Goal: Transaction & Acquisition: Purchase product/service

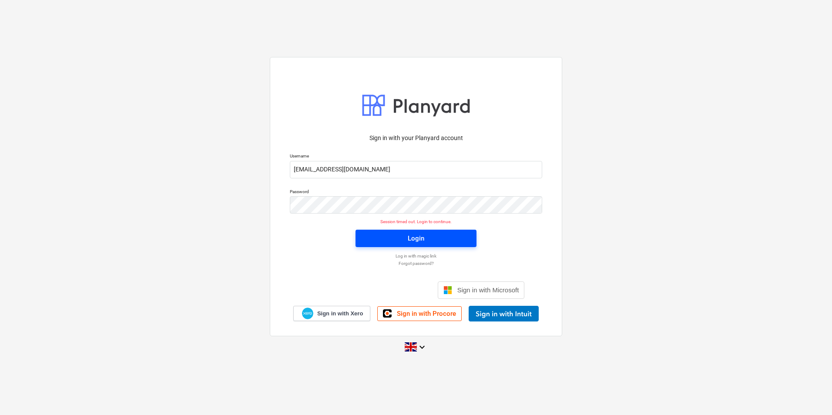
click at [438, 240] on span "Login" at bounding box center [416, 238] width 100 height 11
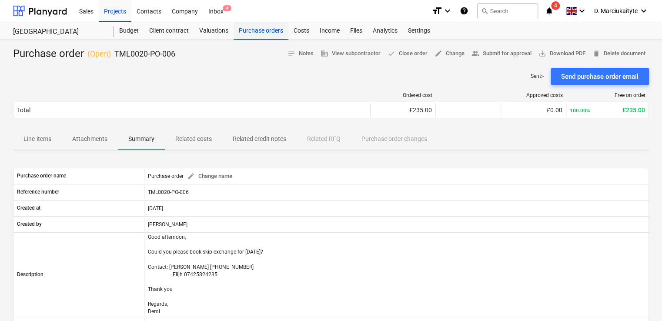
click at [262, 34] on div "Purchase orders" at bounding box center [261, 30] width 55 height 17
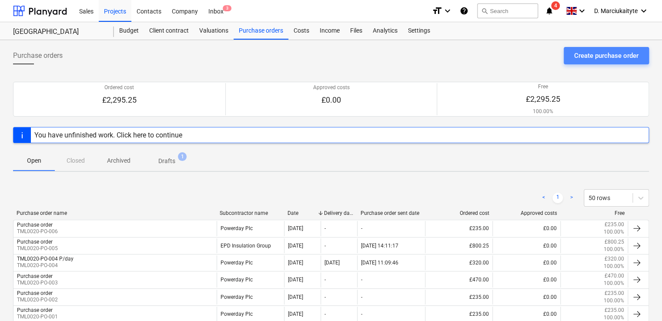
click at [582, 53] on div "Create purchase order" at bounding box center [606, 55] width 64 height 11
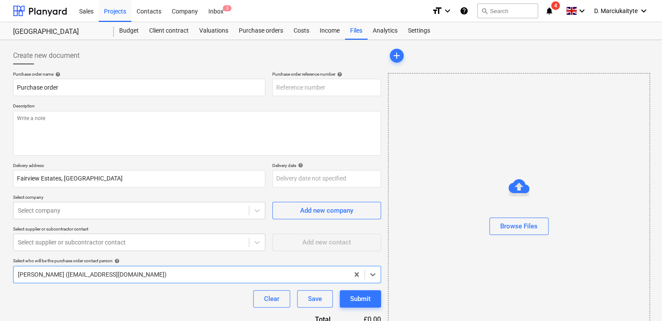
type textarea "x"
type input "TML0020-PO-009"
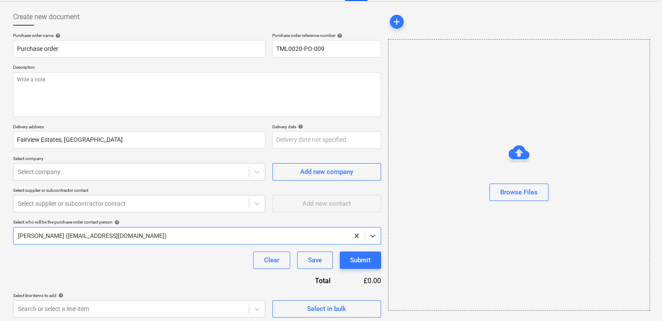
scroll to position [42, 0]
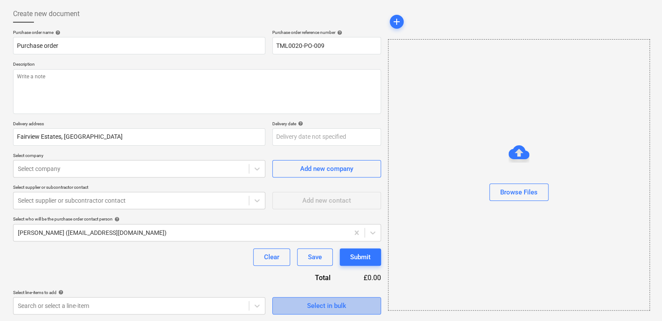
click at [345, 304] on div "Select in bulk" at bounding box center [326, 305] width 39 height 11
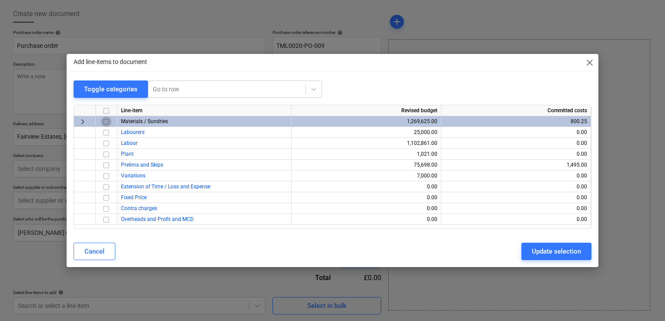
click at [103, 124] on input "checkbox" at bounding box center [106, 122] width 10 height 10
click at [557, 244] on div "Cancel Update selection" at bounding box center [332, 251] width 528 height 24
click at [557, 248] on div "Update selection" at bounding box center [555, 251] width 49 height 11
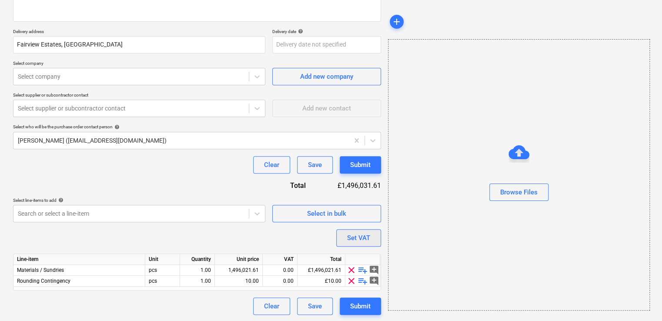
scroll to position [134, 0]
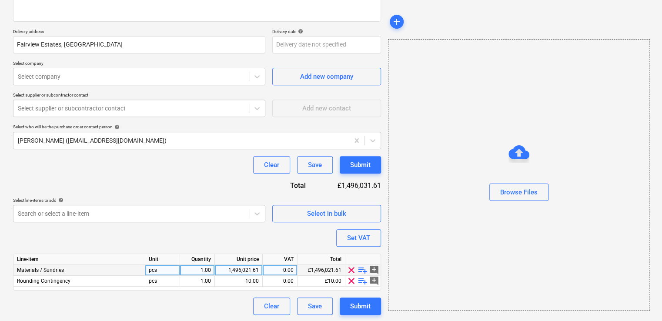
click at [362, 269] on span "playlist_add" at bounding box center [363, 270] width 10 height 10
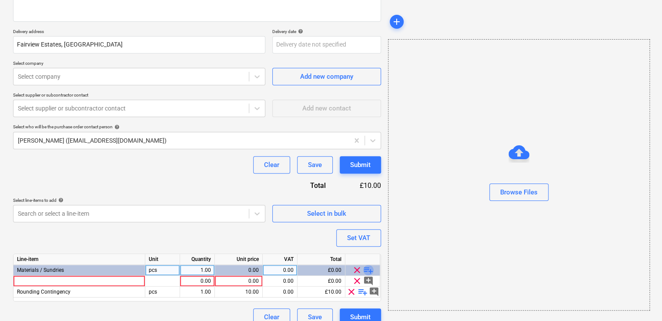
click at [365, 269] on span "playlist_add" at bounding box center [368, 270] width 10 height 10
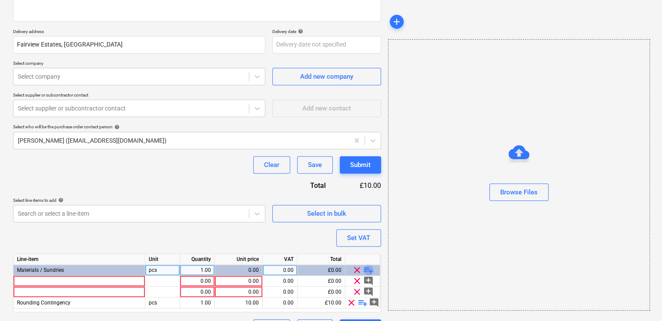
click at [366, 269] on span "playlist_add" at bounding box center [368, 270] width 10 height 10
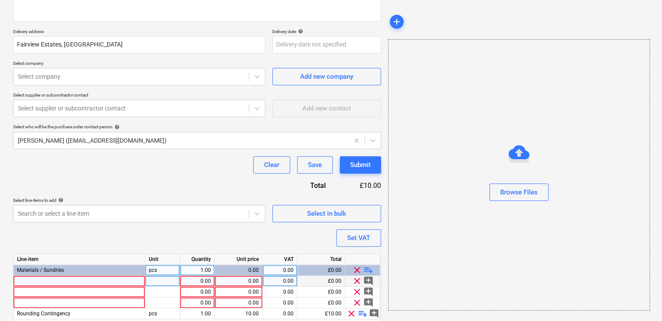
type textarea "x"
click at [54, 284] on div at bounding box center [79, 281] width 132 height 11
type input "KN C-STUD 70mm 3.600M .55g"
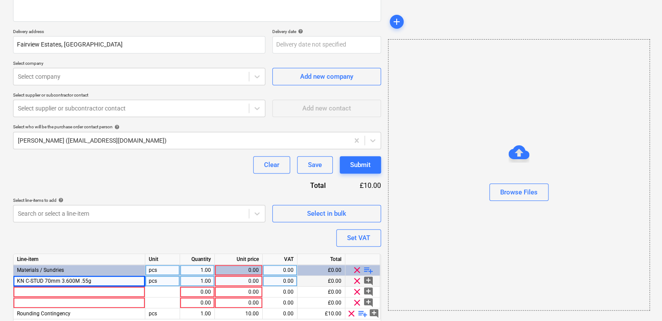
click at [167, 281] on div "pcs" at bounding box center [162, 281] width 35 height 11
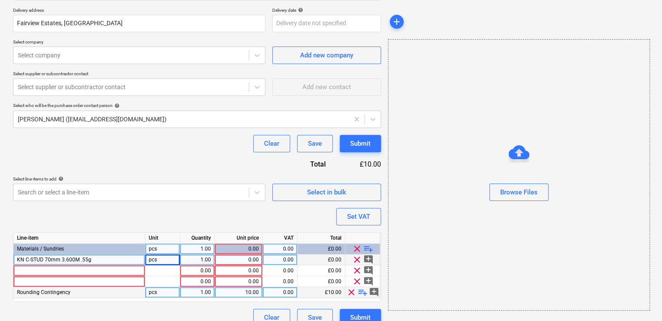
scroll to position [167, 0]
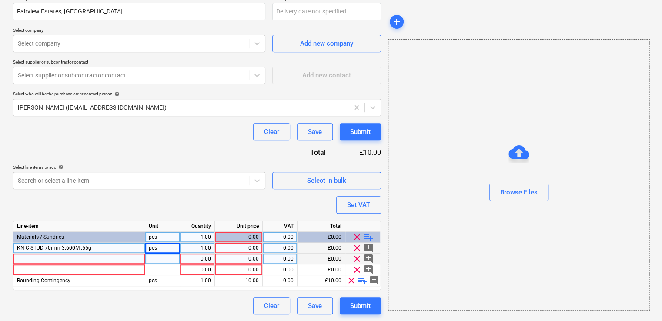
click at [94, 257] on div at bounding box center [79, 259] width 132 height 11
type textarea "x"
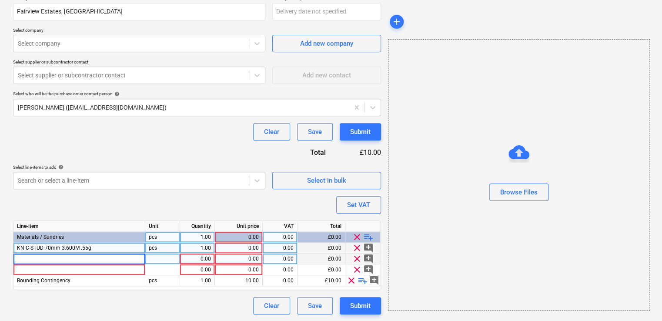
type input "KN U-CHANNEL 72mm 3.0M"
click at [369, 237] on span "playlist_add" at bounding box center [368, 237] width 10 height 10
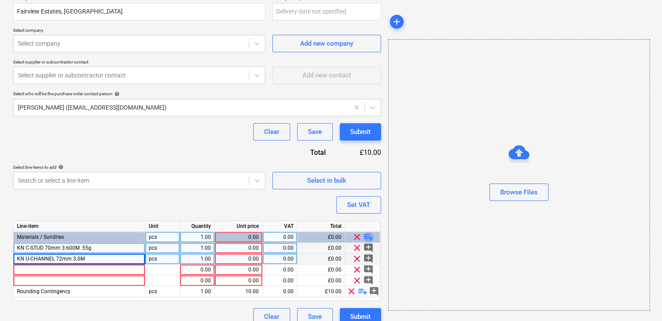
click at [369, 237] on span "playlist_add" at bounding box center [368, 237] width 10 height 10
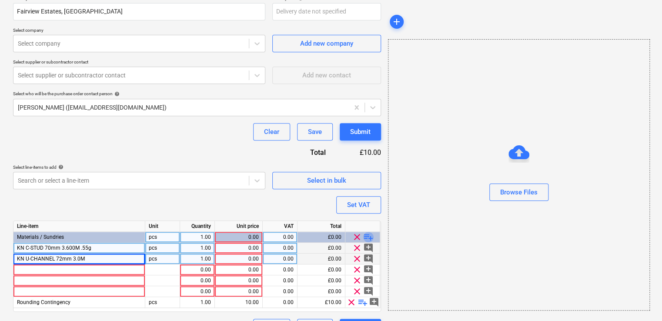
click at [369, 237] on span "playlist_add" at bounding box center [368, 237] width 10 height 10
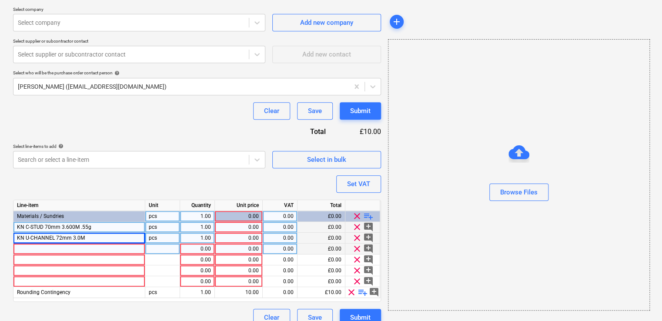
scroll to position [200, 0]
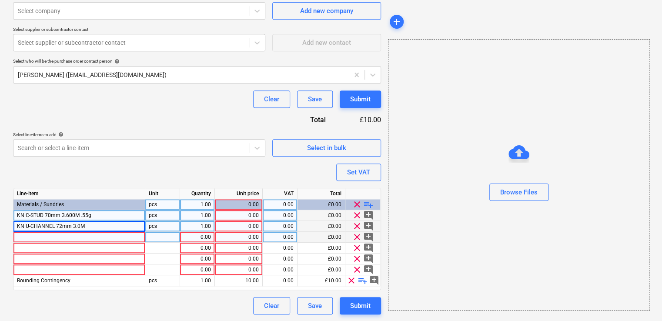
type textarea "x"
click at [80, 237] on div at bounding box center [79, 237] width 132 height 11
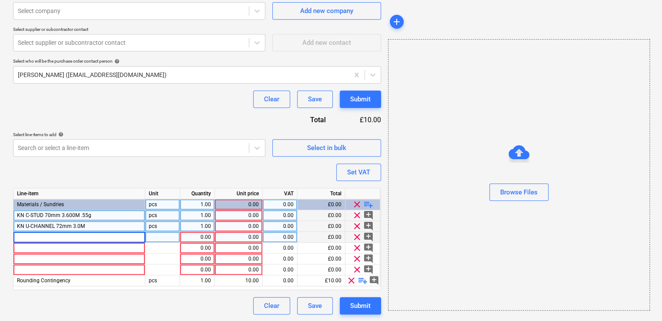
type input "KN D/FLANGE U-CHANNEL 72mm 3.0M 50mm FLG"
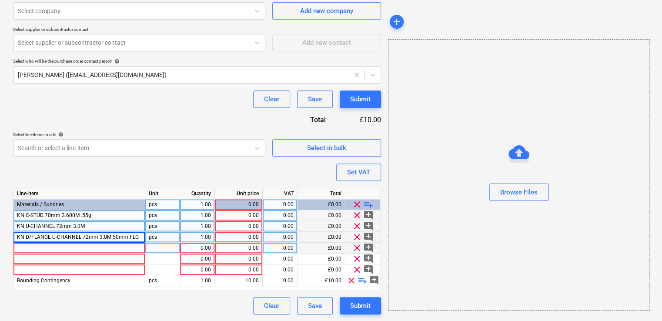
type textarea "x"
click at [117, 245] on div at bounding box center [79, 248] width 132 height 11
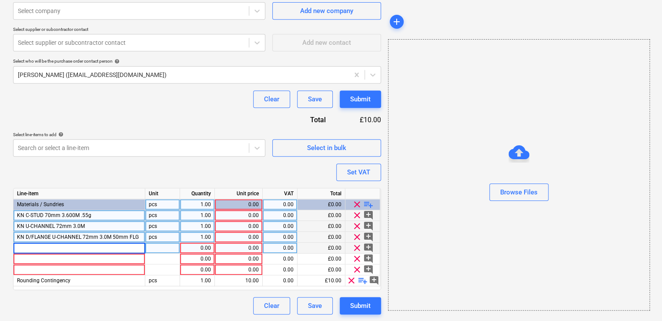
type input "KN FLAT FIXING PLATE 2.4M (LEN)"
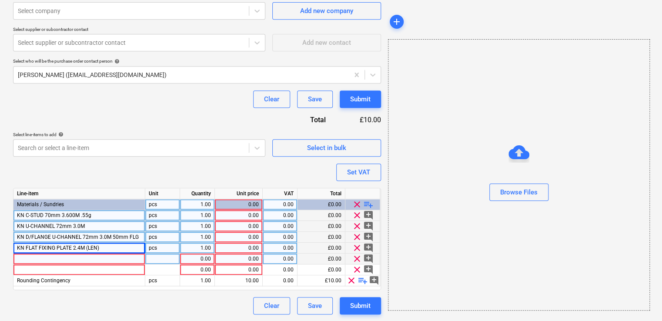
click at [123, 258] on div at bounding box center [79, 259] width 132 height 11
type textarea "x"
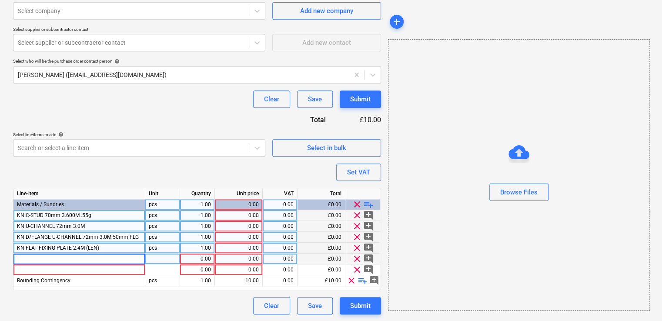
type input "KN ANGLE SECTION 3.0Mx25x25mm"
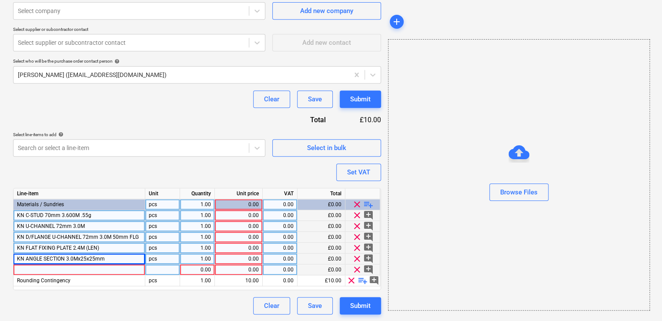
click at [108, 270] on div at bounding box center [79, 269] width 132 height 11
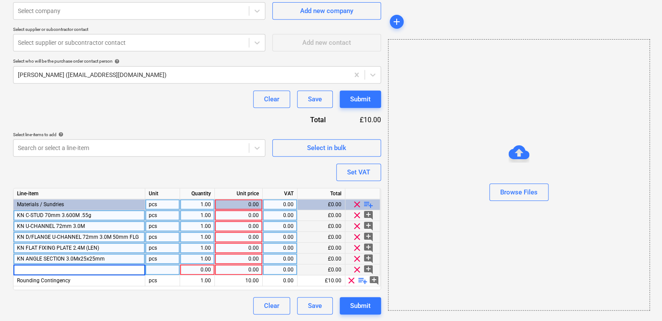
type textarea "x"
type input "KN ANGLE SECTION 3.0Mx25x50mm"
click at [369, 204] on span "playlist_add" at bounding box center [368, 204] width 10 height 10
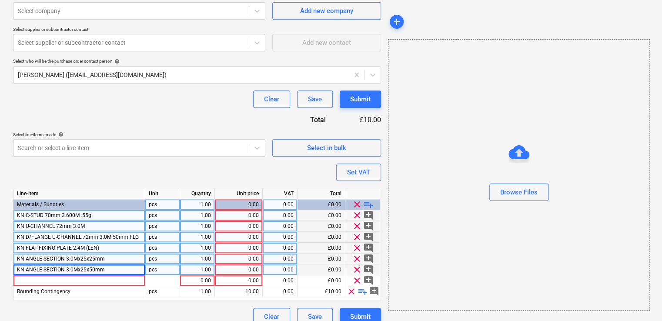
click at [369, 204] on span "playlist_add" at bounding box center [368, 204] width 10 height 10
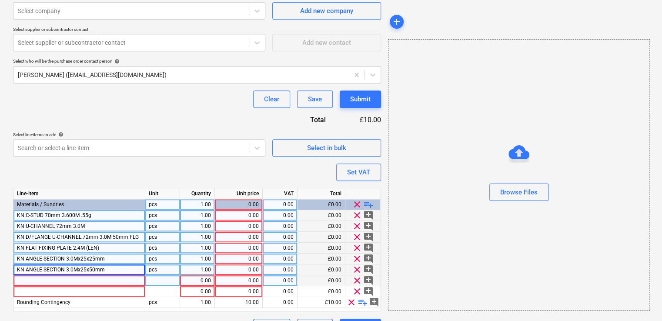
click at [86, 281] on div at bounding box center [79, 280] width 132 height 11
type textarea "x"
type input "KN C-STUD 50mm 3.600M .55g"
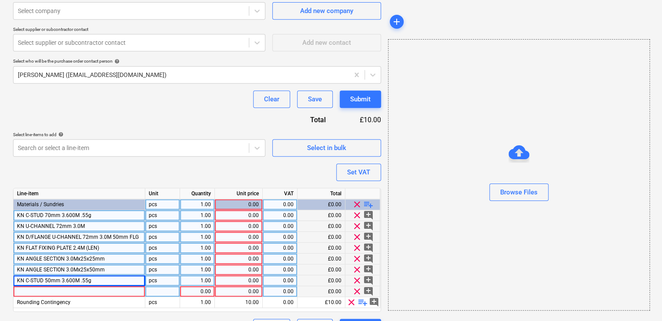
type textarea "x"
click at [73, 291] on div at bounding box center [79, 291] width 132 height 11
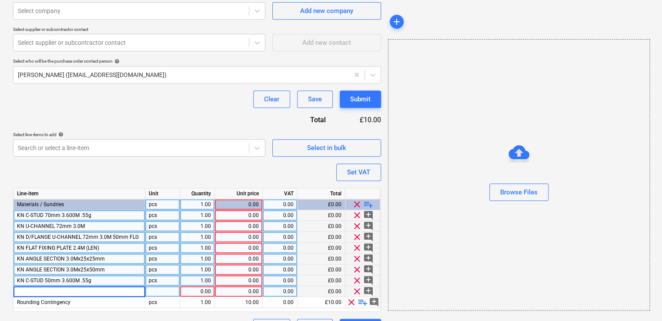
type input "KN U-CHANNEL 52mm 3.0M"
click at [367, 205] on span "playlist_add" at bounding box center [368, 204] width 10 height 10
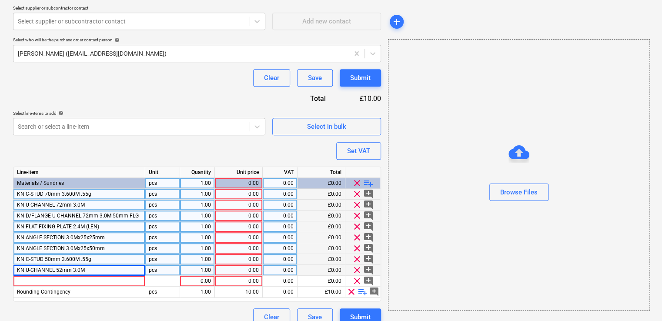
scroll to position [232, 0]
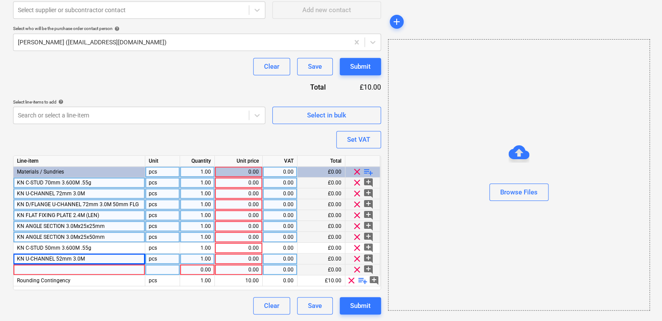
click at [132, 267] on div at bounding box center [79, 269] width 132 height 11
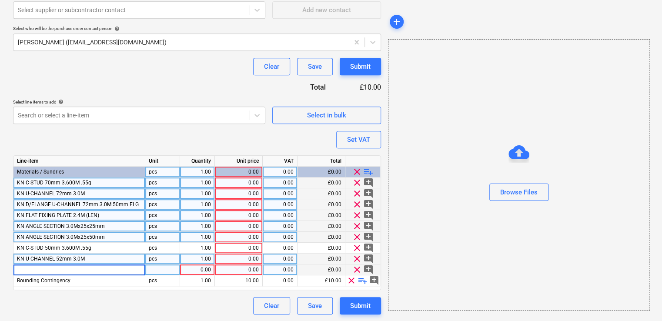
type textarea "x"
type input "KN D/FLANGE U-CHANNEL 52mm 3.0M 50mm FLG"
click at [368, 170] on span "playlist_add" at bounding box center [368, 172] width 10 height 10
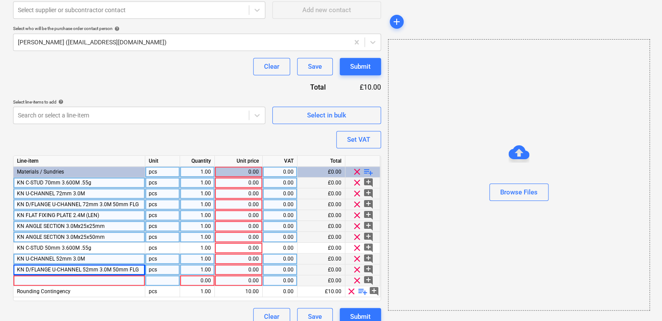
click at [63, 281] on div at bounding box center [79, 280] width 132 height 11
type textarea "x"
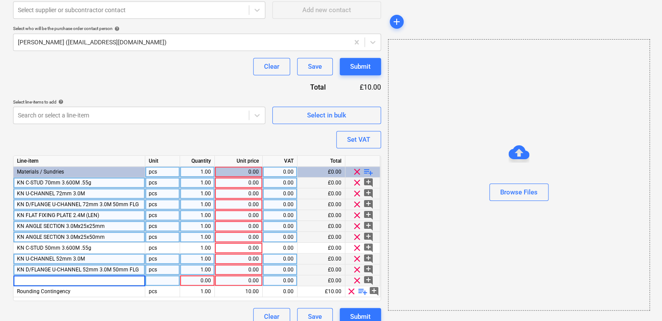
type input "KN SOUNDSHIELD PLUS 3000x1200x15.0mm TE"
click at [202, 185] on div "1.00" at bounding box center [197, 182] width 27 height 11
type textarea "x"
type input "700"
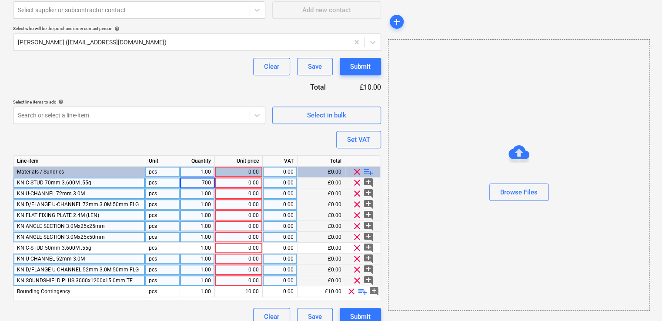
type textarea "x"
type input "100"
type textarea "x"
type input "100"
type textarea "x"
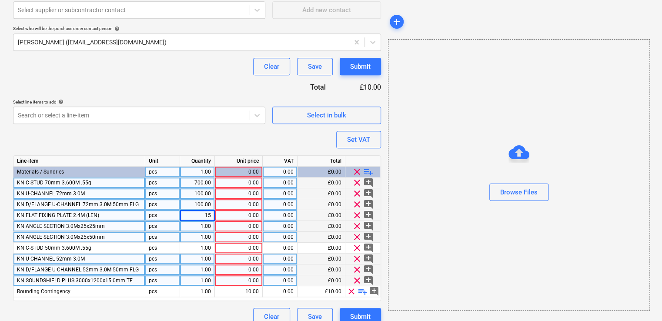
type input "150"
type textarea "x"
type input "30"
type textarea "x"
type input "20"
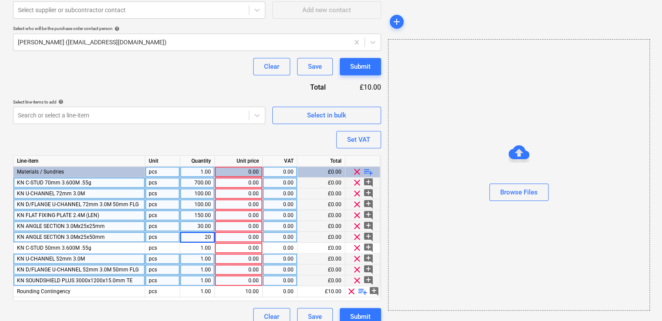
type textarea "x"
type input "350"
type textarea "x"
type input "100"
type textarea "x"
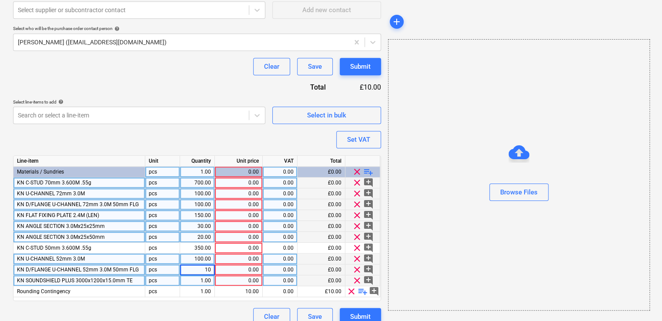
type input "100"
type textarea "x"
click at [203, 278] on div "1.00" at bounding box center [197, 280] width 27 height 11
type input "72"
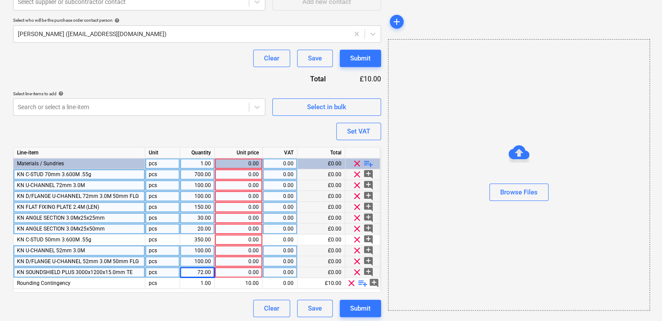
scroll to position [243, 0]
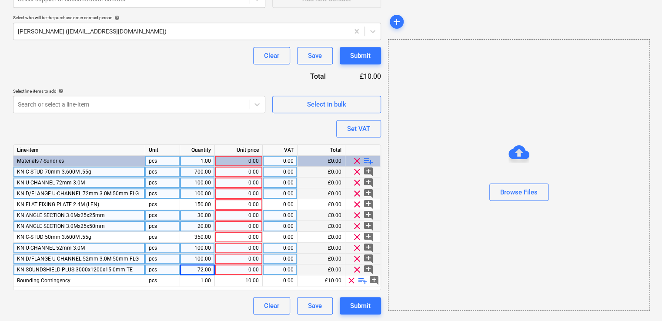
click at [238, 170] on div "0.00" at bounding box center [238, 172] width 40 height 11
type textarea "x"
click at [247, 170] on input at bounding box center [238, 172] width 47 height 10
type input "5.688"
type textarea "x"
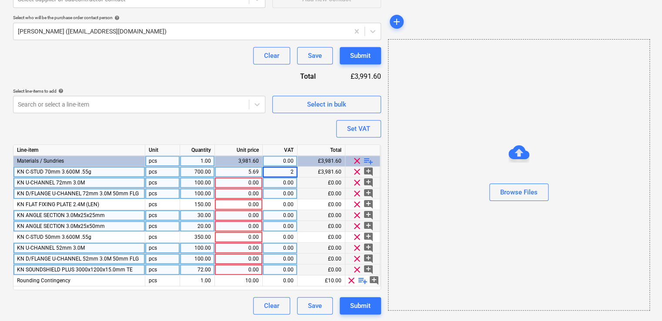
type input "20"
type textarea "x"
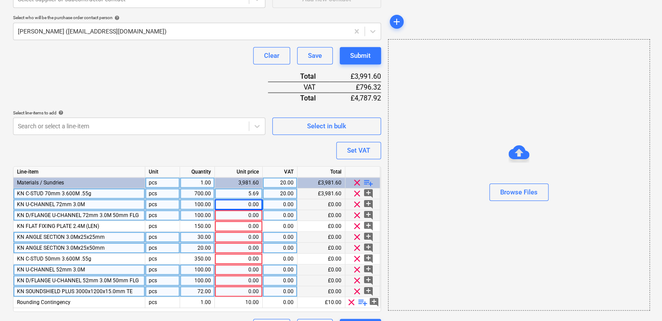
click at [251, 204] on div "0.00" at bounding box center [238, 204] width 40 height 11
type input "4.35"
type textarea "x"
type input "20"
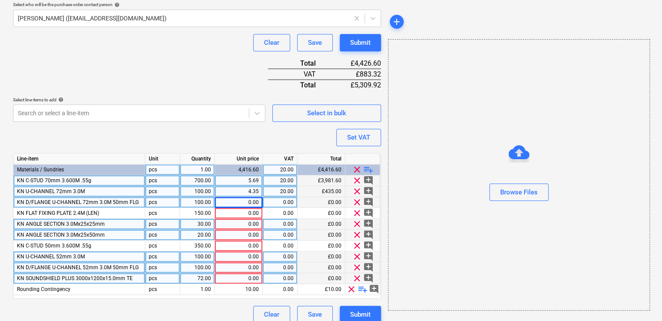
scroll to position [264, 0]
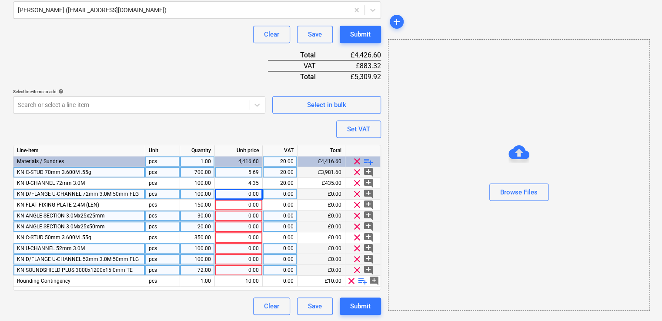
click at [235, 194] on div "0.00" at bounding box center [238, 194] width 40 height 11
type textarea "x"
type input "7.74"
type textarea "x"
type input "20"
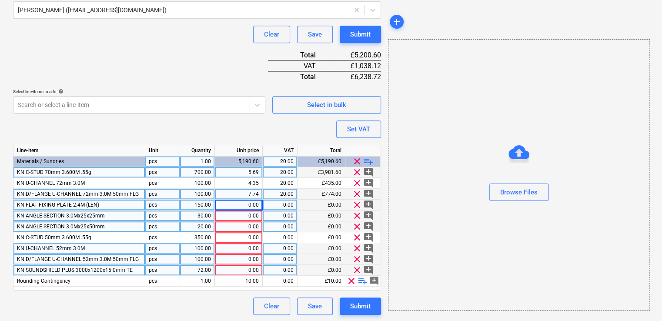
click at [227, 204] on div "0.00" at bounding box center [238, 205] width 40 height 11
type textarea "x"
type input "3.768"
click at [252, 217] on div "0.00" at bounding box center [238, 216] width 40 height 11
type textarea "x"
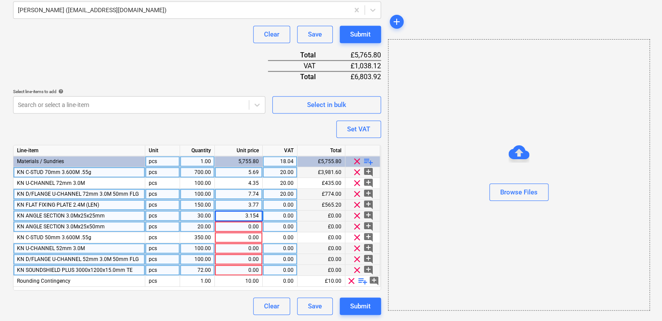
type input "3.15"
type textarea "x"
click at [251, 224] on div "0.00" at bounding box center [238, 226] width 40 height 11
type input "5.07"
type textarea "x"
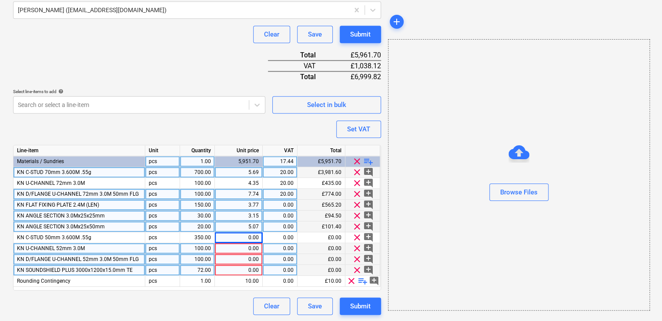
click at [193, 174] on div "700.00" at bounding box center [197, 172] width 27 height 11
type input "300"
type textarea "x"
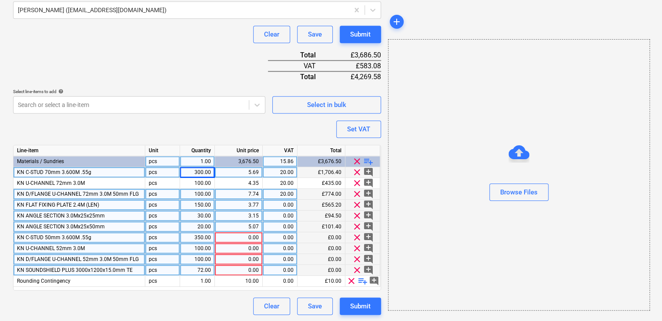
click at [247, 237] on div "0.00" at bounding box center [238, 237] width 40 height 11
type input "4.428"
type textarea "x"
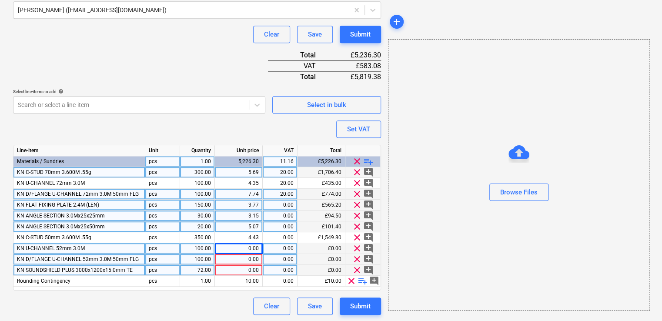
click at [251, 249] on div "0.00" at bounding box center [238, 248] width 40 height 11
type input "3.72"
type textarea "x"
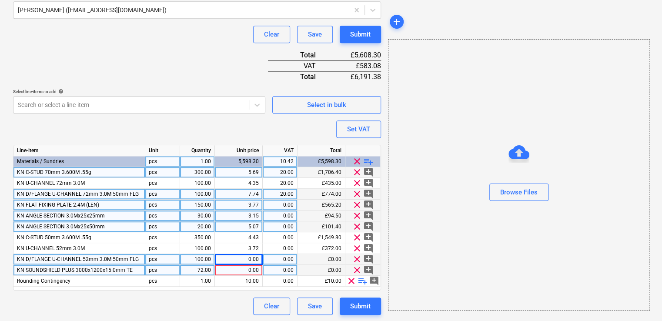
click at [250, 260] on div "0.00" at bounding box center [238, 259] width 40 height 11
type input "7.05"
click at [238, 267] on div "0.00" at bounding box center [238, 270] width 40 height 11
type textarea "x"
type input "19.584"
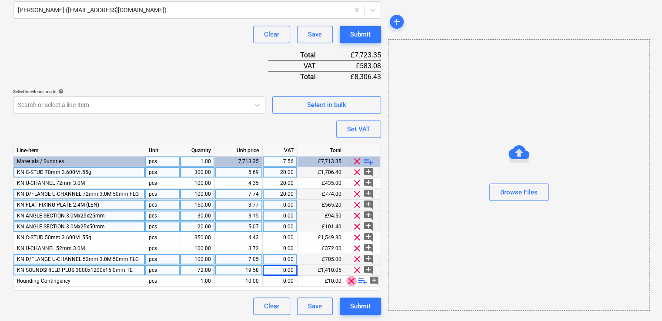
click at [351, 279] on span "clear" at bounding box center [351, 281] width 10 height 10
type textarea "x"
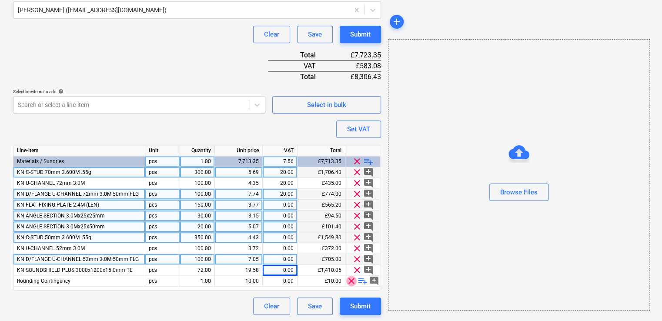
scroll to position [254, 0]
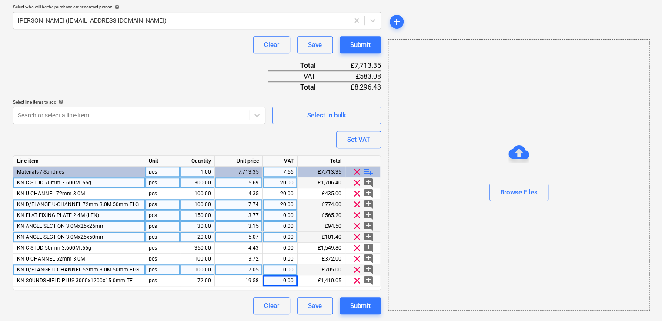
click at [285, 215] on div "0.00" at bounding box center [279, 215] width 27 height 11
type input "20"
type textarea "x"
type input "20"
type textarea "x"
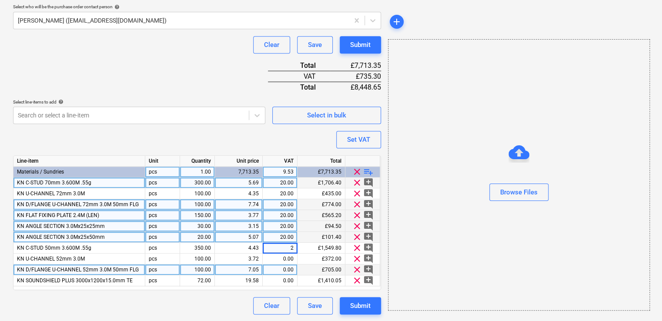
type input "20"
type textarea "x"
type input "20"
type textarea "x"
type input "20"
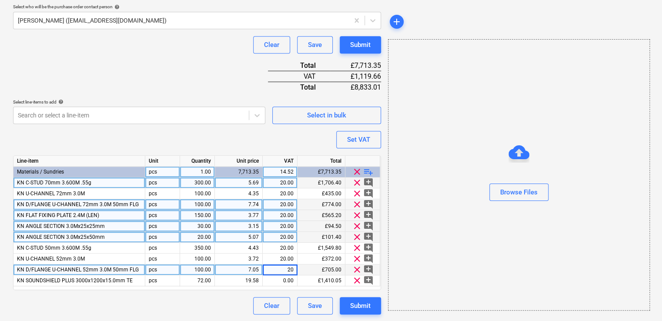
type textarea "x"
type input "20"
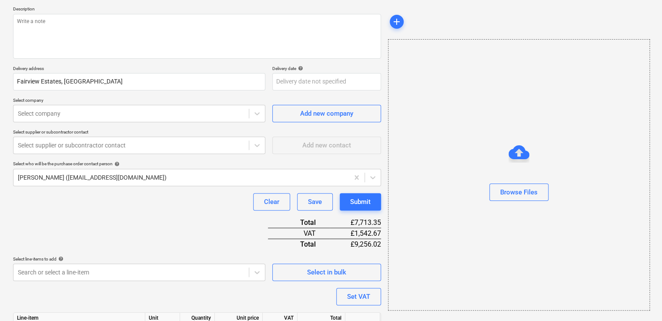
scroll to position [37, 0]
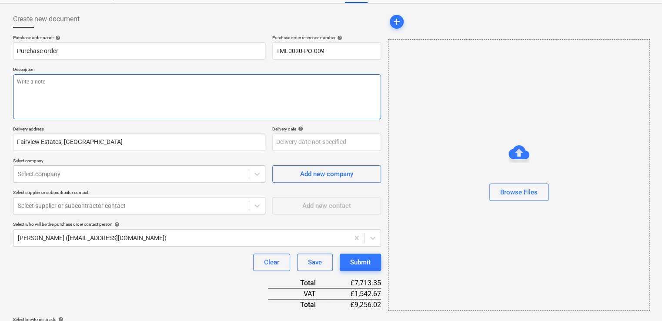
click at [53, 95] on textarea at bounding box center [197, 96] width 368 height 45
type textarea "x"
type textarea "Pl"
type textarea "x"
type textarea "Ple"
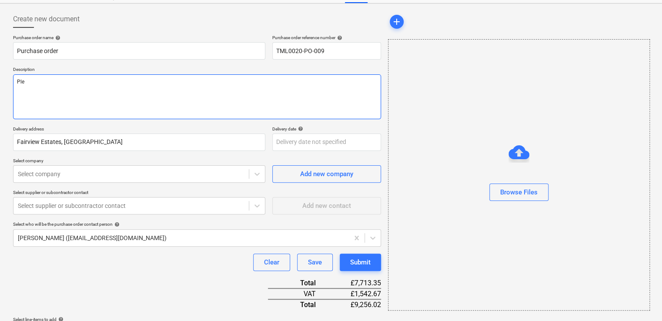
type textarea "x"
type textarea "Pleas"
type textarea "x"
type textarea "Please"
type textarea "x"
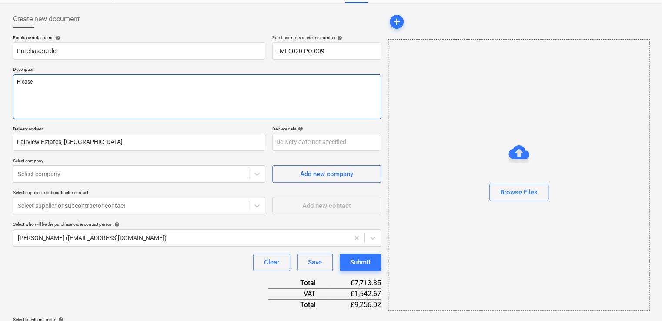
type textarea "Please p"
type textarea "x"
type textarea "Please pr"
type textarea "x"
type textarea "Please pro"
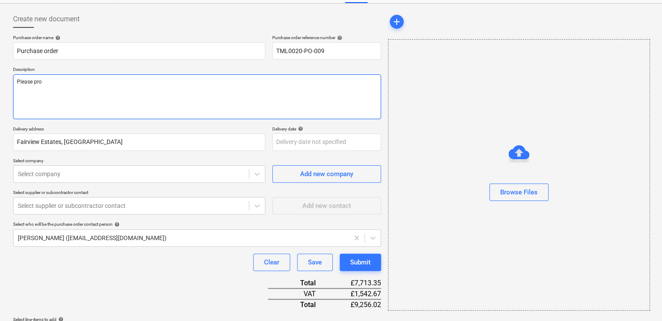
type textarea "x"
type textarea "Please proc"
type textarea "x"
type textarea "Please proce"
type textarea "x"
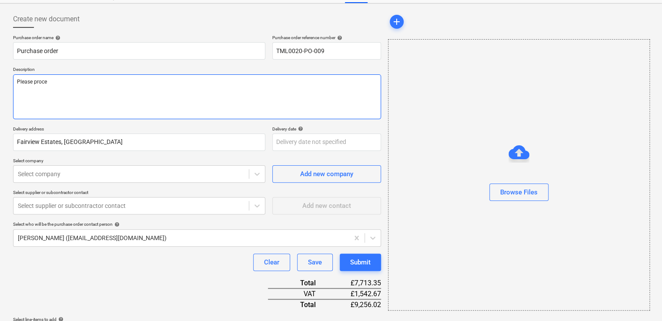
type textarea "Please procee"
type textarea "x"
type textarea "Please proceed"
type textarea "x"
type textarea "Please proceed w"
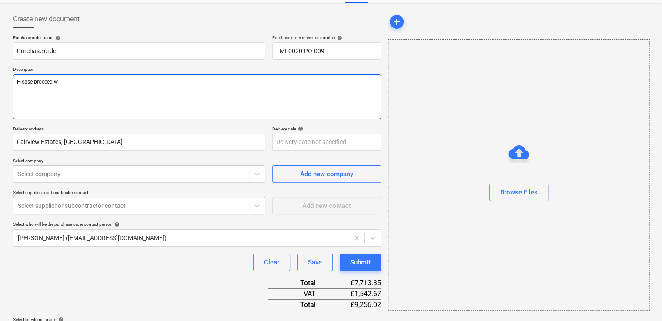
type textarea "x"
type textarea "Please proceed wi"
type textarea "x"
type textarea "Please proceed wit"
type textarea "x"
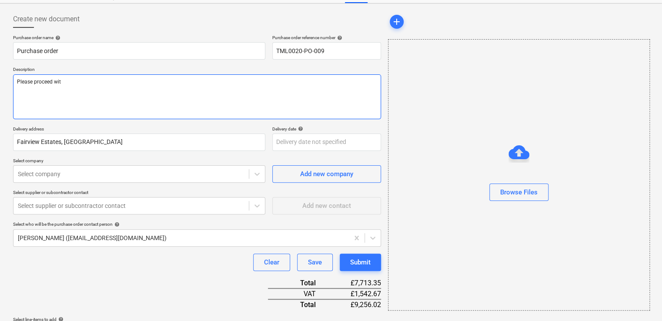
type textarea "Please proceed with"
type textarea "x"
type textarea "Please proceed with"
type textarea "x"
type textarea "Please proceed with a"
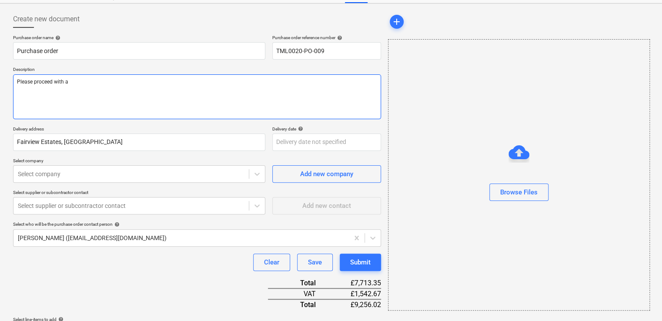
type textarea "x"
type textarea "Please proceed with at"
type textarea "x"
type textarea "Please proceed with att"
type textarea "x"
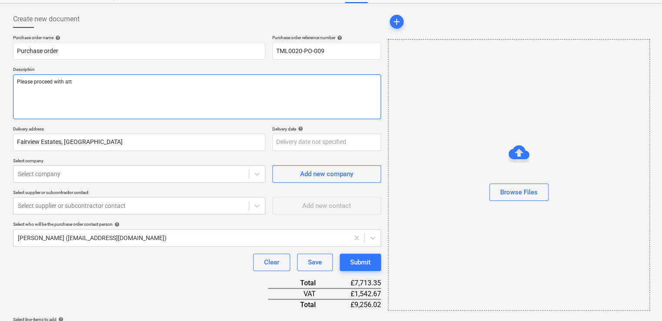
type textarea "Please proceed with atta"
type textarea "x"
type textarea "Please proceed with attac"
type textarea "x"
type textarea "Please proceed with attach"
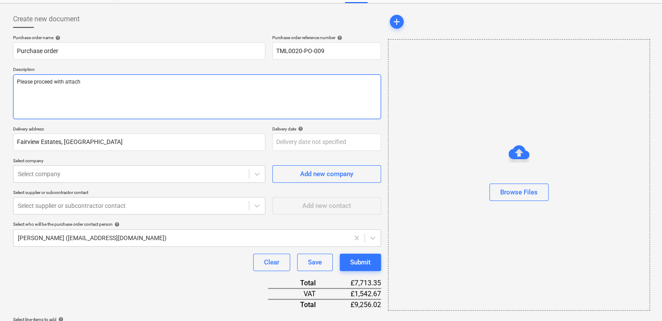
type textarea "x"
type textarea "Please proceed with attache"
type textarea "x"
type textarea "Please proceed with attached"
type textarea "x"
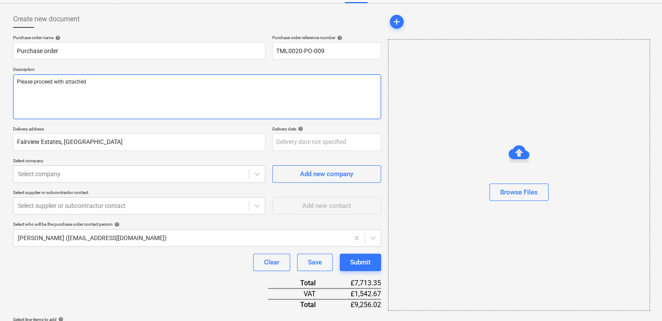
type textarea "Please proceed with attached"
type textarea "x"
type textarea "Please proceed with attached o"
type textarea "x"
type textarea "Please proceed with attached or"
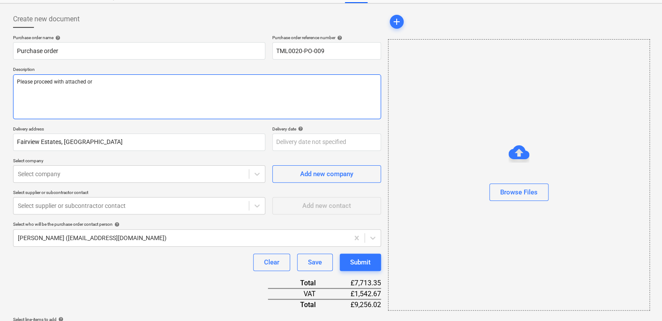
type textarea "x"
type textarea "Please proceed with attached ord"
type textarea "x"
type textarea "Please proceed with attached order"
type textarea "x"
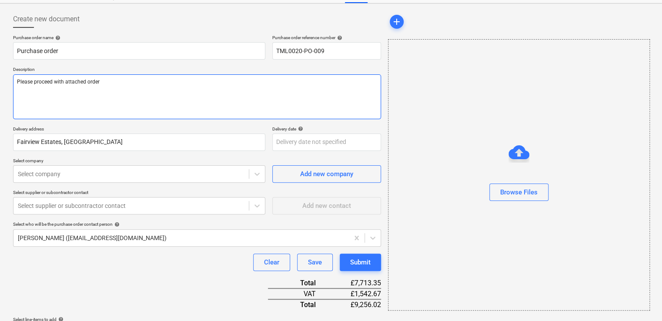
type textarea "Please proceed with attached order."
type textarea "x"
type textarea "Please proceed with attached order."
type textarea "x"
type textarea "Please proceed with attached order."
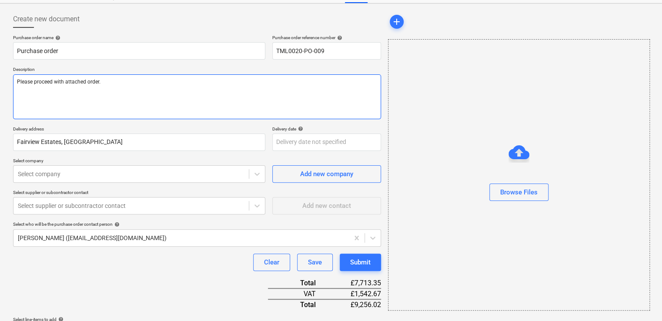
type textarea "x"
type textarea "Please proceed with attached order. mE"
type textarea "x"
type textarea "Please proceed with attached order. mET"
type textarea "x"
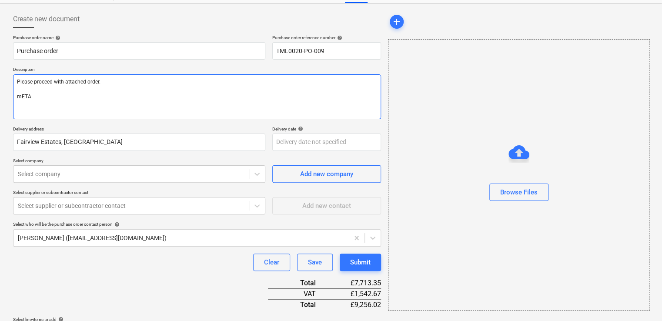
type textarea "Please proceed with attached order. mETAK"
type textarea "x"
type textarea "Please proceed with attached order. mETAKL"
type textarea "x"
type textarea "Please proceed with attached order. mETAK"
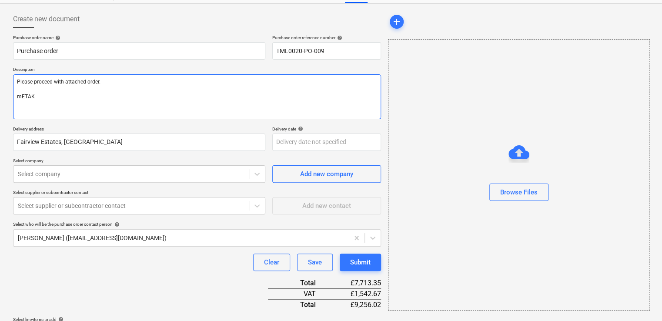
type textarea "x"
type textarea "Please proceed with attached order. mETA"
type textarea "x"
type textarea "Please proceed with attached order. mET"
type textarea "x"
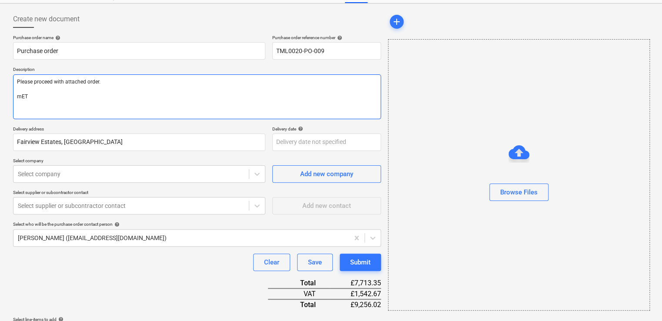
type textarea "Please proceed with attached order. mE"
type textarea "x"
type textarea "Please proceed with attached order. m"
type textarea "x"
type textarea "Please proceed with attached order."
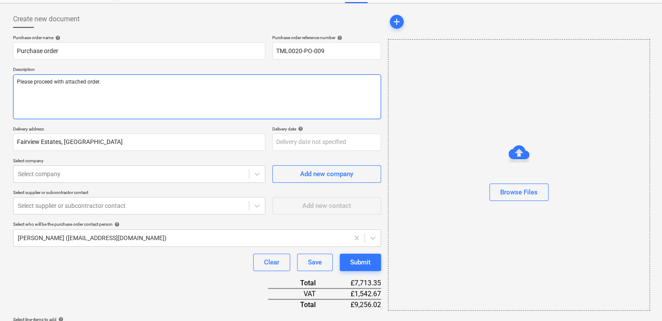
type textarea "x"
type textarea "Please proceed with attached order. M"
type textarea "x"
type textarea "Please proceed with attached order. Me"
type textarea "x"
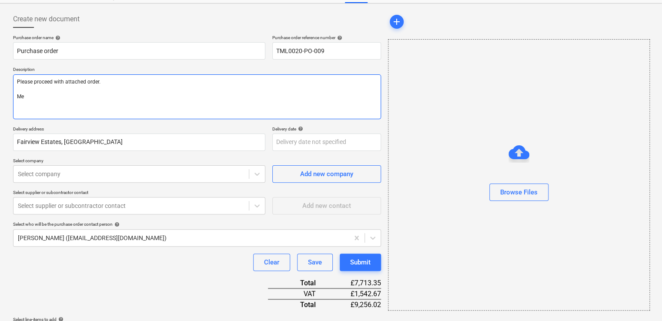
type textarea "Please proceed with attached order. Met"
type textarea "x"
type textarea "Please proceed with attached order. Metal"
type textarea "x"
type textarea "Please proceed with attached order. Metals"
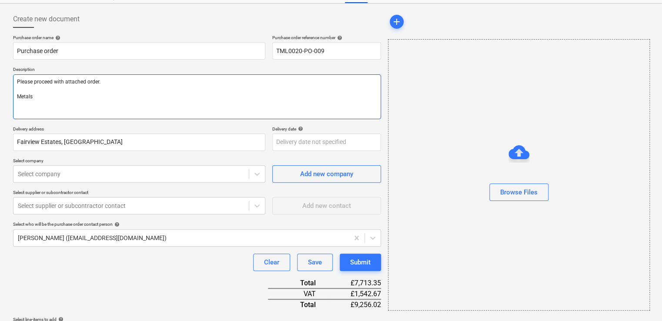
type textarea "x"
type textarea "Please proceed with attached order. Metals"
type textarea "x"
type textarea "Please proceed with attached order. Metals"
type textarea "x"
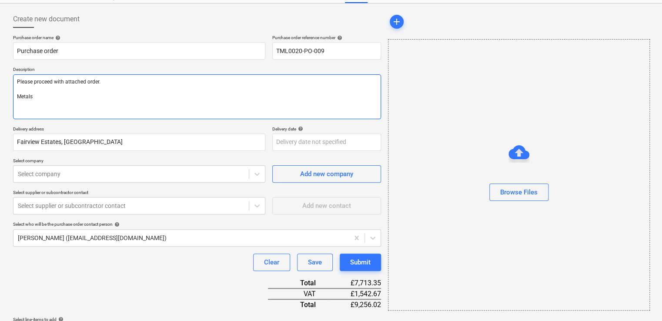
type textarea "Please proceed with attached order. Metal"
type textarea "x"
type textarea "Please proceed with attached order. Meta"
type textarea "x"
type textarea "Please proceed with attached order. Met"
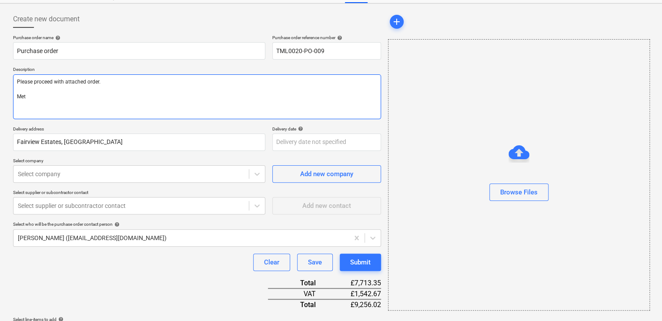
type textarea "x"
type textarea "Please proceed with attached order. Me"
type textarea "x"
type textarea "Please proceed with attached order. M"
type textarea "x"
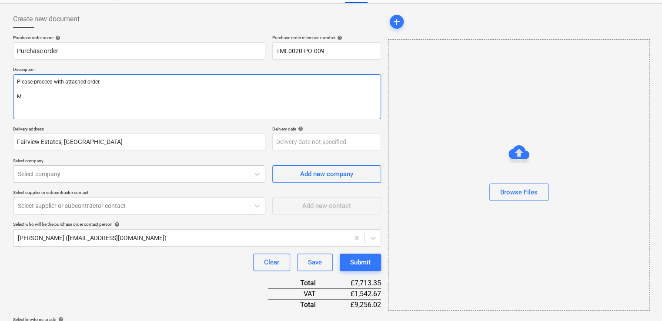
type textarea "Please proceed with attached order."
type textarea "x"
type textarea "Please proceed with attached order."
type textarea "x"
type textarea "Please proceed with attached order."
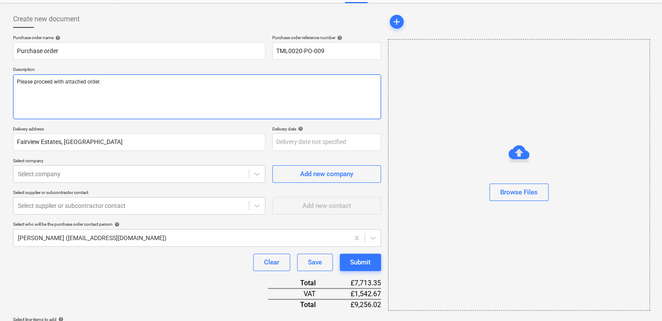
type textarea "x"
type textarea "Please proceed with attached order."
type textarea "x"
type textarea "Hi Please proceed with attached order."
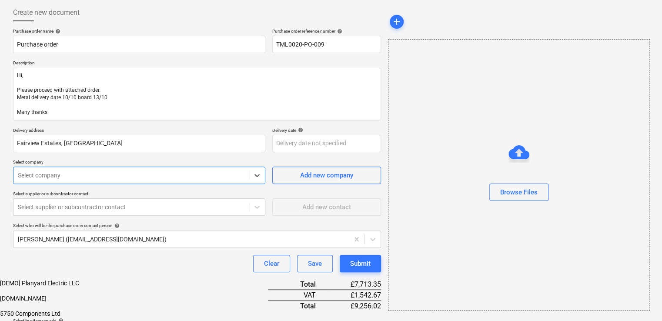
click at [110, 174] on div "Select company" at bounding box center [139, 175] width 252 height 17
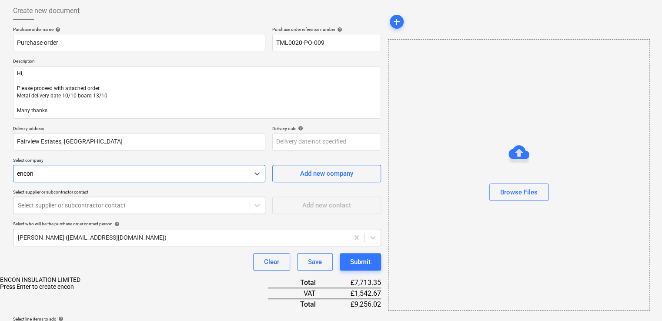
click at [120, 276] on div "ENCON INSULATION LIMITED" at bounding box center [331, 279] width 662 height 7
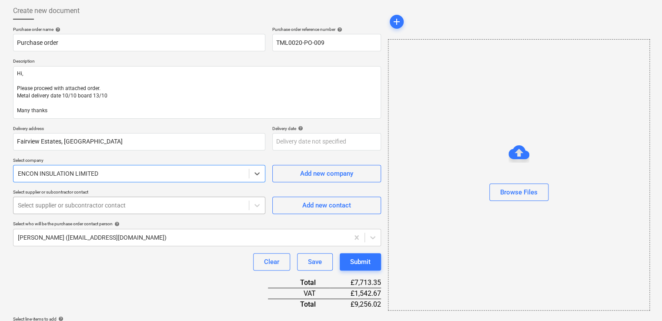
click at [113, 204] on div at bounding box center [131, 205] width 227 height 9
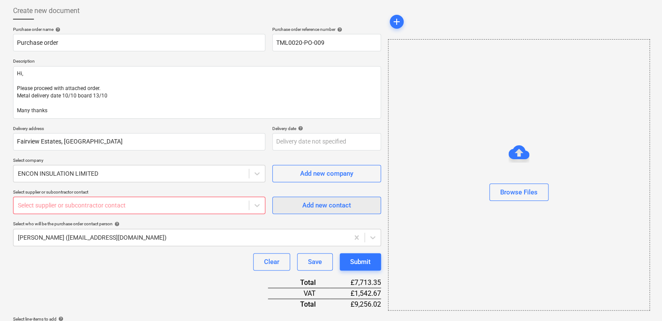
click at [331, 204] on div "Add new contact" at bounding box center [326, 205] width 49 height 11
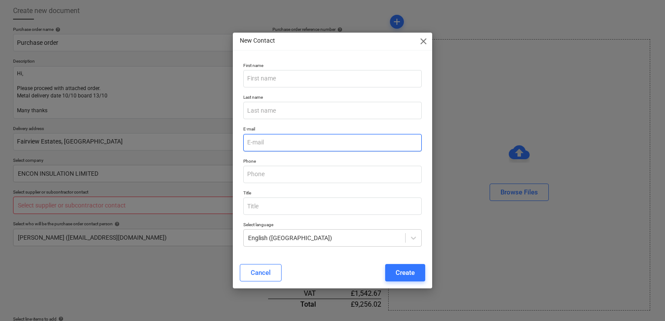
click at [280, 147] on input "email" at bounding box center [332, 142] width 178 height 17
paste input "NLeastlondon@encon.co.uk"
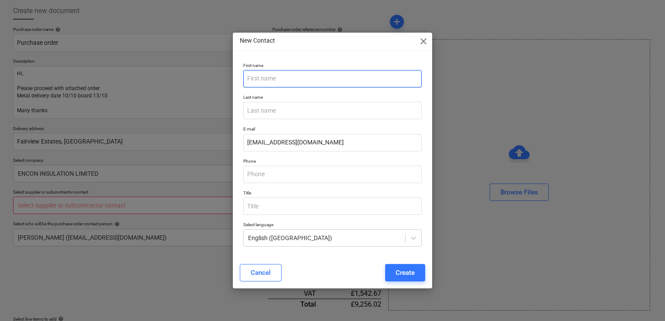
click at [309, 80] on input "text" at bounding box center [332, 78] width 178 height 17
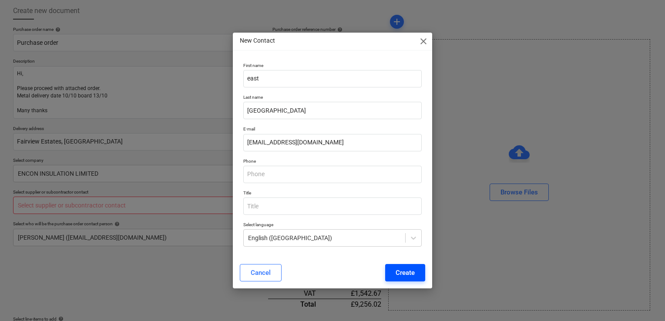
click at [404, 271] on div "Create" at bounding box center [404, 272] width 19 height 11
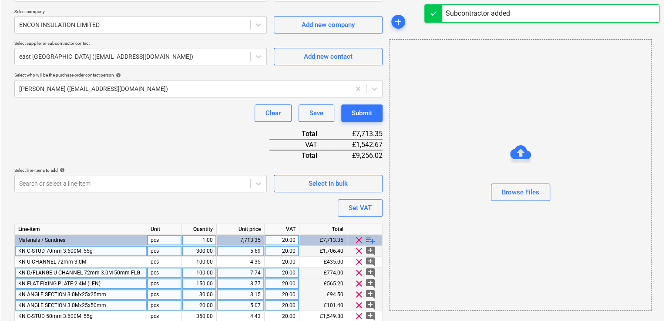
scroll to position [261, 0]
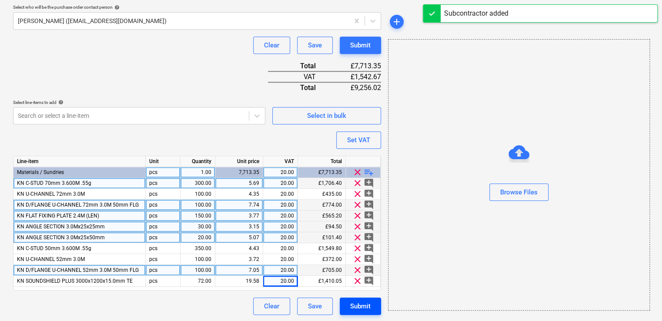
click at [361, 308] on div "Submit" at bounding box center [360, 306] width 20 height 11
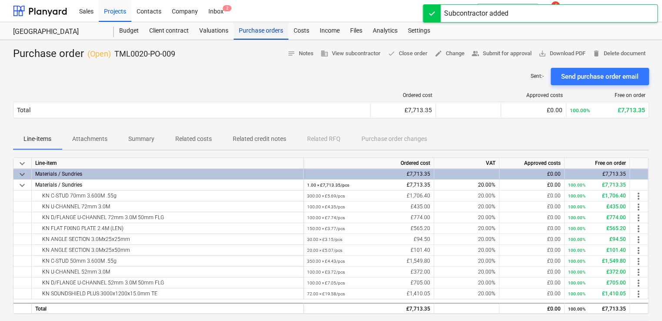
click at [253, 33] on div "Purchase orders" at bounding box center [261, 30] width 55 height 17
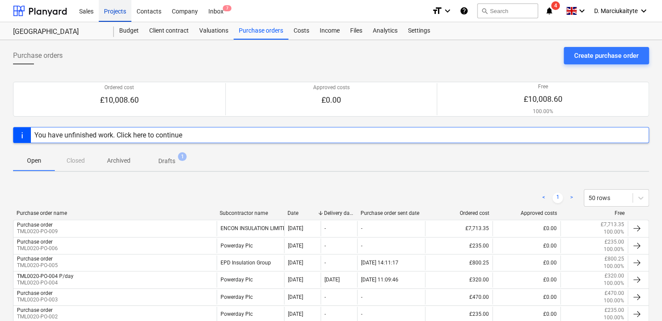
click at [117, 6] on div "Projects" at bounding box center [115, 11] width 33 height 22
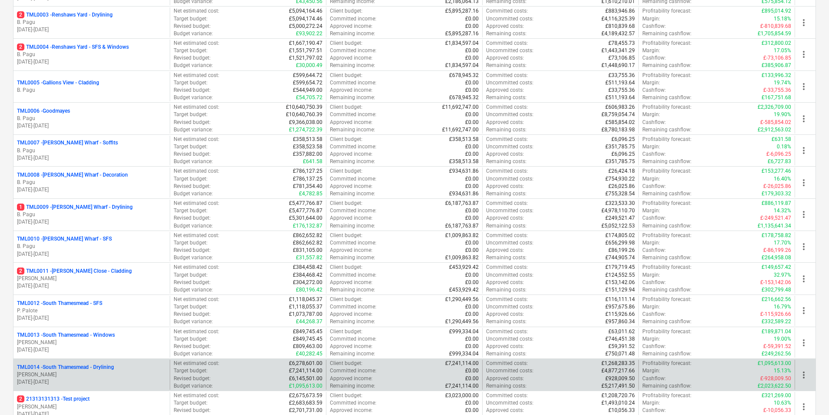
scroll to position [304, 0]
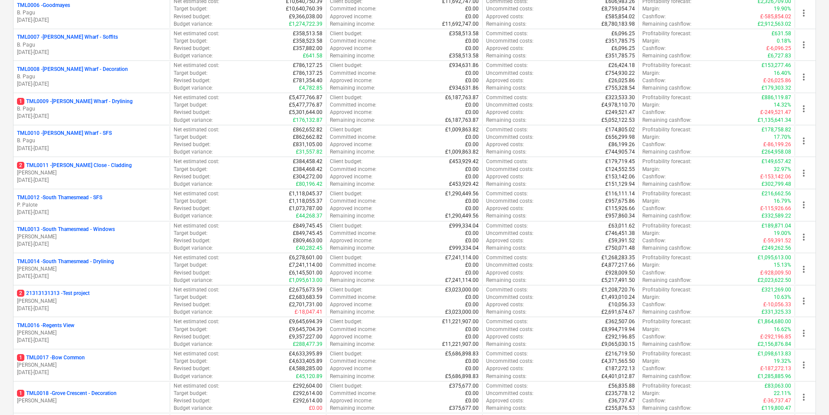
drag, startPoint x: 79, startPoint y: 269, endPoint x: 79, endPoint y: 264, distance: 5.2
click at [79, 269] on p "[PERSON_NAME]" at bounding box center [91, 268] width 149 height 7
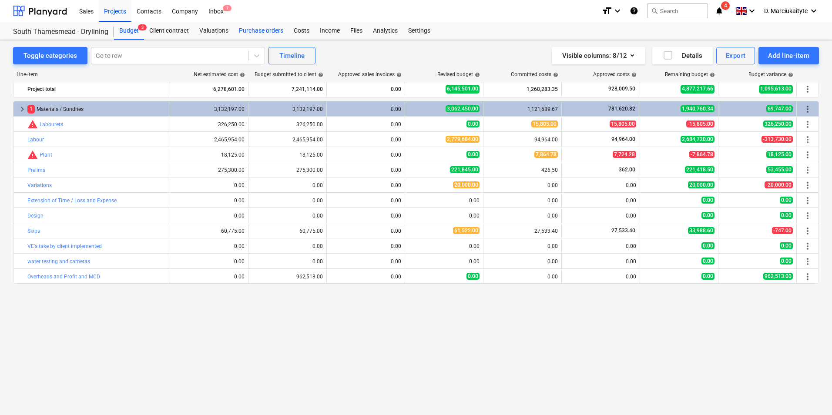
click at [261, 34] on div "Purchase orders" at bounding box center [261, 30] width 55 height 17
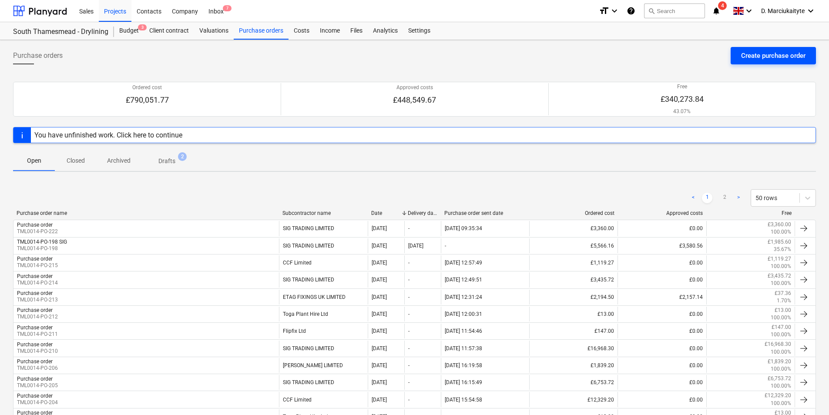
click at [774, 56] on div "Create purchase order" at bounding box center [773, 55] width 64 height 11
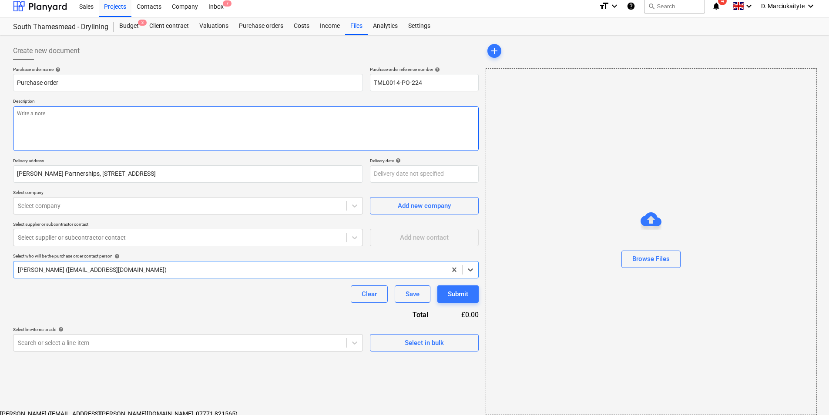
scroll to position [6, 0]
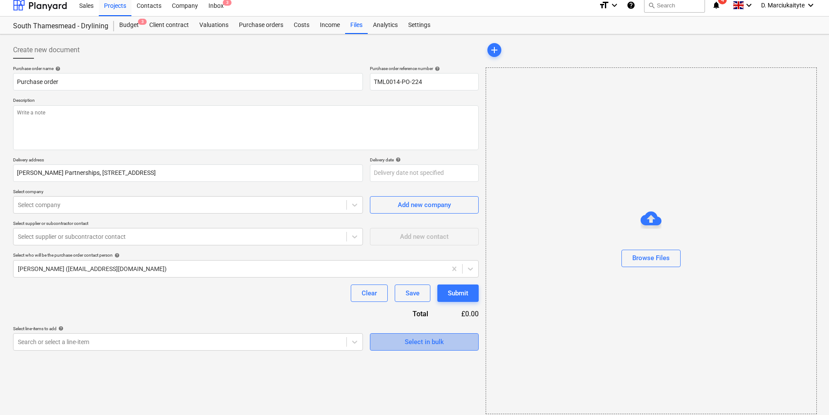
click at [424, 344] on div "Select in bulk" at bounding box center [423, 341] width 39 height 11
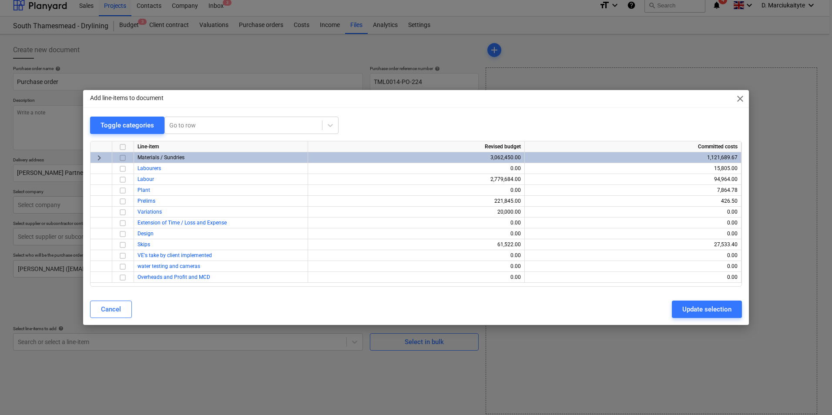
click at [122, 156] on input "checkbox" at bounding box center [122, 158] width 10 height 10
click at [676, 308] on button "Update selection" at bounding box center [707, 309] width 70 height 17
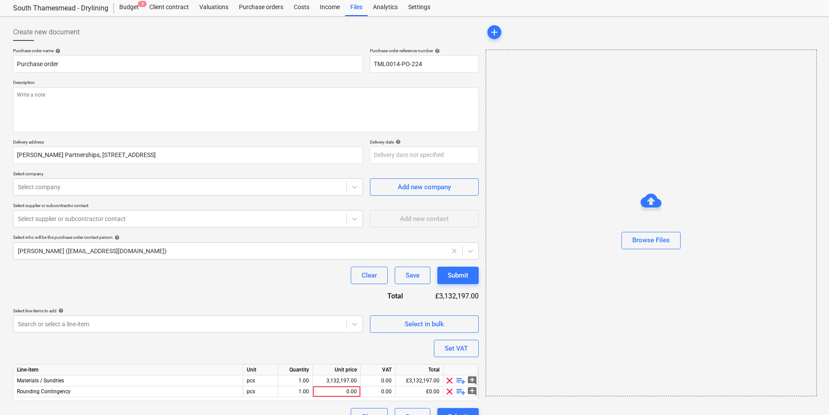
scroll to position [41, 0]
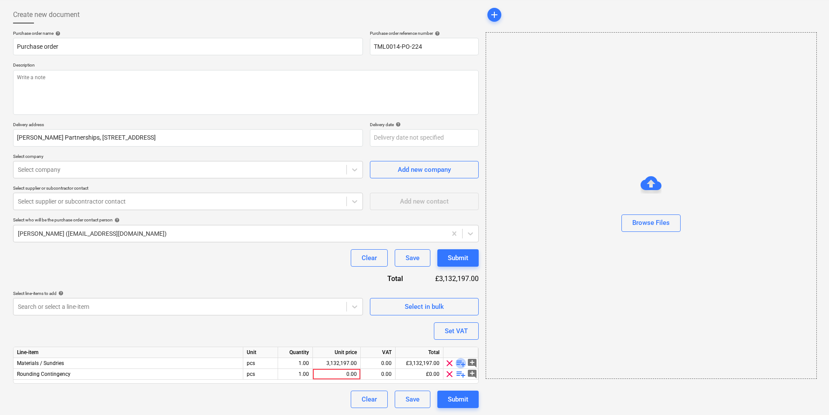
click at [457, 362] on span "playlist_add" at bounding box center [460, 363] width 10 height 10
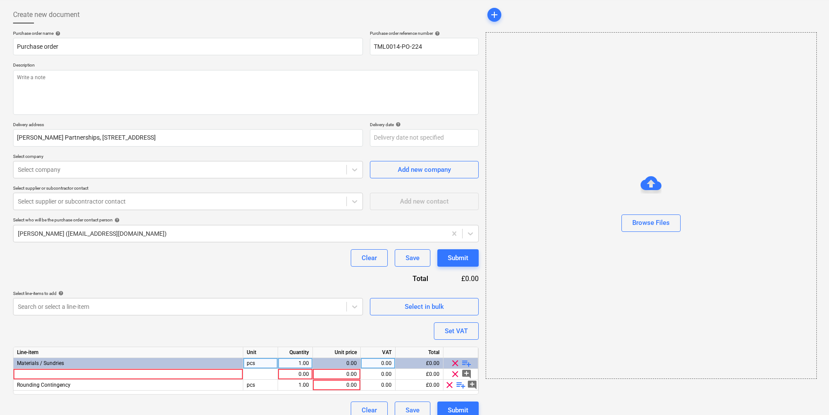
click at [467, 363] on span "playlist_add" at bounding box center [466, 363] width 10 height 10
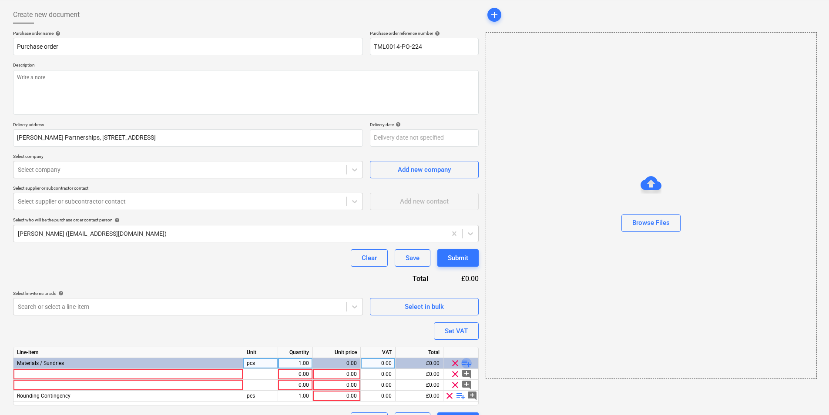
click at [467, 363] on span "playlist_add" at bounding box center [466, 363] width 10 height 10
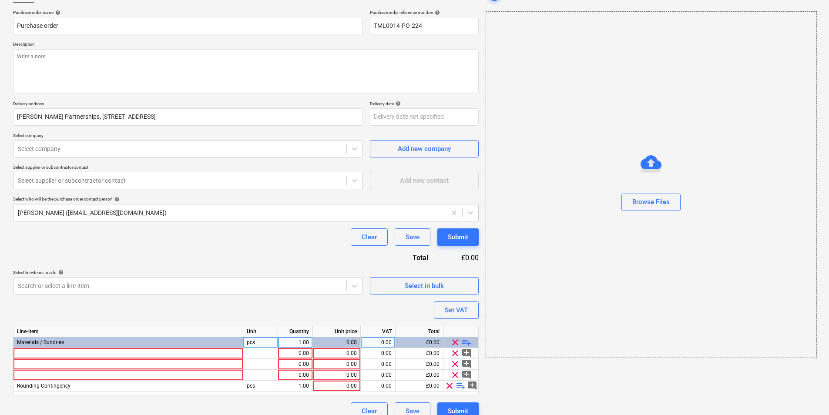
scroll to position [74, 0]
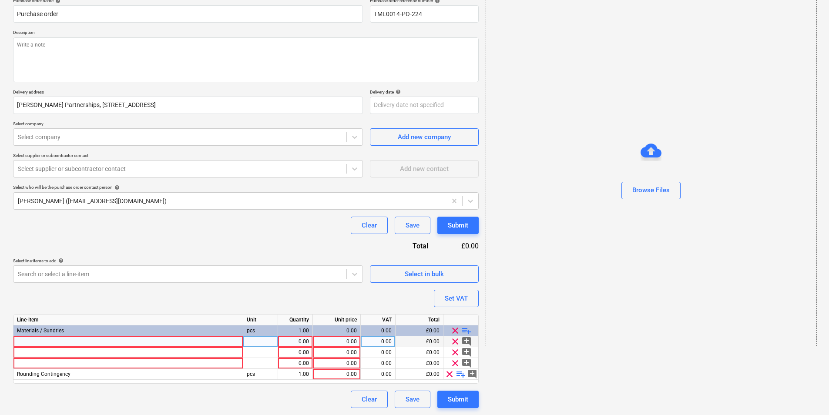
click at [209, 340] on div at bounding box center [128, 341] width 230 height 11
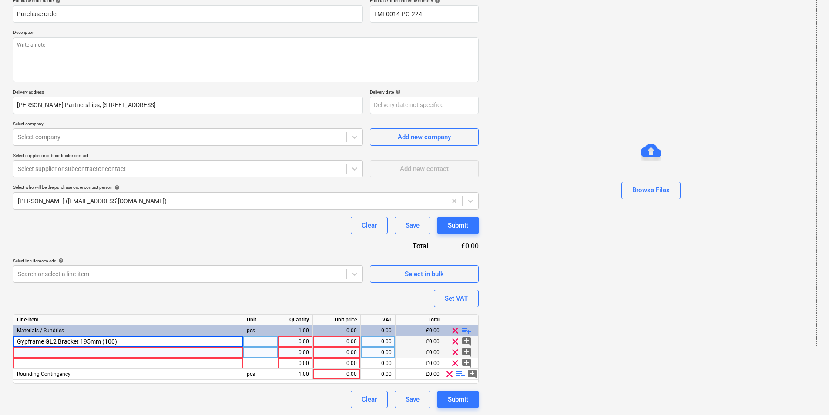
click at [185, 351] on div at bounding box center [128, 352] width 230 height 11
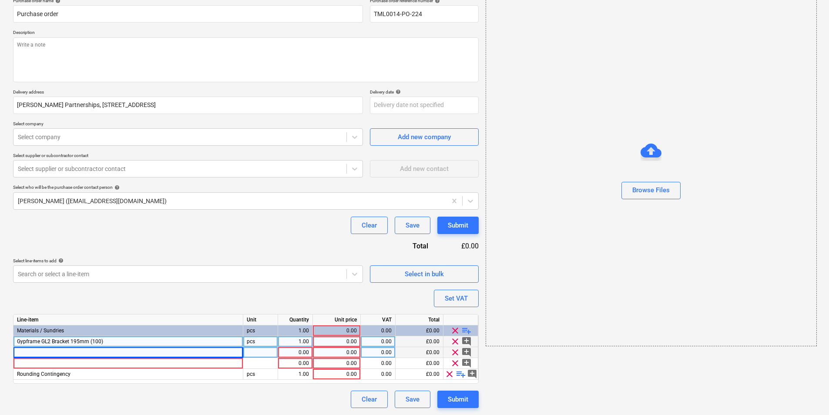
click at [122, 356] on div at bounding box center [128, 352] width 230 height 11
click at [184, 365] on div at bounding box center [128, 363] width 230 height 11
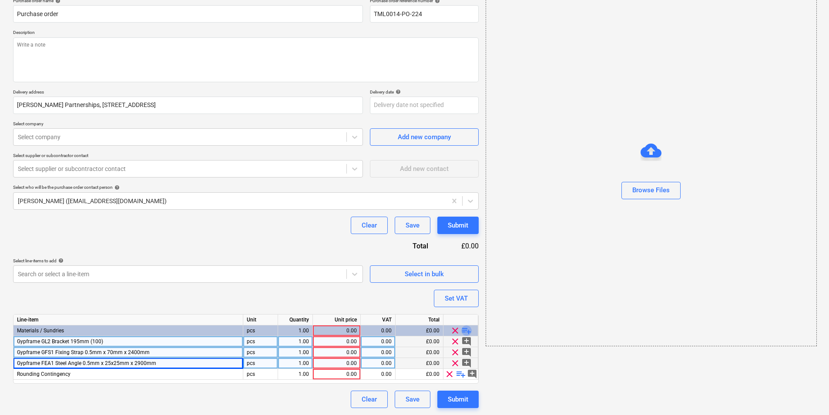
click at [462, 330] on span "playlist_add" at bounding box center [466, 330] width 10 height 10
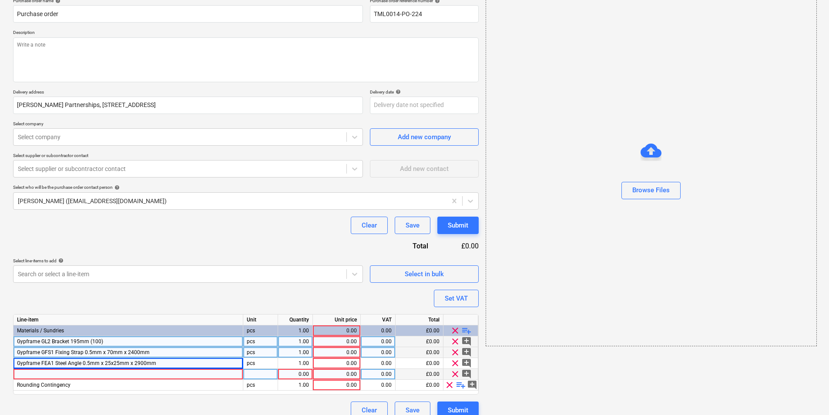
click at [169, 369] on div "Line-item Unit Quantity Unit price VAT Total Materials / Sundries pcs 1.00 0.00…" at bounding box center [245, 354] width 465 height 80
drag, startPoint x: 169, startPoint y: 369, endPoint x: 167, endPoint y: 374, distance: 5.0
click at [167, 374] on div at bounding box center [128, 374] width 230 height 11
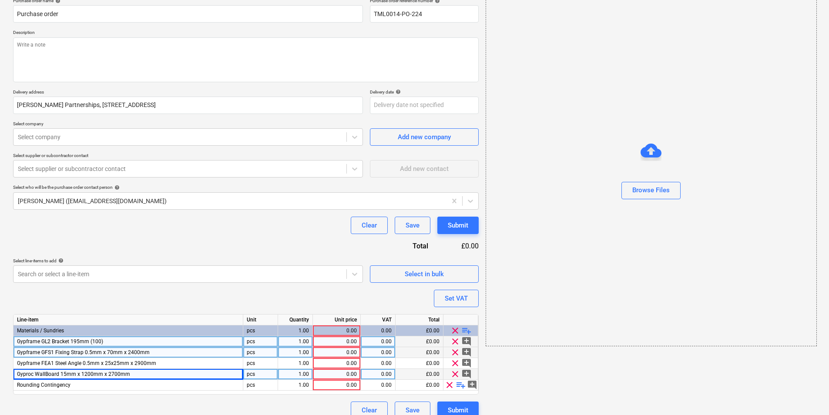
click at [465, 328] on span "playlist_add" at bounding box center [466, 330] width 10 height 10
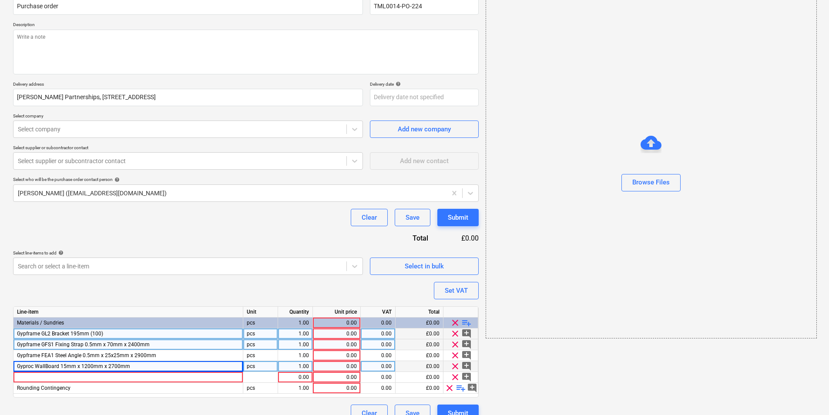
scroll to position [95, 0]
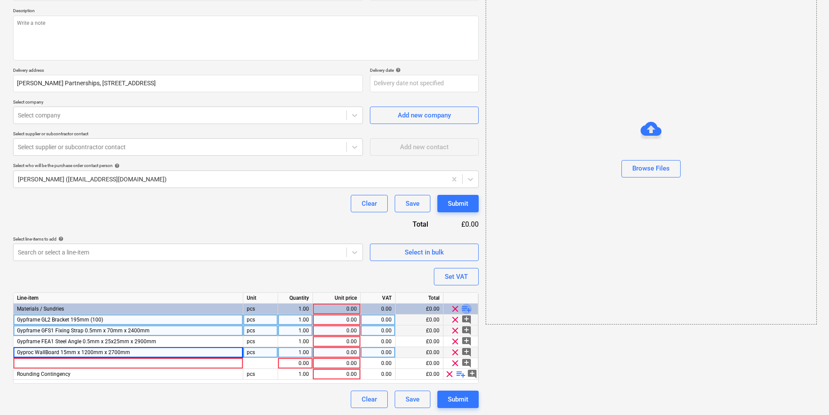
click at [462, 308] on span "playlist_add" at bounding box center [466, 309] width 10 height 10
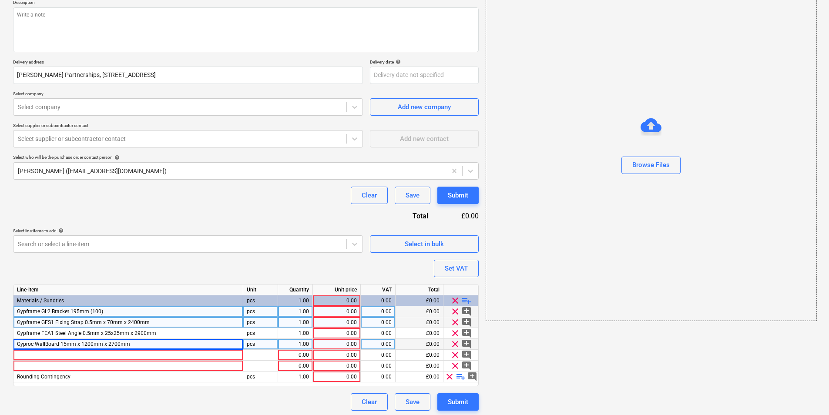
scroll to position [106, 0]
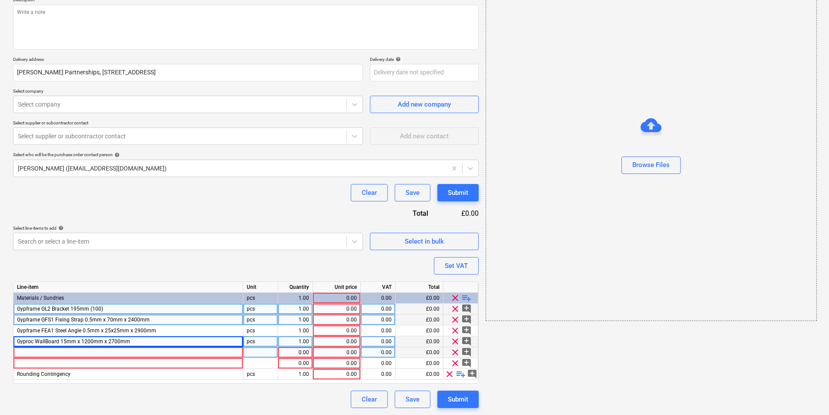
click at [145, 350] on div at bounding box center [128, 352] width 230 height 11
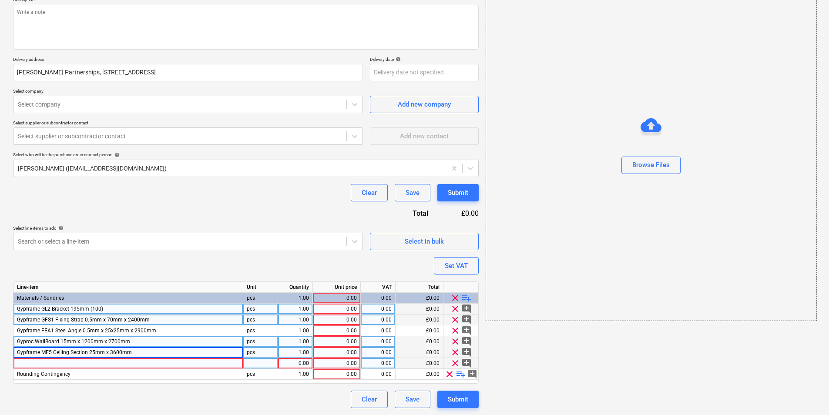
click at [167, 367] on div at bounding box center [128, 363] width 230 height 11
click at [465, 297] on span "playlist_add" at bounding box center [466, 298] width 10 height 10
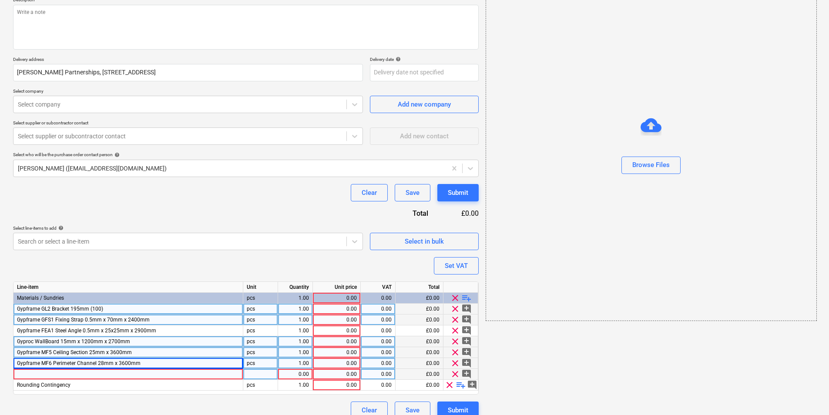
click at [131, 374] on div at bounding box center [128, 374] width 230 height 11
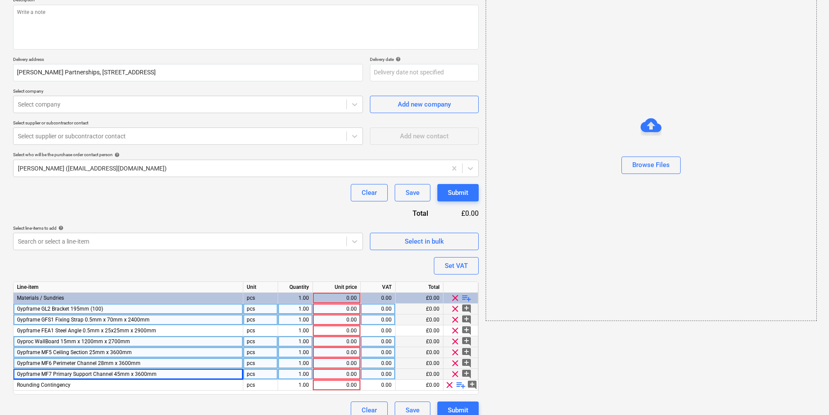
click at [465, 296] on span "playlist_add" at bounding box center [466, 298] width 10 height 10
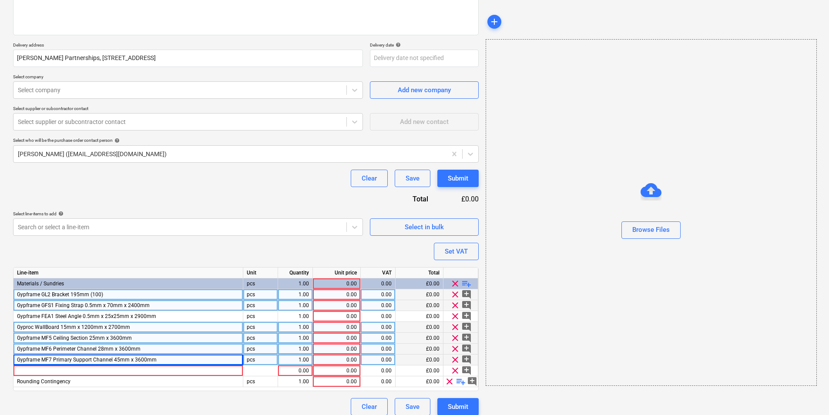
scroll to position [128, 0]
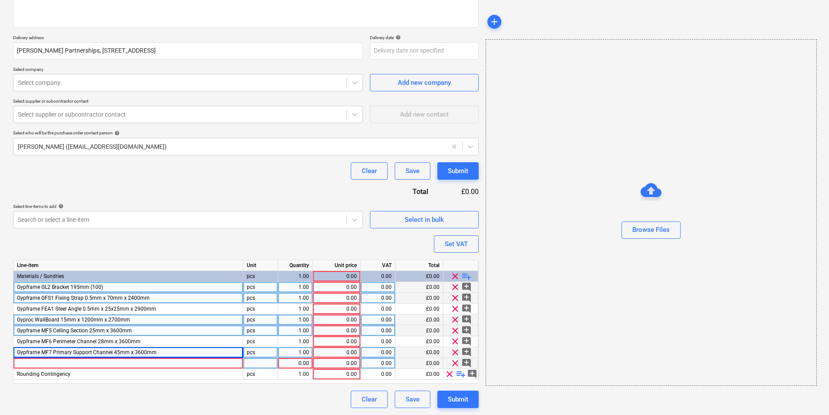
click at [104, 364] on div at bounding box center [128, 363] width 230 height 11
click at [267, 364] on div "pcs" at bounding box center [260, 363] width 35 height 11
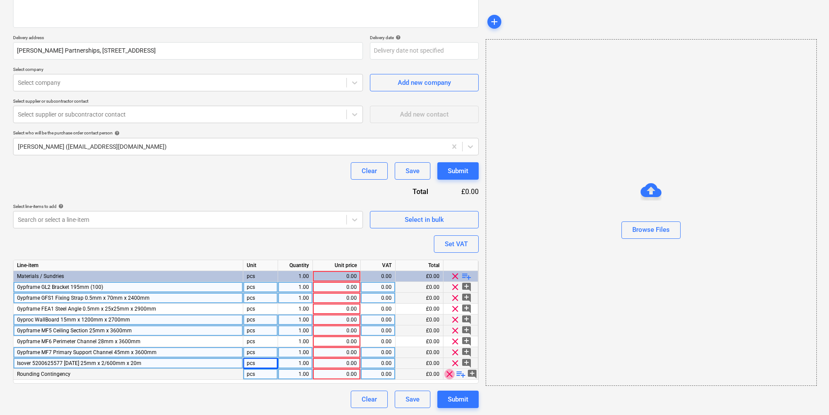
click at [450, 373] on span "clear" at bounding box center [449, 374] width 10 height 10
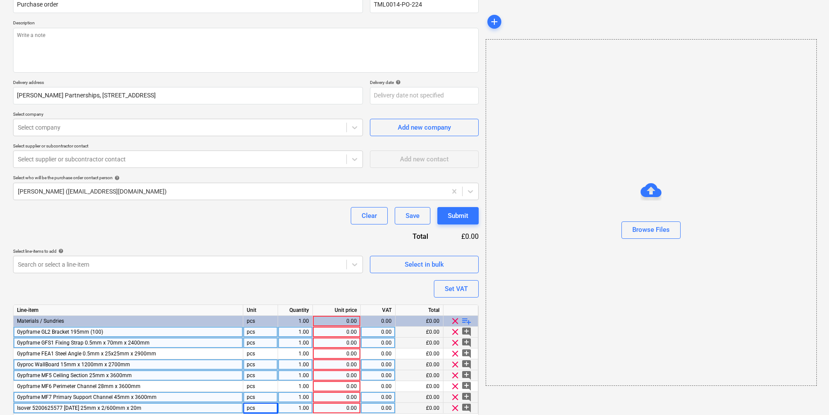
scroll to position [117, 0]
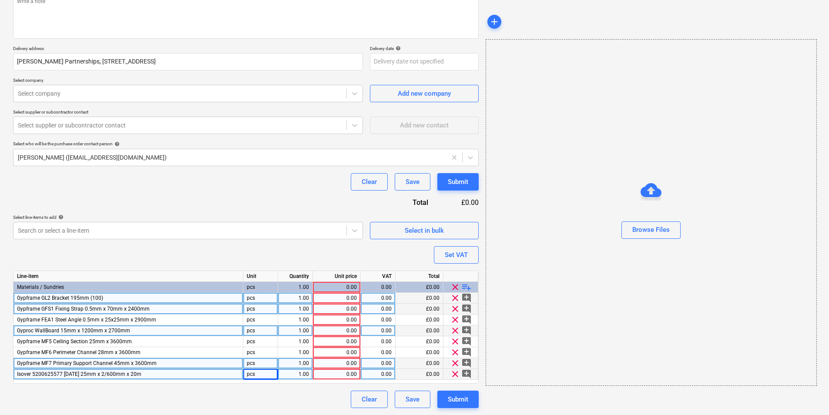
click at [294, 299] on div "1.00" at bounding box center [294, 298] width 27 height 11
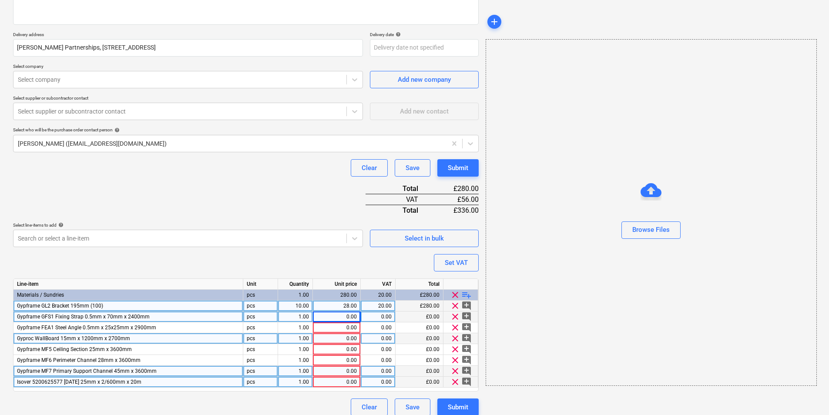
scroll to position [139, 0]
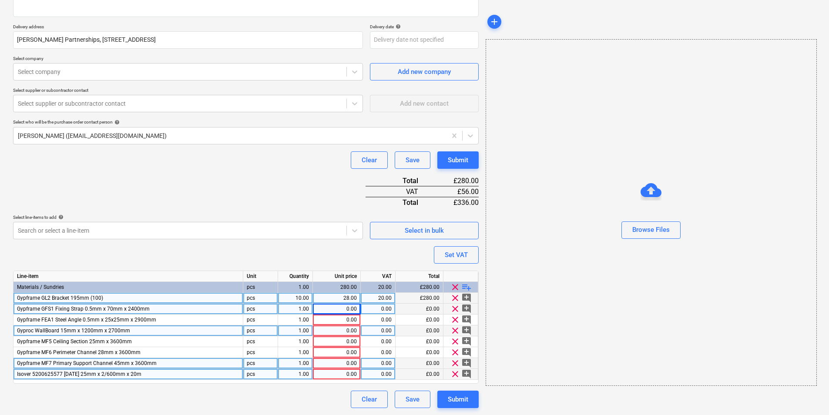
click at [344, 310] on div "0.00" at bounding box center [336, 309] width 40 height 11
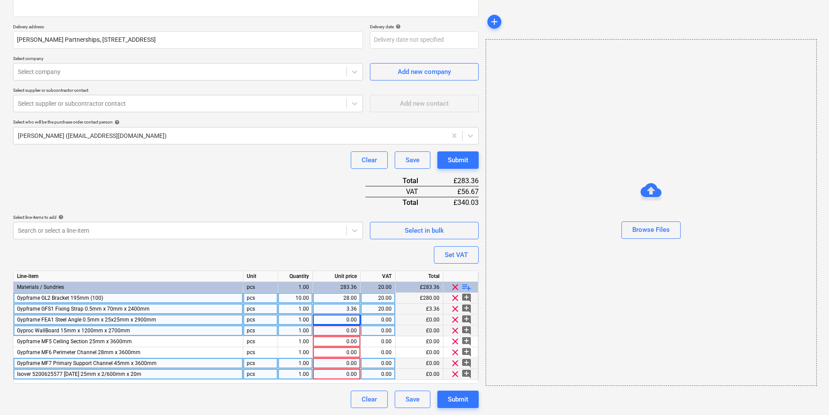
click at [347, 319] on div "0.00" at bounding box center [336, 319] width 40 height 11
click at [351, 329] on div "0.00" at bounding box center [336, 330] width 40 height 11
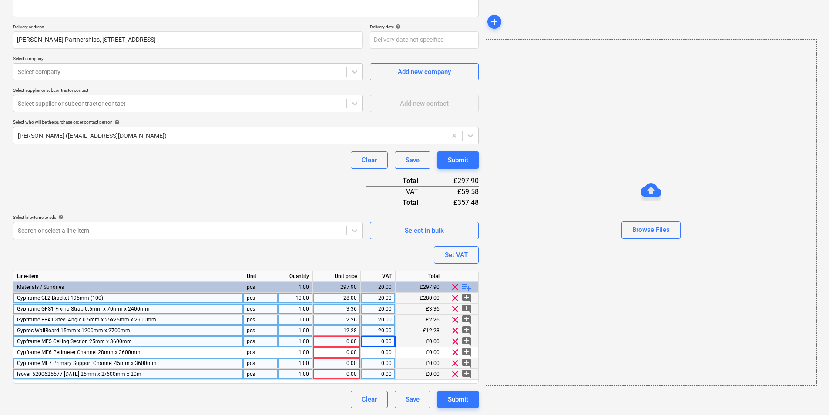
click at [344, 343] on div "0.00" at bounding box center [336, 341] width 40 height 11
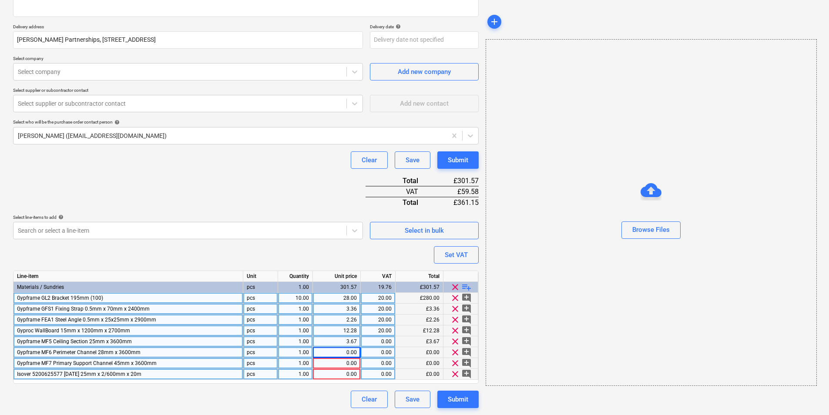
click at [356, 353] on div "0.00" at bounding box center [336, 352] width 40 height 11
click at [346, 367] on div "0.00" at bounding box center [336, 363] width 40 height 11
click at [344, 373] on div "0.00" at bounding box center [336, 374] width 40 height 11
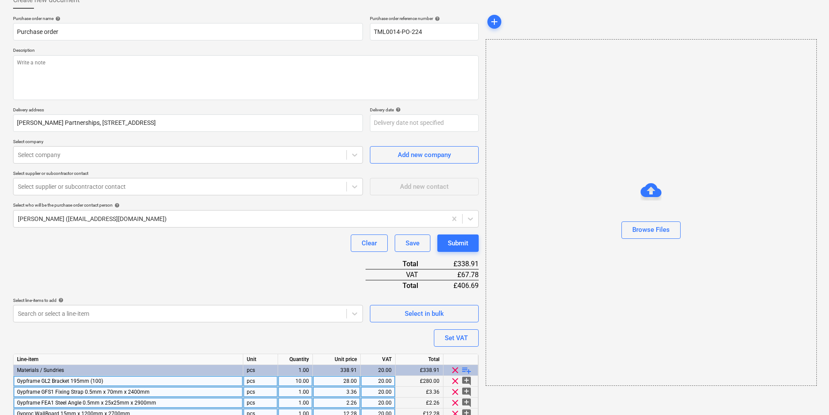
scroll to position [52, 0]
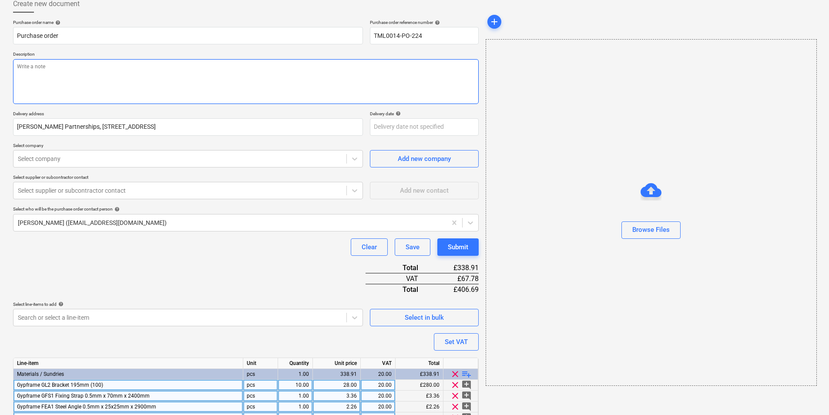
click at [159, 84] on textarea at bounding box center [245, 81] width 465 height 45
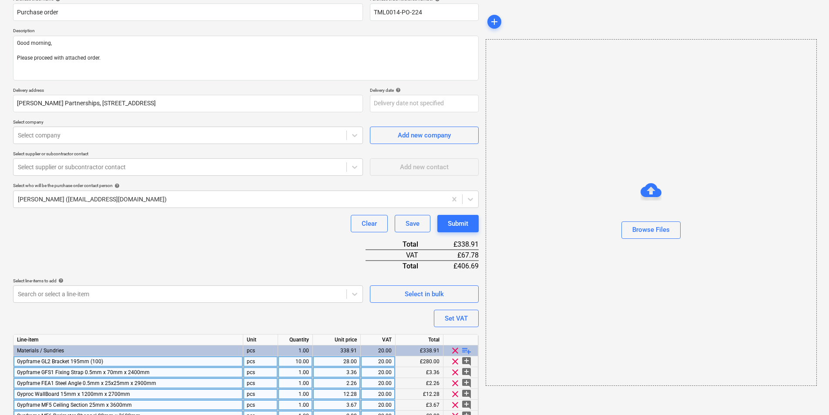
scroll to position [0, 0]
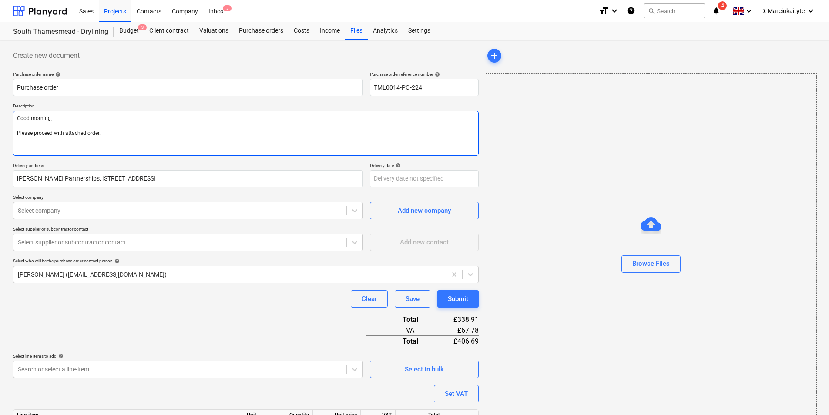
click at [142, 151] on textarea "Good morning, Please proceed with attached order." at bounding box center [245, 133] width 465 height 45
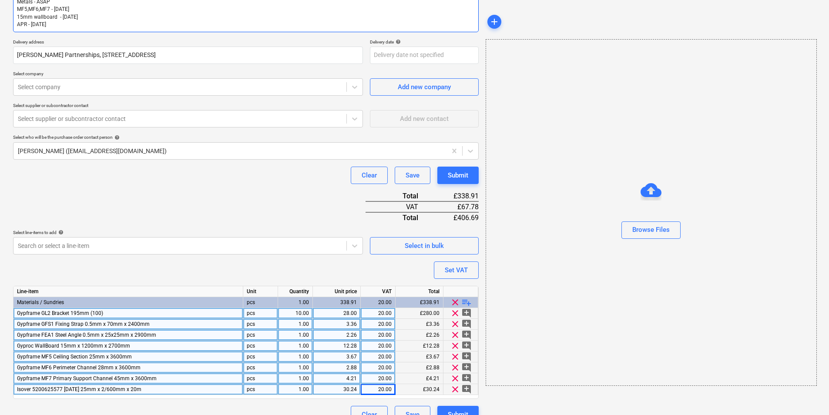
scroll to position [161, 0]
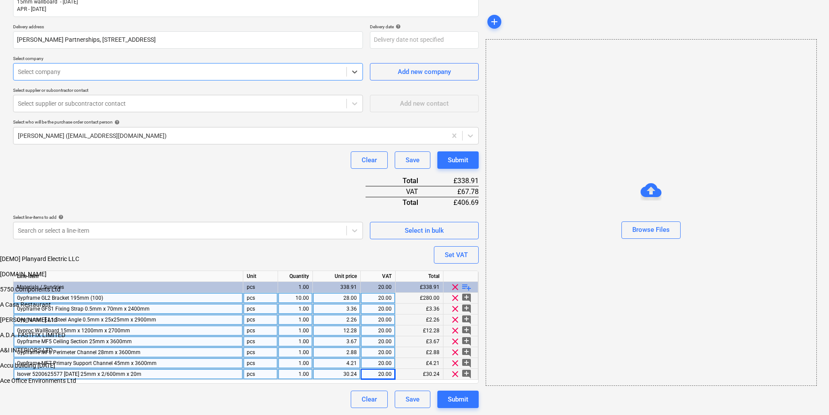
click at [119, 79] on div "Select company" at bounding box center [188, 71] width 350 height 17
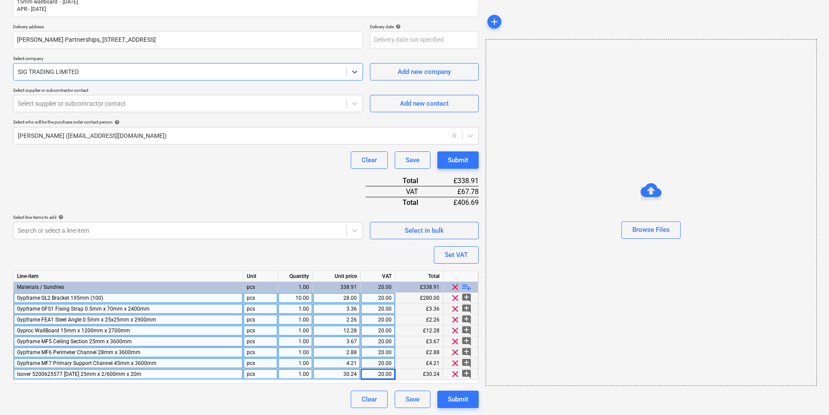
scroll to position [6713, 0]
click at [95, 320] on span "Gypframe FEA1 Steel Angle 0.5mm x 25x25mm x 2900mm" at bounding box center [86, 320] width 139 height 6
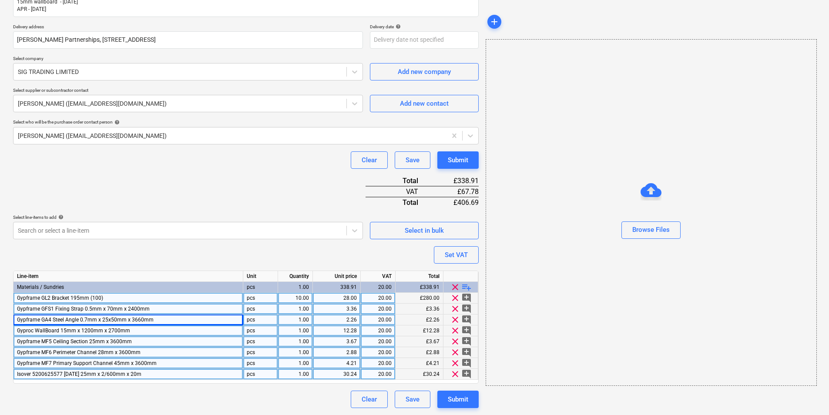
click at [200, 333] on div "Gyproc WallBoard 15mm x 1200mm x 2700mm" at bounding box center [128, 330] width 230 height 11
click at [167, 320] on div "Gypframe GA4 Steel Angle 0.7mm x 25x50mm x 3660mm" at bounding box center [128, 319] width 230 height 11
click at [343, 319] on div "2.26" at bounding box center [336, 319] width 40 height 11
click at [301, 309] on div "1.00" at bounding box center [294, 309] width 27 height 11
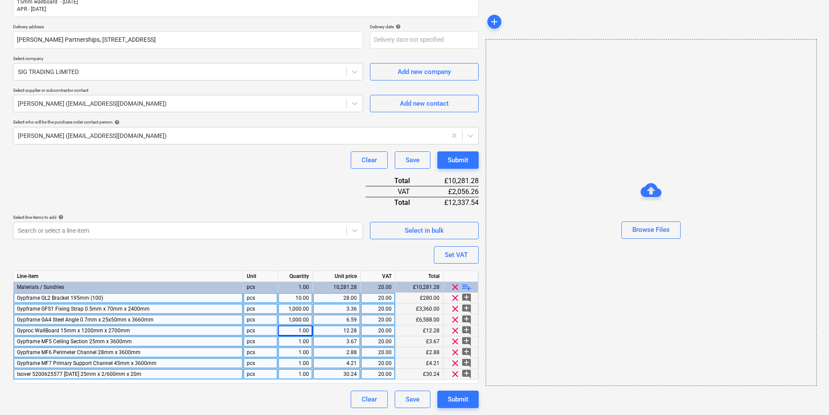
click at [300, 331] on div "1.00" at bounding box center [294, 330] width 27 height 11
click at [301, 342] on div "1.00" at bounding box center [294, 341] width 27 height 11
click at [281, 178] on div "Purchase order name help Purchase order Purchase order reference number help TM…" at bounding box center [245, 159] width 465 height 498
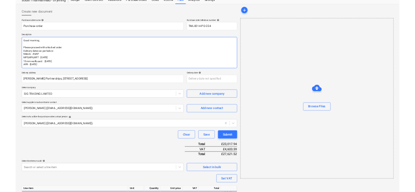
scroll to position [31, 0]
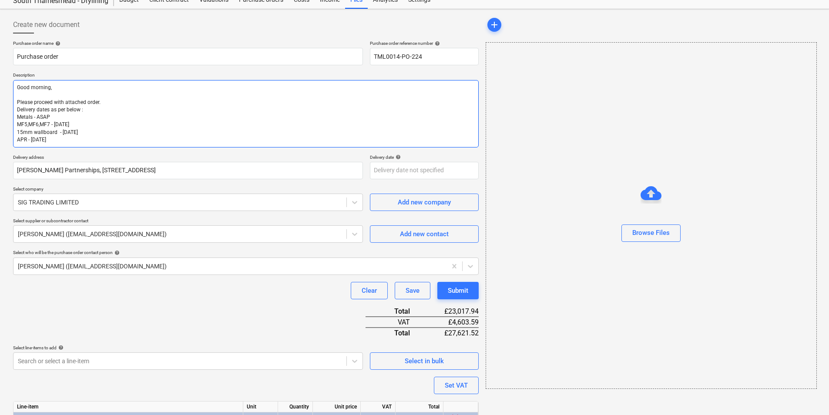
click at [91, 145] on textarea "Good morning, Please proceed with attached order. Delivery dates as per below :…" at bounding box center [245, 113] width 465 height 67
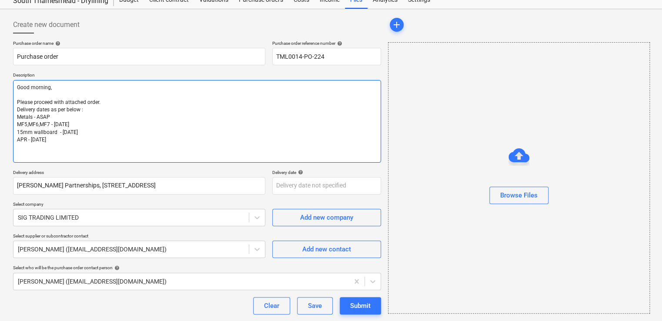
click at [57, 148] on textarea "Good morning, Please proceed with attached order. Delivery dates as per below :…" at bounding box center [197, 121] width 368 height 83
paste textarea "Site contact : Alex 07958418640 Thank you Regards, Demi"
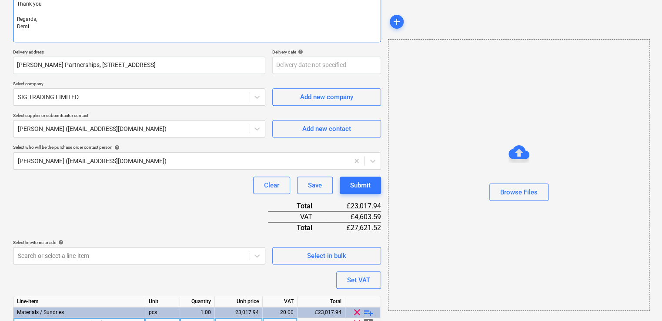
scroll to position [322, 0]
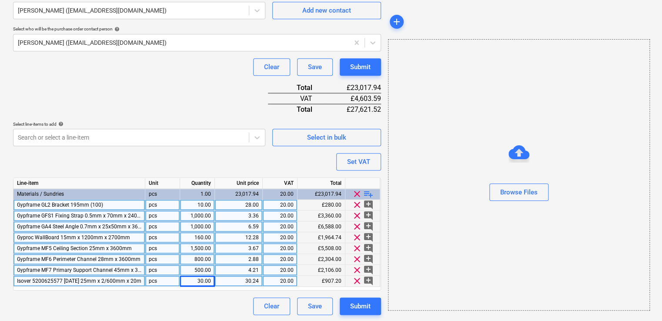
click at [211, 154] on div "Purchase order name help Purchase order Purchase order reference number help TM…" at bounding box center [197, 31] width 368 height 565
click at [371, 309] on button "Submit" at bounding box center [360, 305] width 41 height 17
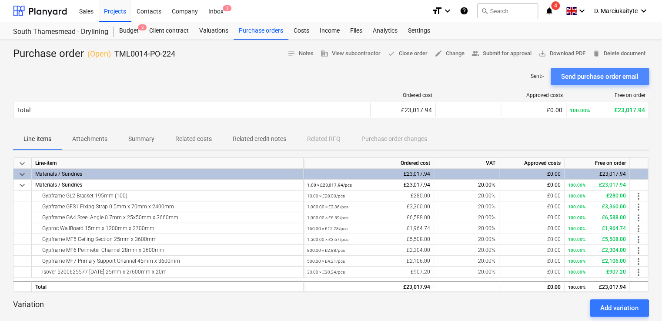
click at [598, 75] on div "Send purchase order email" at bounding box center [599, 76] width 77 height 11
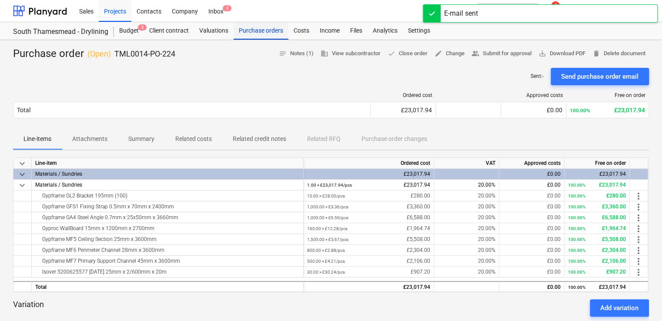
click at [253, 32] on div "Purchase orders" at bounding box center [261, 30] width 55 height 17
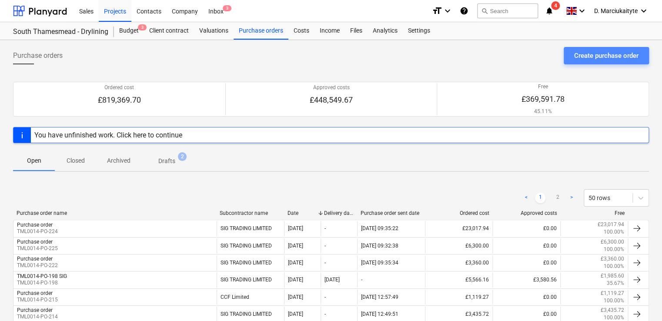
click at [602, 55] on div "Create purchase order" at bounding box center [606, 55] width 64 height 11
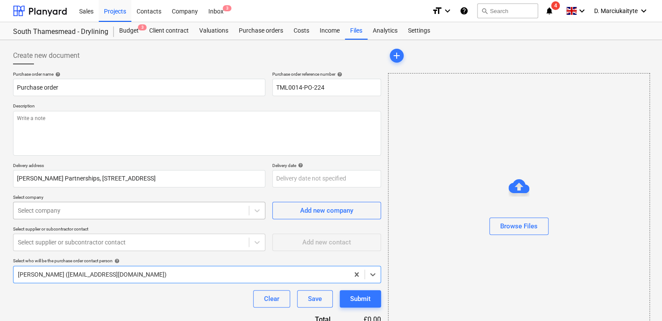
click at [112, 215] on body "Sales Projects Contacts Company Inbox 3 format_size keyboard_arrow_down help se…" at bounding box center [331, 160] width 662 height 321
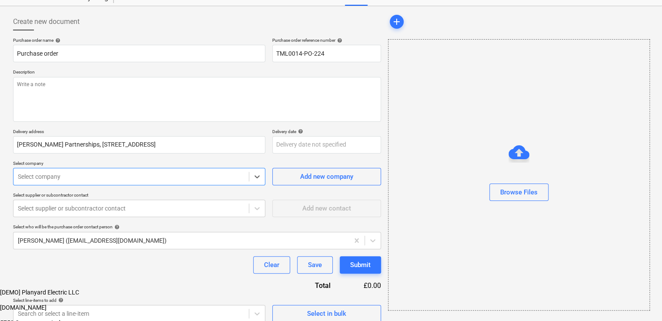
scroll to position [37, 0]
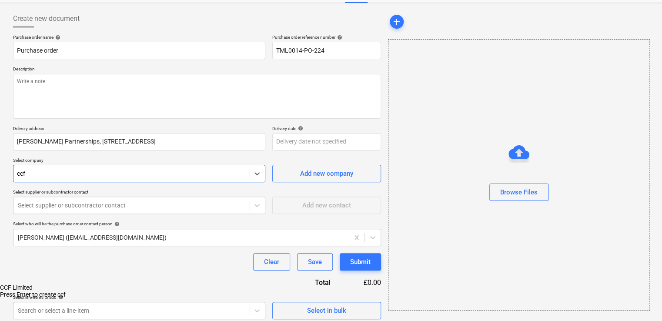
click at [102, 284] on div "CCF Limited" at bounding box center [331, 287] width 662 height 7
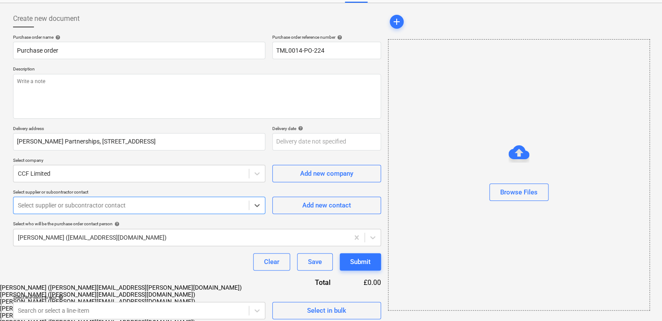
scroll to position [42, 0]
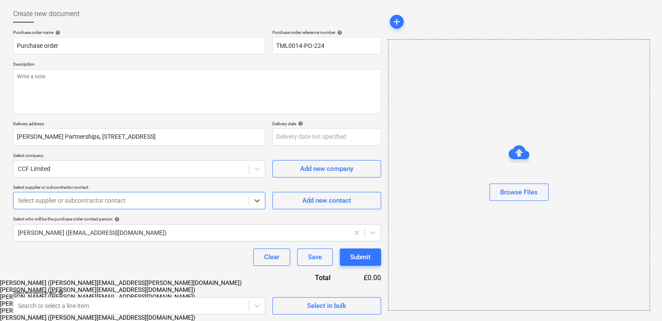
click at [93, 203] on div at bounding box center [131, 200] width 227 height 9
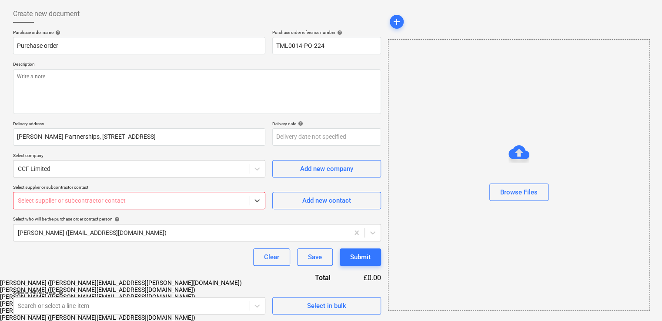
click at [60, 203] on div at bounding box center [131, 200] width 227 height 9
click at [49, 293] on div "Nicole Price (nicole.price@ccfltd.co.uk)" at bounding box center [331, 296] width 662 height 7
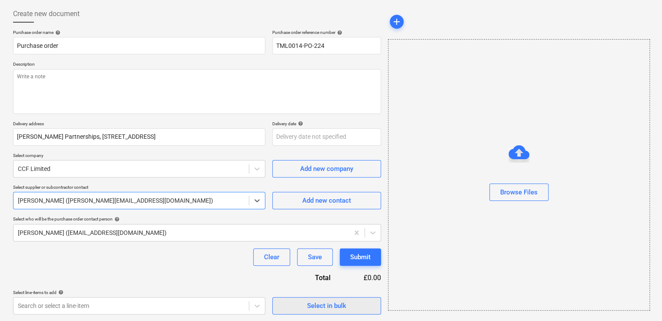
click at [344, 305] on div "Select in bulk" at bounding box center [326, 305] width 39 height 11
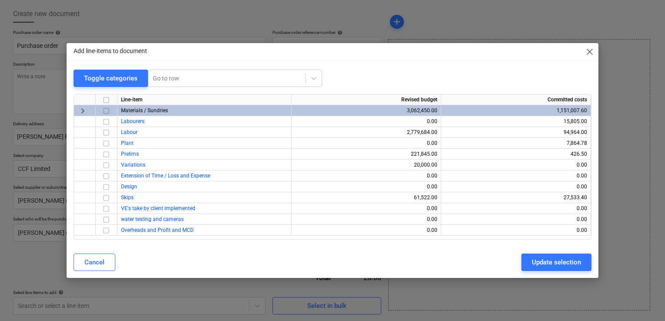
click at [104, 110] on input "checkbox" at bounding box center [106, 111] width 10 height 10
click at [542, 273] on div "Cancel Update selection" at bounding box center [332, 262] width 528 height 24
click at [542, 269] on button "Update selection" at bounding box center [556, 262] width 70 height 17
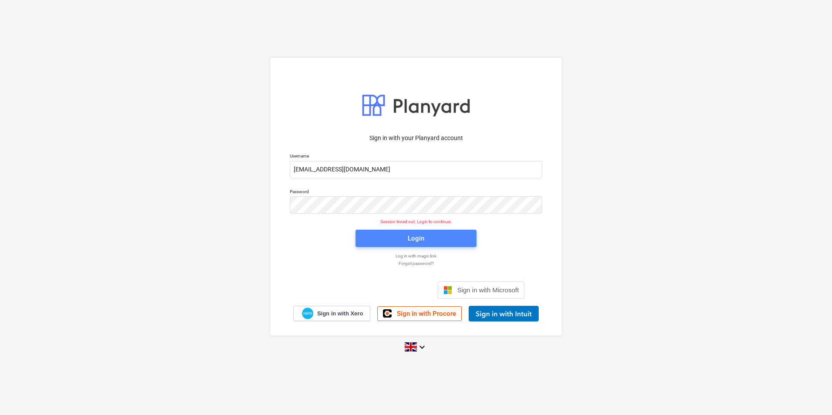
click at [384, 237] on span "Login" at bounding box center [416, 238] width 100 height 11
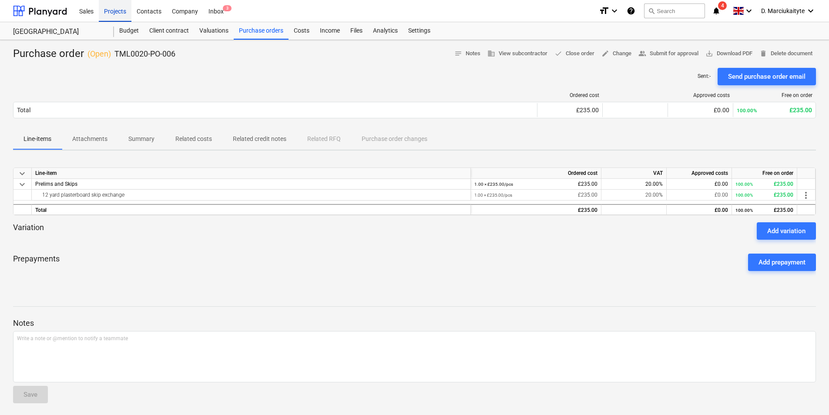
click at [116, 7] on div "Projects" at bounding box center [115, 11] width 33 height 22
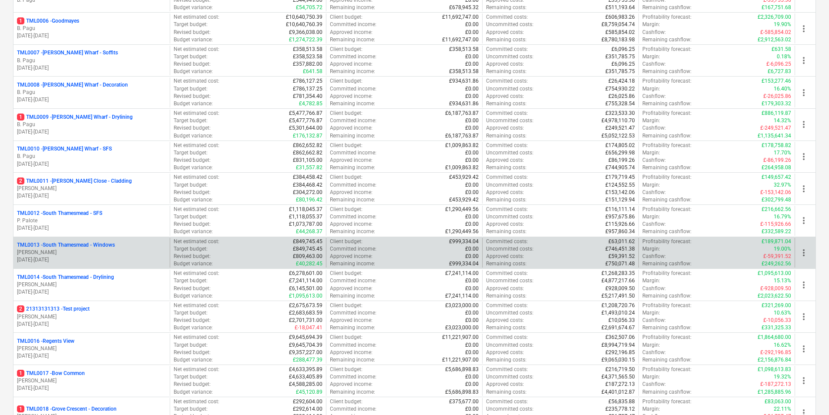
scroll to position [304, 0]
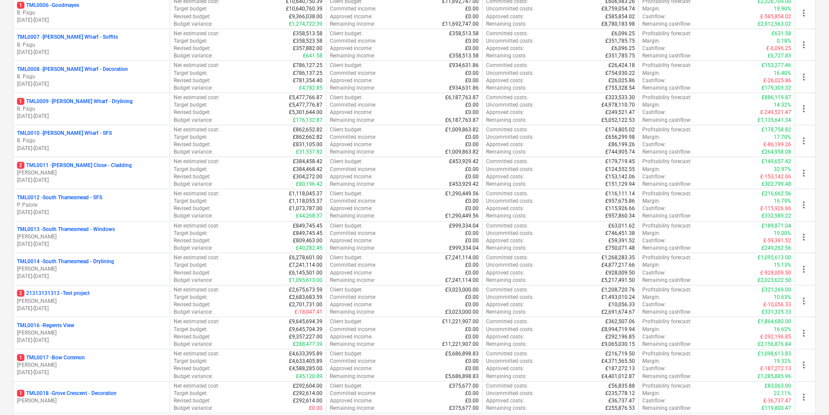
click at [75, 279] on p "06.01.2025 - 07.09.2026" at bounding box center [91, 276] width 149 height 7
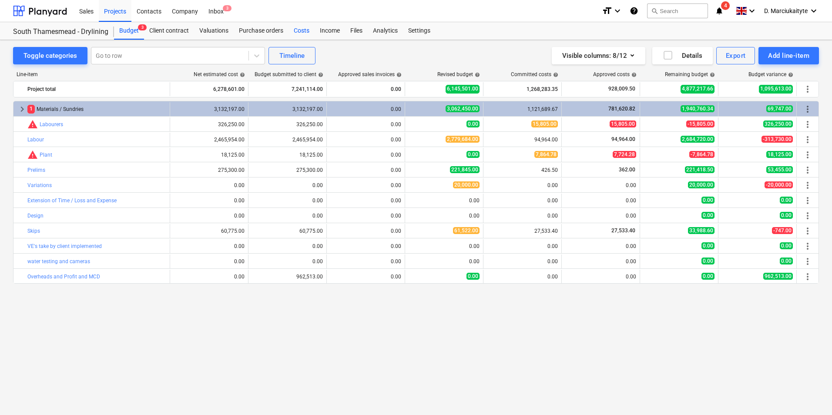
click at [306, 34] on div "Costs" at bounding box center [301, 30] width 26 height 17
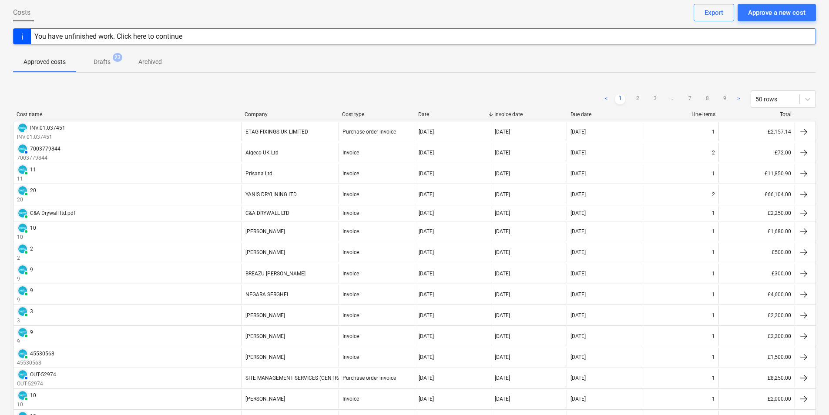
scroll to position [43, 0]
click at [260, 114] on div "Company" at bounding box center [289, 114] width 90 height 6
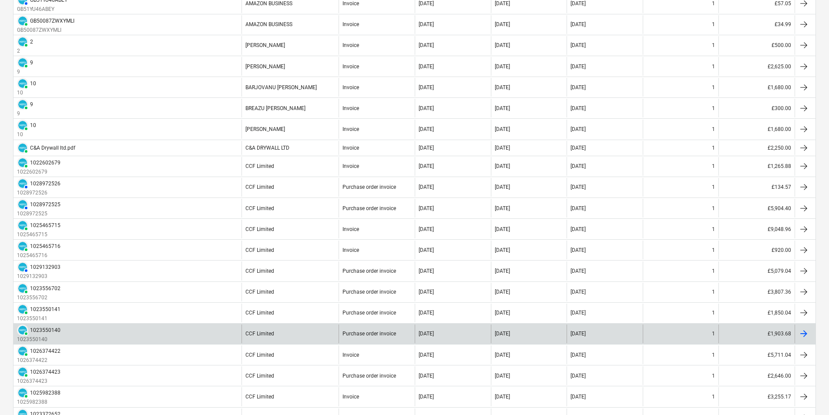
scroll to position [841, 0]
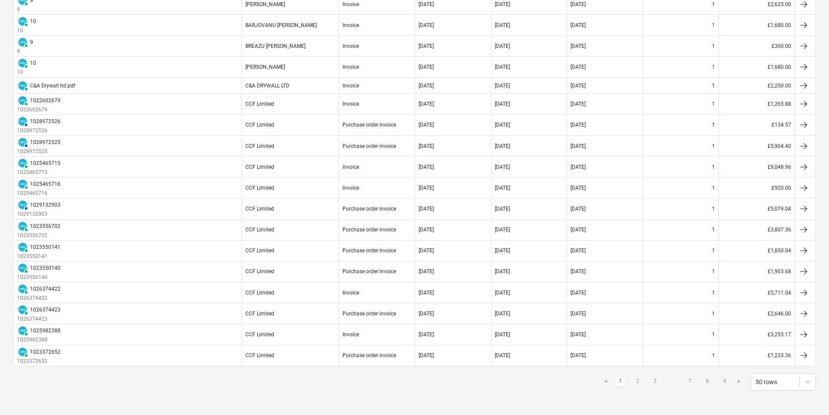
click at [638, 381] on link "2" at bounding box center [637, 382] width 10 height 10
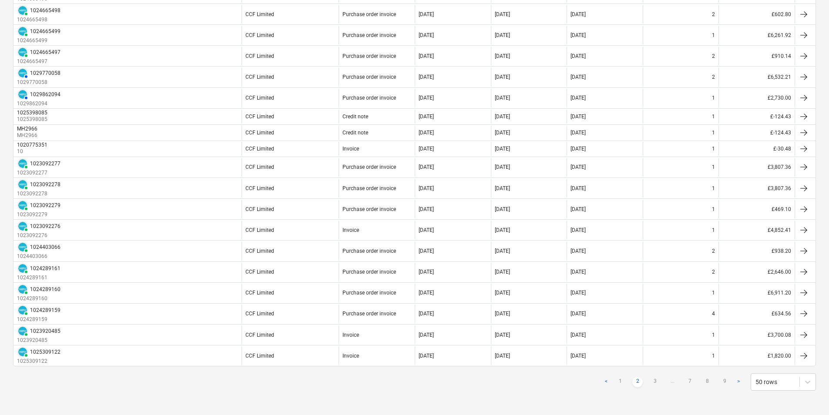
click at [638, 381] on link "2" at bounding box center [637, 382] width 10 height 10
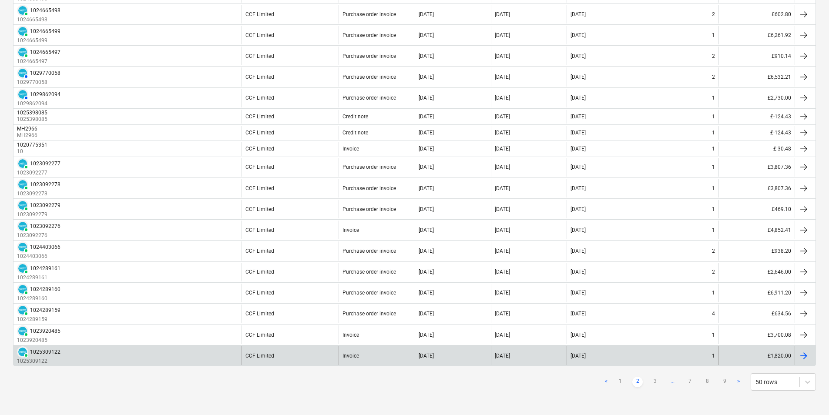
click at [653, 380] on link "3" at bounding box center [654, 382] width 10 height 10
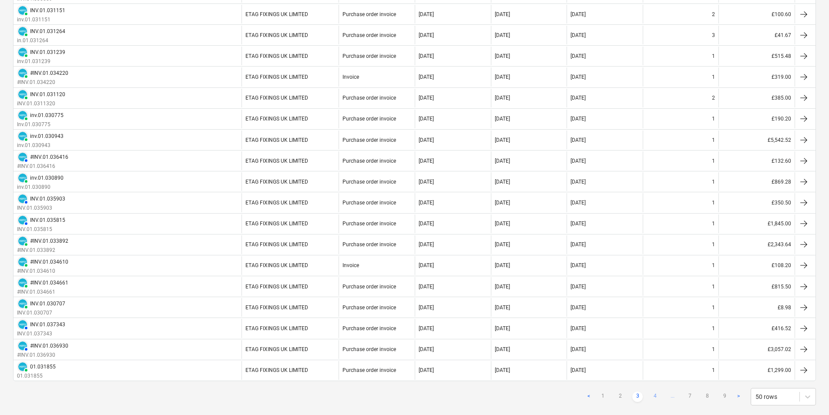
click at [654, 395] on link "4" at bounding box center [654, 396] width 10 height 10
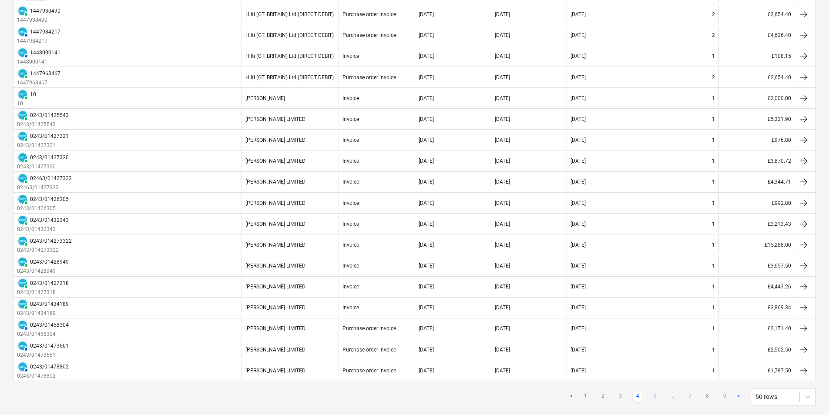
click at [654, 396] on link "5" at bounding box center [654, 396] width 10 height 10
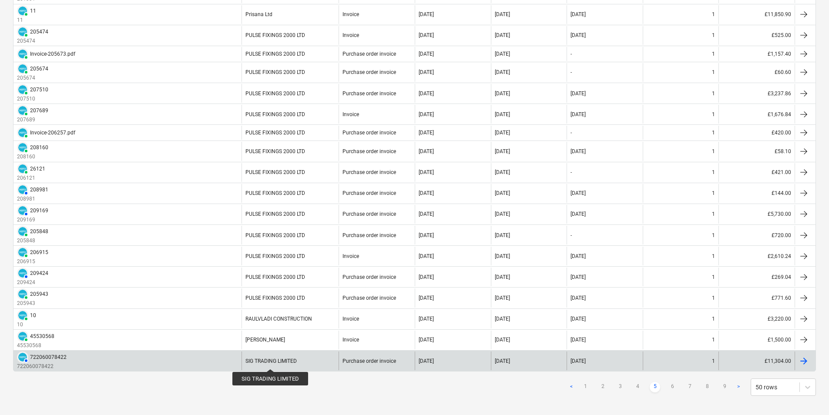
click at [270, 361] on div "SIG TRADING LIMITED" at bounding box center [270, 361] width 51 height 6
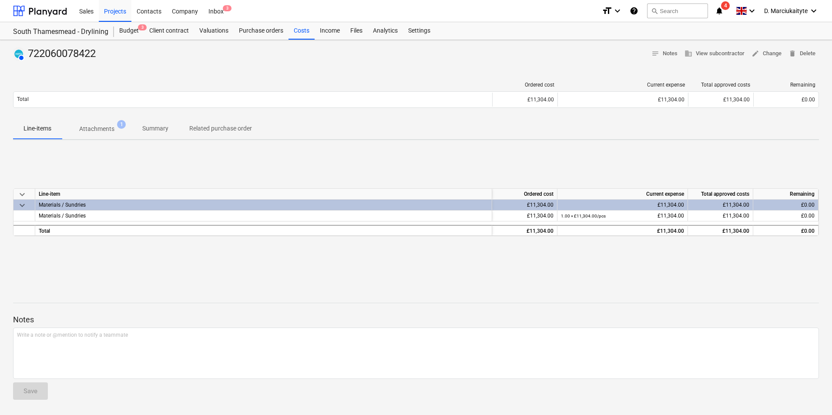
click at [98, 130] on p "Attachments" at bounding box center [96, 128] width 35 height 9
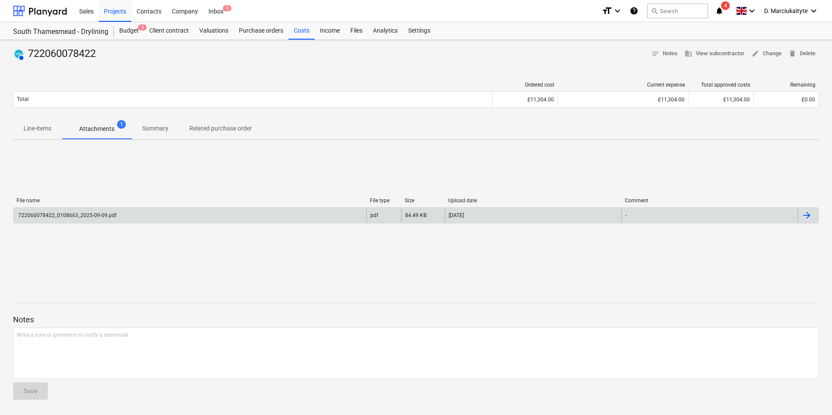
click at [103, 219] on div "722060078422_0108663_2025-09-09.pdf" at bounding box center [189, 215] width 353 height 14
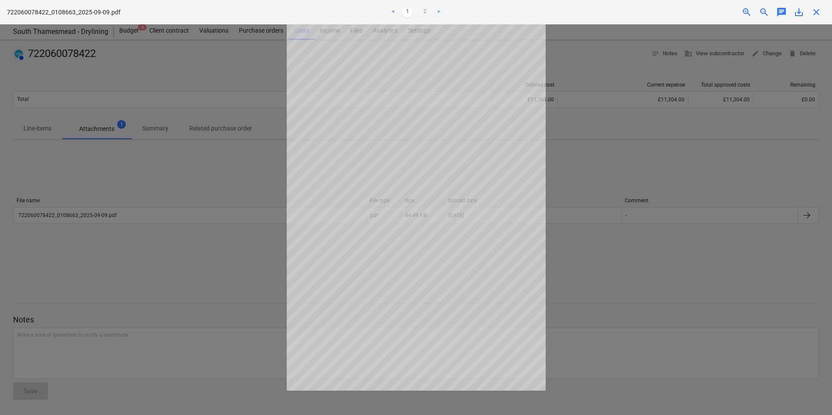
click at [818, 13] on span "close" at bounding box center [816, 12] width 10 height 10
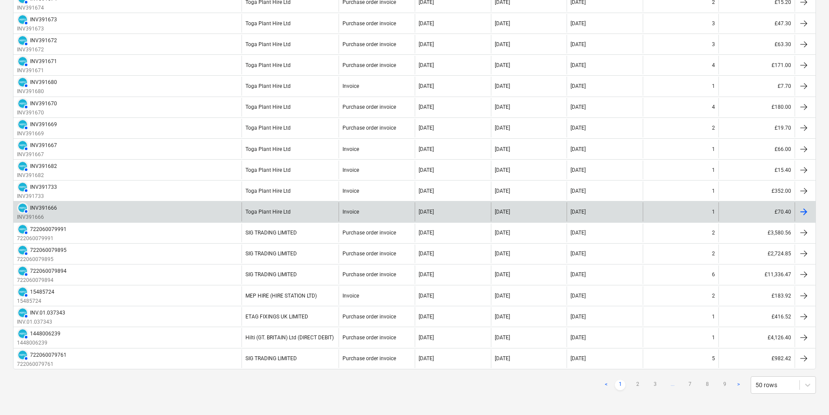
scroll to position [841, 0]
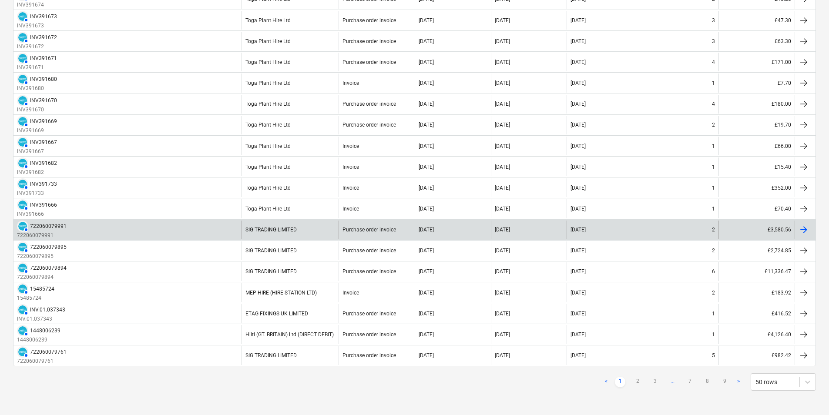
click at [324, 237] on div "SIG TRADING LIMITED" at bounding box center [289, 230] width 97 height 19
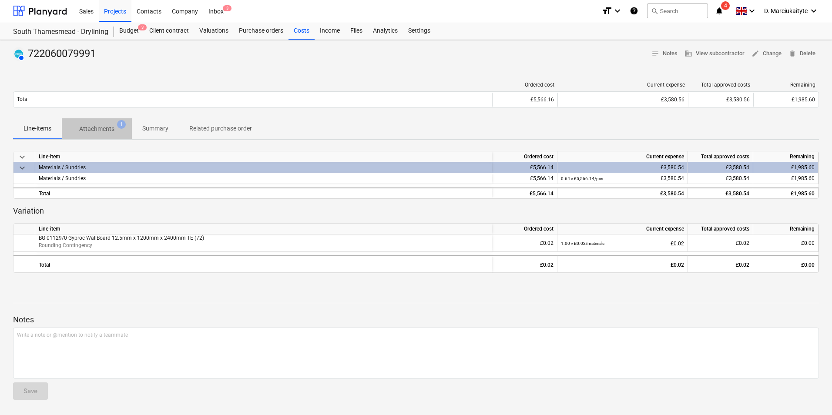
click at [110, 128] on p "Attachments" at bounding box center [96, 128] width 35 height 9
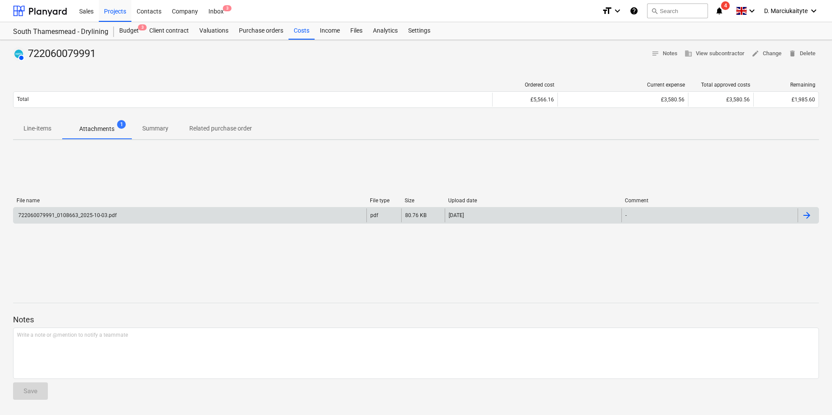
click at [130, 215] on div "722060079991_0108663_2025-10-03.pdf" at bounding box center [189, 215] width 353 height 14
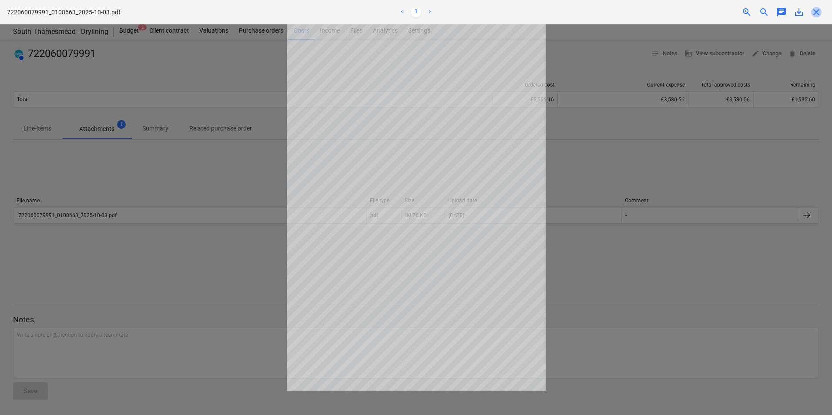
click at [813, 13] on span "close" at bounding box center [816, 12] width 10 height 10
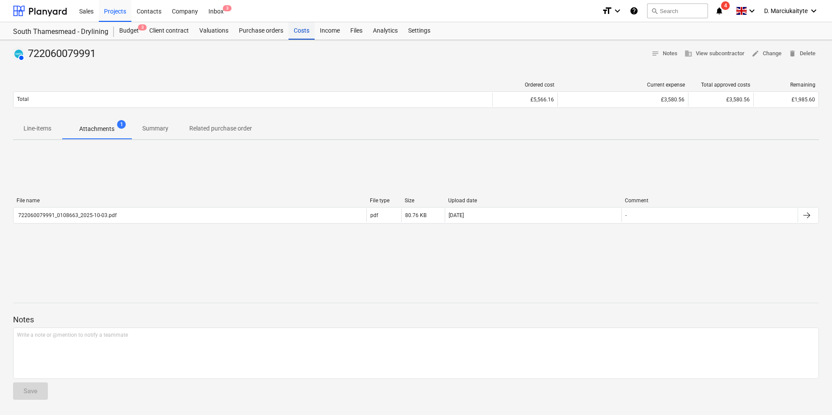
drag, startPoint x: 302, startPoint y: 31, endPoint x: 304, endPoint y: 37, distance: 6.9
click at [302, 31] on div "Costs" at bounding box center [301, 30] width 26 height 17
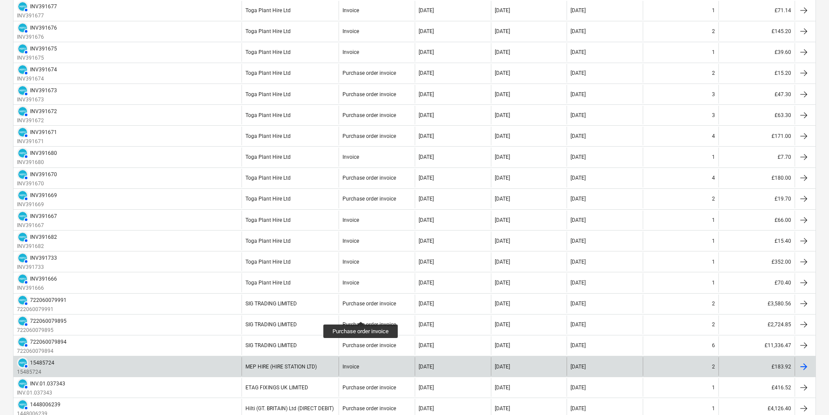
scroll to position [841, 0]
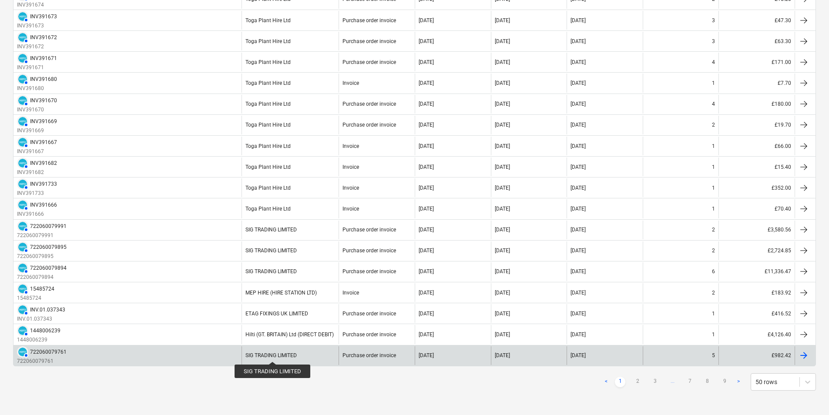
click at [272, 354] on div "SIG TRADING LIMITED" at bounding box center [270, 355] width 51 height 6
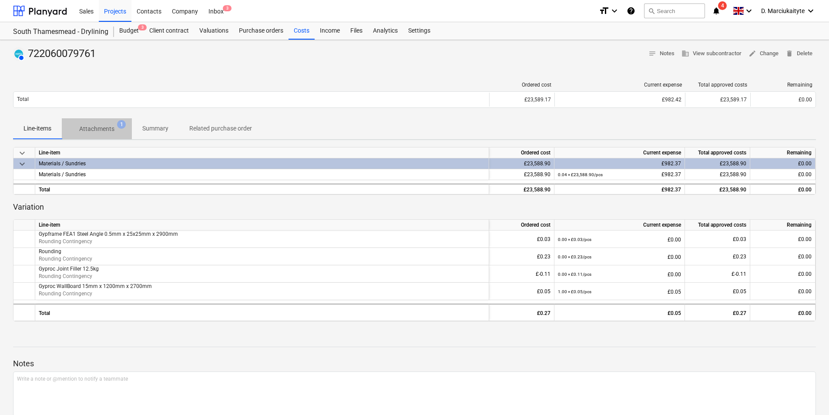
click at [107, 121] on span "Attachments 1" at bounding box center [97, 129] width 70 height 16
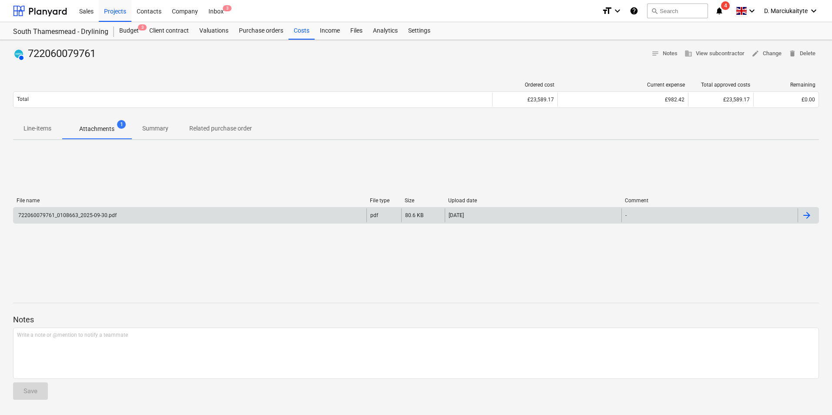
click at [172, 217] on div "722060079761_0108663_2025-09-30.pdf" at bounding box center [189, 215] width 353 height 14
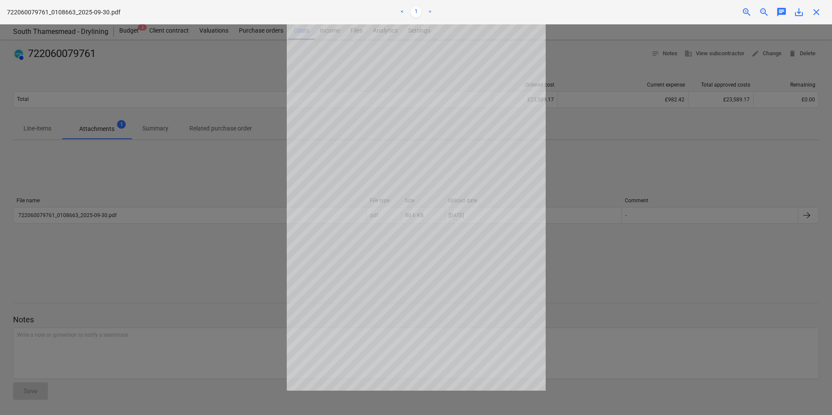
click at [111, 199] on div at bounding box center [416, 219] width 832 height 391
click at [818, 11] on span "close" at bounding box center [816, 12] width 10 height 10
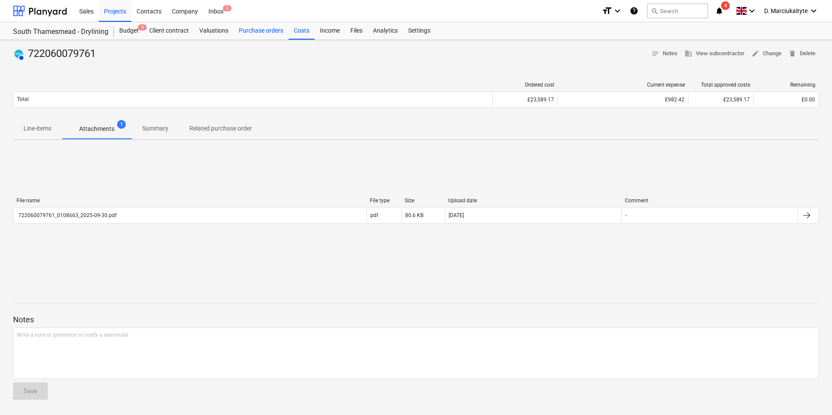
click at [238, 27] on div "Purchase orders" at bounding box center [261, 30] width 55 height 17
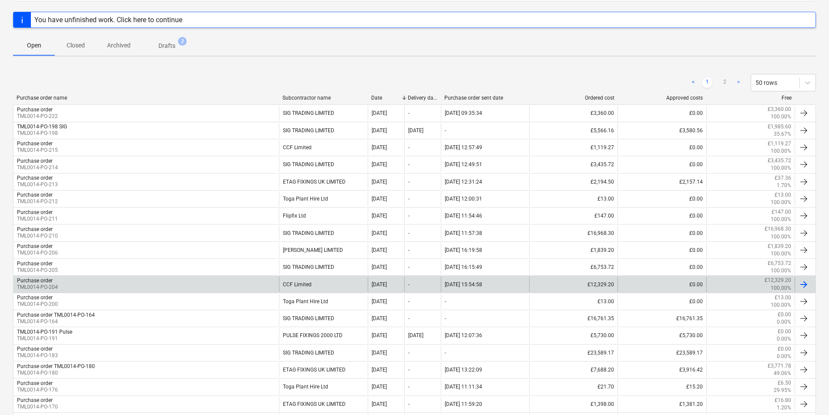
scroll to position [130, 0]
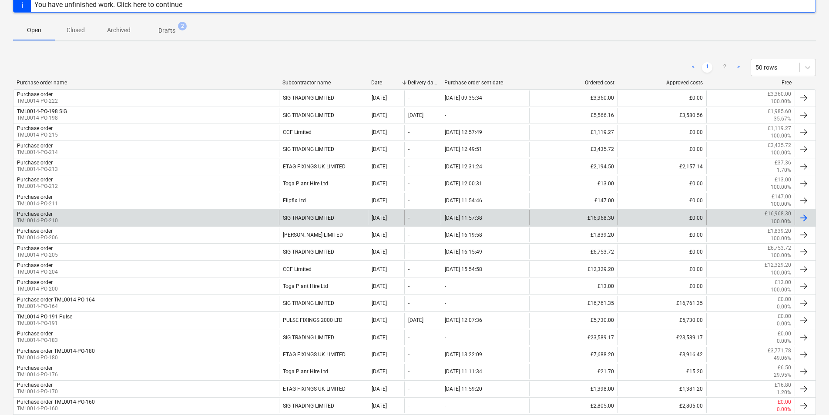
click at [241, 221] on div "Purchase order TML0014-PO-210" at bounding box center [145, 217] width 265 height 15
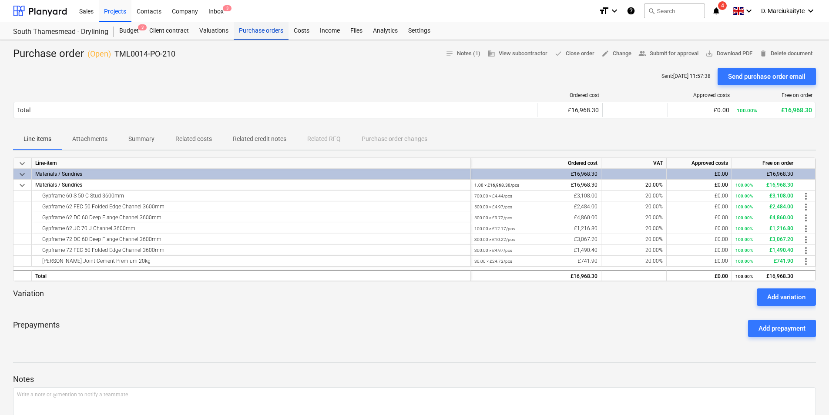
drag, startPoint x: 269, startPoint y: 33, endPoint x: 274, endPoint y: 36, distance: 6.2
click at [268, 33] on div "Purchase orders" at bounding box center [261, 30] width 55 height 17
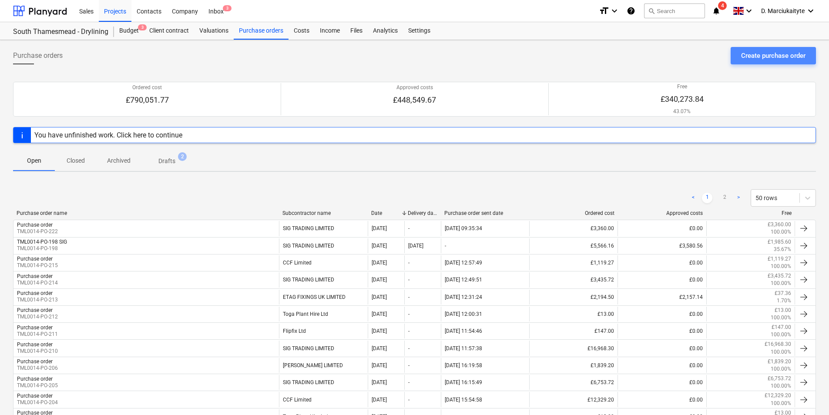
click at [760, 60] on div "Create purchase order" at bounding box center [773, 55] width 64 height 11
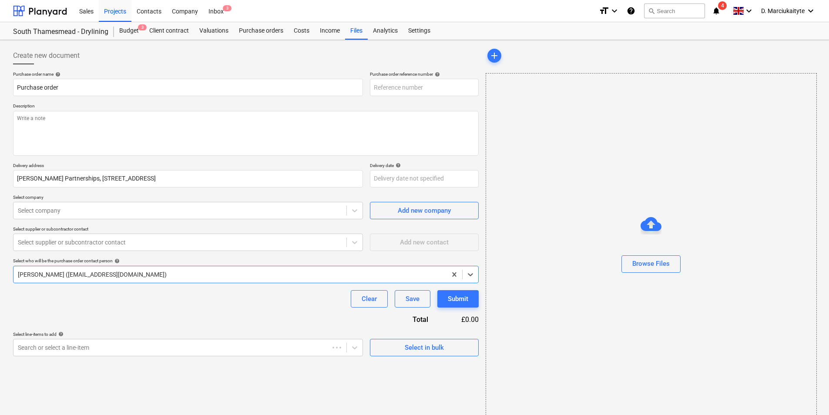
type textarea "x"
type input "TML0014-PO-225"
click at [75, 121] on textarea at bounding box center [245, 133] width 465 height 45
type textarea "x"
type textarea "h"
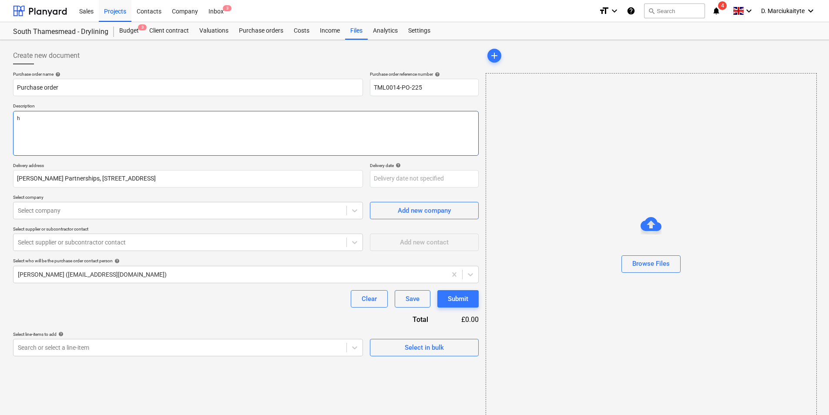
type textarea "x"
type textarea "hi"
type textarea "x"
type textarea "hi"
type textarea "x"
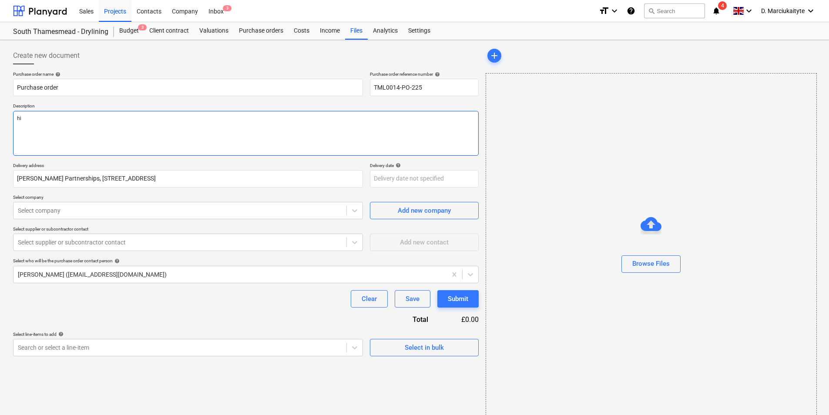
type textarea "hi L"
type textarea "x"
type textarea "hi Lu"
type textarea "x"
type textarea "hi Luc"
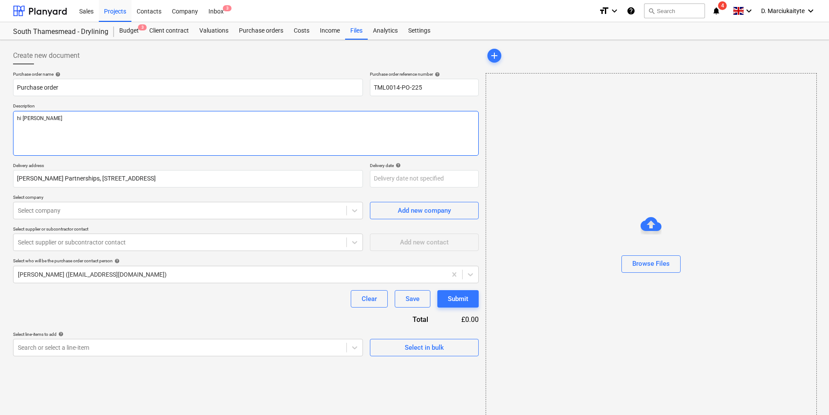
type textarea "x"
type textarea "hi Luci"
type textarea "x"
type textarea "hi Luci"
type textarea "x"
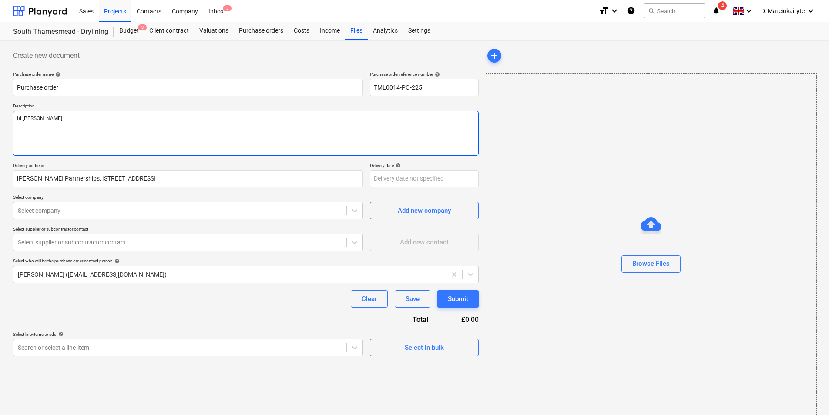
type textarea "hi Luci"
type textarea "x"
type textarea "hi Luc"
type textarea "x"
type textarea "hi Lu"
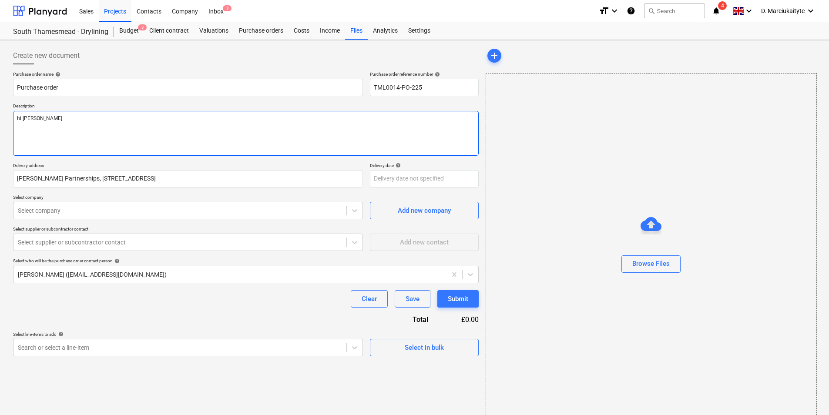
type textarea "x"
type textarea "hi L"
type textarea "x"
type textarea "hi"
type textarea "x"
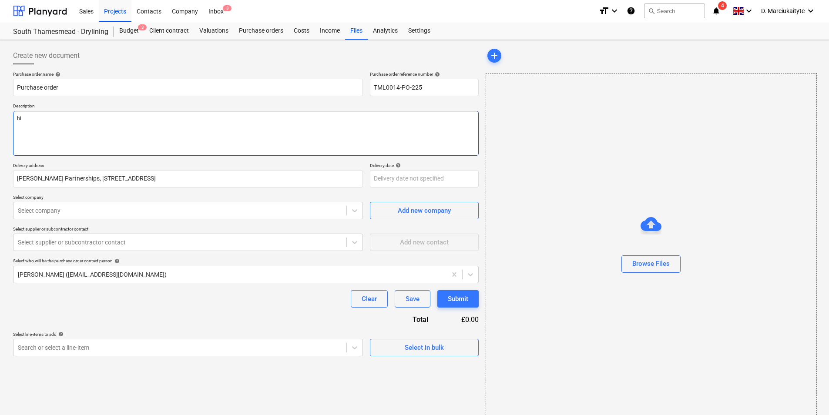
type textarea "hi"
type textarea "x"
type textarea "h"
type textarea "x"
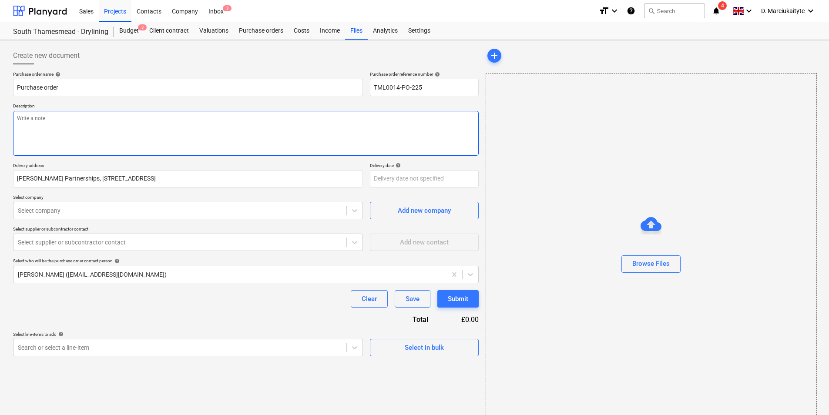
type textarea "H"
type textarea "x"
type textarea "Hi"
type textarea "x"
type textarea "Hi"
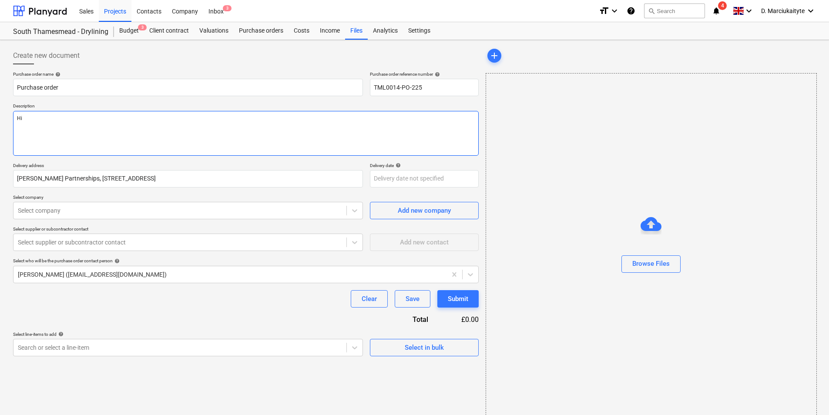
type textarea "x"
type textarea "Hi L"
type textarea "x"
type textarea "Hi Lu"
type textarea "x"
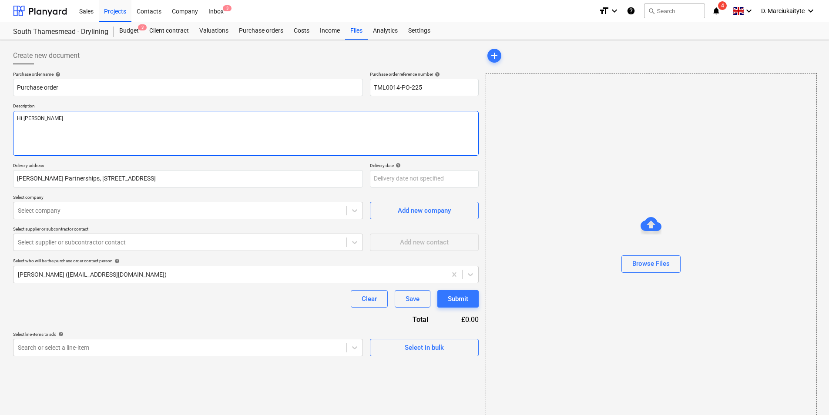
type textarea "Hi Luc"
type textarea "x"
type textarea "Hi Luci"
type textarea "x"
type textarea "Hi Luci,"
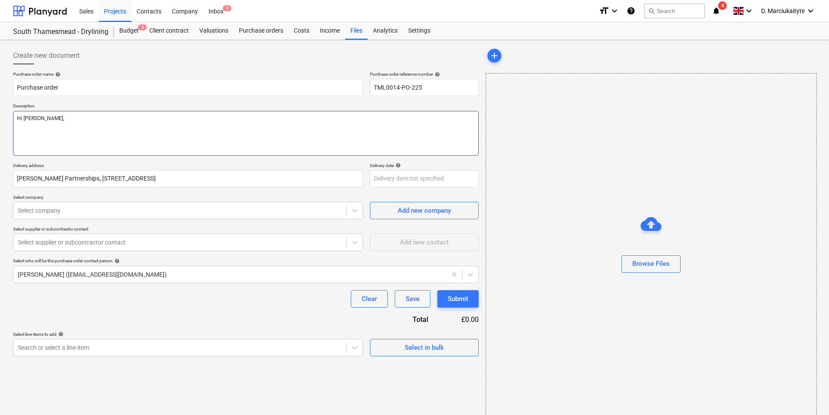
type textarea "x"
type textarea "Hi Luci,"
type textarea "x"
type textarea "Hi Luci,"
type textarea "x"
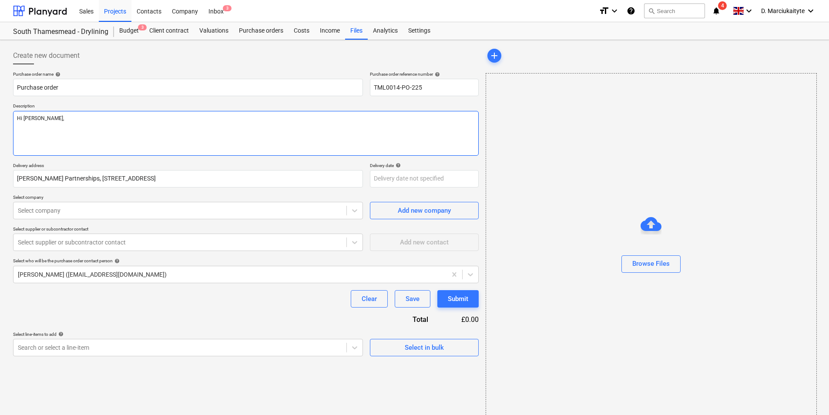
type textarea "Hi Luci, P"
type textarea "x"
type textarea "Hi Luci, Pl"
type textarea "x"
type textarea "Hi Luci, Ple"
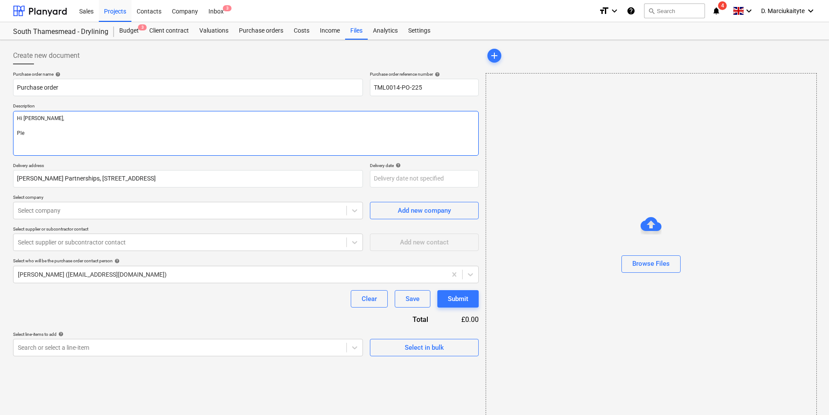
type textarea "x"
type textarea "Hi Luci, Plea"
type textarea "x"
type textarea "Hi Luci, Pleas"
type textarea "x"
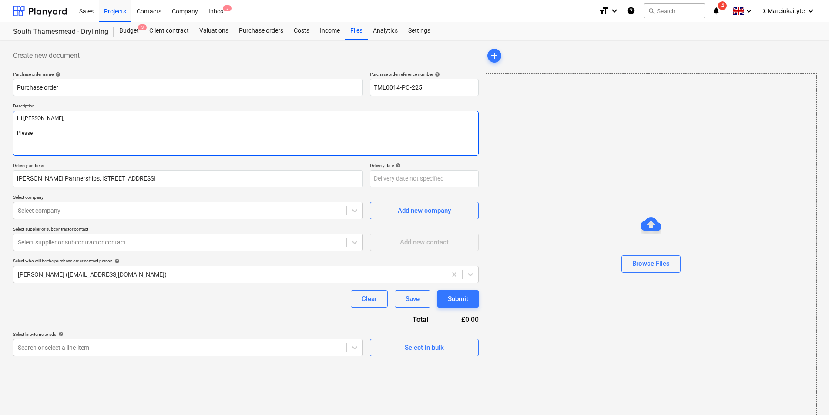
type textarea "Hi Luci, Please"
type textarea "x"
type textarea "Hi Luci, Please p"
type textarea "x"
type textarea "Hi Luci, Please pr"
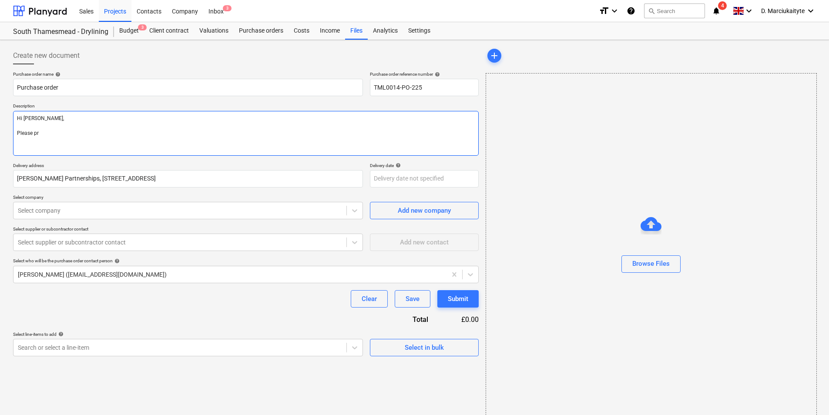
type textarea "x"
type textarea "Hi Luci, Please pro"
type textarea "x"
type textarea "Hi Luci, Please proc"
type textarea "x"
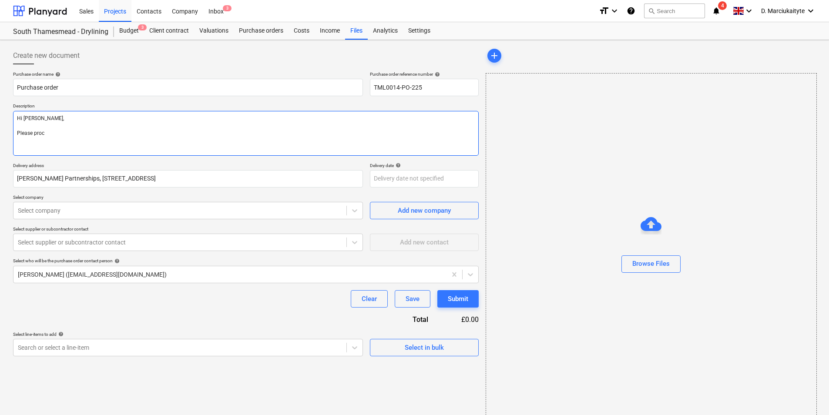
type textarea "Hi Luci, Please proce"
type textarea "x"
type textarea "Hi Luci, Please procee"
type textarea "x"
type textarea "Hi Luci, Please proceed"
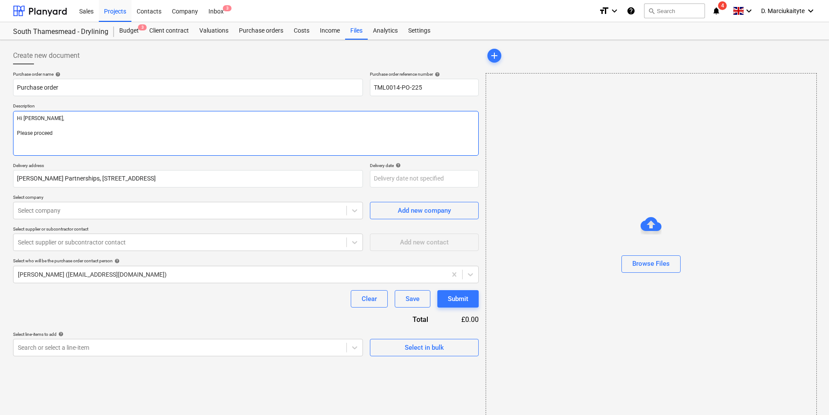
type textarea "x"
type textarea "Hi Luci, Please proceed"
type textarea "x"
type textarea "Hi Luci, Please proceed w"
type textarea "x"
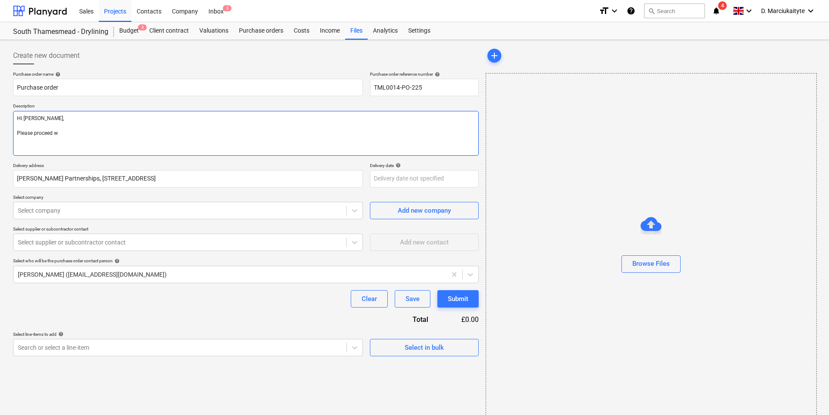
type textarea "Hi Luci, Please proceed wi"
type textarea "x"
type textarea "Hi Luci, Please proceed wit"
type textarea "x"
type textarea "Hi Luci, Please proceed with"
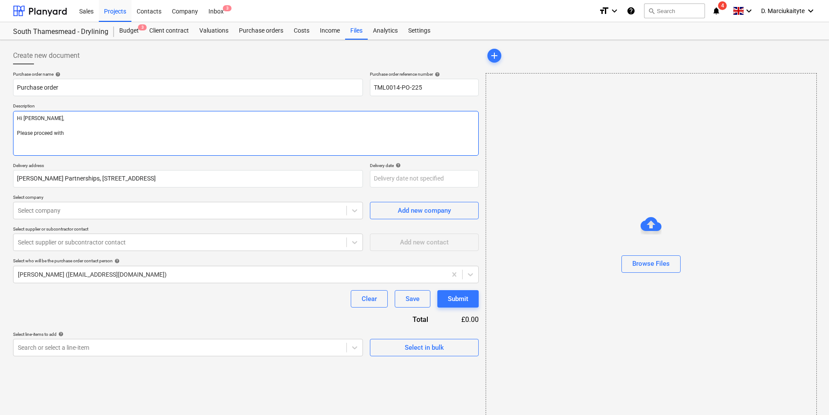
type textarea "x"
type textarea "Hi Luci, Please proceed with"
type textarea "x"
type textarea "Hi Luci, Please proceed with a"
type textarea "x"
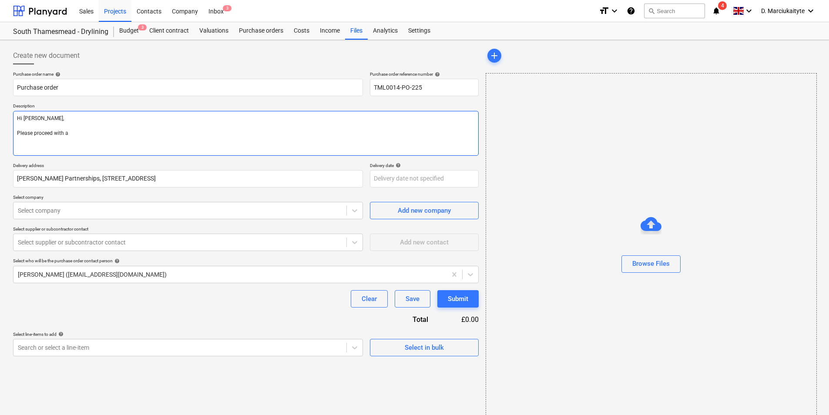
type textarea "Hi Luci, Please proceed with at"
type textarea "x"
type textarea "Hi Luci, Please proceed with att"
type textarea "x"
type textarea "Hi Luci, Please proceed with atta"
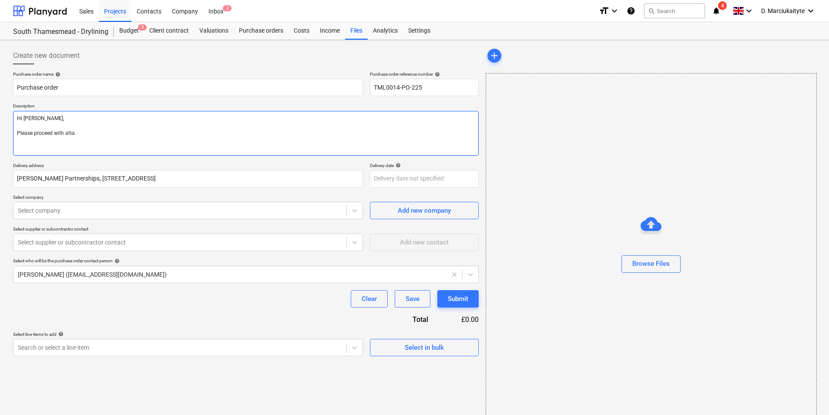
type textarea "x"
type textarea "Hi Luci, Please proceed with attac"
type textarea "x"
type textarea "Hi Luci, Please proceed with attach"
type textarea "x"
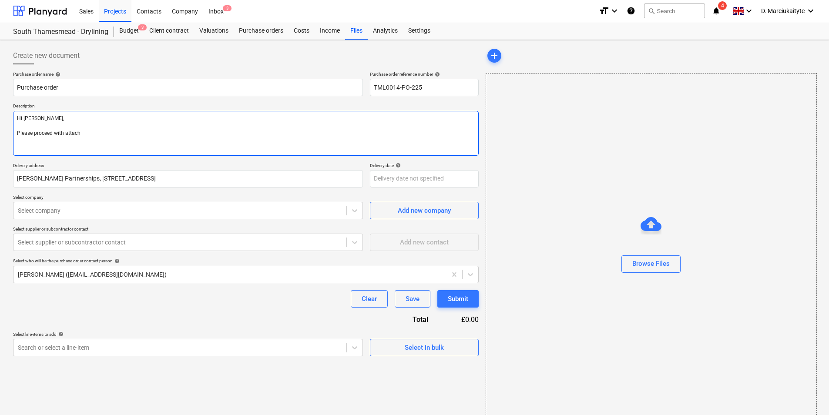
type textarea "Hi Luci, Please proceed with attache"
type textarea "x"
type textarea "Hi Luci, Please proceed with attaches"
type textarea "x"
type textarea "Hi Luci, Please proceed with attaches"
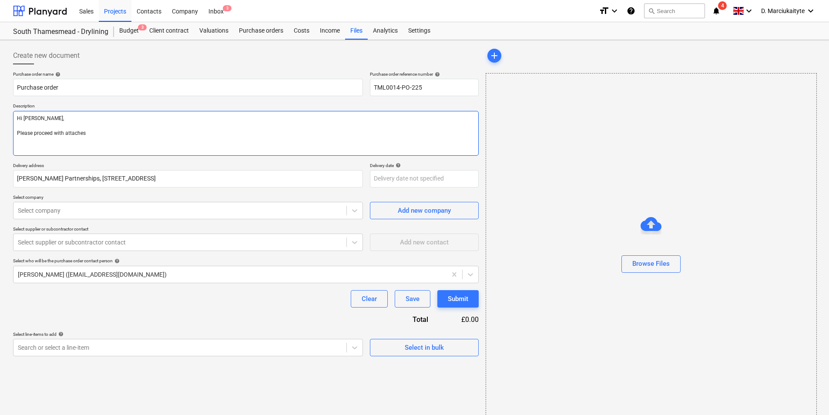
type textarea "x"
type textarea "Hi Luci, Please proceed with attaches"
type textarea "x"
type textarea "Hi Luci, Please proceed with attache"
type textarea "x"
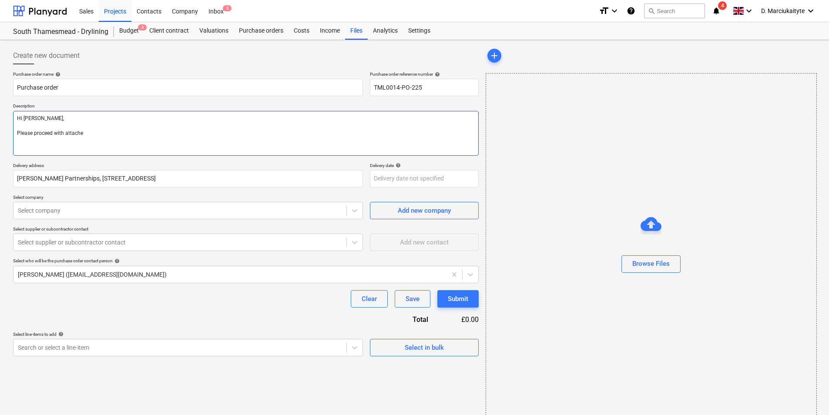
type textarea "Hi Luci, Please proceed with attached"
type textarea "x"
type textarea "Hi Luci, Please proceed with attached"
type textarea "x"
type textarea "Hi Luci, Please proceed with attached o"
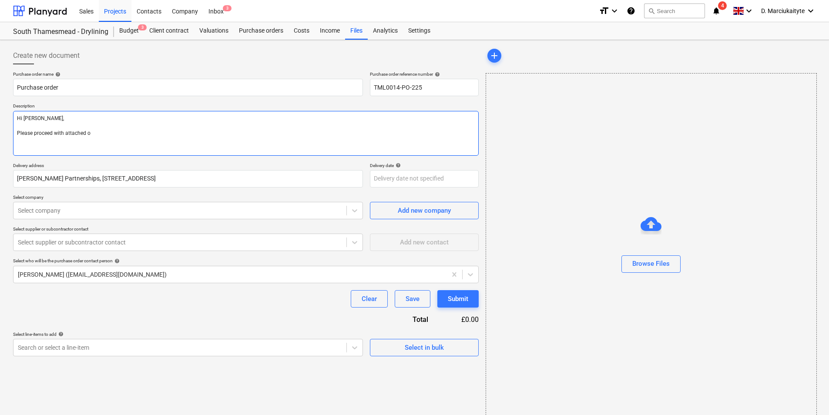
type textarea "x"
type textarea "Hi Luci, Please proceed with attached or"
type textarea "x"
type textarea "Hi Luci, Please proceed with attached ord"
type textarea "x"
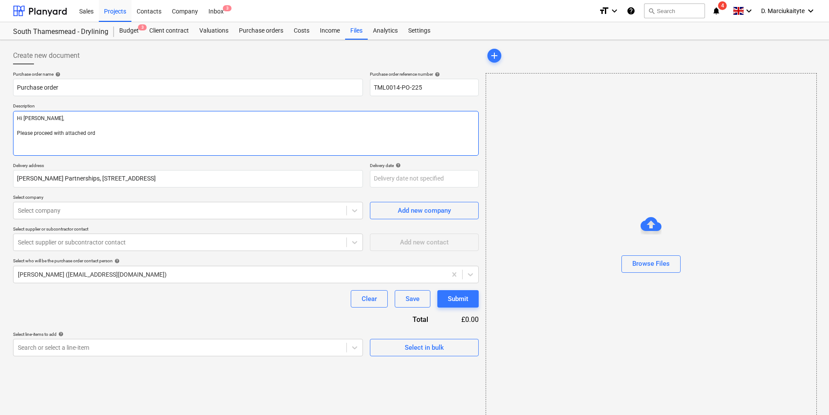
type textarea "Hi Luci, Please proceed with attached orde"
type textarea "x"
type textarea "Hi Luci, Please proceed with attached order"
type textarea "x"
type textarea "Hi Luci, Please proceed with attached order"
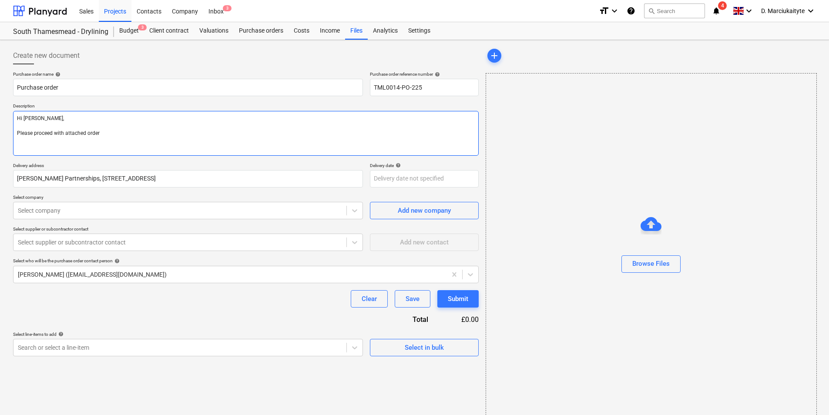
type textarea "x"
type textarea "Hi Luci, Please proceed with attached order"
type textarea "x"
type textarea "Hi Luci, Please proceed with attached order."
type textarea "x"
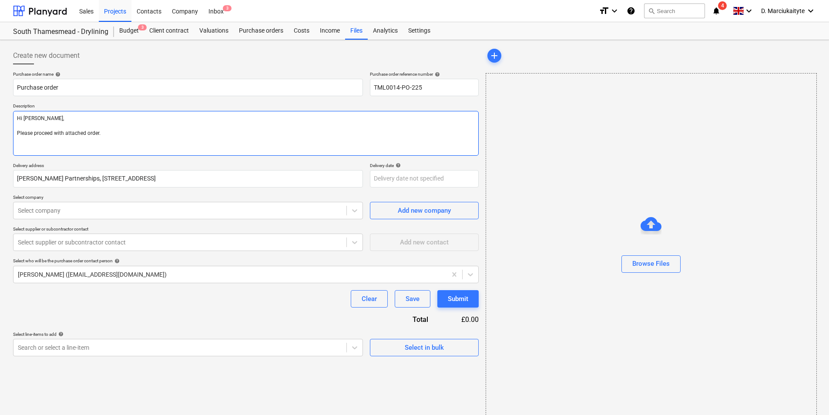
type textarea "Hi Luci, Please proceed with attached order."
type textarea "x"
type textarea "Hi Luci, Please proceed with attached order. D"
type textarea "x"
type textarea "Hi Luci, Please proceed with attached order. De"
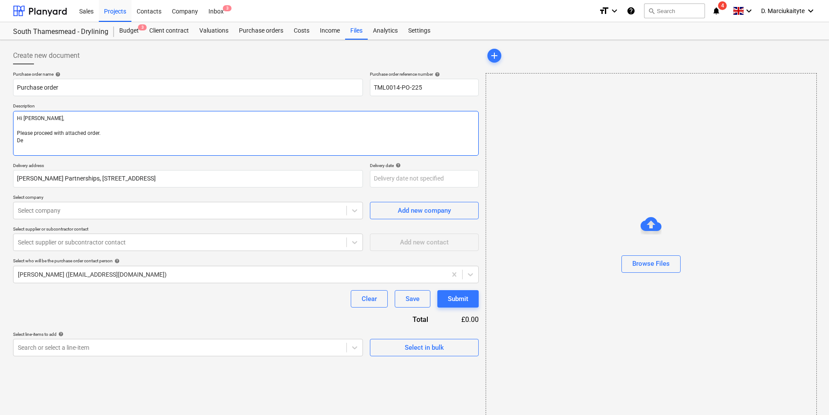
type textarea "x"
type textarea "Hi Luci, Please proceed with attached order. Del"
type textarea "x"
type textarea "Hi Luci, Please proceed with attached order. Deli"
type textarea "x"
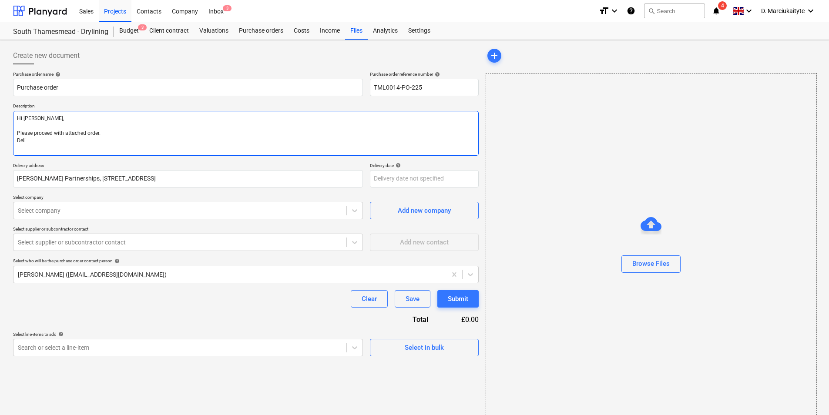
type textarea "Hi Luci, Please proceed with attached order. Deliv"
type textarea "x"
type textarea "Hi Luci, Please proceed with attached order. Delive"
type textarea "x"
type textarea "Hi Luci, Please proceed with attached order. Deliver"
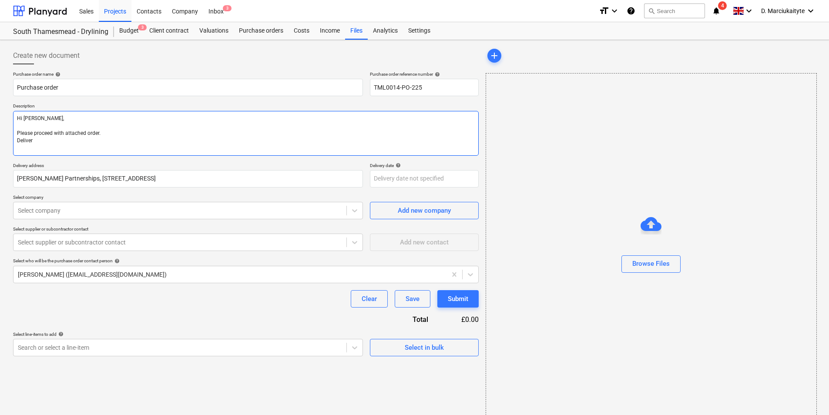
type textarea "x"
type textarea "Hi Luci, Please proceed with attached order. Delivery"
type textarea "x"
type textarea "Hi Luci, Please proceed with attached order. Delivery"
type textarea "x"
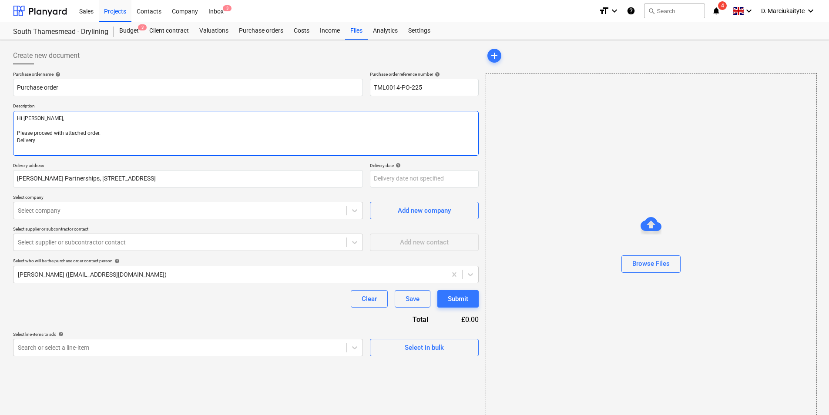
type textarea "Hi Luci, Please proceed with attached order. Delivery S"
type textarea "x"
type textarea "Hi Luci, Please proceed with attached order. Delivery"
type textarea "x"
type textarea "Hi Luci, Please proceed with attached order. Delivery A"
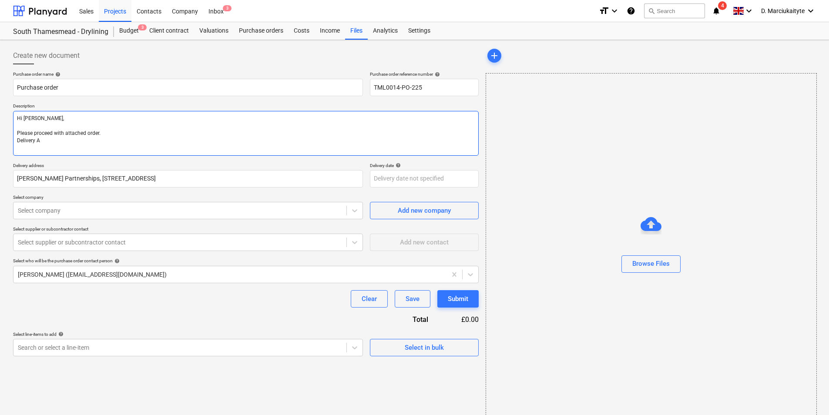
type textarea "x"
type textarea "Hi Luci, Please proceed with attached order. Delivery AS"
type textarea "x"
type textarea "Hi Luci, Please proceed with attached order. Delivery ASA"
type textarea "x"
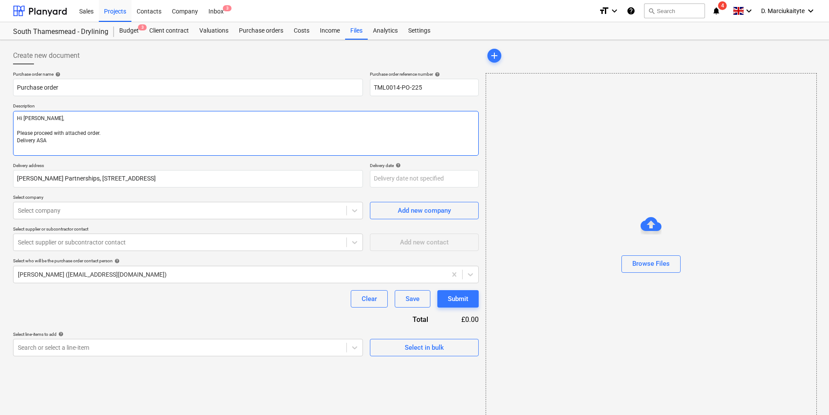
type textarea "Hi Luci, Please proceed with attached order. Delivery ASAP"
type textarea "x"
type textarea "Hi Luci, Please proceed with attached order. Delivery ASAP."
type textarea "x"
type textarea "Hi Luci, Please proceed with attached order. Delivery ASAP."
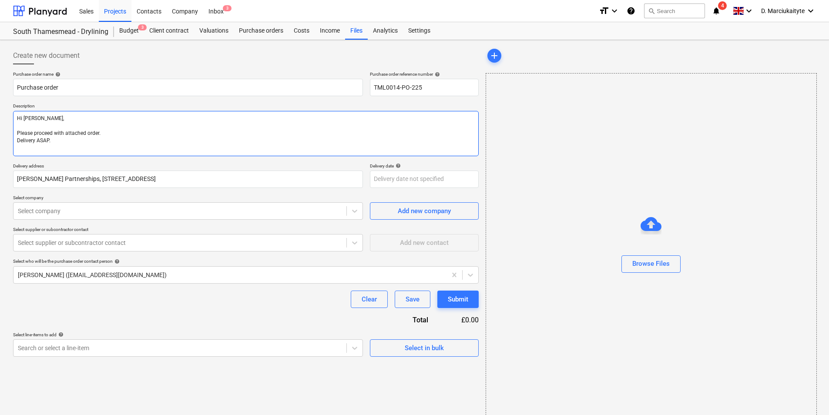
type textarea "x"
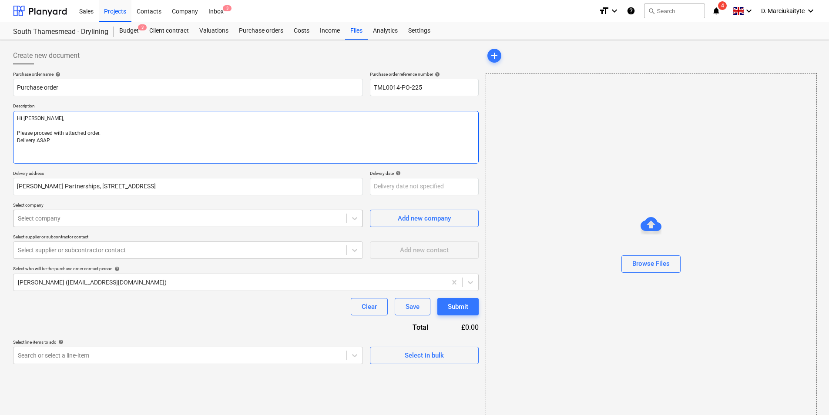
type textarea "Hi Luci, Please proceed with attached order. Delivery ASAP."
type textarea "x"
click at [152, 217] on div at bounding box center [180, 218] width 324 height 9
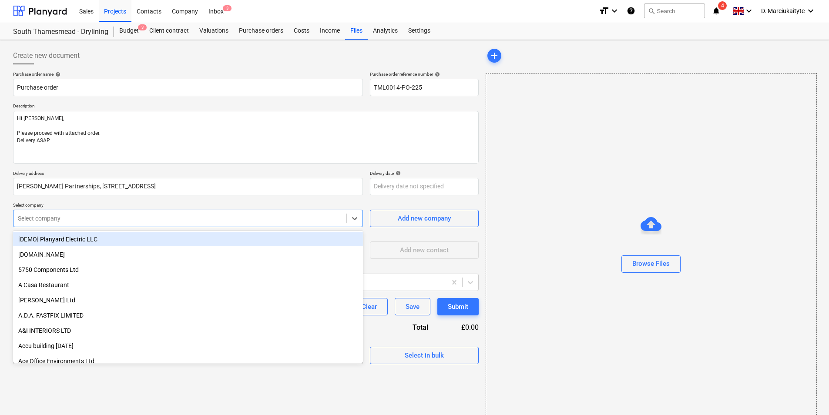
type input "l"
type input "sig"
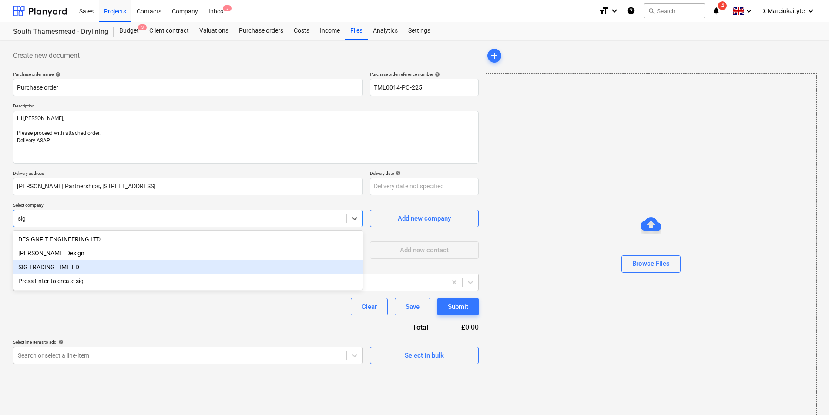
type textarea "x"
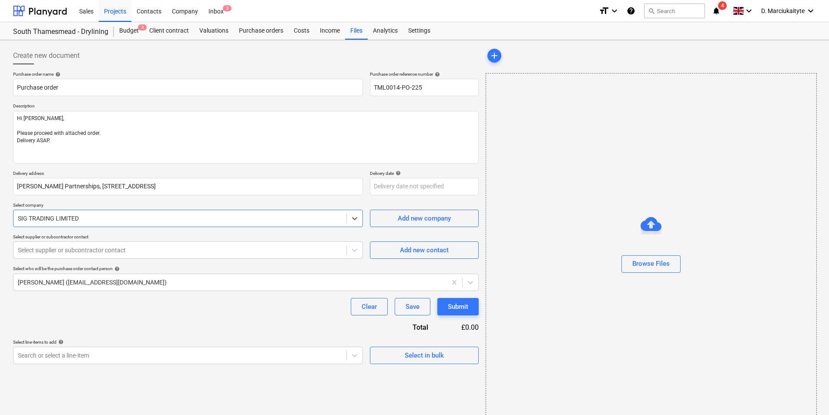
type textarea "x"
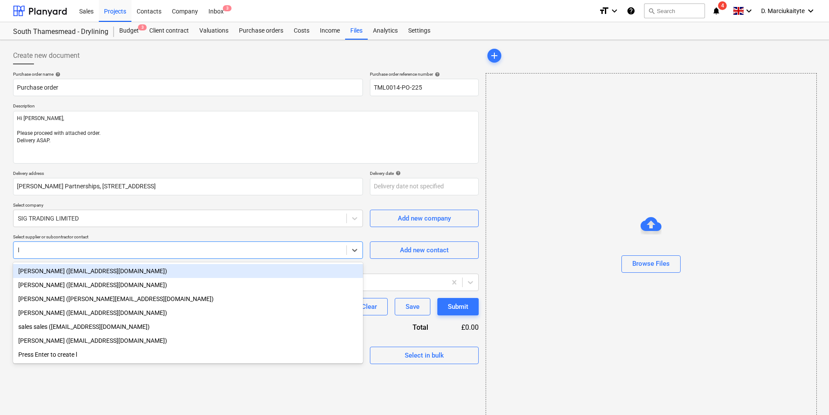
type input "lu"
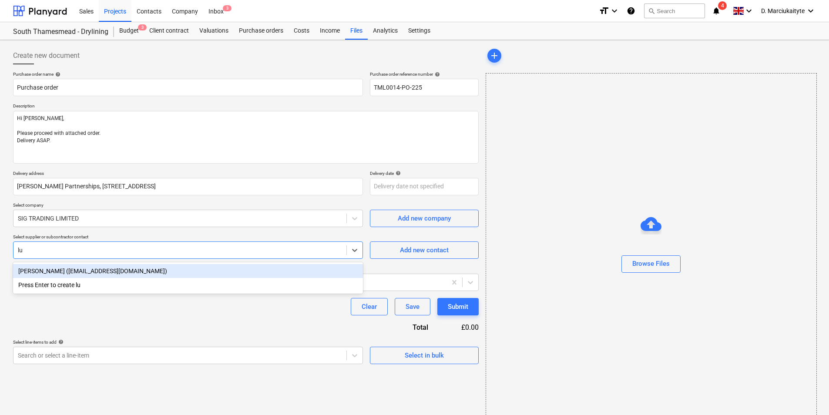
type textarea "x"
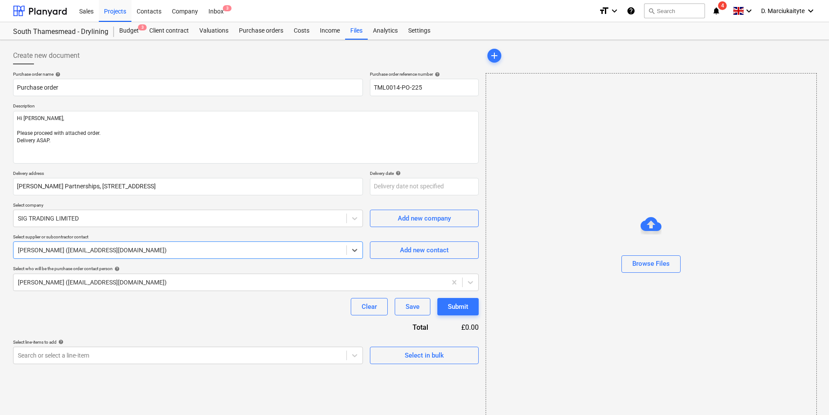
click at [396, 346] on div "Select in bulk" at bounding box center [424, 351] width 109 height 25
click at [396, 347] on button "Select in bulk" at bounding box center [424, 355] width 109 height 17
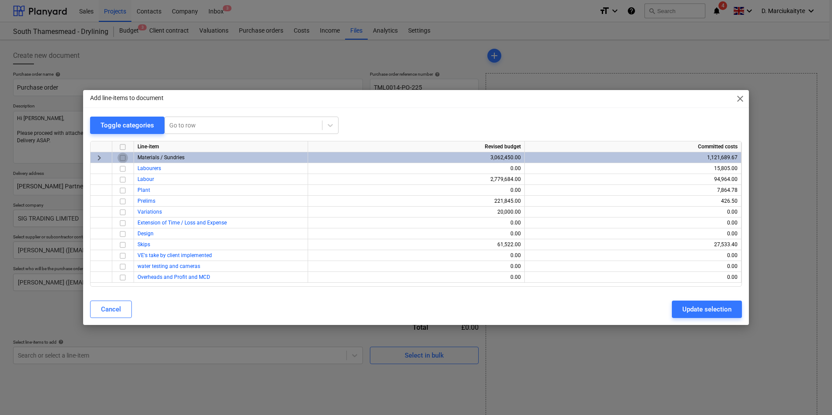
click at [121, 160] on input "checkbox" at bounding box center [122, 158] width 10 height 10
drag, startPoint x: 676, startPoint y: 311, endPoint x: 685, endPoint y: 309, distance: 8.8
click at [677, 310] on button "Update selection" at bounding box center [707, 309] width 70 height 17
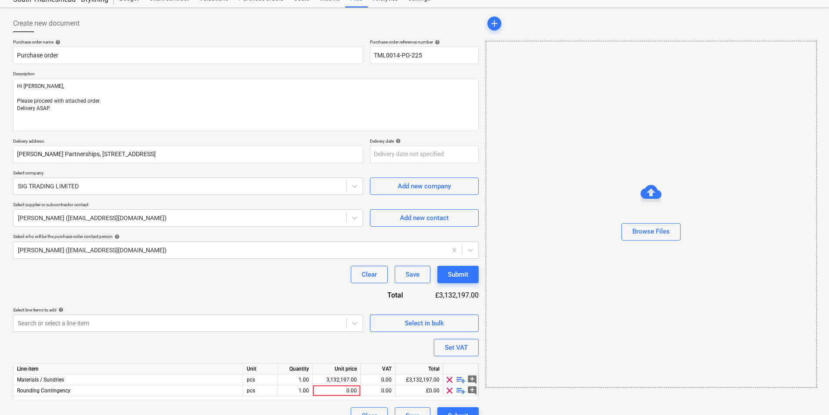
scroll to position [49, 0]
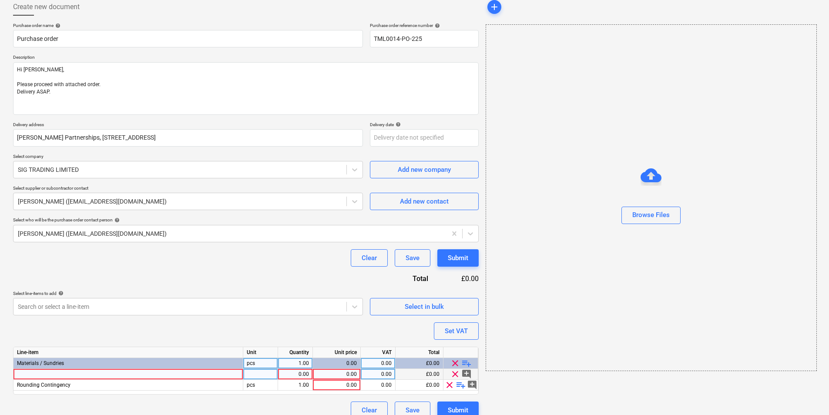
click at [198, 373] on div at bounding box center [128, 374] width 230 height 11
type textarea "x"
click at [267, 377] on div at bounding box center [260, 374] width 35 height 11
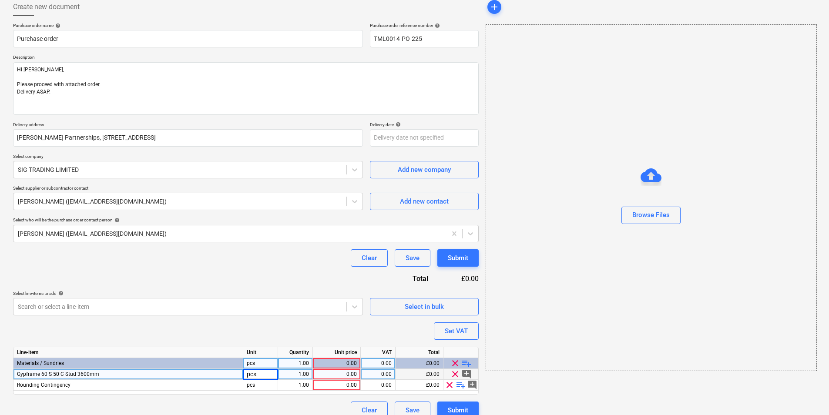
click at [308, 375] on div "1.00" at bounding box center [294, 374] width 27 height 11
type input "700"
type textarea "x"
click at [345, 372] on div "0.00" at bounding box center [336, 374] width 40 height 11
type input "5.328"
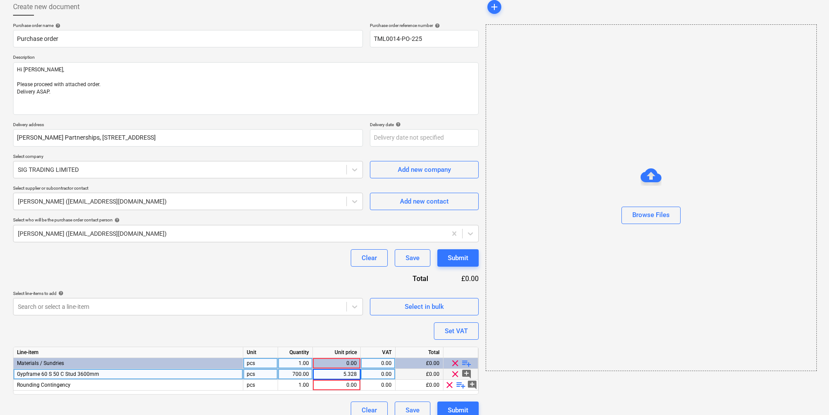
type textarea "x"
type input "20"
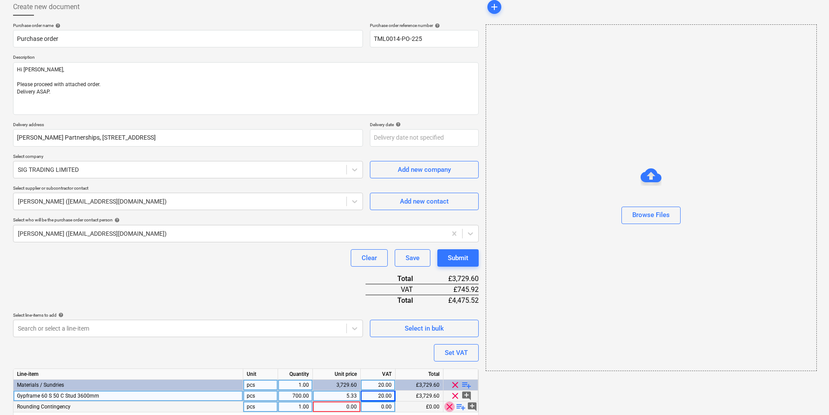
click at [451, 404] on span "clear" at bounding box center [449, 406] width 10 height 10
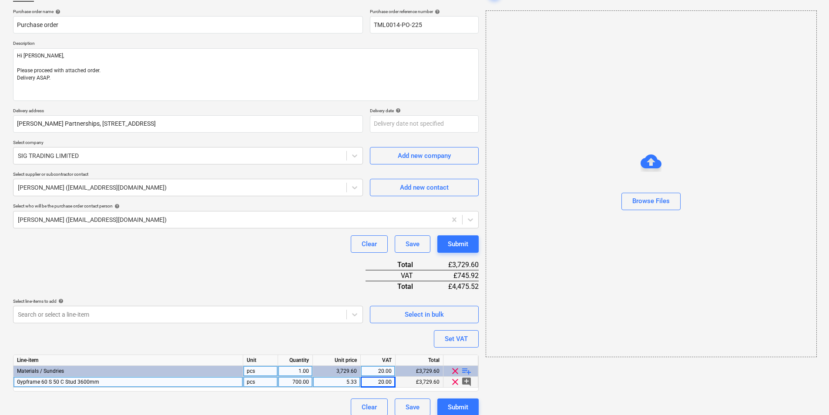
scroll to position [70, 0]
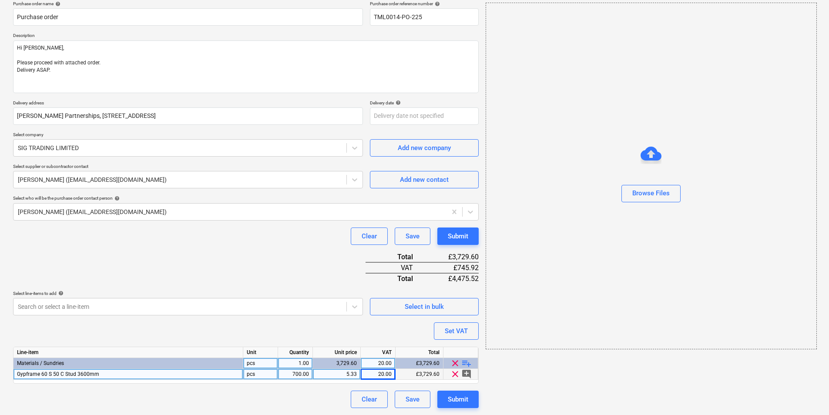
click at [46, 376] on span "Gypframe 60 S 50 C Stud 3600mm" at bounding box center [58, 374] width 82 height 6
type textarea "x"
click at [130, 374] on div "Gypframe 60 S 50 C Stud 3600mm" at bounding box center [128, 374] width 230 height 11
type input "Gypframe 70 S 50 C Stud 3600mm"
type textarea "x"
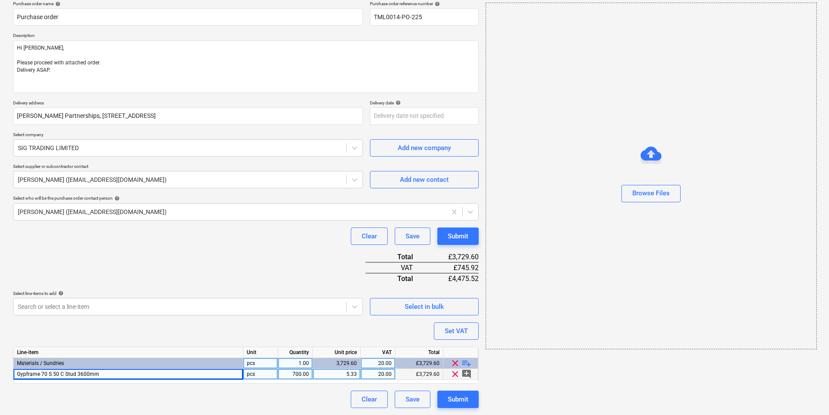
click at [297, 374] on div "700.00" at bounding box center [294, 374] width 27 height 11
type input "1500"
type textarea "x"
click at [334, 373] on div "5.33" at bounding box center [336, 374] width 40 height 11
type input "5.04"
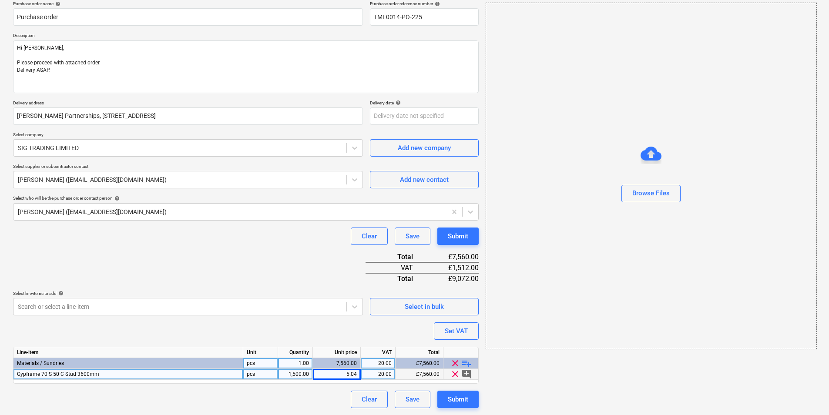
click at [106, 381] on div "Line-item Unit Quantity Unit price VAT Total Materials / Sundries pcs 1.00 7,56…" at bounding box center [245, 365] width 465 height 37
type textarea "x"
click at [81, 373] on span "Gypframe 70 S 50 C Stud 3600mm" at bounding box center [58, 374] width 82 height 6
type input "Gypframe 70 S 50 C Stud 3000mm"
type textarea "x"
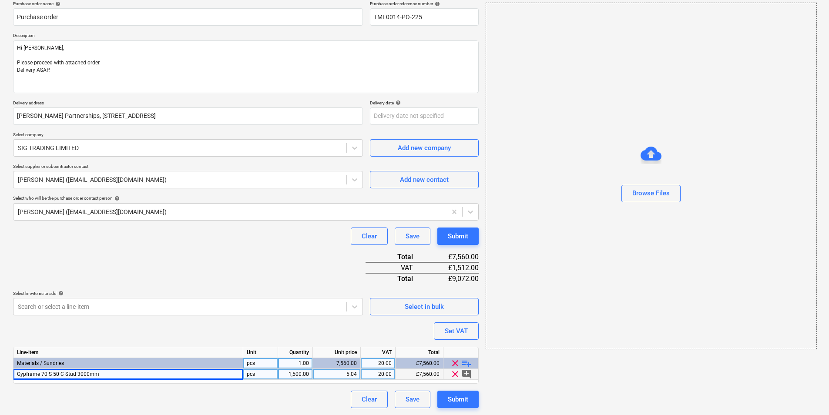
click at [345, 374] on div "5.04" at bounding box center [336, 374] width 40 height 11
type input "4.20"
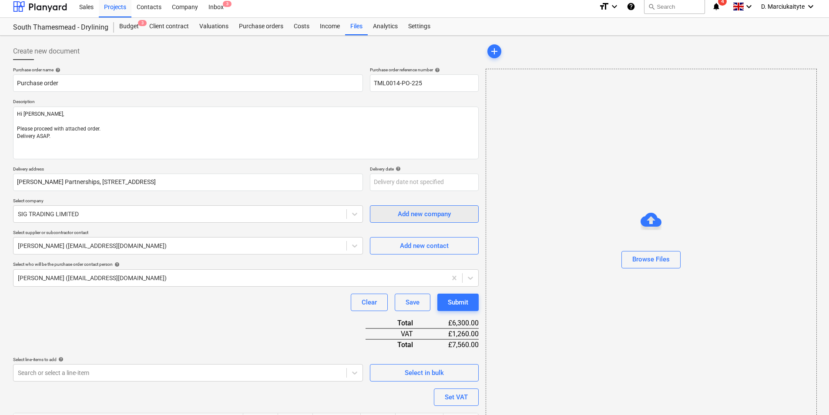
scroll to position [0, 0]
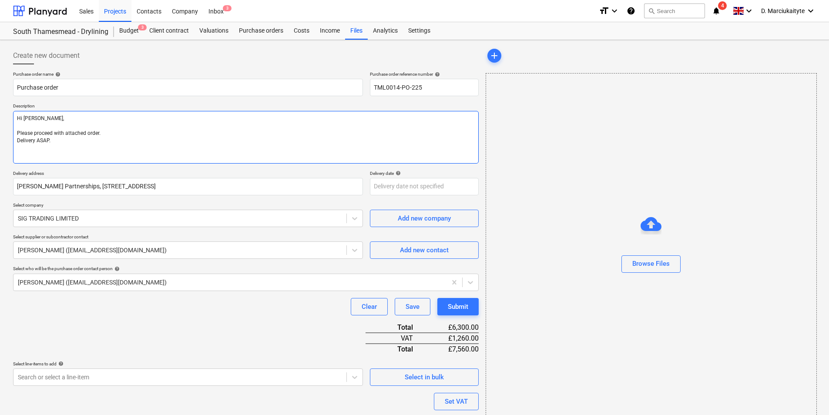
click at [62, 143] on textarea "Hi Luci, Please proceed with attached order. Delivery ASAP." at bounding box center [245, 137] width 465 height 53
type textarea "x"
type textarea "Hi Luci, Please proceed with attached order. Delivery ASAP"
click at [95, 150] on textarea "Hi Luci, Please proceed with attached order. Delivery ASAP please." at bounding box center [245, 137] width 465 height 53
paste textarea "Site contact : Alex 07958418640 Thank you Regards, Demi"
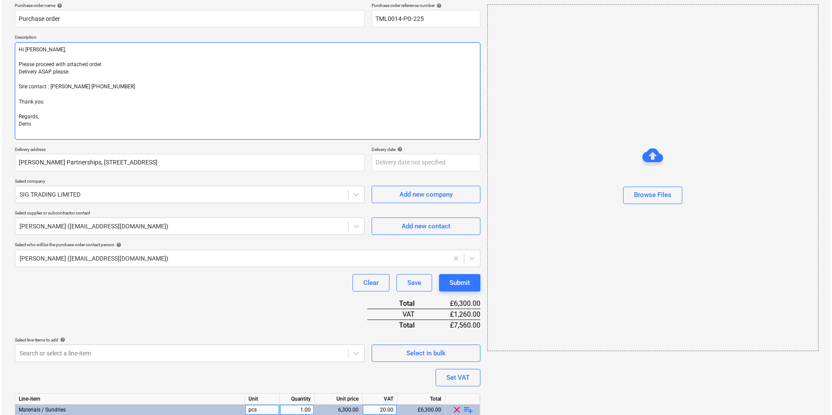
scroll to position [115, 0]
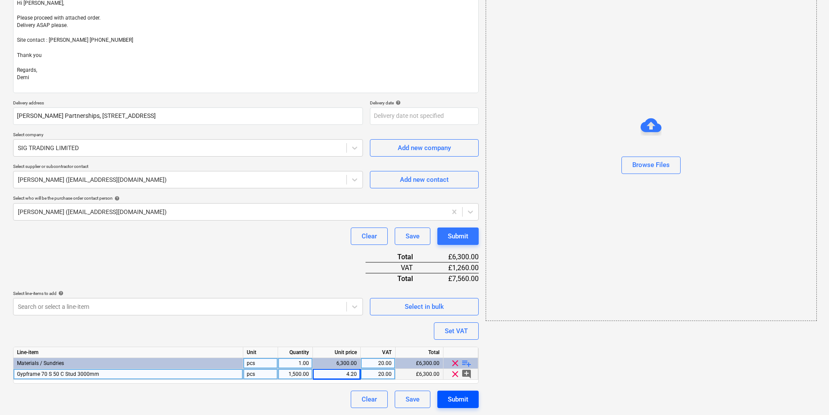
click at [461, 398] on div "Submit" at bounding box center [458, 399] width 20 height 11
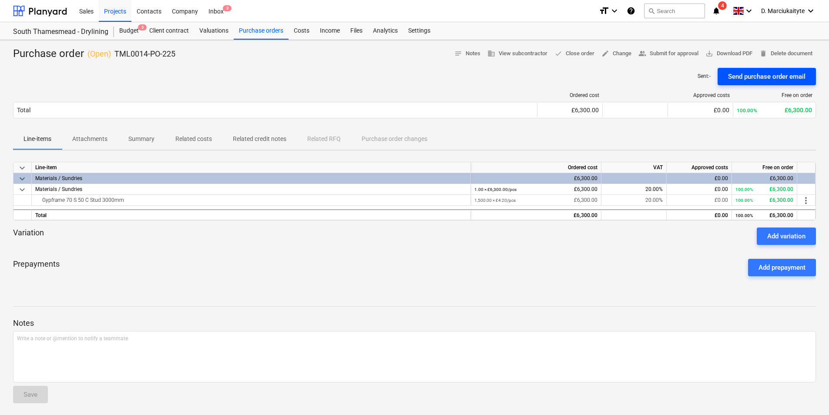
click at [738, 74] on div "Send purchase order email" at bounding box center [766, 76] width 77 height 11
drag, startPoint x: 257, startPoint y: 32, endPoint x: 259, endPoint y: 37, distance: 5.1
click at [257, 32] on div "Purchase orders" at bounding box center [261, 30] width 55 height 17
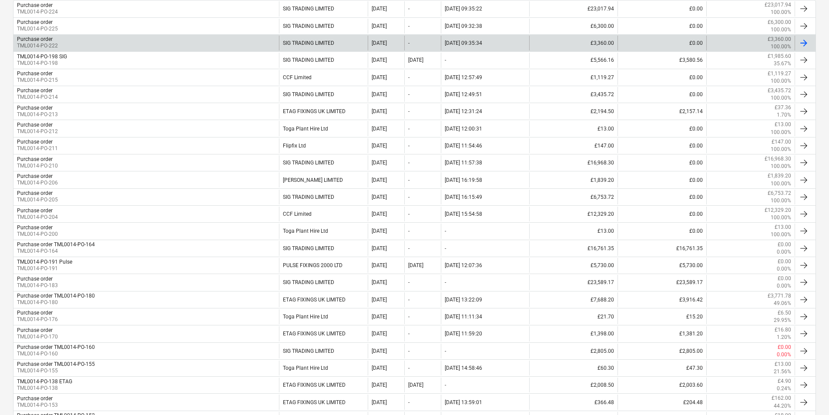
scroll to position [43, 0]
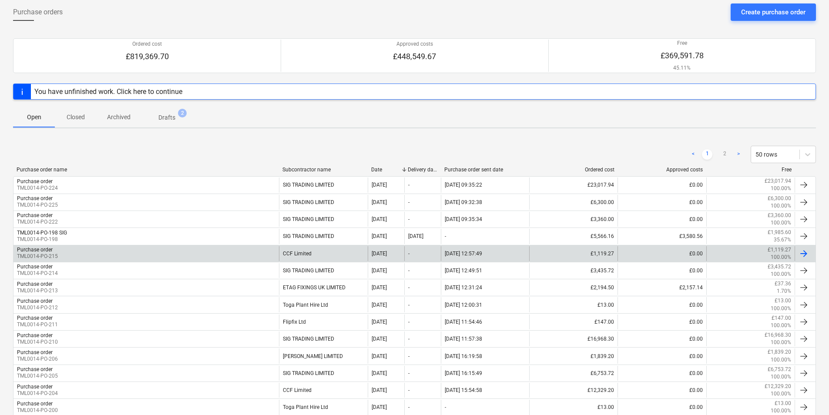
click at [299, 247] on div "CCF Limited" at bounding box center [323, 253] width 88 height 15
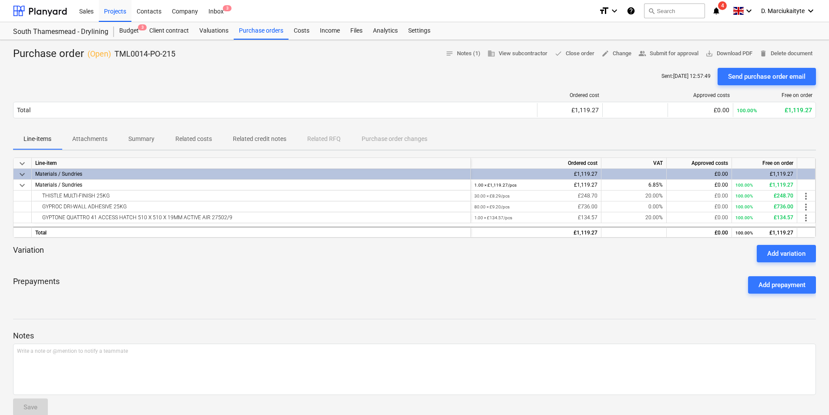
click at [142, 136] on p "Summary" at bounding box center [141, 138] width 26 height 9
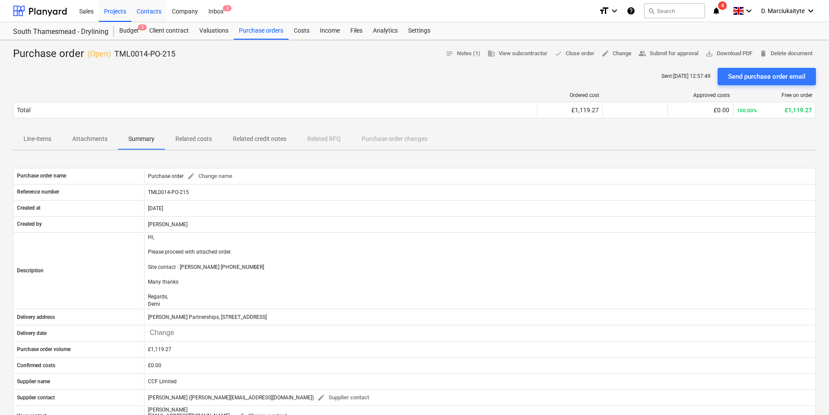
drag, startPoint x: 119, startPoint y: 10, endPoint x: 133, endPoint y: 21, distance: 18.0
click at [119, 10] on div "Projects" at bounding box center [115, 11] width 33 height 22
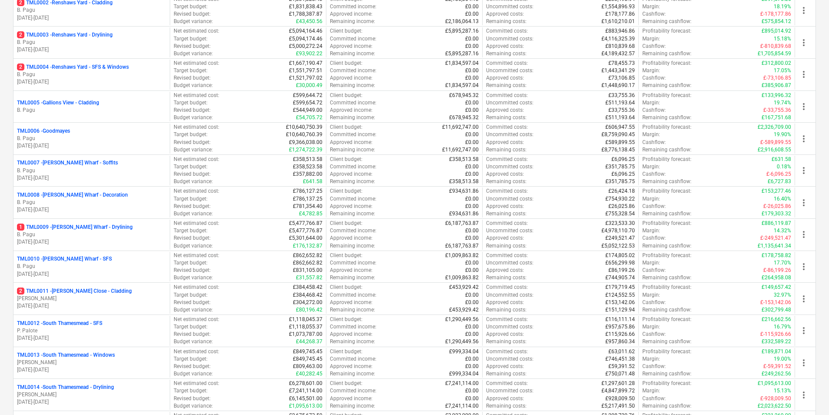
scroll to position [348, 0]
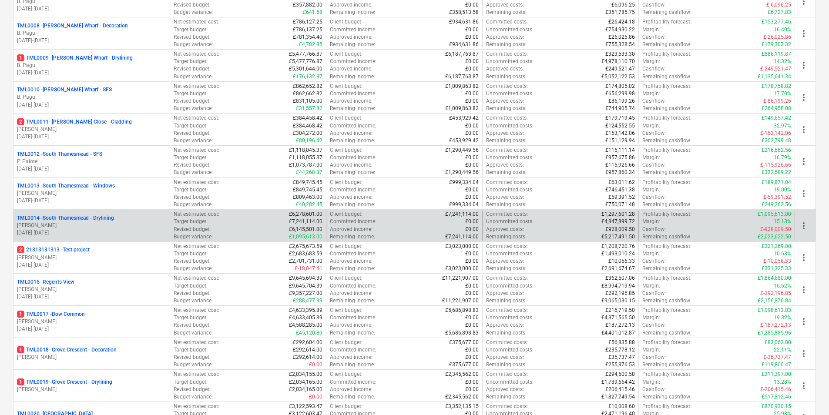
click at [44, 222] on p "M. Tomlinson" at bounding box center [91, 225] width 149 height 7
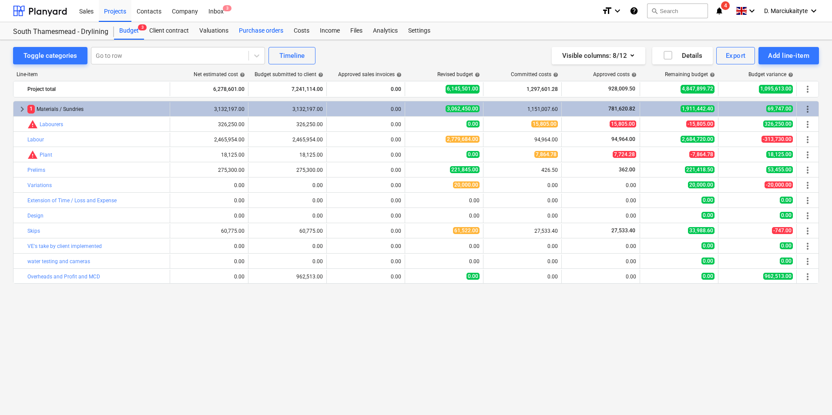
click at [262, 26] on div "Purchase orders" at bounding box center [261, 30] width 55 height 17
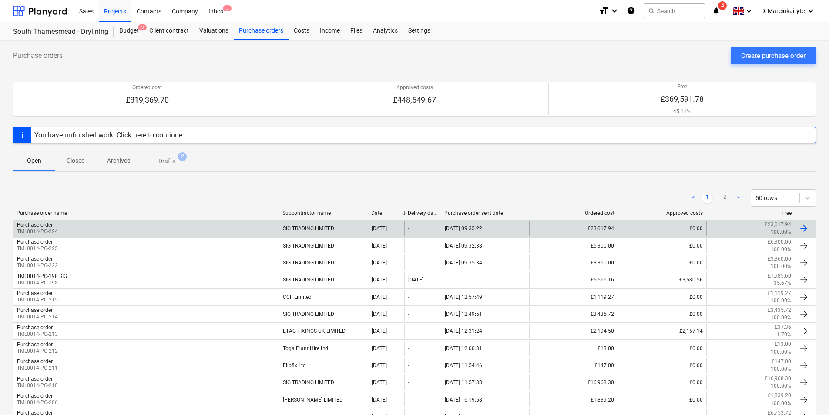
click at [189, 230] on div "Purchase order TML0014-PO-224" at bounding box center [145, 228] width 265 height 15
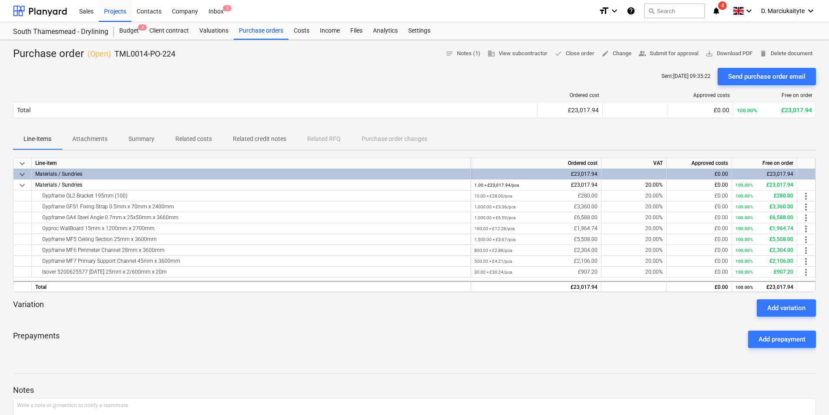
click at [186, 130] on div "Purchase order ( Open ) TML0014-PO-224 notes Notes (1) business View subcontrac…" at bounding box center [414, 310] width 829 height 540
drag, startPoint x: 186, startPoint y: 130, endPoint x: 201, endPoint y: 142, distance: 19.5
click at [205, 143] on p "Related costs" at bounding box center [193, 138] width 37 height 9
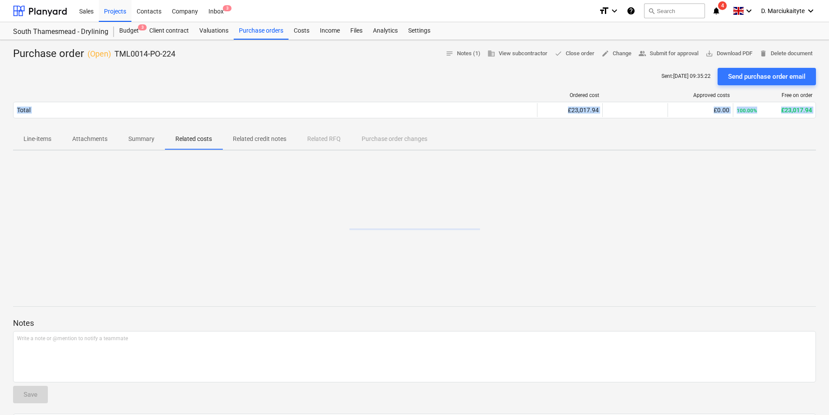
click at [134, 139] on p "Summary" at bounding box center [141, 138] width 26 height 9
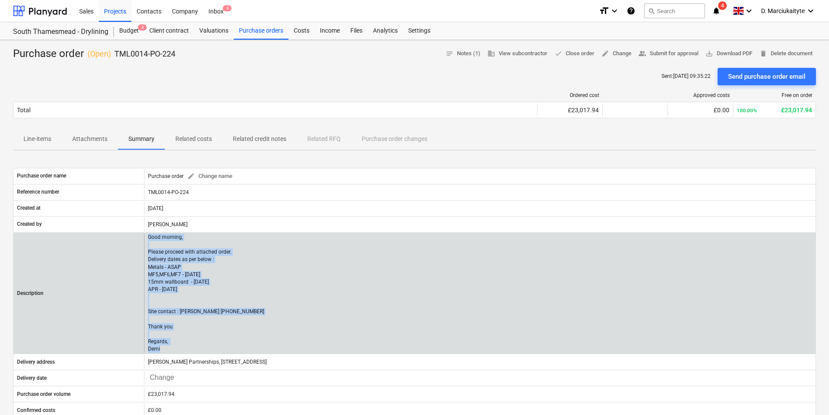
drag, startPoint x: 177, startPoint y: 350, endPoint x: 147, endPoint y: 237, distance: 117.2
click at [147, 237] on div "Good morning, Please proceed with attached order. Delivery dates as per below :…" at bounding box center [479, 294] width 671 height 120
copy p "Good morning, Please proceed with attached order. Delivery dates as per below :…"
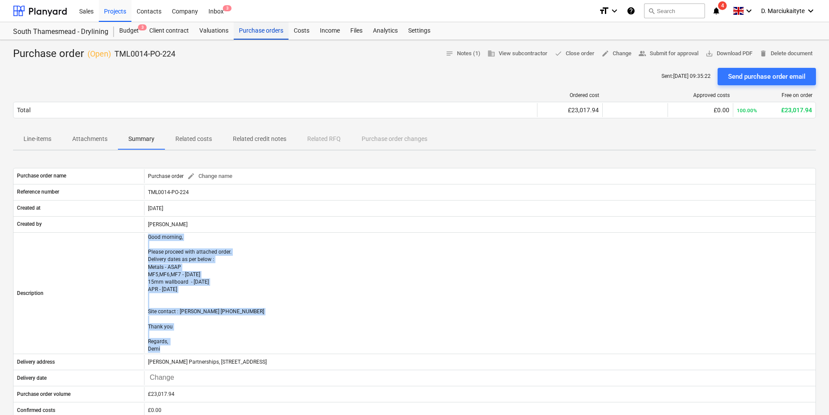
click at [260, 30] on div "Purchase orders" at bounding box center [261, 30] width 55 height 17
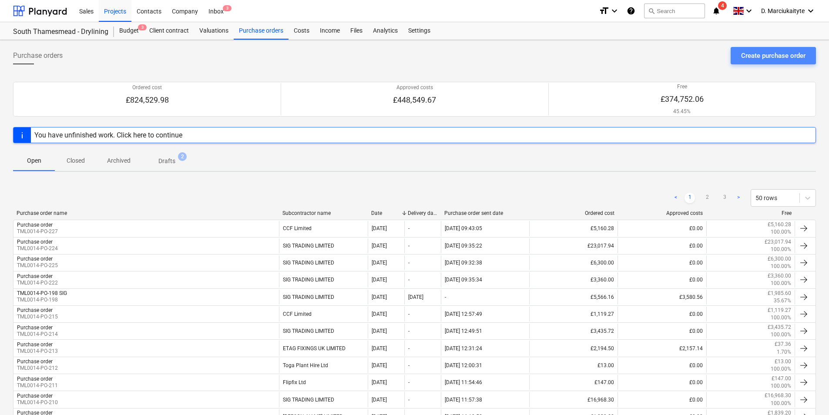
click at [769, 51] on div "Create purchase order" at bounding box center [773, 55] width 64 height 11
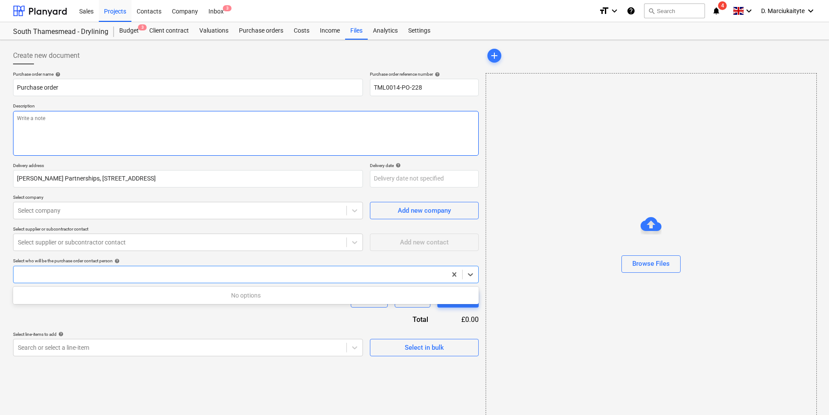
drag, startPoint x: 135, startPoint y: 104, endPoint x: 129, endPoint y: 124, distance: 20.9
click at [130, 124] on div "Description" at bounding box center [245, 129] width 465 height 52
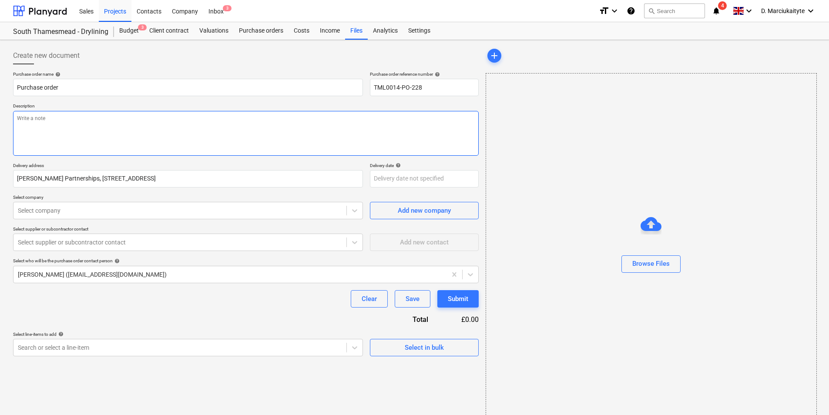
click at [131, 124] on textarea at bounding box center [245, 133] width 465 height 45
paste textarea "Isover [DATE] 100mm x 2/600mm x 9.17m"
click at [448, 346] on span "Select in bulk" at bounding box center [424, 347] width 87 height 11
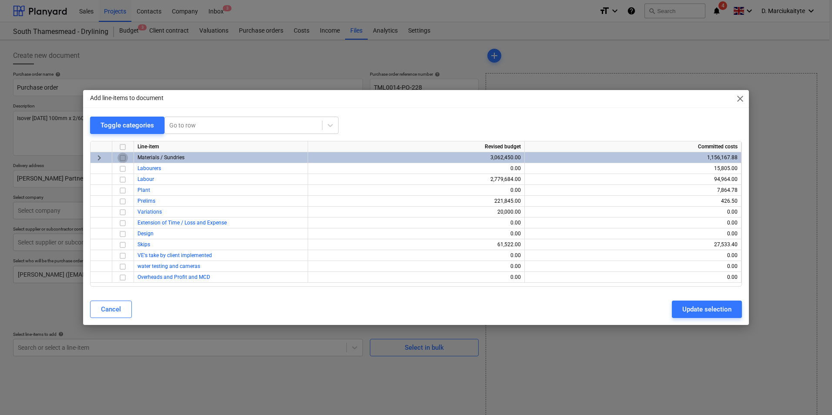
click at [125, 162] on input "checkbox" at bounding box center [122, 158] width 10 height 10
click at [687, 305] on div "Update selection" at bounding box center [706, 309] width 49 height 11
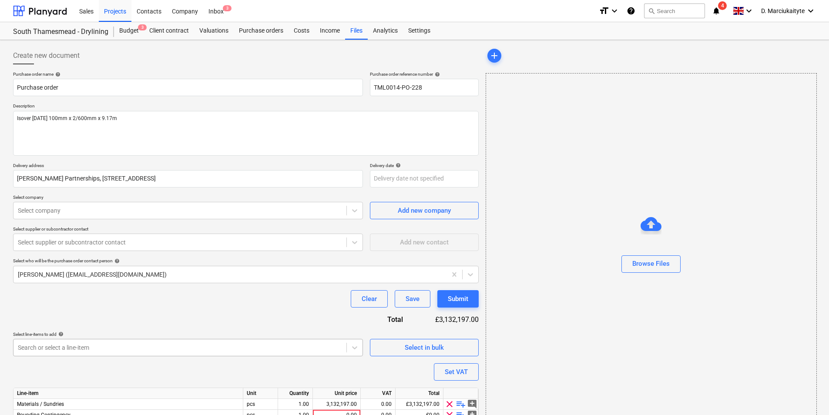
scroll to position [41, 0]
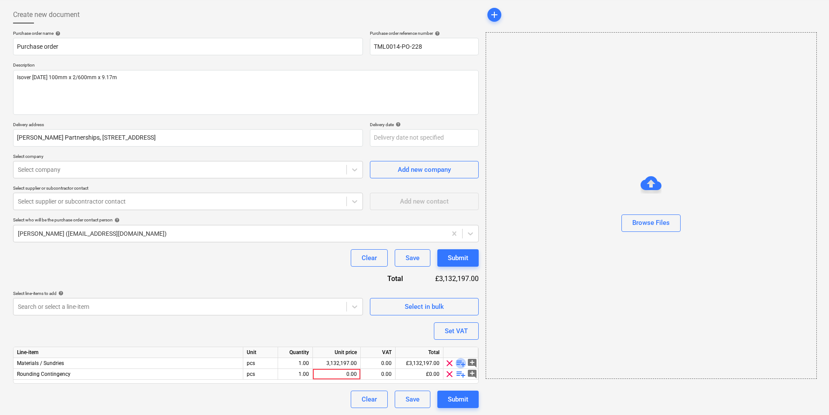
click at [458, 361] on span "playlist_add" at bounding box center [460, 363] width 10 height 10
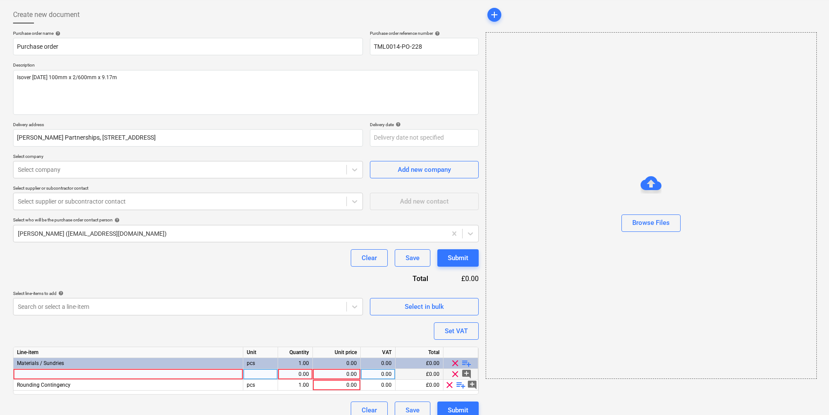
click at [104, 372] on div at bounding box center [128, 374] width 230 height 11
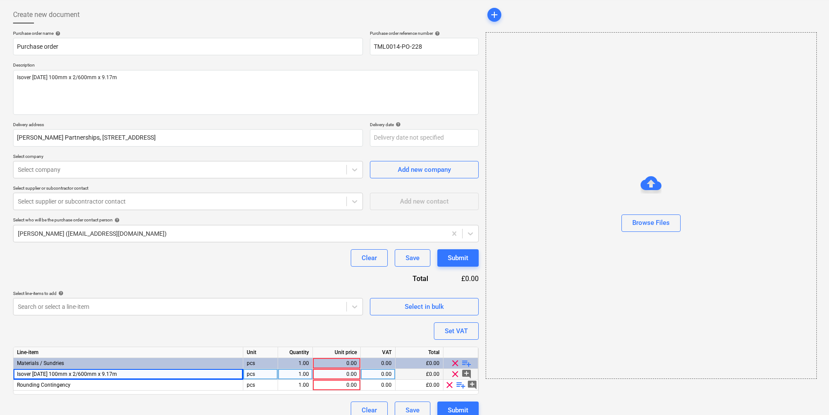
click at [447, 385] on span "clear" at bounding box center [449, 385] width 10 height 10
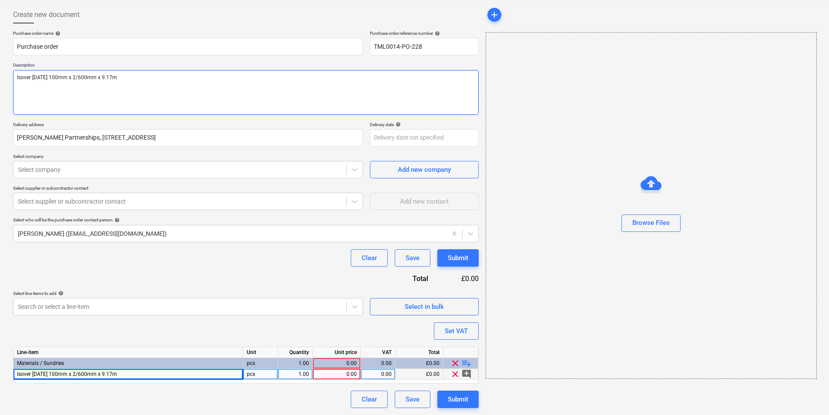
drag, startPoint x: 192, startPoint y: 96, endPoint x: 0, endPoint y: 63, distance: 194.7
click at [0, 63] on html "Sales Projects Contacts Company Inbox 3 format_size keyboard_arrow_down help se…" at bounding box center [414, 166] width 829 height 415
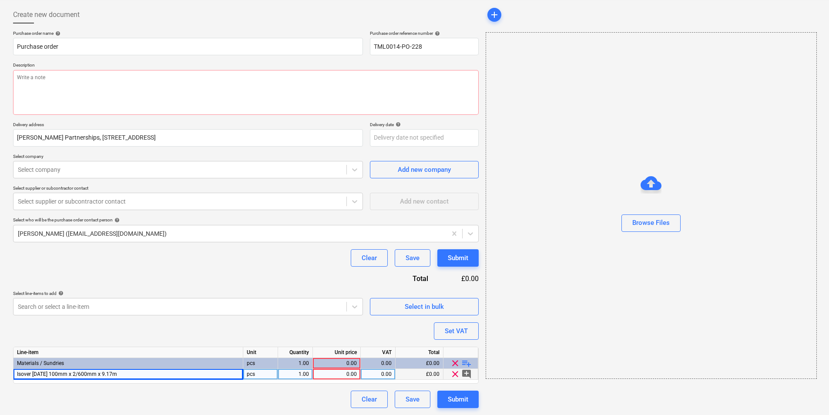
click at [324, 375] on div "0.00" at bounding box center [336, 374] width 40 height 11
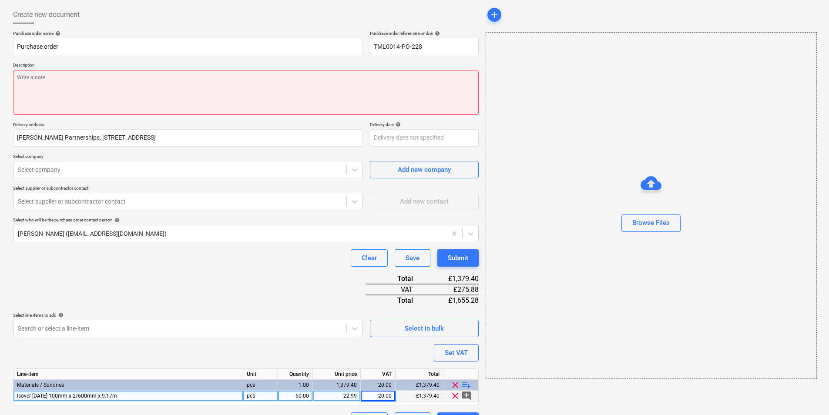
click at [68, 86] on textarea at bounding box center [245, 92] width 465 height 45
click at [125, 89] on textarea at bounding box center [245, 92] width 465 height 45
paste textarea "Afternoon, Please proceed with the attached order. Delivery required for 10/10 …"
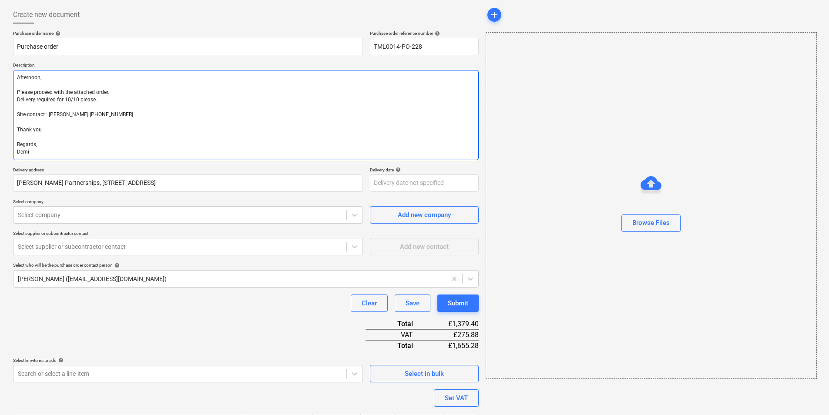
click at [98, 117] on textarea "Afternoon, Please proceed with the attached order. Delivery required for 10/10 …" at bounding box center [245, 115] width 465 height 90
drag, startPoint x: 101, startPoint y: 100, endPoint x: 122, endPoint y: 90, distance: 23.5
click at [101, 100] on textarea "Afternoon, Please proceed with the attached order. Delivery required for 10/10 …" at bounding box center [245, 115] width 465 height 90
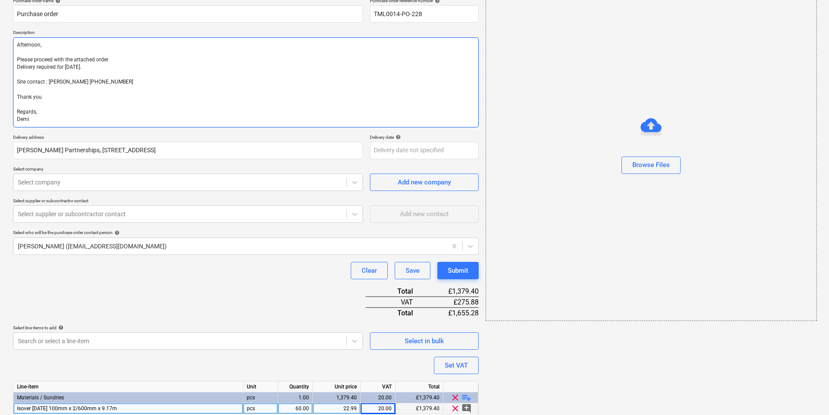
scroll to position [108, 0]
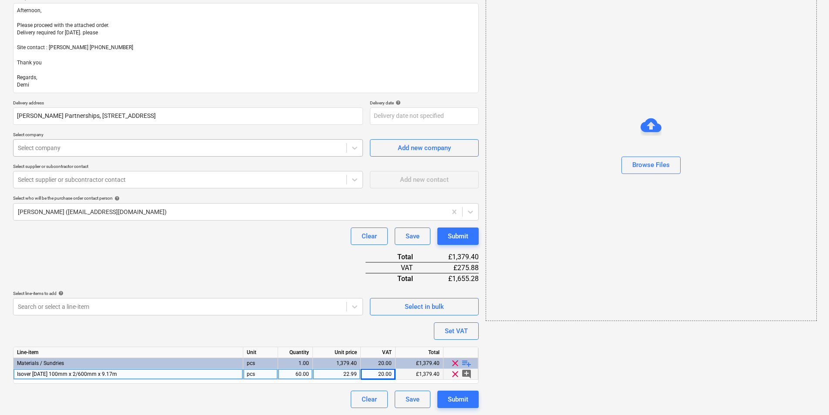
click at [170, 148] on div at bounding box center [180, 148] width 324 height 9
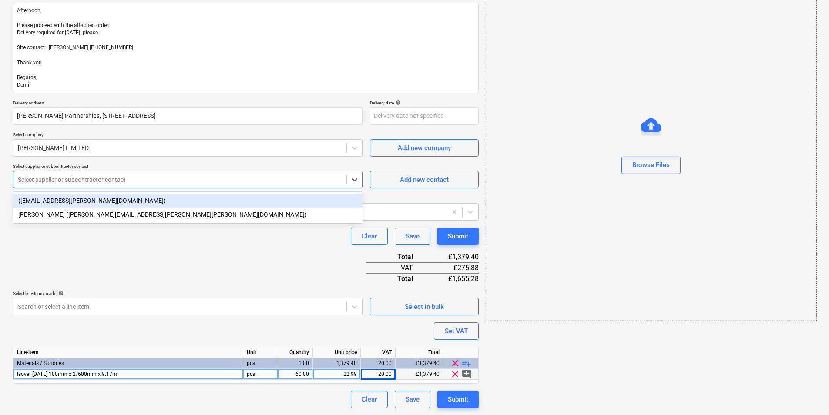
click at [107, 178] on div at bounding box center [180, 179] width 324 height 9
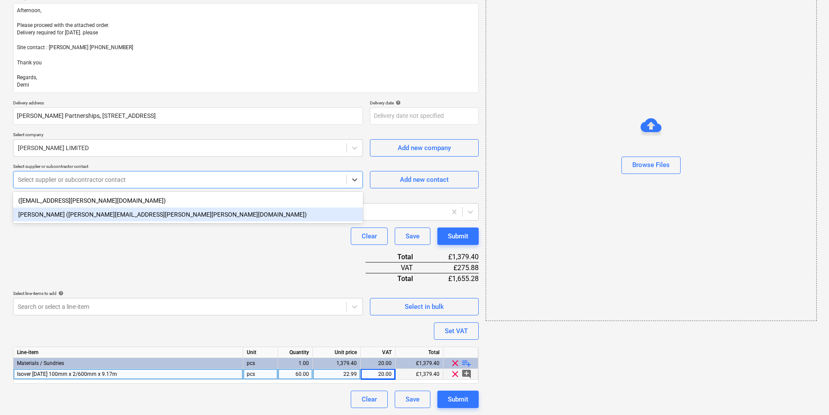
click at [132, 208] on div "Amy Dryden (amy.dryden@markovitz.co.uk)" at bounding box center [188, 214] width 350 height 14
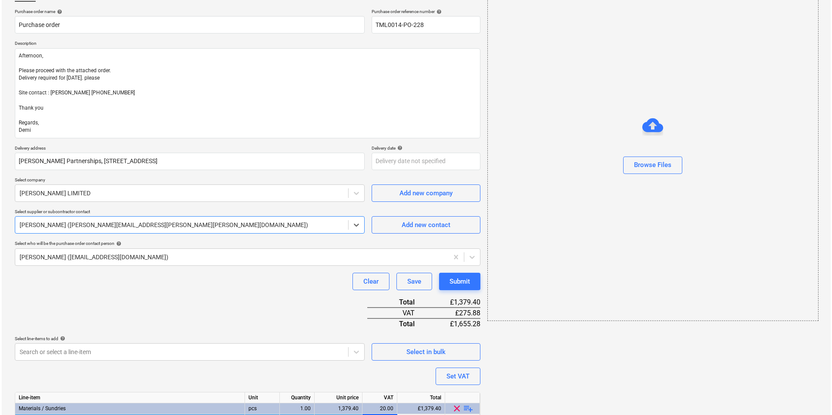
scroll to position [108, 0]
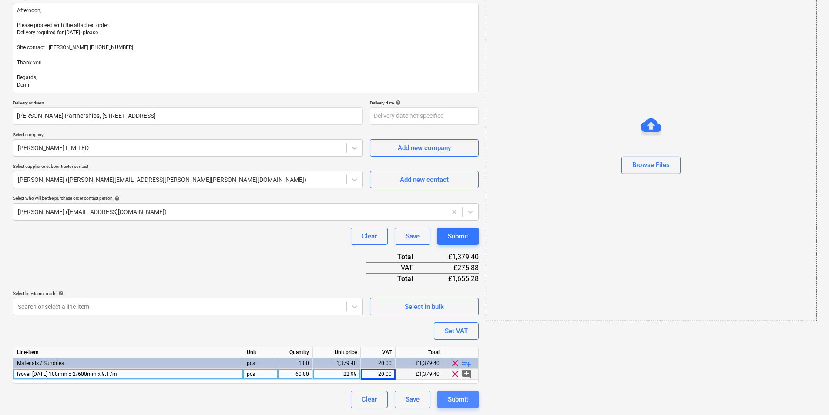
click at [459, 401] on div "Submit" at bounding box center [458, 399] width 20 height 11
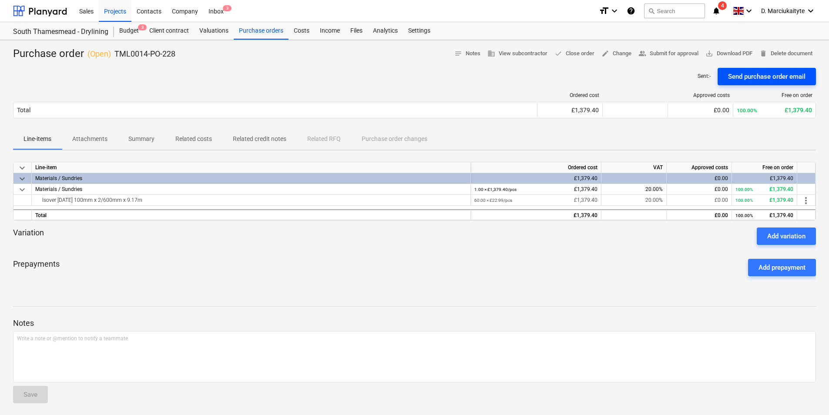
click at [768, 74] on div "Send purchase order email" at bounding box center [766, 76] width 77 height 11
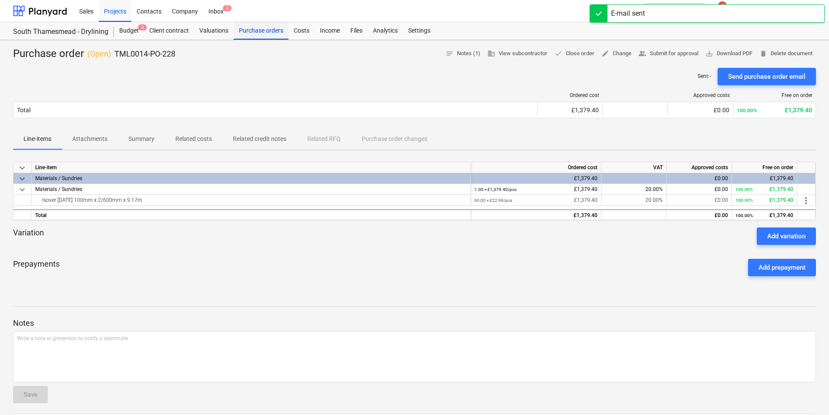
click at [274, 37] on div "Purchase orders" at bounding box center [261, 30] width 55 height 17
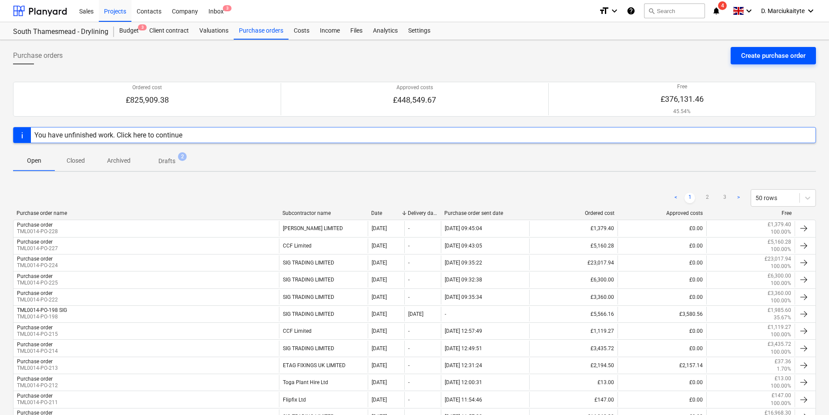
click at [774, 53] on div "Create purchase order" at bounding box center [773, 55] width 64 height 11
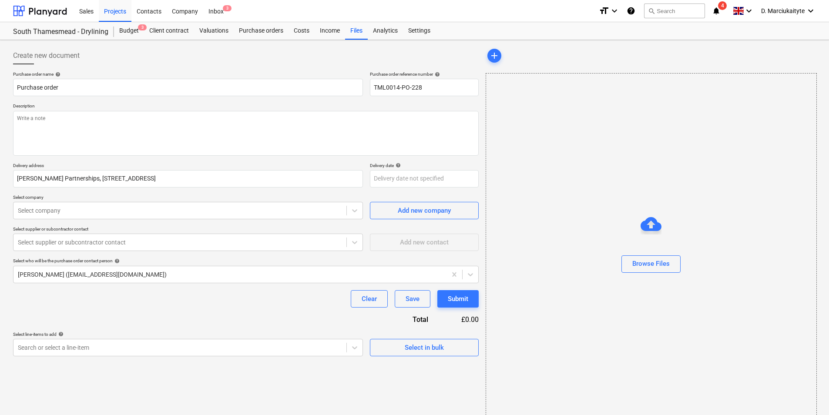
scroll to position [12, 0]
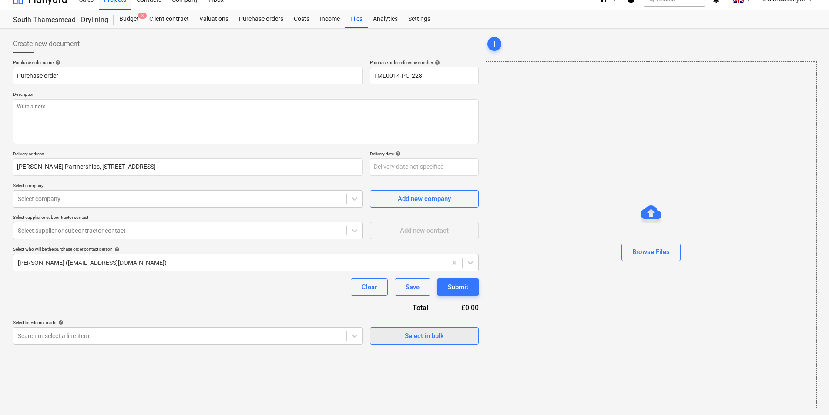
click at [430, 331] on div "Select in bulk" at bounding box center [423, 335] width 39 height 11
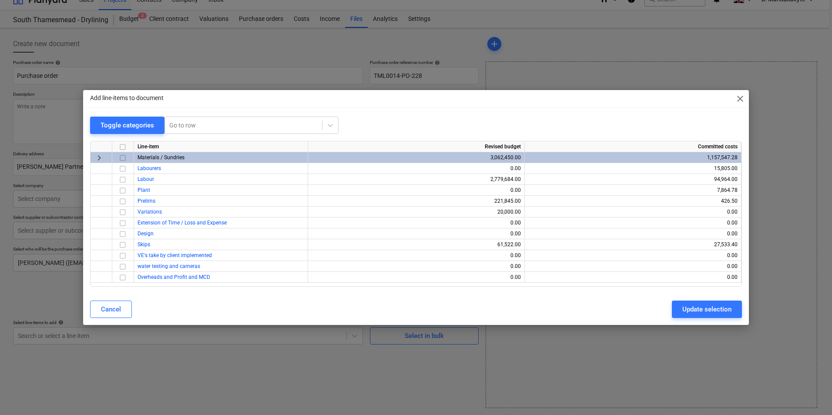
click at [123, 158] on input "checkbox" at bounding box center [122, 158] width 10 height 10
click at [695, 313] on div "Update selection" at bounding box center [706, 309] width 49 height 11
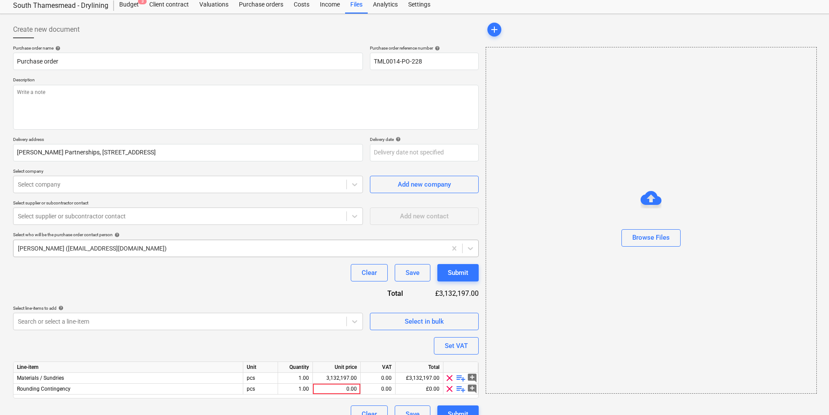
scroll to position [41, 0]
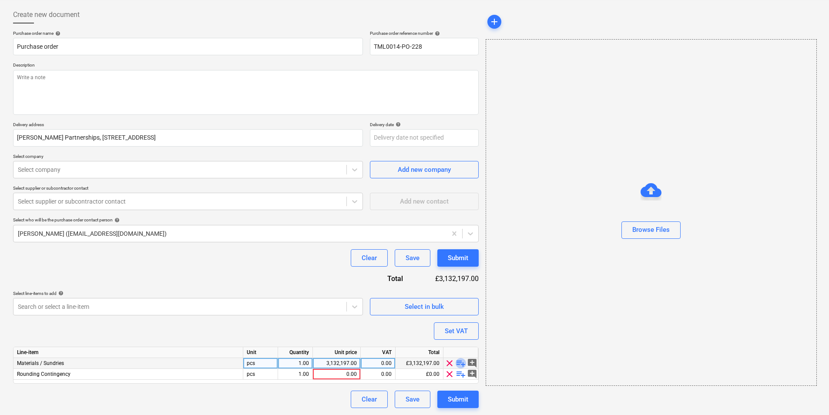
click at [455, 363] on span "playlist_add" at bounding box center [460, 363] width 10 height 10
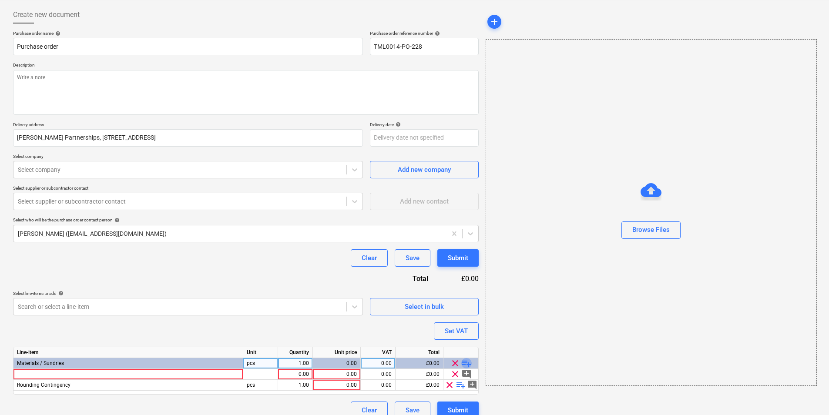
click at [465, 361] on span "playlist_add" at bounding box center [466, 363] width 10 height 10
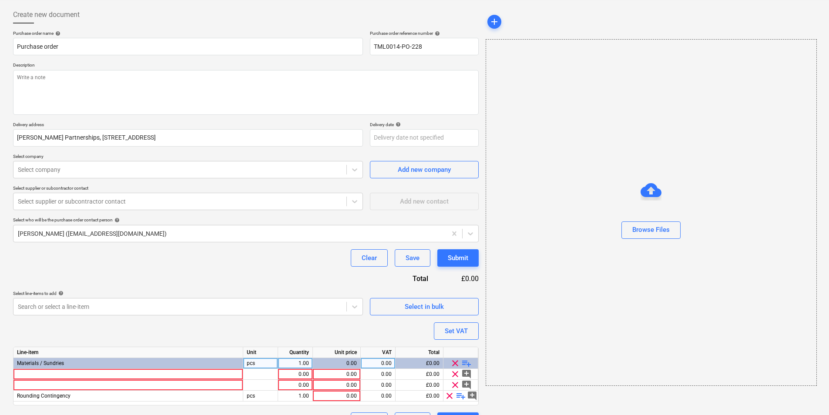
click at [466, 363] on span "playlist_add" at bounding box center [466, 363] width 10 height 10
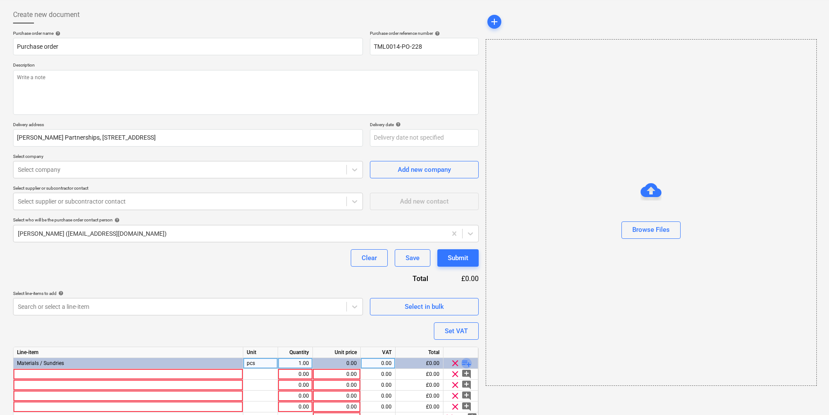
click at [465, 361] on span "playlist_add" at bounding box center [466, 363] width 10 height 10
click at [58, 374] on div at bounding box center [128, 374] width 230 height 11
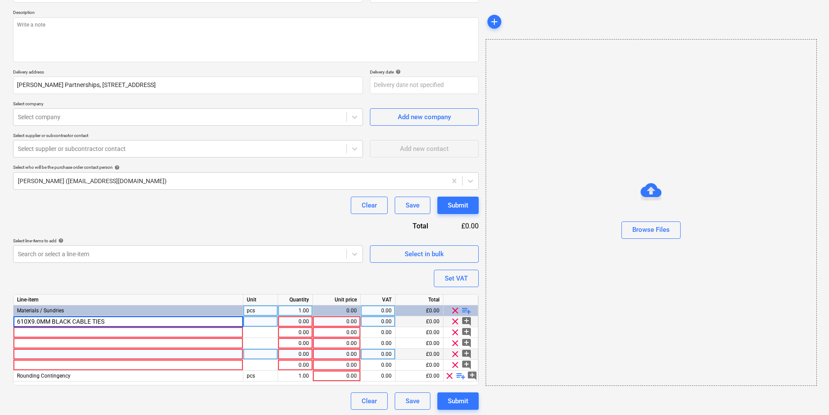
scroll to position [95, 0]
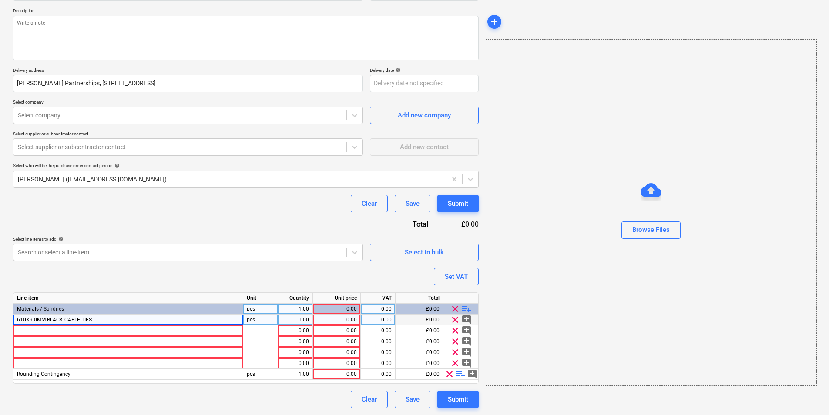
click at [254, 323] on div "pcs" at bounding box center [260, 319] width 35 height 11
click at [301, 320] on div "1.00" at bounding box center [294, 319] width 27 height 11
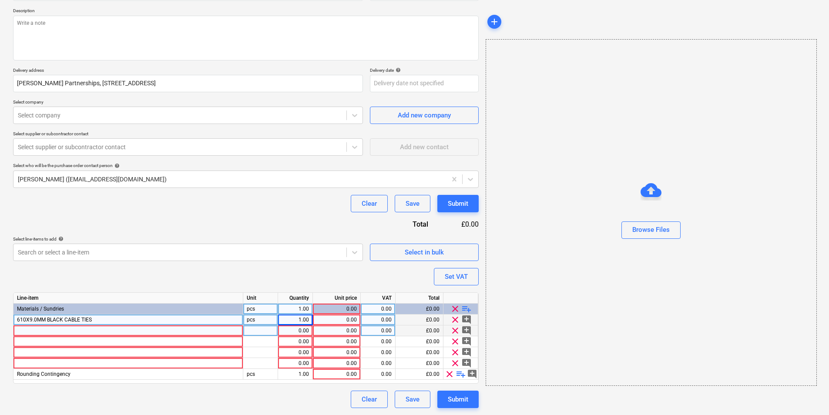
click at [167, 325] on div at bounding box center [128, 330] width 230 height 11
click at [168, 319] on div "610X9.0MM BLACK CABLE TIES" at bounding box center [128, 319] width 230 height 11
drag, startPoint x: 169, startPoint y: 319, endPoint x: 173, endPoint y: 318, distance: 4.4
click at [170, 319] on input "610X9.0MM BLACK CABLE TIES" at bounding box center [127, 319] width 229 height 10
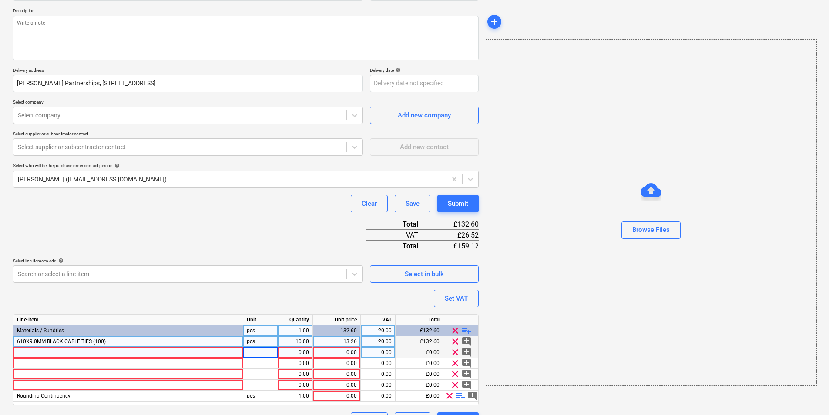
click at [77, 352] on div at bounding box center [128, 352] width 230 height 11
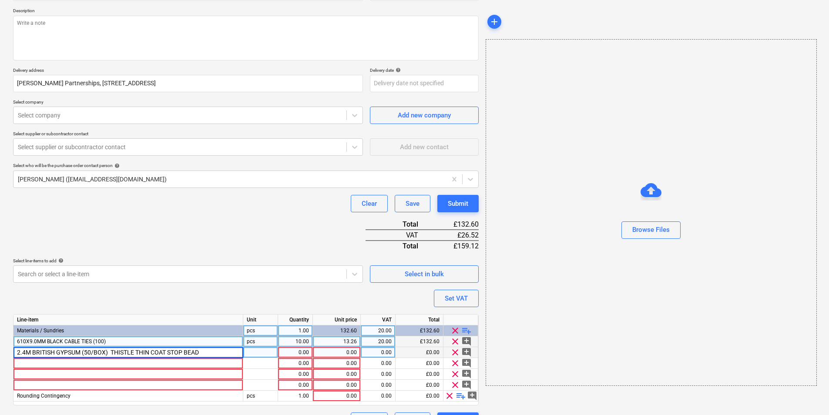
click at [257, 351] on div at bounding box center [260, 352] width 35 height 11
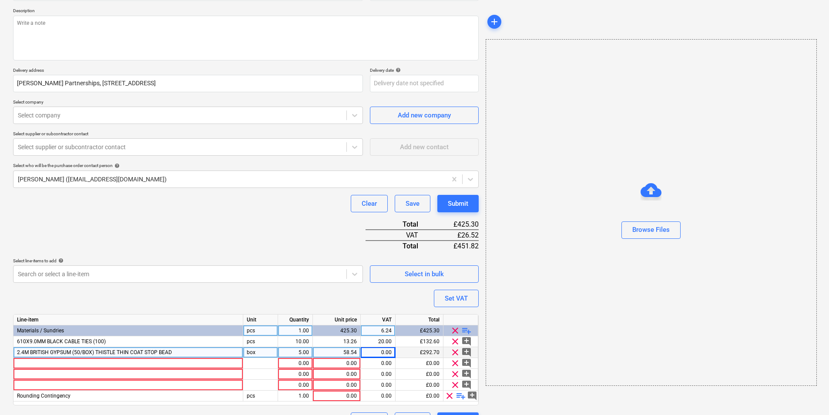
click at [217, 352] on div "2.4M BRITISH GYPSUM (50/BOX) THISTLE THIN COAT STOP BEAD" at bounding box center [128, 352] width 230 height 11
click at [114, 354] on input "THISTLE THIN COAT STOP BEAD 2.4M BRITISH GYPSUM (50/BOX" at bounding box center [127, 352] width 229 height 10
click at [173, 354] on div "THISTLE THIN COAT STOP BEAD 2.4M BRITISH GYPSUM (50/BOX" at bounding box center [128, 352] width 230 height 11
click at [186, 365] on div at bounding box center [128, 363] width 230 height 11
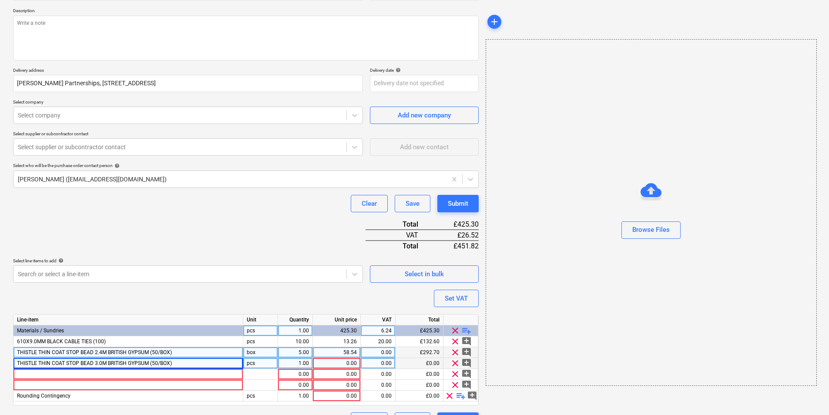
click at [249, 359] on div "pcs" at bounding box center [260, 363] width 35 height 11
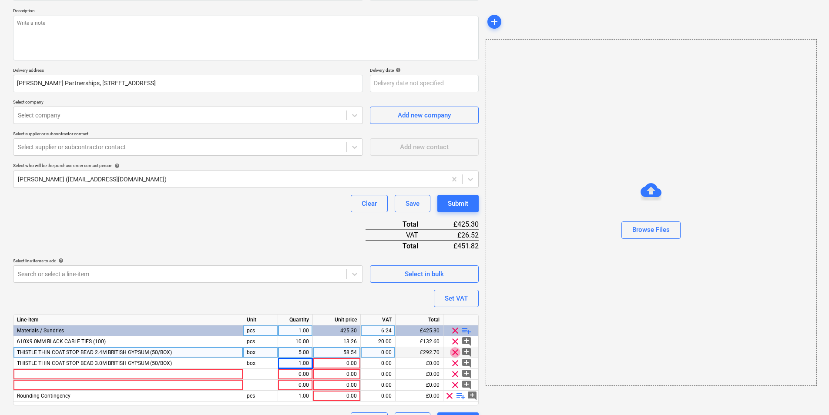
click at [455, 351] on span "clear" at bounding box center [455, 352] width 10 height 10
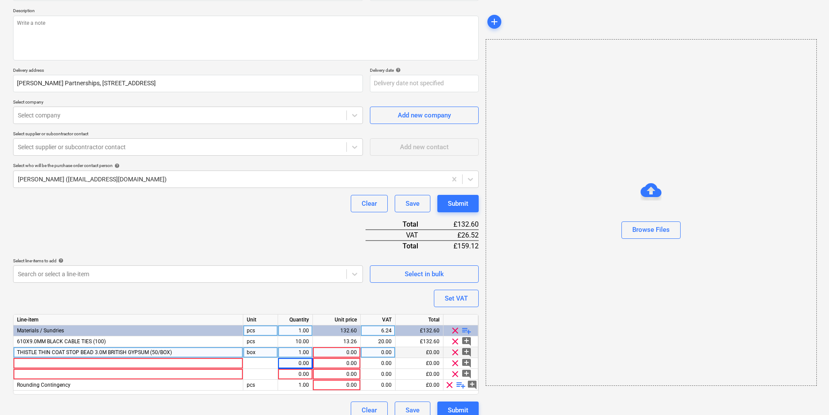
click at [258, 352] on div "box" at bounding box center [260, 352] width 35 height 11
click at [304, 351] on div "1.00" at bounding box center [294, 352] width 27 height 11
click at [151, 362] on div at bounding box center [128, 363] width 230 height 11
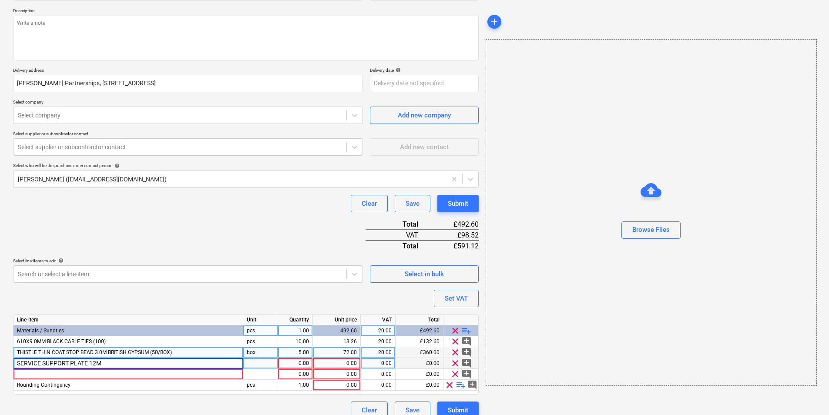
click at [258, 365] on div at bounding box center [260, 363] width 35 height 11
click at [140, 361] on div "SERVICE SUPPORT PLATE 12M" at bounding box center [128, 363] width 230 height 11
click at [190, 364] on div "SERVICE SUPPORT PLATE 12MM (" at bounding box center [128, 363] width 230 height 11
click at [206, 364] on input "SERVICE SUPPORT PLATE 12MM (" at bounding box center [127, 363] width 229 height 10
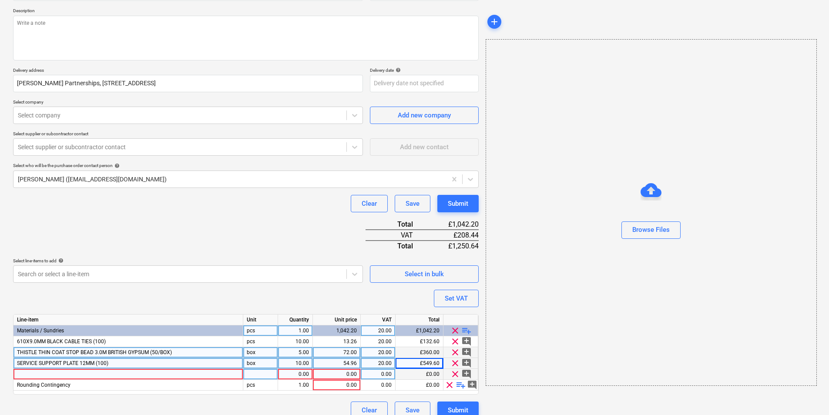
click at [123, 372] on div at bounding box center [128, 374] width 230 height 11
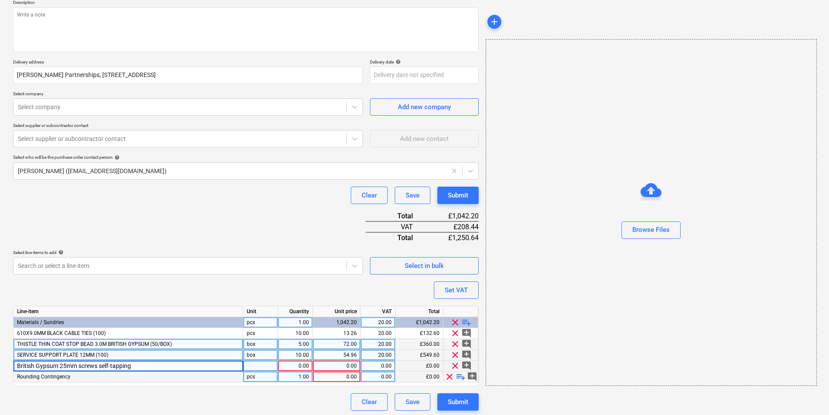
scroll to position [106, 0]
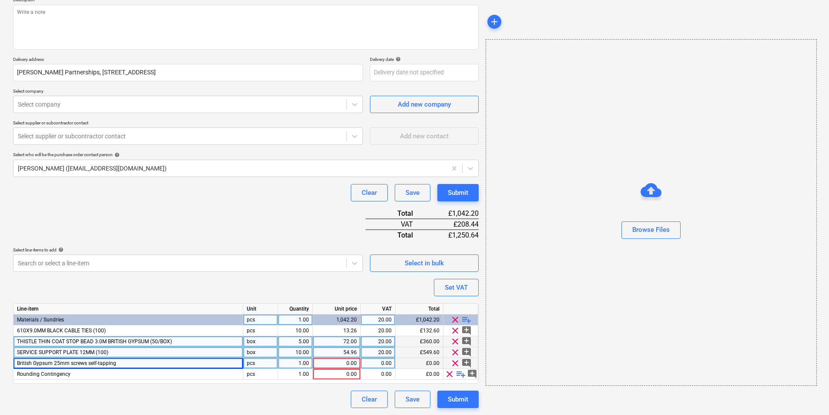
click at [468, 318] on span "playlist_add" at bounding box center [466, 319] width 10 height 10
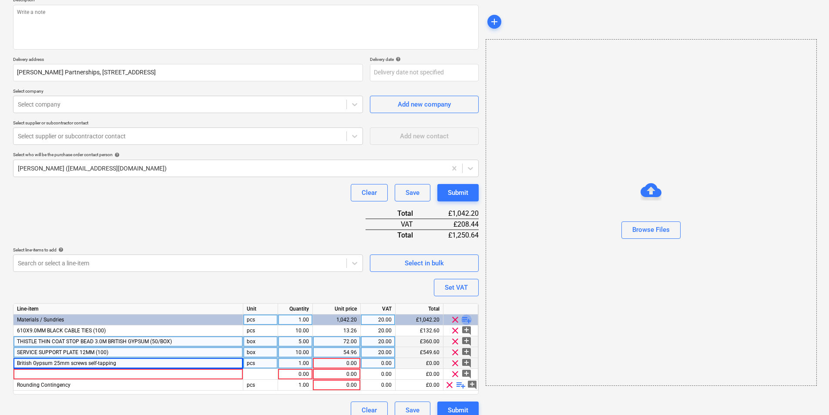
click at [467, 319] on span "playlist_add" at bounding box center [466, 319] width 10 height 10
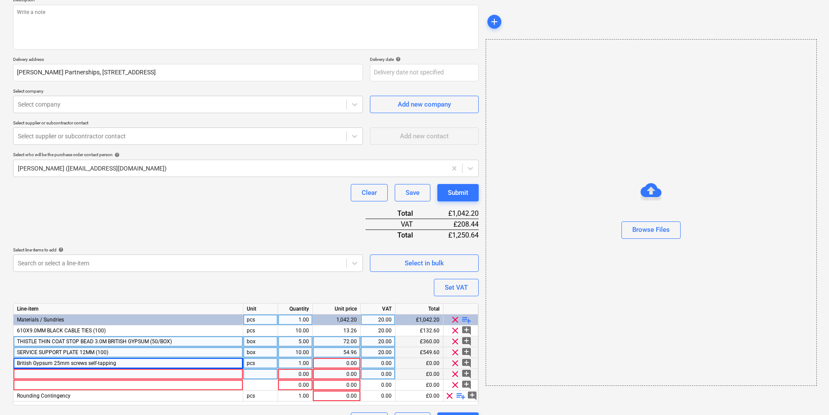
click at [67, 371] on div at bounding box center [128, 374] width 230 height 11
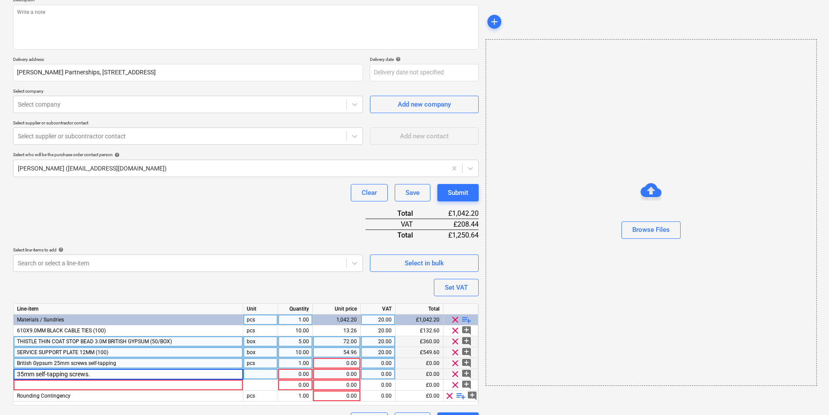
click at [18, 374] on input "35mm self-tapping screws." at bounding box center [127, 374] width 229 height 10
click at [47, 363] on span "British Gypsum 25mm screws self-tapping" at bounding box center [66, 363] width 99 height 6
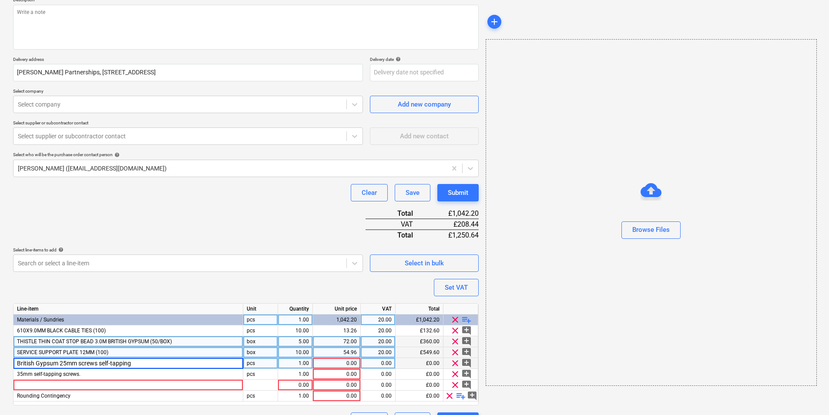
click at [58, 363] on input "British Gypsum 25mm screws self-tapping" at bounding box center [127, 363] width 229 height 10
drag, startPoint x: 59, startPoint y: 362, endPoint x: -4, endPoint y: 360, distance: 63.1
click at [0, 309] on html "Sales Projects Contacts Company Inbox 3 format_size keyboard_arrow_down help se…" at bounding box center [414, 101] width 829 height 415
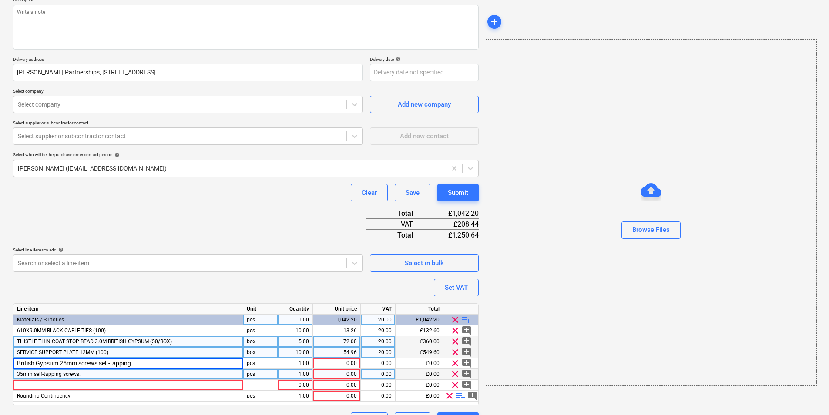
drag, startPoint x: 10, startPoint y: 376, endPoint x: 16, endPoint y: 377, distance: 5.3
click at [15, 377] on div "Create new document Purchase order name help Purchase order Purchase order refe…" at bounding box center [246, 185] width 472 height 496
click at [19, 372] on span "35mm self-tapping screws." at bounding box center [49, 374] width 64 height 6
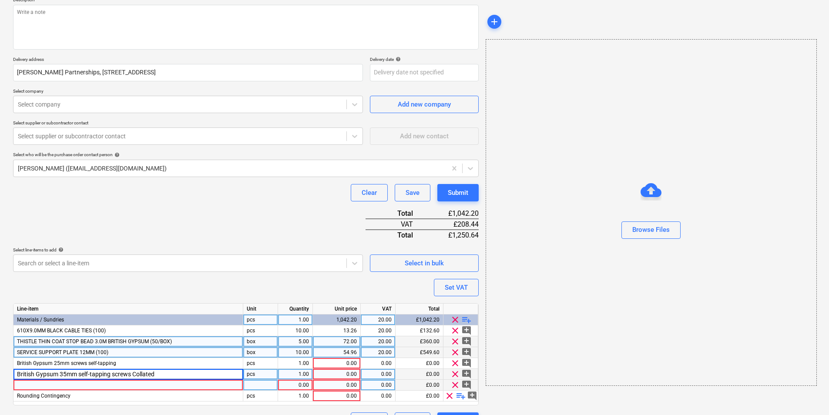
click at [140, 384] on div at bounding box center [128, 385] width 230 height 11
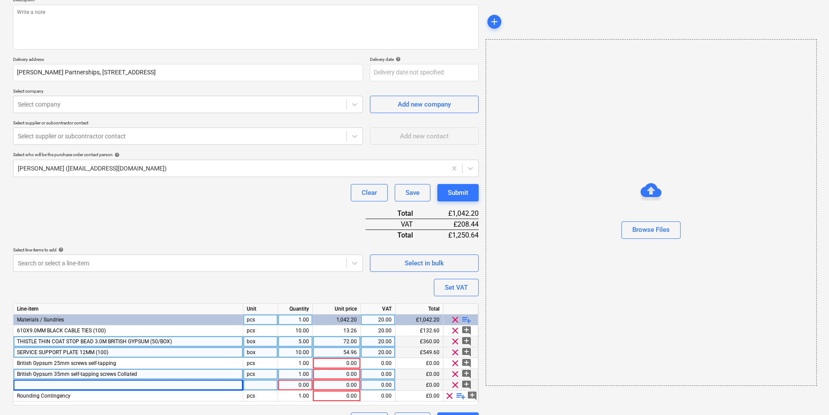
click at [117, 386] on div at bounding box center [128, 385] width 230 height 11
click at [56, 376] on span "British Gypsum 35mm self-tapping screws Collated" at bounding box center [77, 374] width 120 height 6
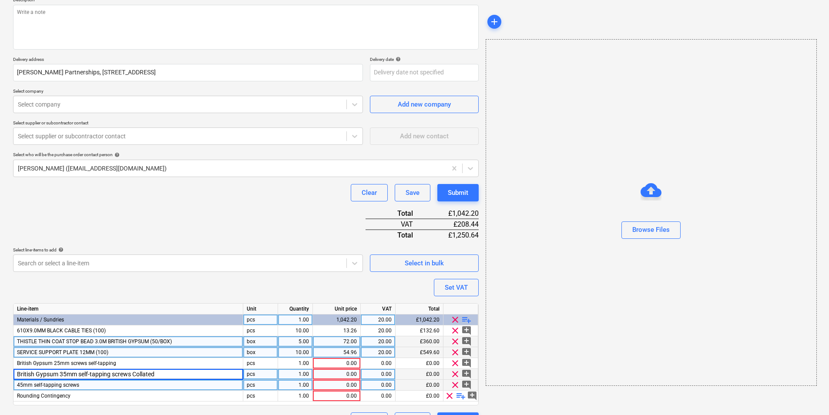
click at [55, 373] on input "British Gypsum 35mm self-tapping screws Collated" at bounding box center [127, 374] width 229 height 10
drag, startPoint x: 59, startPoint y: 375, endPoint x: -7, endPoint y: 374, distance: 66.1
click at [0, 309] on html "Sales Projects Contacts Company Inbox 3 format_size keyboard_arrow_down help se…" at bounding box center [414, 101] width 829 height 415
click at [20, 387] on span "45mm self-tapping screws" at bounding box center [48, 385] width 62 height 6
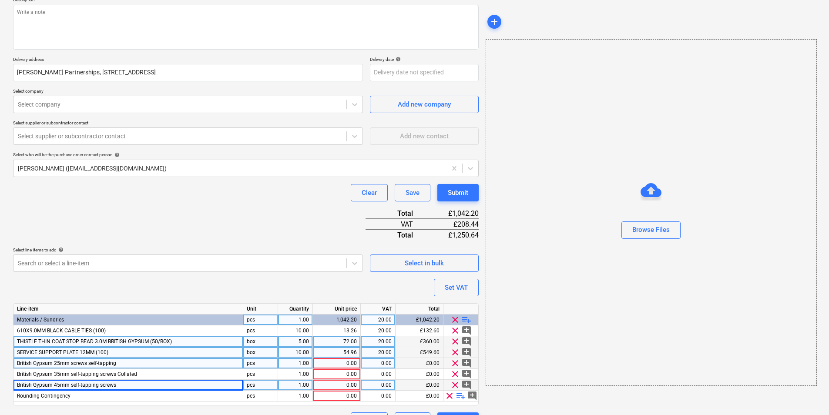
click at [258, 363] on div "pcs" at bounding box center [260, 363] width 35 height 11
click at [304, 361] on div "1.00" at bounding box center [294, 363] width 27 height 11
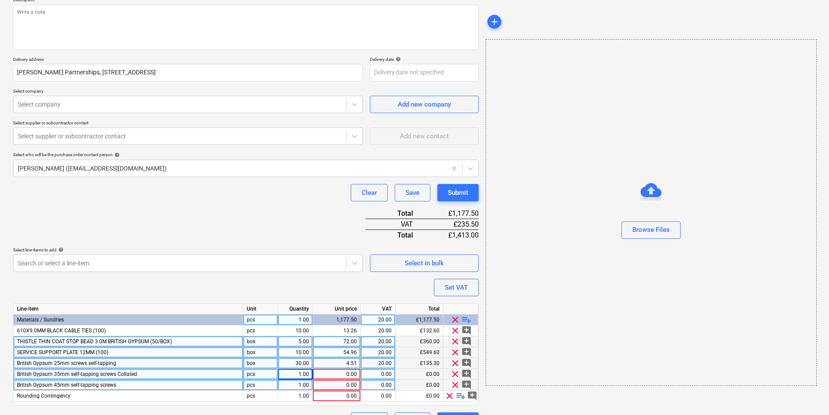
click at [255, 374] on div "pcs" at bounding box center [260, 374] width 35 height 11
click at [336, 373] on div "0.00" at bounding box center [336, 374] width 40 height 11
click at [298, 385] on div "1.00" at bounding box center [294, 385] width 27 height 11
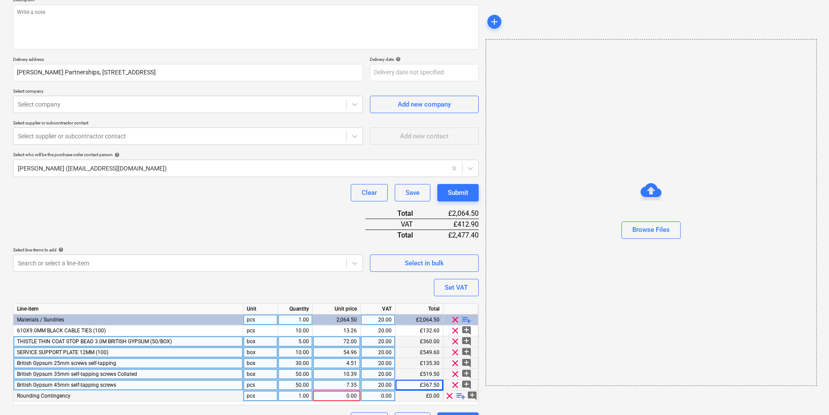
click at [450, 395] on span "clear" at bounding box center [449, 396] width 10 height 10
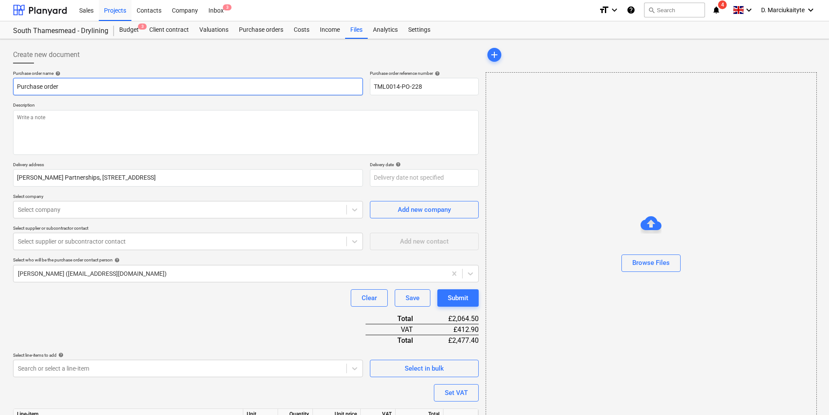
scroll to position [0, 0]
click at [91, 124] on textarea at bounding box center [245, 133] width 465 height 45
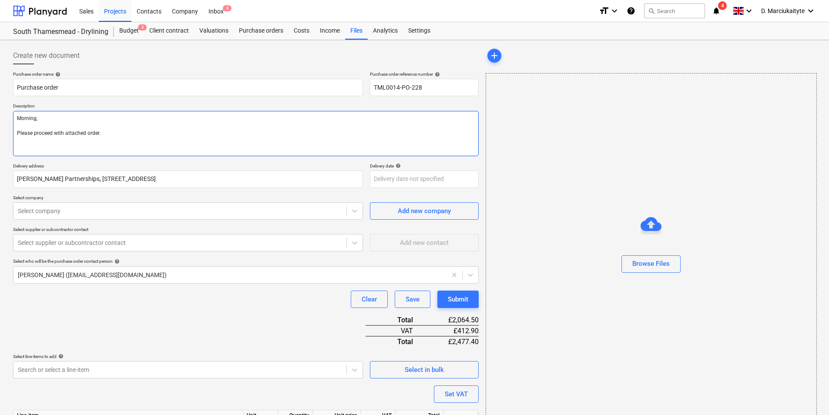
click at [61, 142] on textarea "Morning, Please proceed with attached order." at bounding box center [245, 133] width 465 height 45
paste textarea "Site contact : Alex 07958418640 Thank you Regards, Demi"
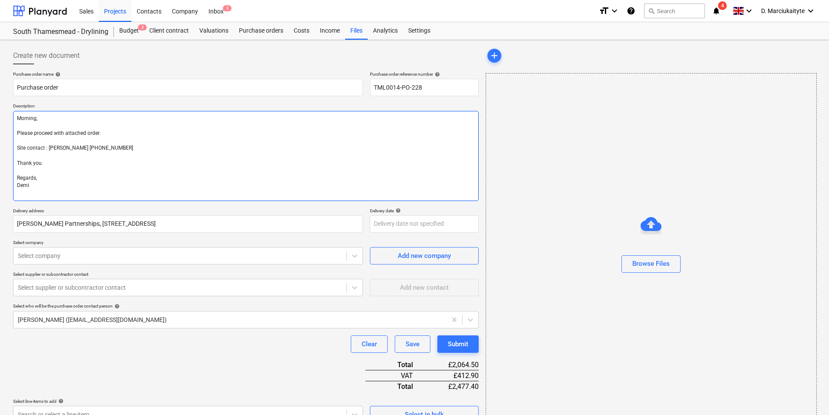
scroll to position [162, 0]
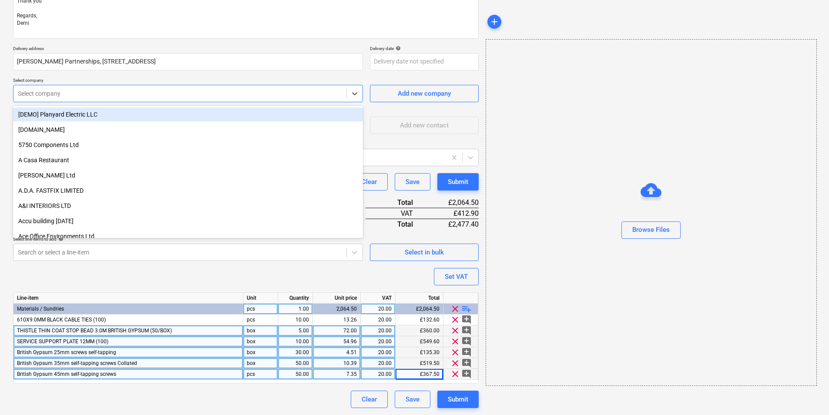
click at [93, 92] on div at bounding box center [180, 93] width 324 height 9
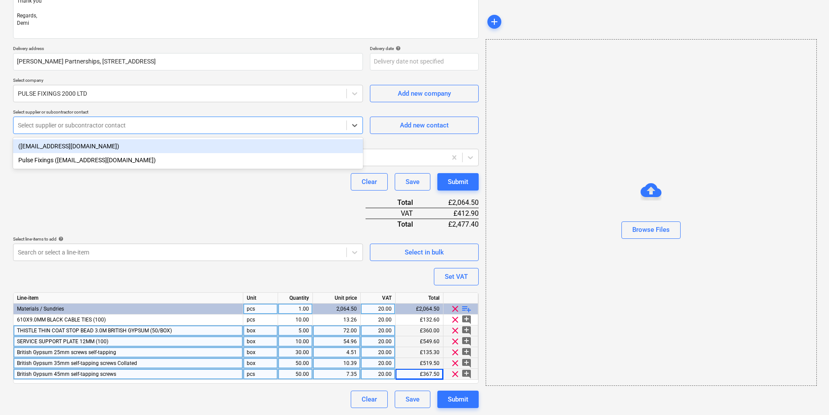
click at [120, 127] on div at bounding box center [180, 125] width 324 height 9
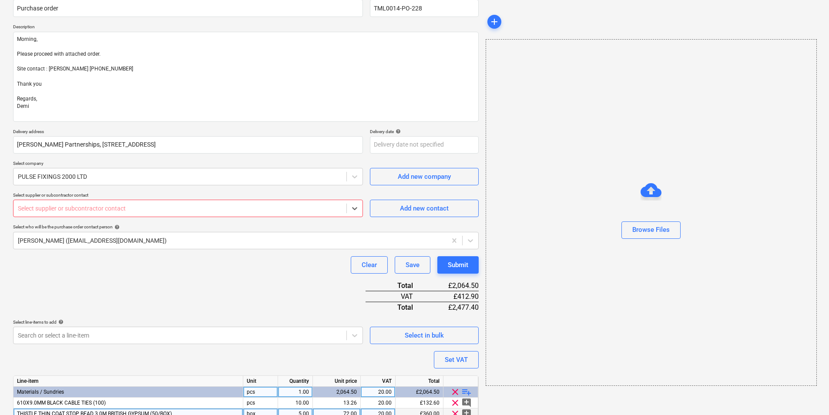
scroll to position [75, 0]
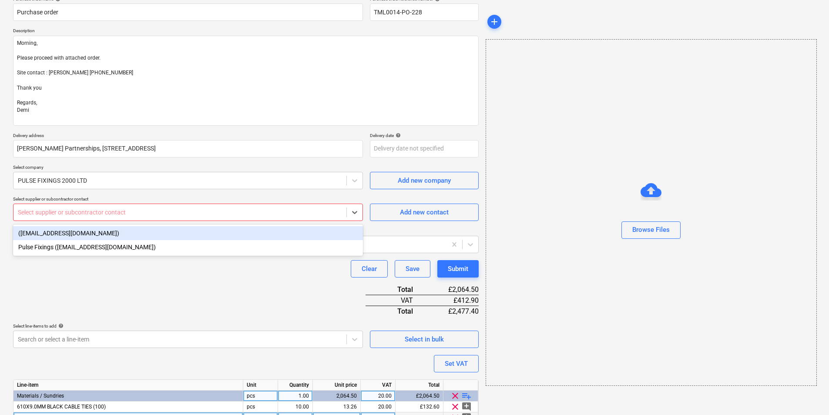
click at [88, 207] on div "Select supplier or subcontractor contact" at bounding box center [179, 212] width 333 height 12
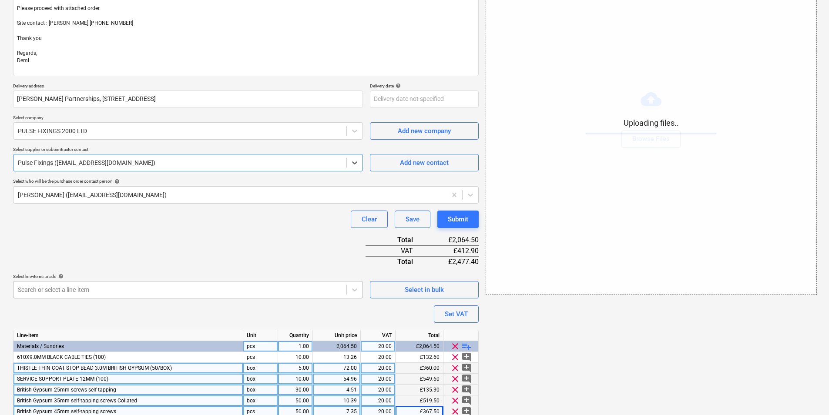
scroll to position [162, 0]
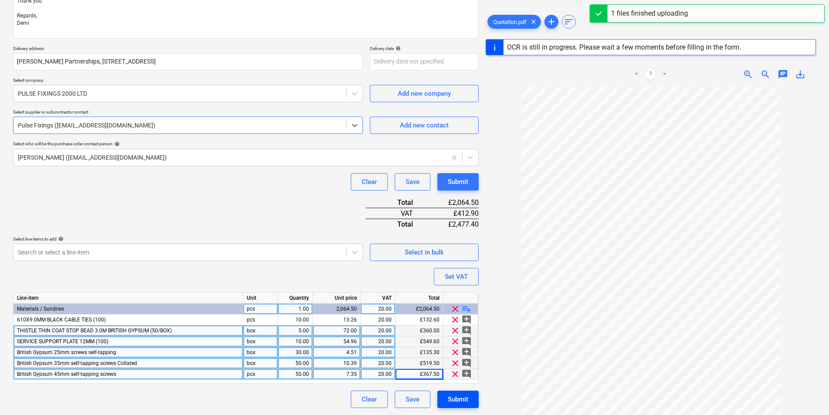
click at [455, 403] on div "Submit" at bounding box center [458, 399] width 20 height 11
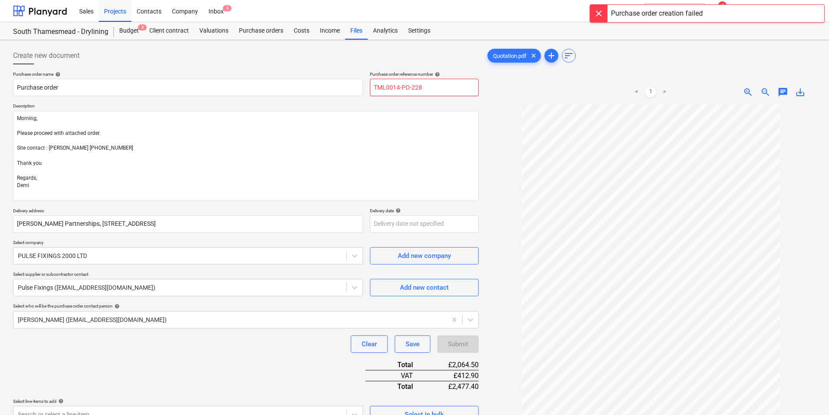
click at [424, 88] on input "TML0014-PO-228" at bounding box center [424, 87] width 109 height 17
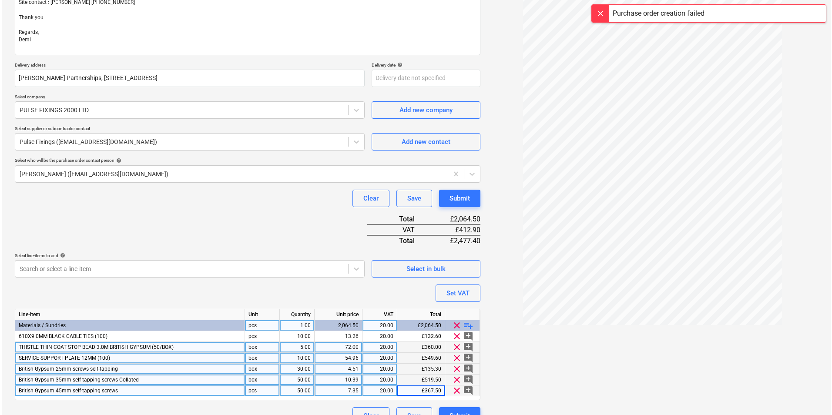
scroll to position [162, 0]
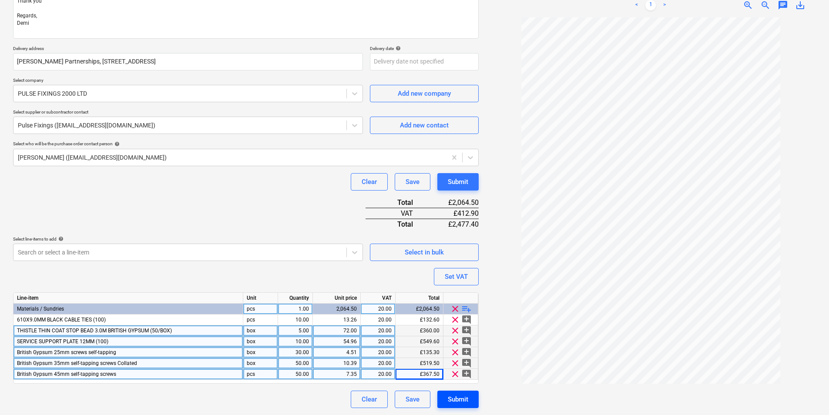
click at [460, 397] on div "Submit" at bounding box center [458, 399] width 20 height 11
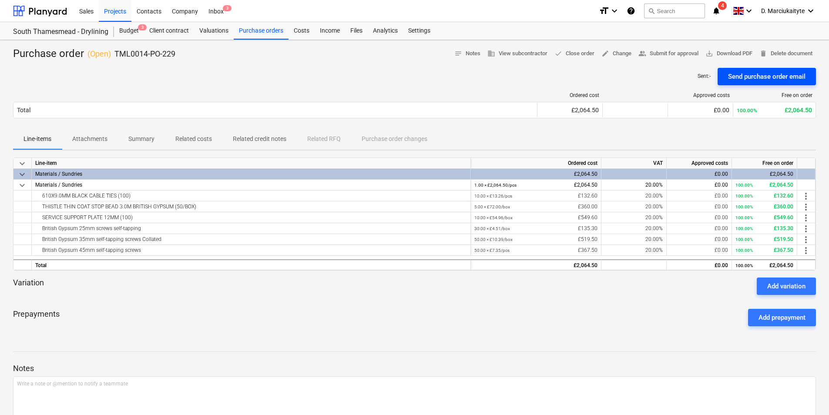
click at [761, 77] on div "Send purchase order email" at bounding box center [766, 76] width 77 height 11
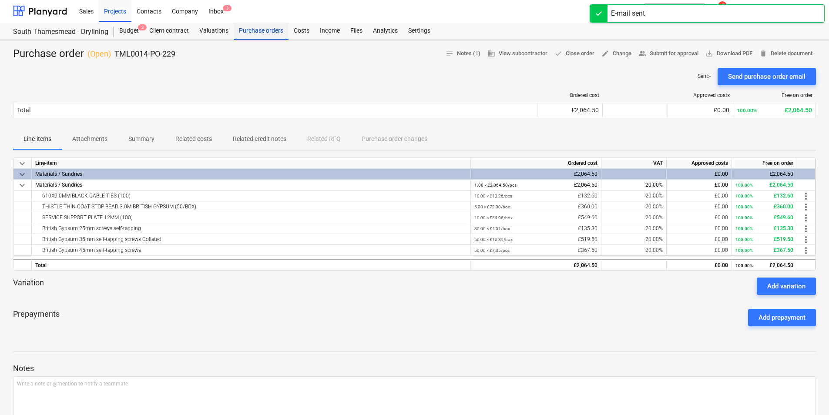
click at [264, 30] on div "Purchase orders" at bounding box center [261, 30] width 55 height 17
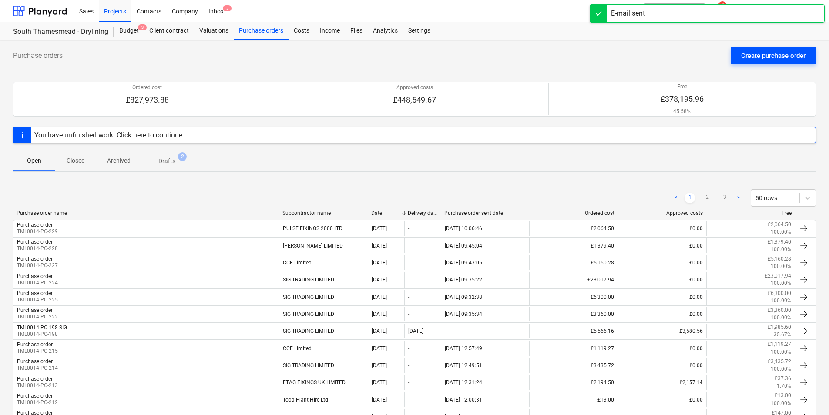
click at [779, 52] on div "Create purchase order" at bounding box center [773, 55] width 64 height 11
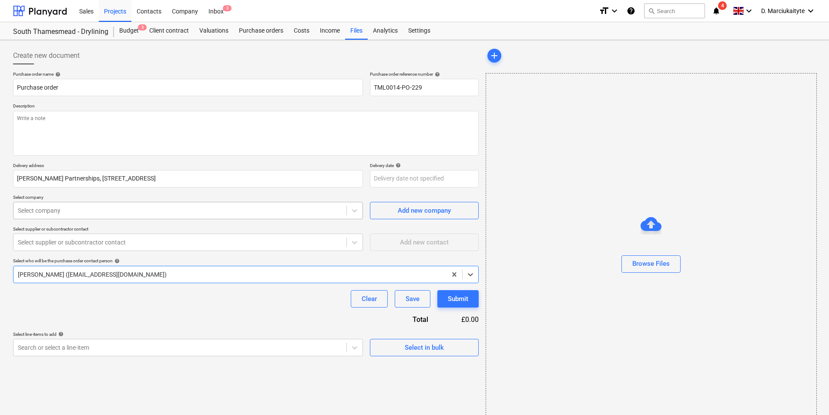
click at [102, 214] on div at bounding box center [180, 210] width 324 height 9
click at [152, 235] on div "Select supplier or subcontractor contact" at bounding box center [188, 242] width 350 height 17
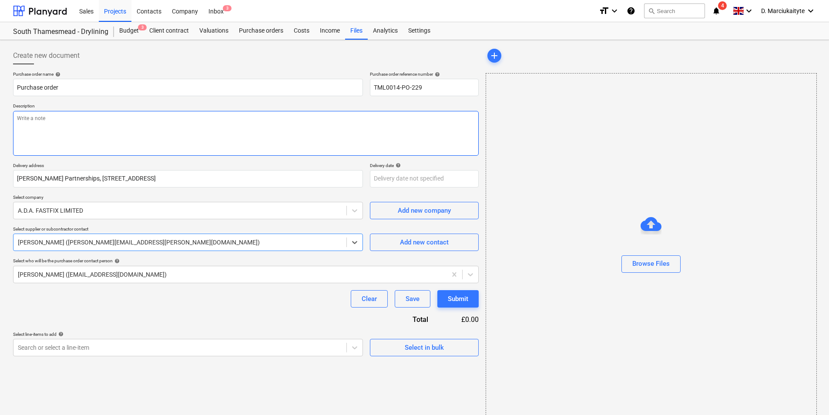
click at [104, 119] on textarea at bounding box center [245, 133] width 465 height 45
click at [47, 147] on textarea "Good morning, Pleas" at bounding box center [245, 133] width 465 height 45
drag, startPoint x: 49, startPoint y: 145, endPoint x: 12, endPoint y: 135, distance: 38.0
click at [13, 135] on textarea "Good morning, Pleas" at bounding box center [245, 133] width 465 height 45
paste textarea "e proceed with the attached order. Delivery required for 10/10 please. Site con…"
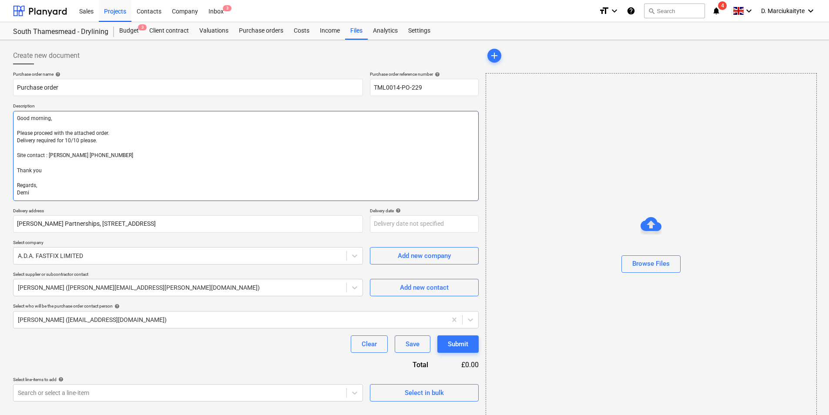
drag, startPoint x: 100, startPoint y: 145, endPoint x: 1, endPoint y: 141, distance: 99.2
click at [1, 141] on div "Create new document Purchase order name help Purchase order Purchase order refe…" at bounding box center [414, 233] width 829 height 387
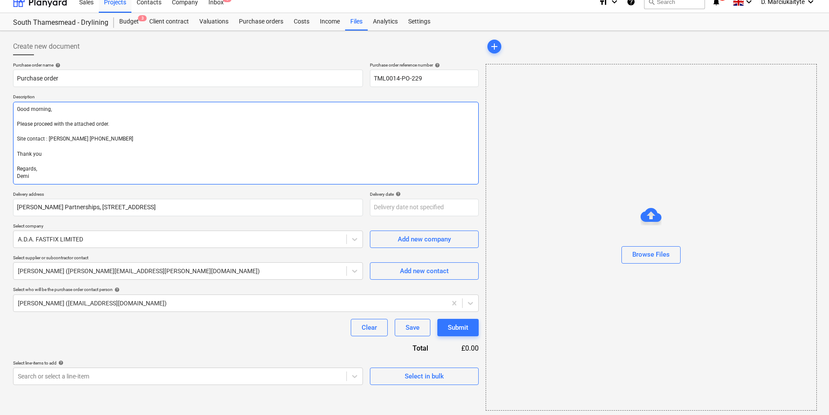
scroll to position [12, 0]
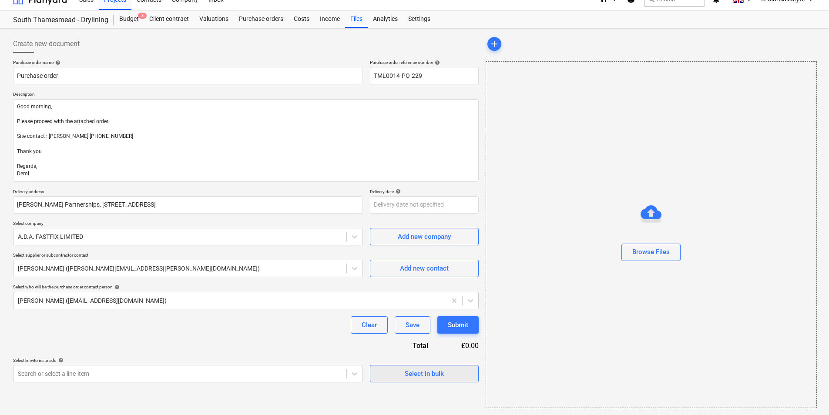
click at [409, 376] on div "Select in bulk" at bounding box center [423, 373] width 39 height 11
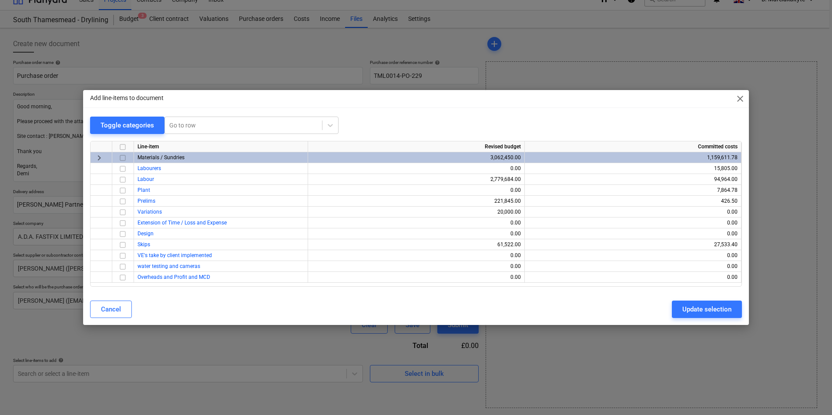
click at [124, 160] on input "checkbox" at bounding box center [122, 158] width 10 height 10
click at [691, 304] on div "Update selection" at bounding box center [706, 309] width 49 height 11
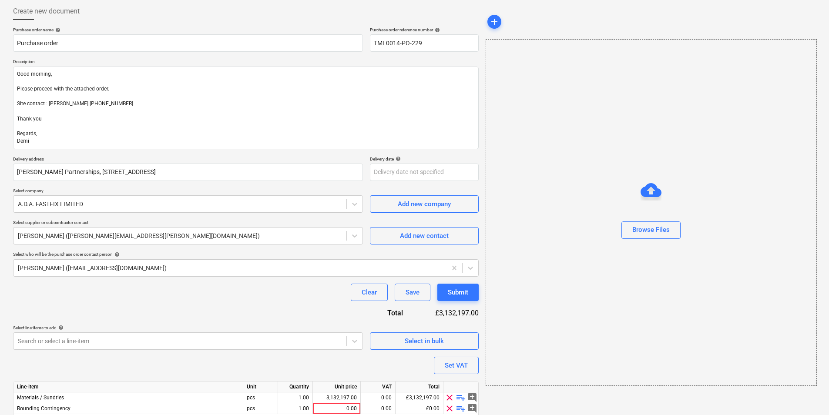
scroll to position [79, 0]
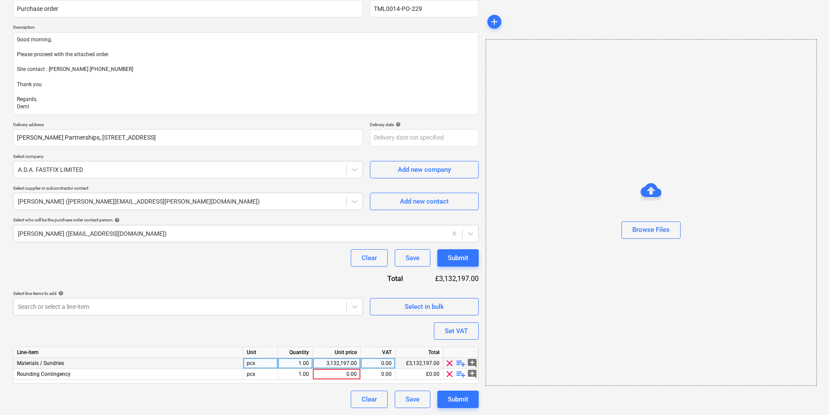
click at [462, 363] on span "playlist_add" at bounding box center [460, 363] width 10 height 10
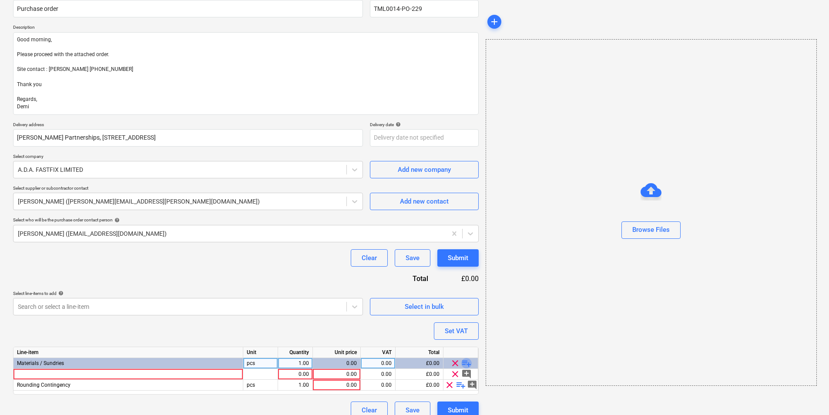
click at [464, 362] on span "playlist_add" at bounding box center [466, 363] width 10 height 10
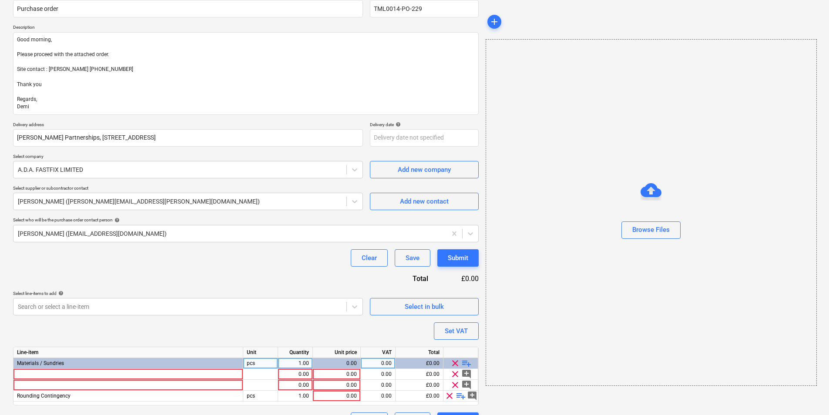
click at [464, 362] on span "playlist_add" at bounding box center [466, 363] width 10 height 10
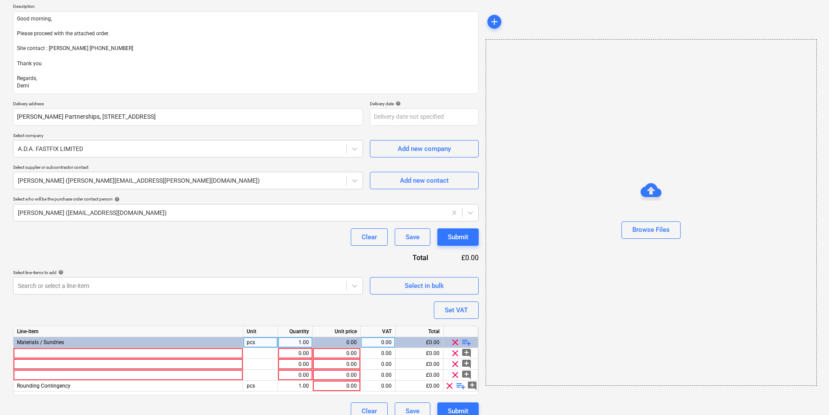
scroll to position [111, 0]
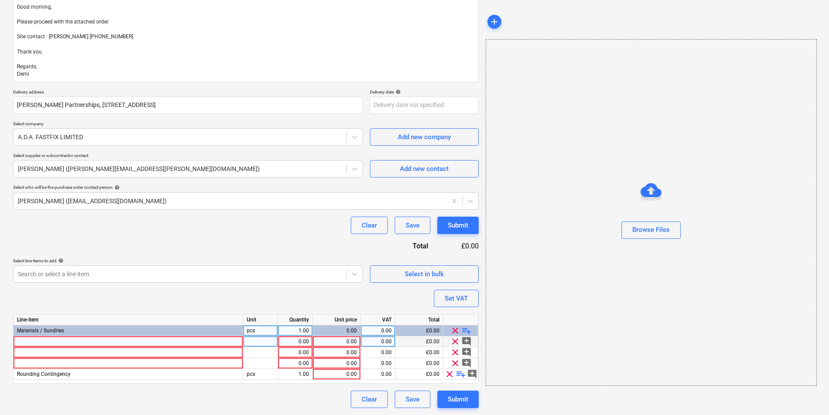
click at [110, 339] on div at bounding box center [128, 341] width 230 height 11
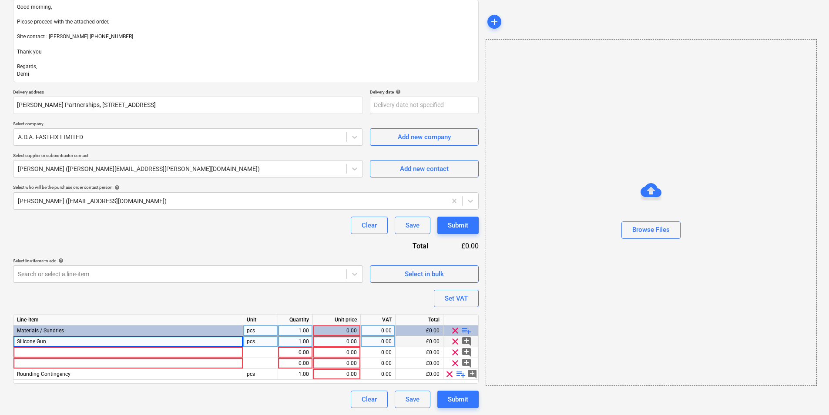
click at [264, 346] on div "pcs" at bounding box center [260, 341] width 35 height 11
click at [301, 342] on div "1.00" at bounding box center [294, 341] width 27 height 11
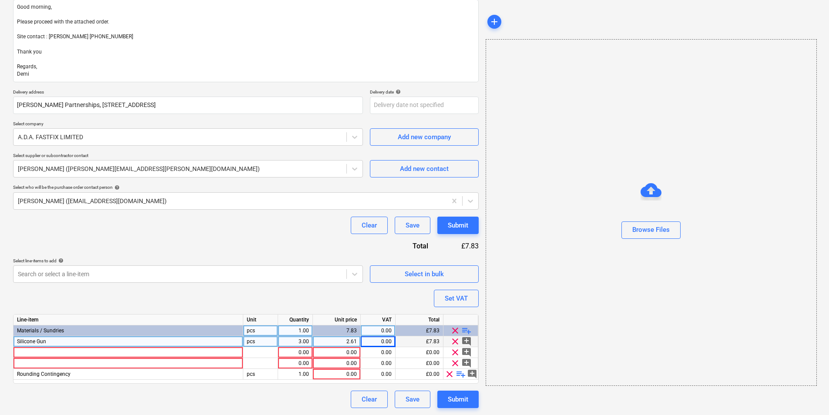
click at [376, 344] on div "0.00" at bounding box center [377, 341] width 27 height 11
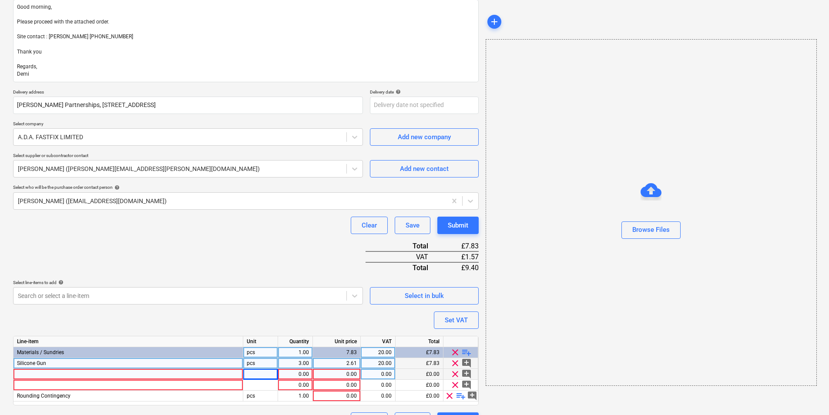
click at [72, 375] on div at bounding box center [128, 374] width 230 height 11
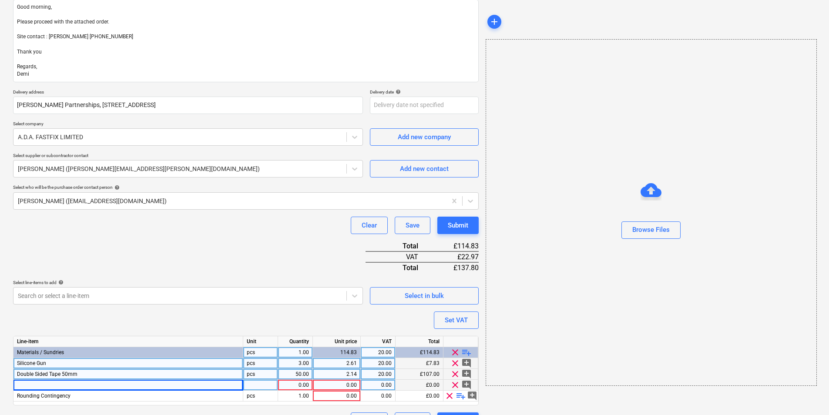
click at [104, 382] on div at bounding box center [128, 385] width 230 height 11
click at [261, 384] on div at bounding box center [260, 385] width 35 height 11
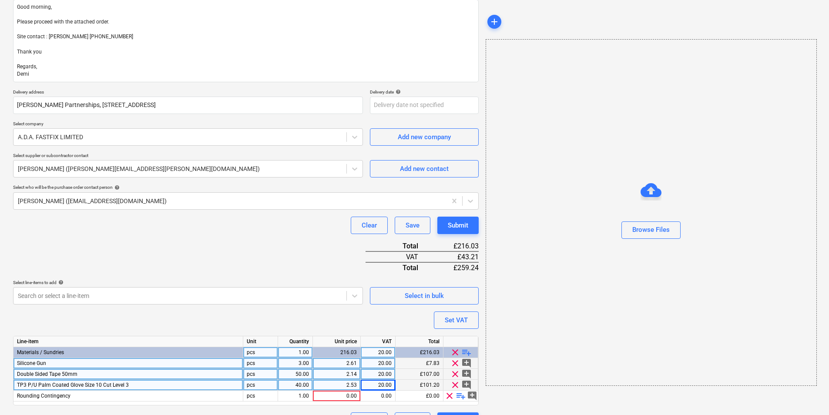
click at [467, 351] on span "playlist_add" at bounding box center [466, 352] width 10 height 10
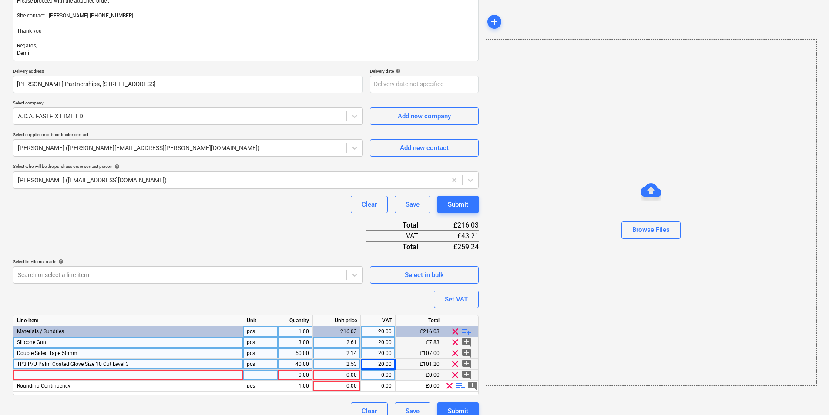
scroll to position [144, 0]
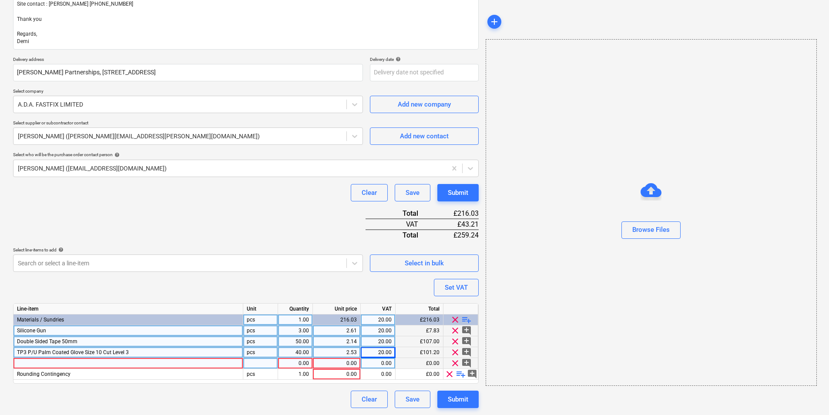
click at [144, 359] on div at bounding box center [128, 363] width 230 height 11
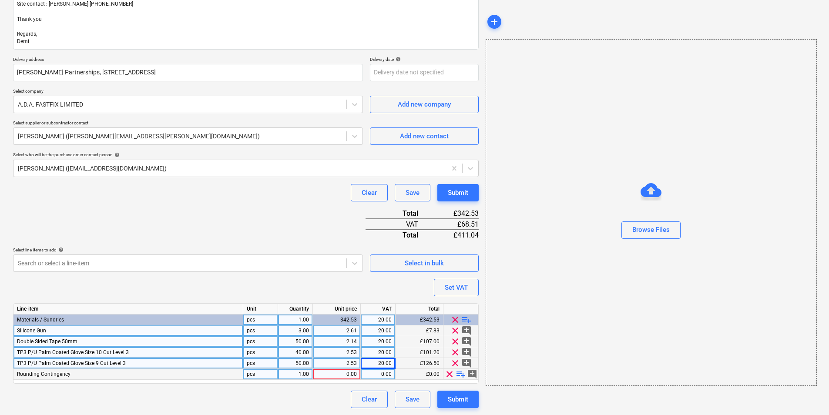
click at [452, 374] on span "clear" at bounding box center [449, 374] width 10 height 10
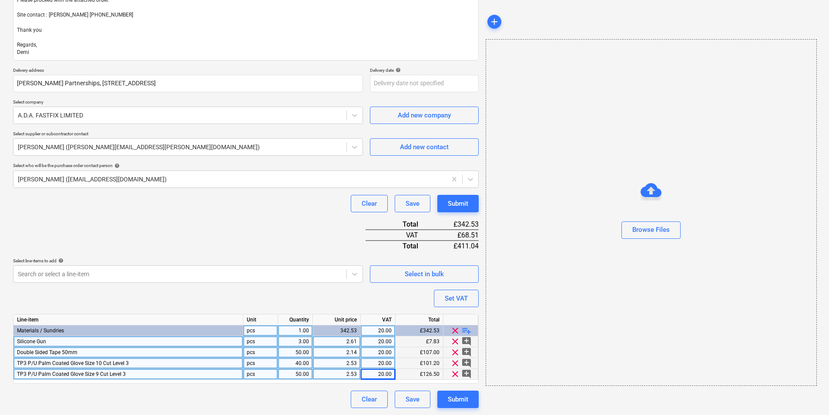
scroll to position [133, 0]
click at [272, 287] on div "Purchase order name help Purchase order Purchase order reference number help TM…" at bounding box center [245, 173] width 465 height 470
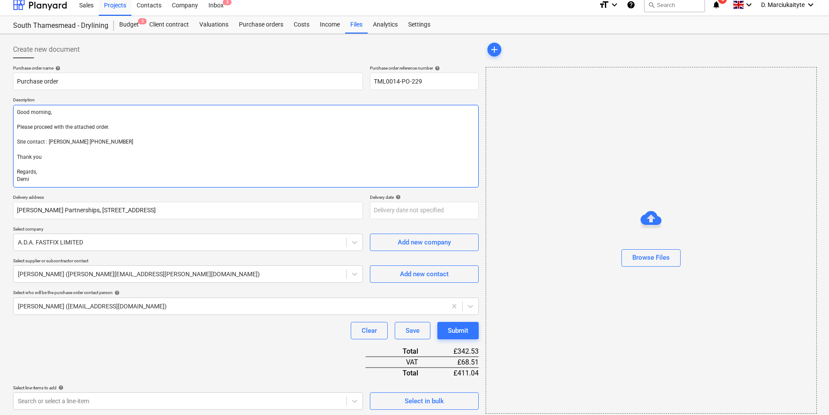
scroll to position [0, 0]
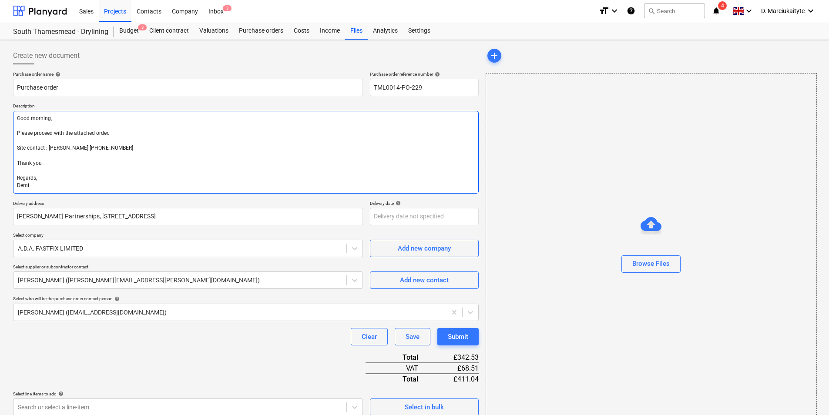
click at [84, 171] on textarea "Good morning, Please proceed with the attached order. Site contact : Alex 07958…" at bounding box center [245, 152] width 465 height 83
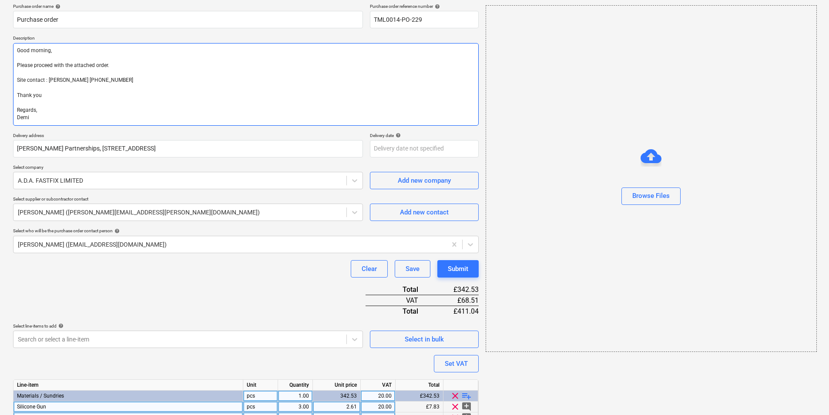
scroll to position [133, 0]
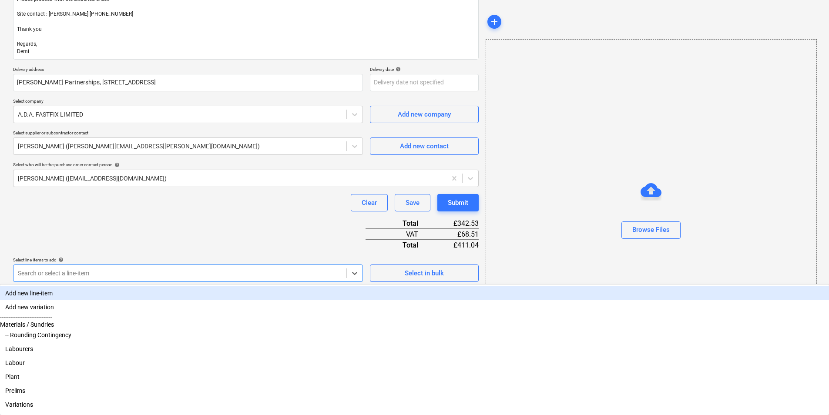
click at [257, 266] on div "Search or select a line-item" at bounding box center [188, 272] width 350 height 17
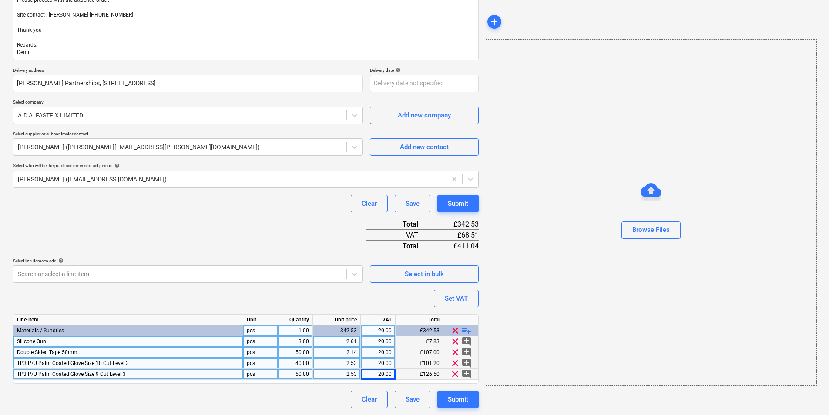
click at [261, 225] on div "Purchase order name help Purchase order Purchase order reference number help TM…" at bounding box center [245, 173] width 465 height 470
click at [114, 212] on div "Clear Save Submit" at bounding box center [245, 203] width 465 height 17
click at [281, 246] on div "Purchase order name help Purchase order Purchase order reference number help TM…" at bounding box center [245, 173] width 465 height 470
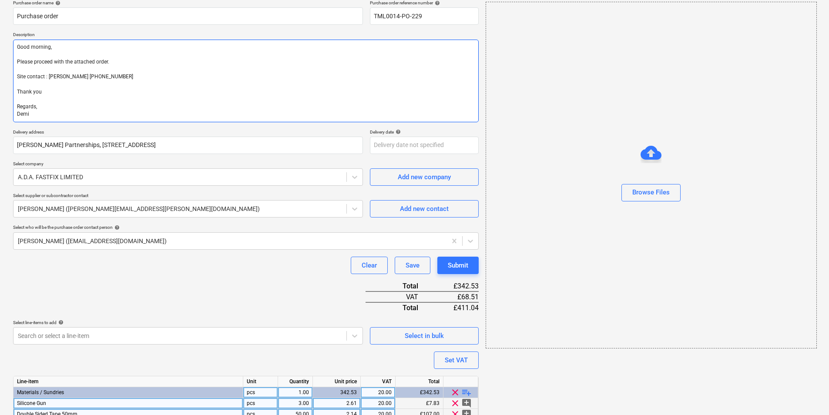
scroll to position [0, 0]
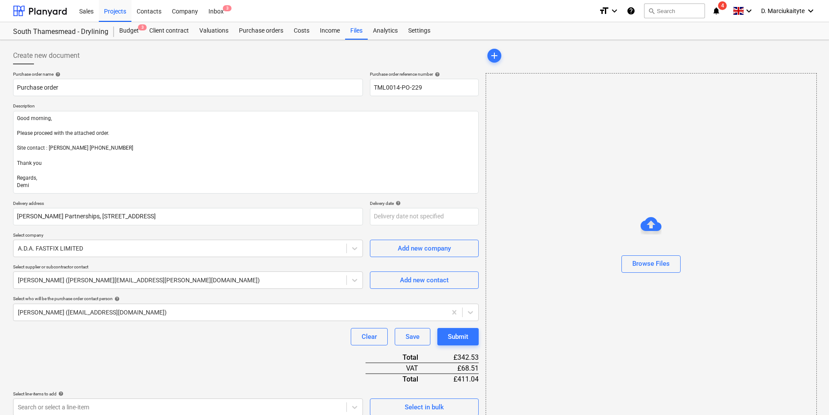
click at [98, 63] on div "Create new document" at bounding box center [245, 55] width 465 height 17
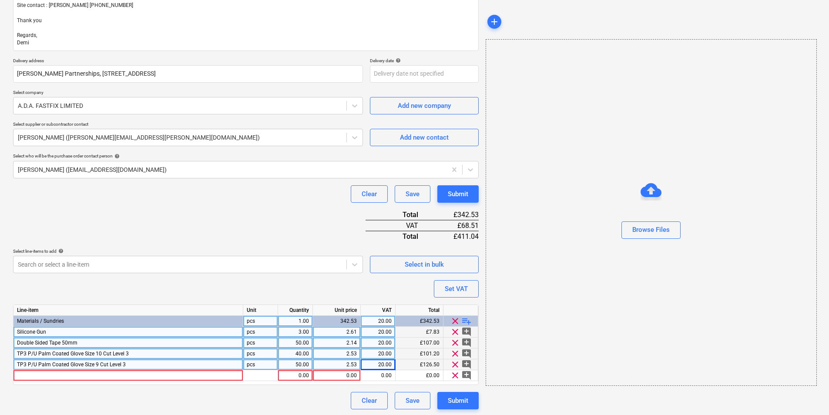
scroll to position [144, 0]
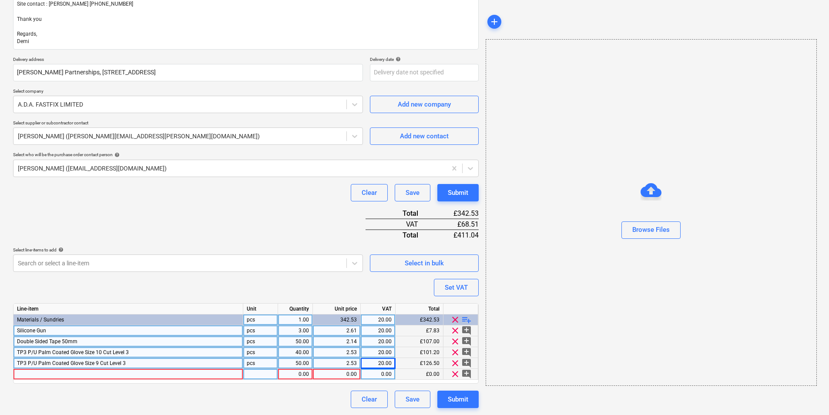
click at [170, 375] on div at bounding box center [128, 374] width 230 height 11
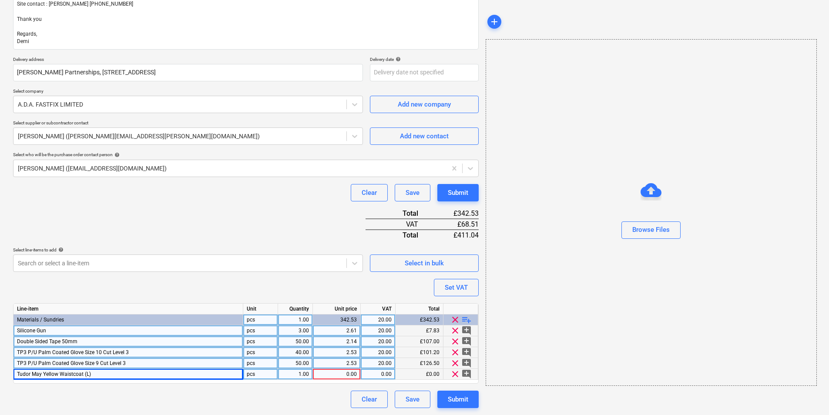
click at [465, 319] on span "playlist_add" at bounding box center [466, 319] width 10 height 10
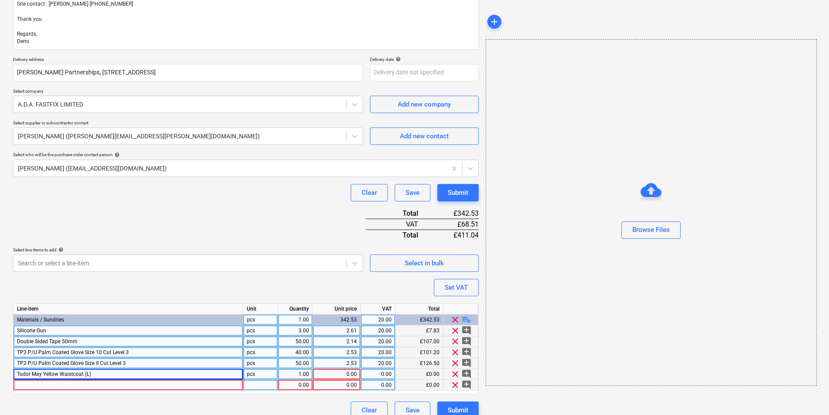
scroll to position [155, 0]
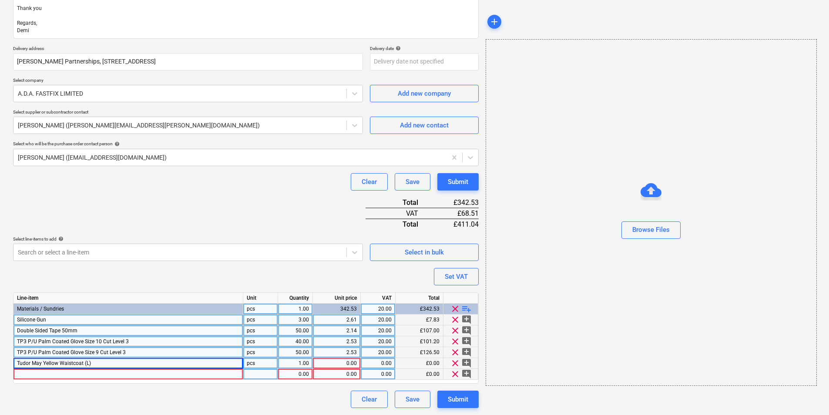
click at [112, 373] on div at bounding box center [128, 374] width 230 height 11
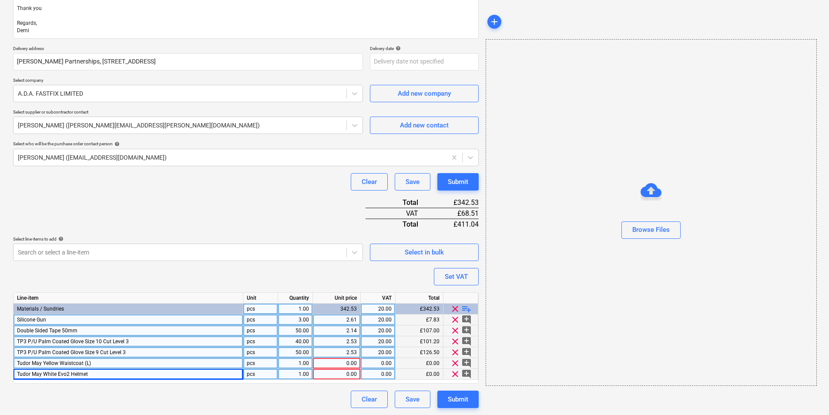
click at [251, 366] on div "pcs" at bounding box center [260, 363] width 35 height 11
click at [300, 372] on div "1.00" at bounding box center [294, 374] width 27 height 11
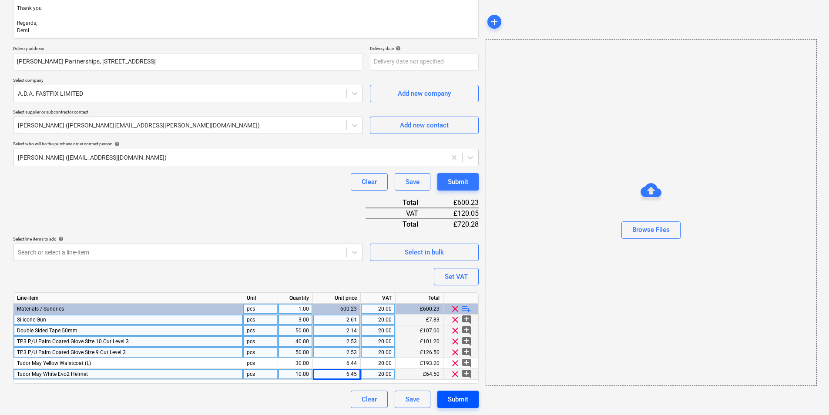
click at [457, 402] on div "Submit" at bounding box center [458, 399] width 20 height 11
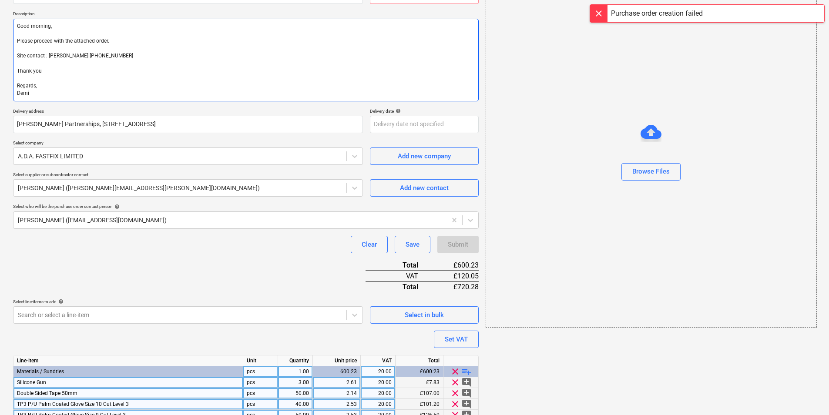
scroll to position [0, 0]
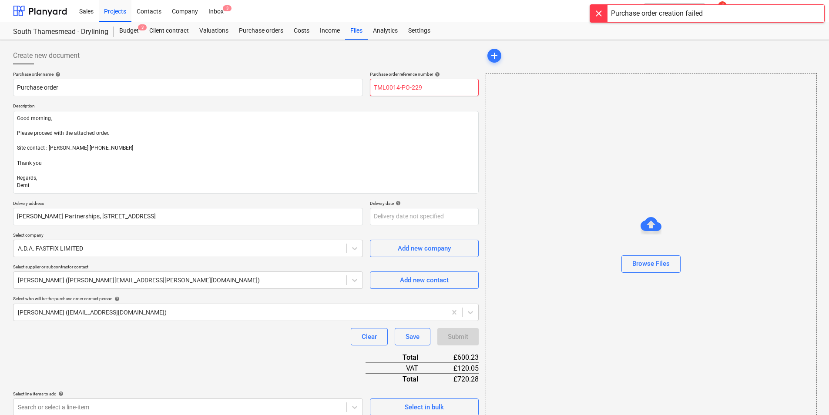
click at [428, 89] on input "TML0014-PO-229" at bounding box center [424, 87] width 109 height 17
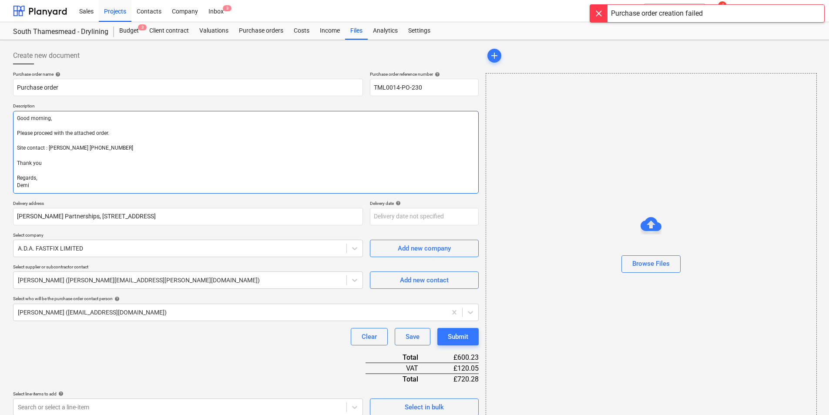
click at [409, 134] on textarea "Good morning, Please proceed with the attached order. Site contact : Alex 07958…" at bounding box center [245, 152] width 465 height 83
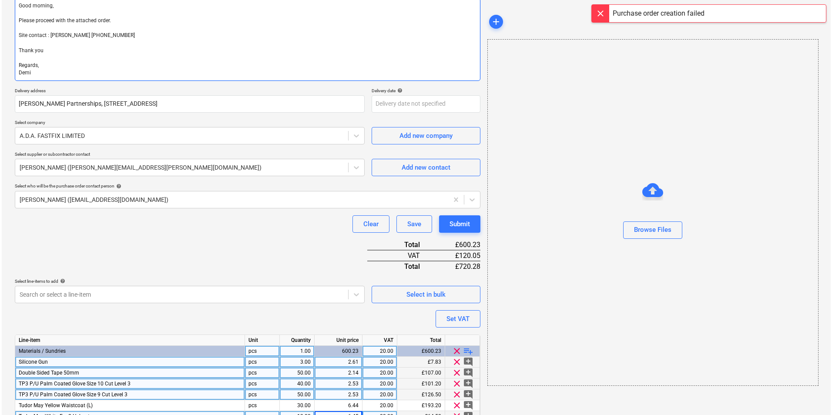
scroll to position [155, 0]
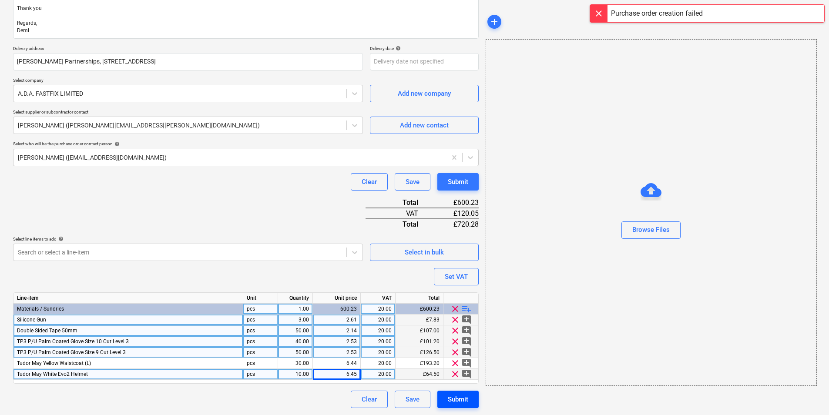
click at [473, 397] on button "Submit" at bounding box center [457, 399] width 41 height 17
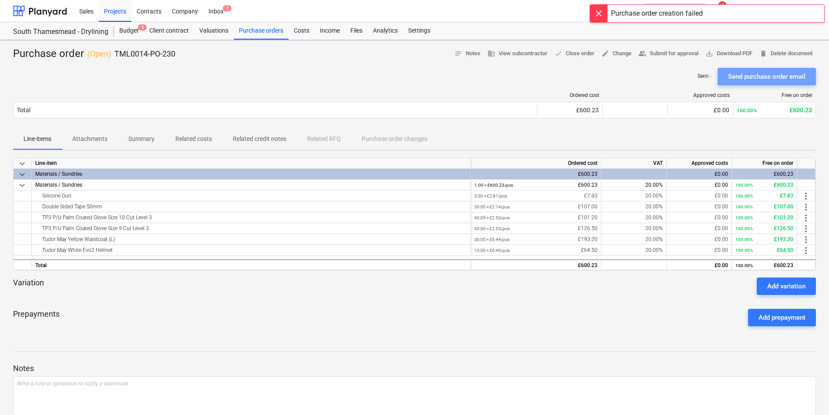
click at [766, 80] on div "Send purchase order email" at bounding box center [766, 76] width 77 height 11
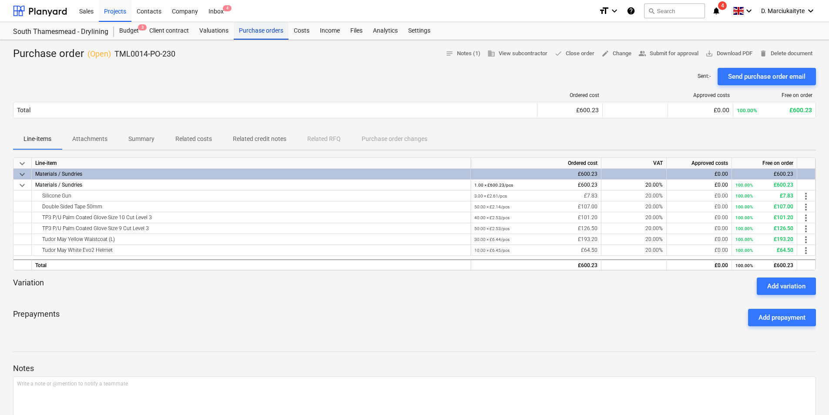
click at [254, 31] on div "Purchase orders" at bounding box center [261, 30] width 55 height 17
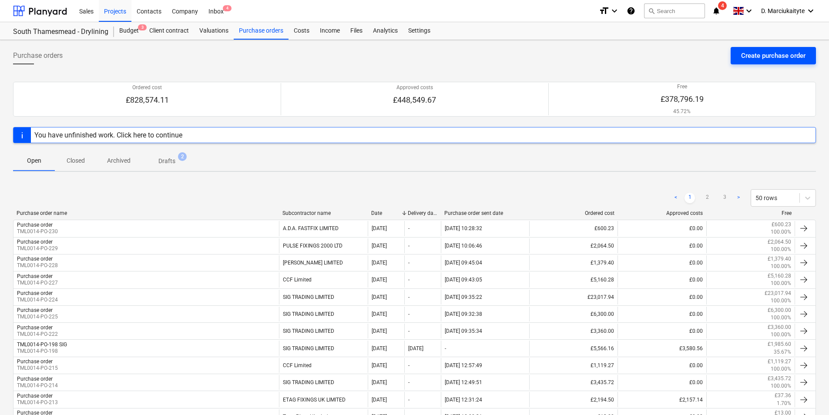
click at [759, 60] on div "Create purchase order" at bounding box center [773, 55] width 64 height 11
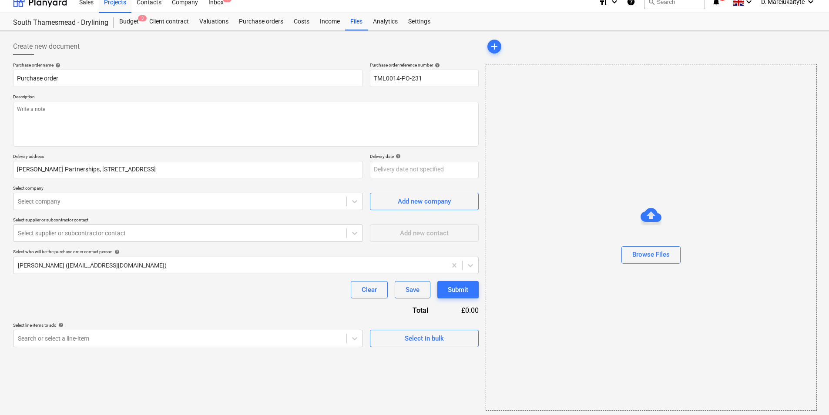
scroll to position [12, 0]
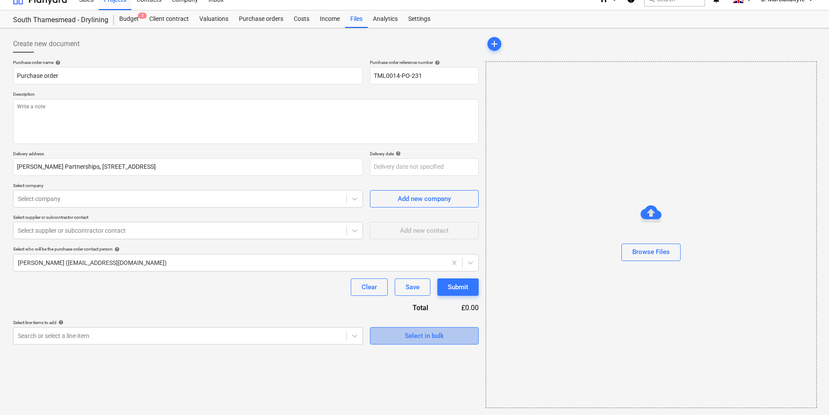
click at [399, 336] on span "Select in bulk" at bounding box center [424, 335] width 87 height 11
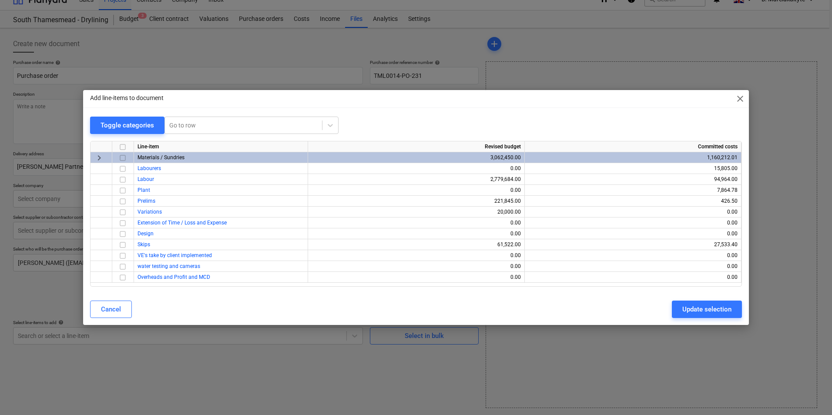
click at [124, 160] on input "checkbox" at bounding box center [122, 158] width 10 height 10
click at [680, 307] on button "Update selection" at bounding box center [707, 309] width 70 height 17
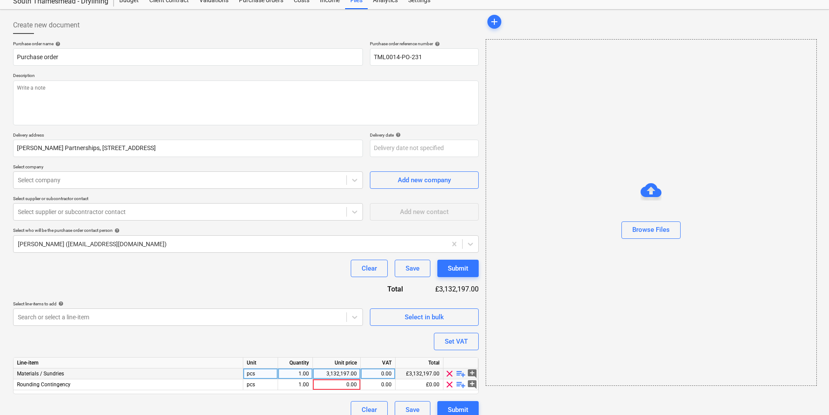
scroll to position [41, 0]
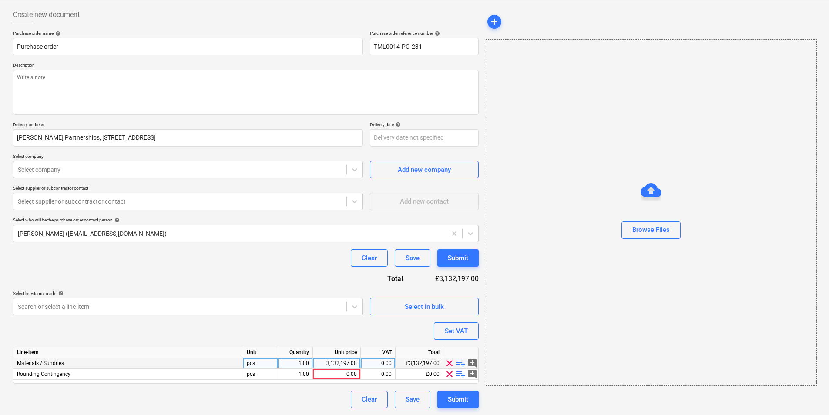
click at [458, 361] on span "playlist_add" at bounding box center [460, 363] width 10 height 10
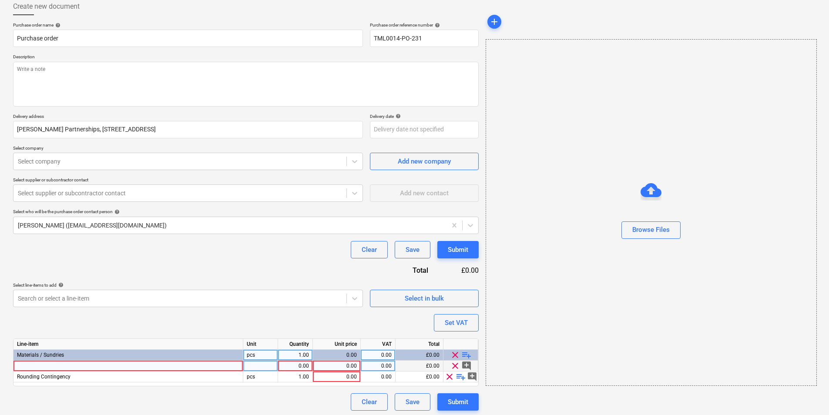
scroll to position [52, 0]
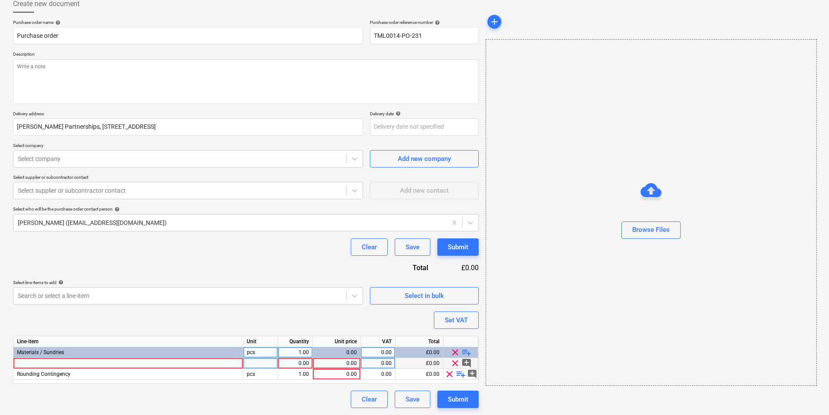
click at [209, 366] on div at bounding box center [128, 363] width 230 height 11
click at [194, 365] on div at bounding box center [128, 363] width 230 height 11
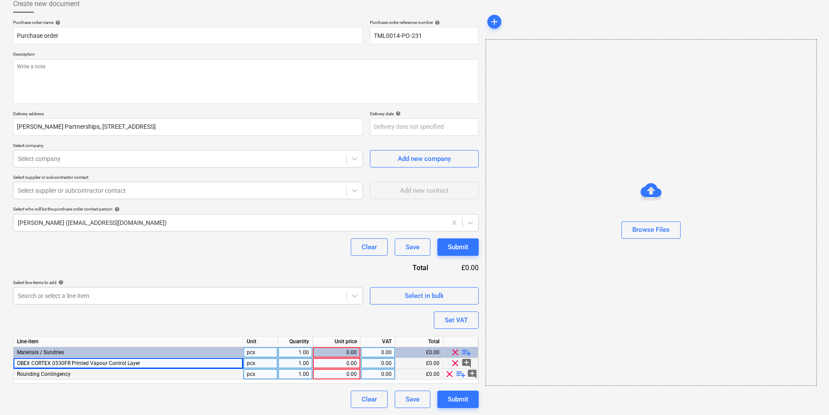
click at [449, 377] on span "clear" at bounding box center [449, 374] width 10 height 10
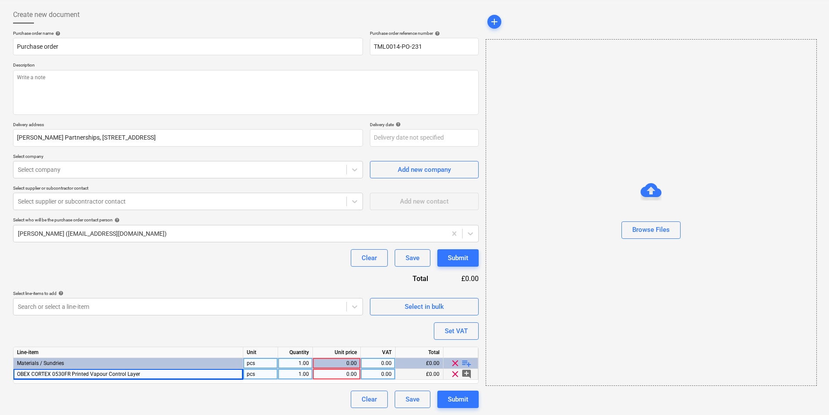
scroll to position [41, 0]
click at [301, 375] on div "1.00" at bounding box center [294, 374] width 27 height 11
click at [336, 370] on div "0.00" at bounding box center [336, 374] width 40 height 11
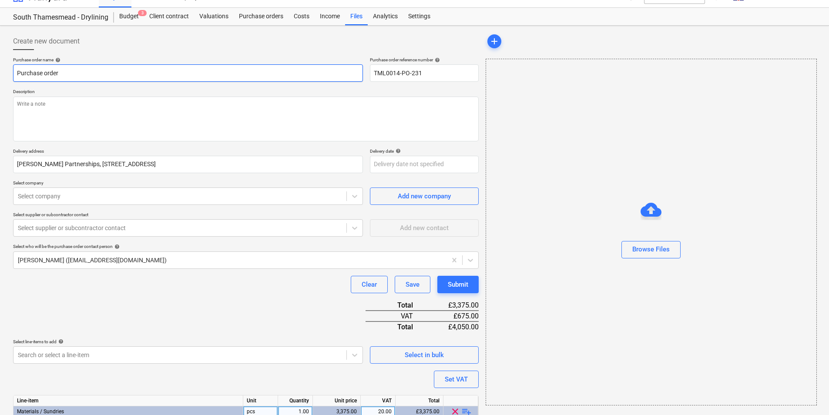
scroll to position [0, 0]
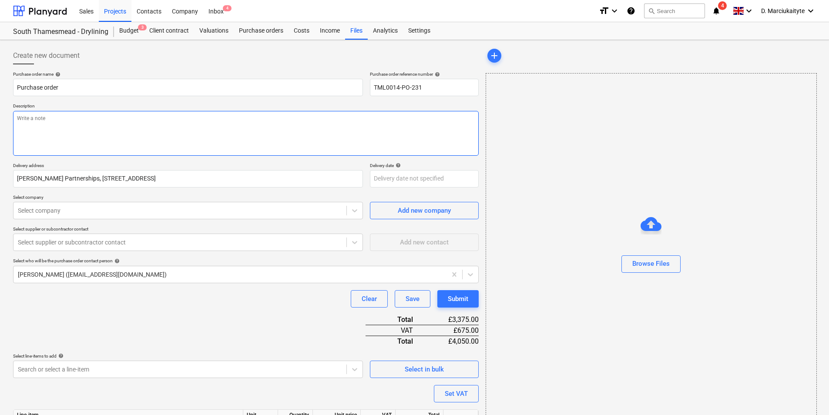
click at [115, 116] on textarea at bounding box center [245, 133] width 465 height 45
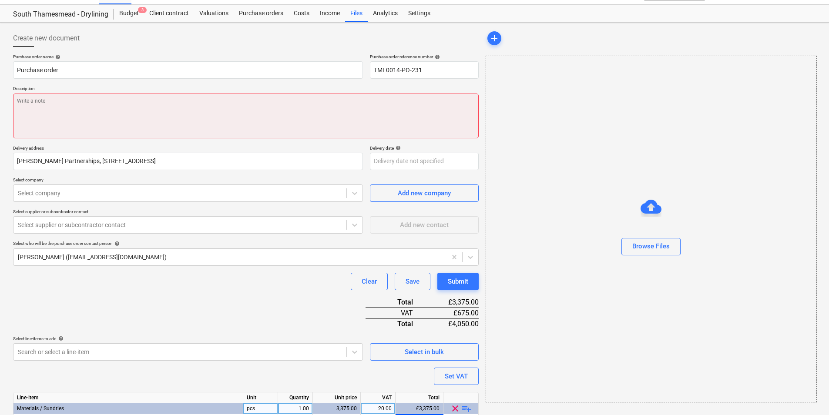
scroll to position [43, 0]
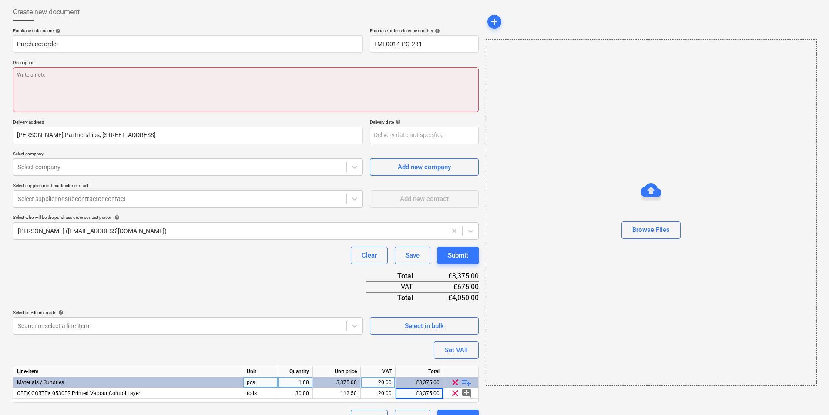
click at [91, 77] on textarea at bounding box center [245, 89] width 465 height 45
paste textarea "Morning, Please proceed with attached order. Site contact : Alex 07958418640 Th…"
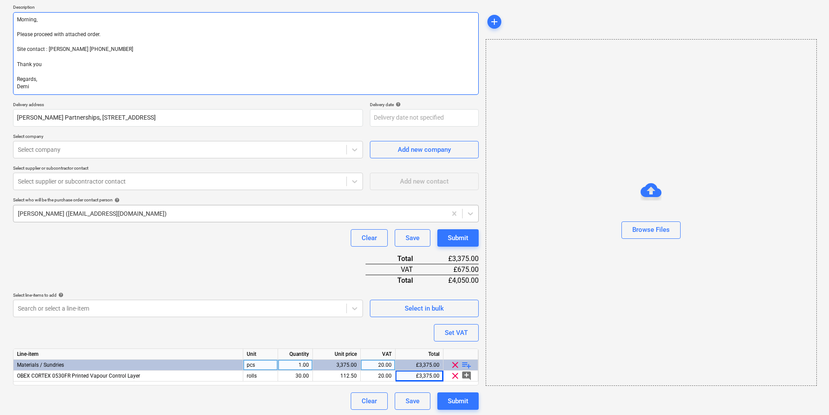
scroll to position [100, 0]
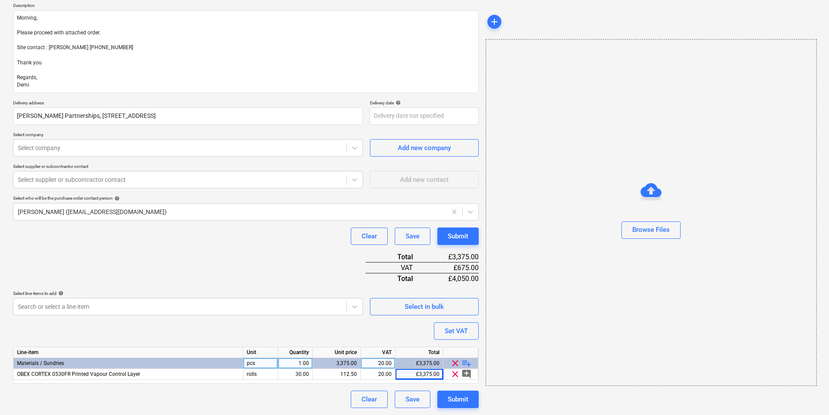
drag, startPoint x: 181, startPoint y: 144, endPoint x: 187, endPoint y: 137, distance: 9.5
click at [181, 144] on div at bounding box center [180, 148] width 324 height 9
click at [203, 184] on div at bounding box center [180, 179] width 324 height 9
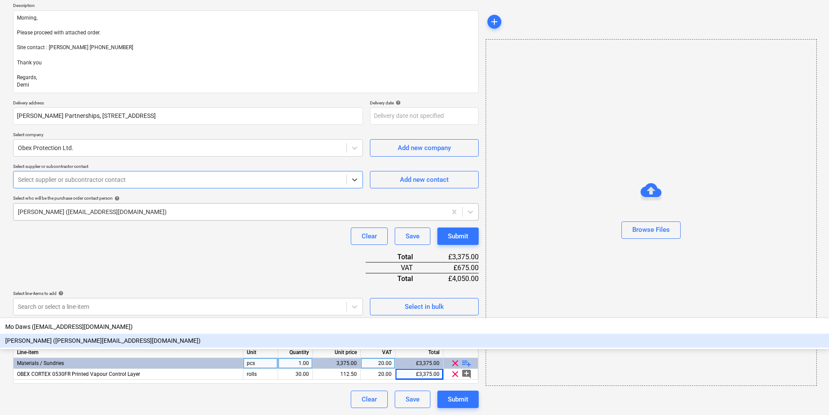
drag, startPoint x: 158, startPoint y: 214, endPoint x: 160, endPoint y: 209, distance: 5.4
click at [158, 334] on div "Henry Napthine (henry.napthine@obexuk.com)" at bounding box center [414, 341] width 829 height 14
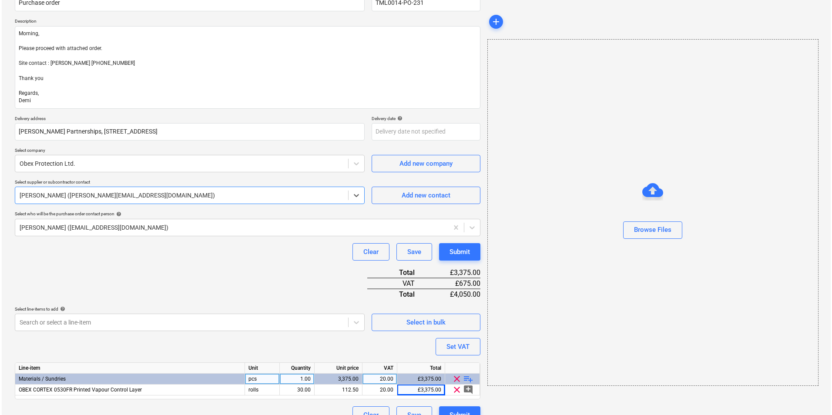
scroll to position [100, 0]
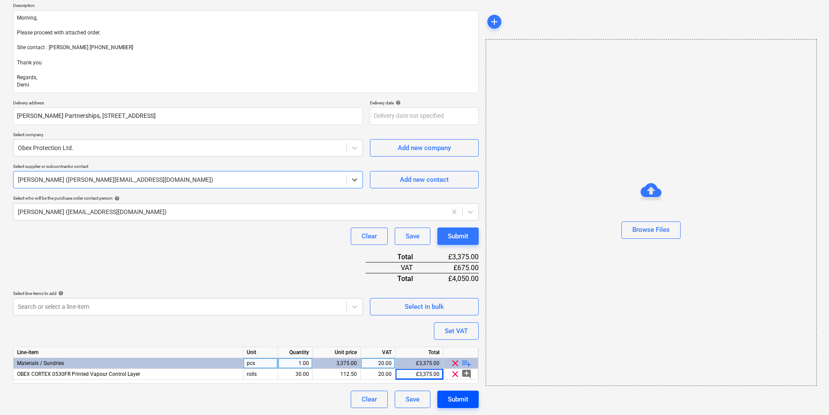
click at [462, 399] on div "Submit" at bounding box center [458, 399] width 20 height 11
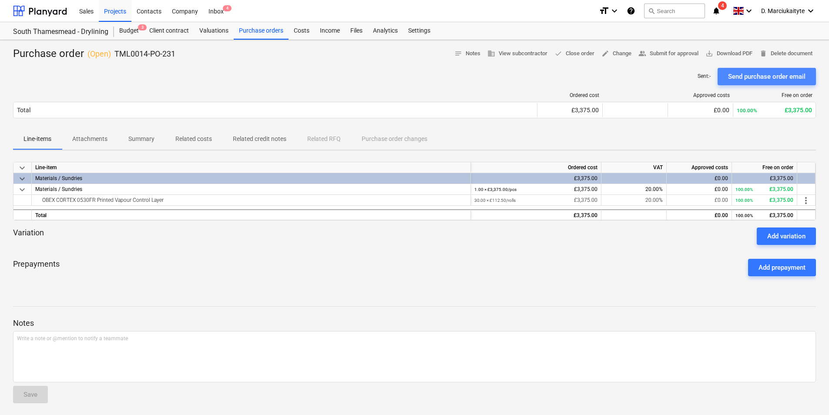
click at [756, 82] on div "Send purchase order email" at bounding box center [766, 76] width 77 height 11
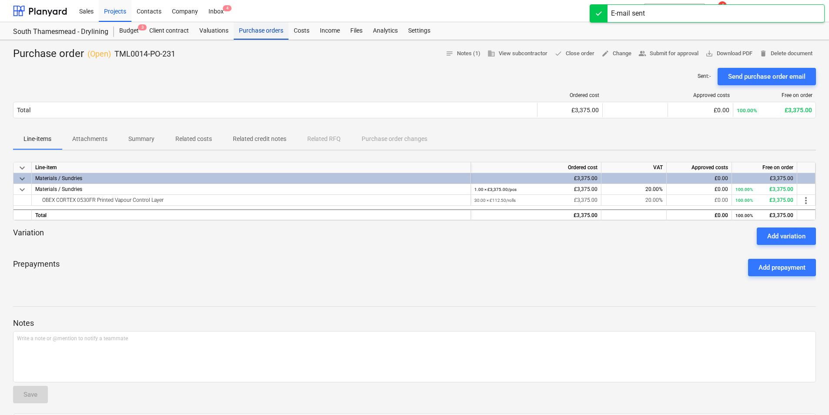
click at [258, 30] on div "Purchase orders" at bounding box center [261, 30] width 55 height 17
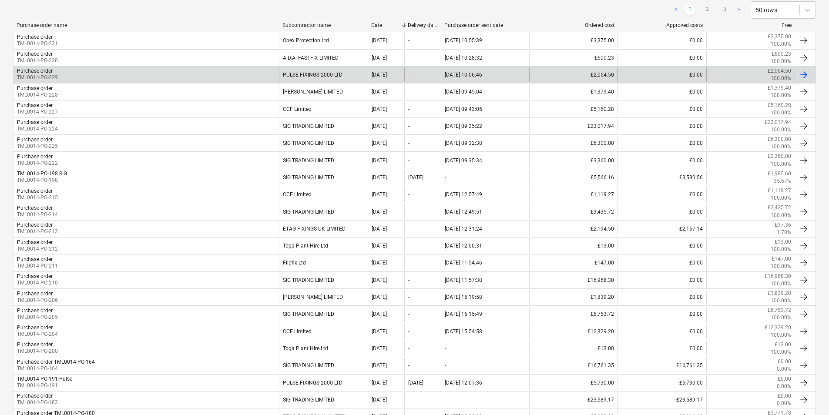
scroll to position [174, 0]
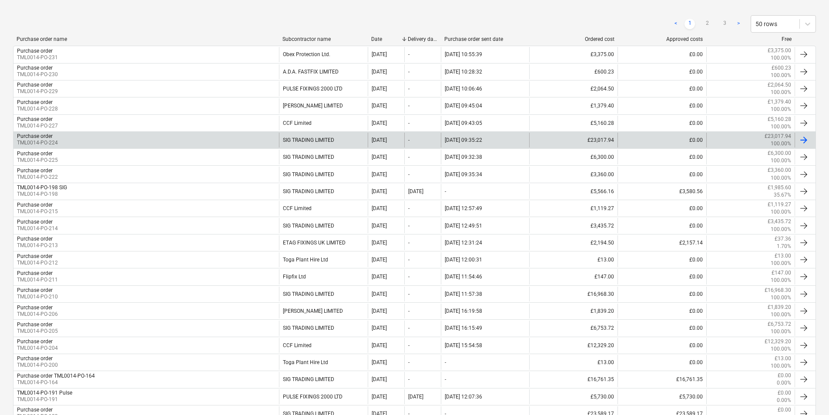
click at [237, 138] on div "Purchase order TML0014-PO-224" at bounding box center [145, 140] width 265 height 15
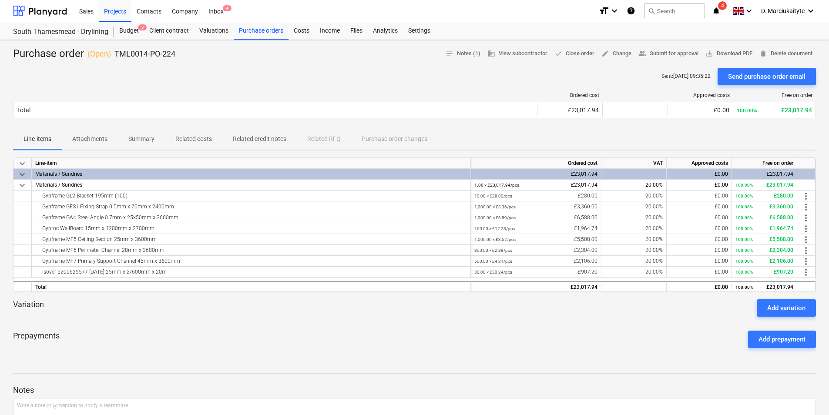
click at [132, 137] on p "Summary" at bounding box center [141, 138] width 26 height 9
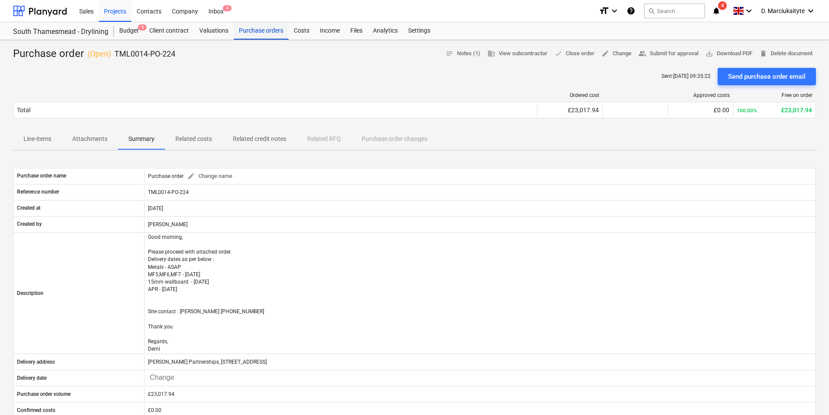
click at [255, 26] on div "Purchase orders" at bounding box center [261, 30] width 55 height 17
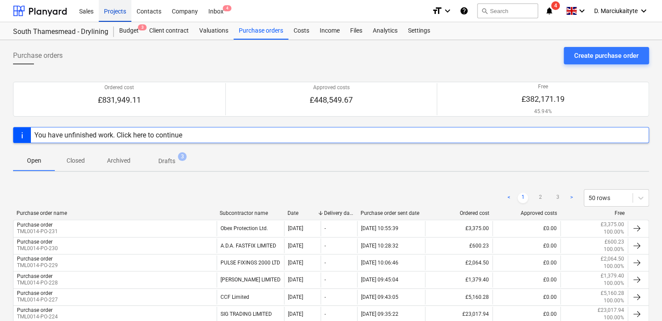
click at [110, 10] on div "Projects" at bounding box center [115, 11] width 33 height 22
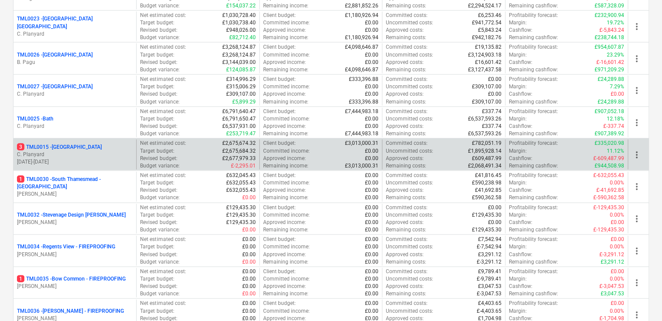
scroll to position [670, 0]
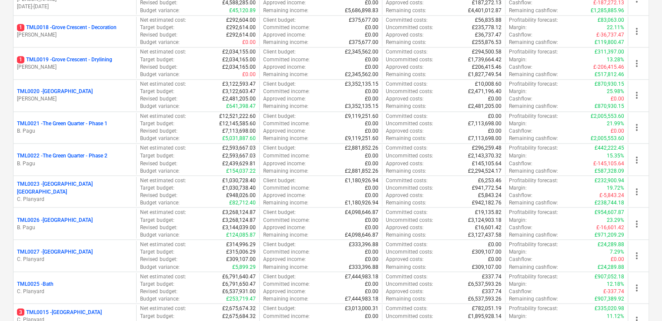
click at [70, 153] on p "TML0022 - The Green Quarter - Phase 2" at bounding box center [62, 155] width 90 height 7
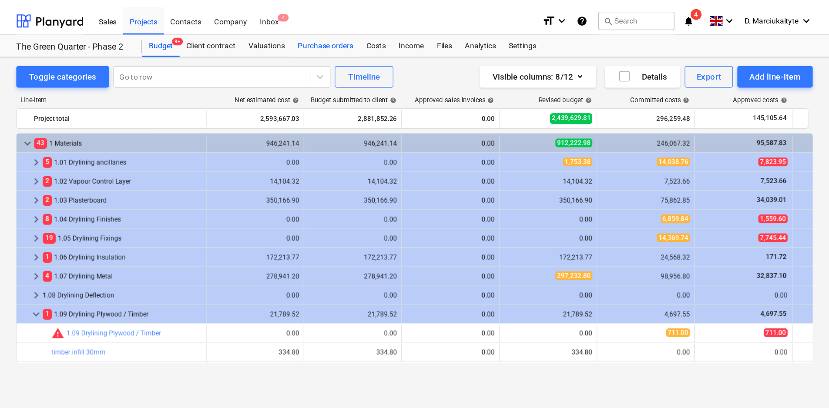
scroll to position [43, 0]
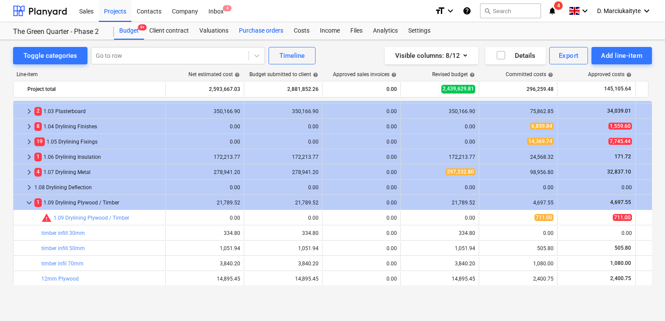
click at [265, 30] on div "Purchase orders" at bounding box center [261, 30] width 55 height 17
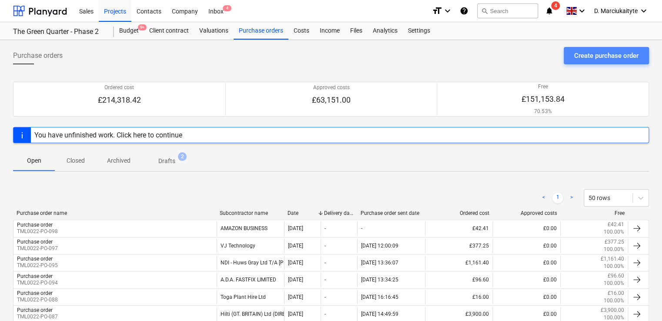
click at [617, 57] on div "Create purchase order" at bounding box center [606, 55] width 64 height 11
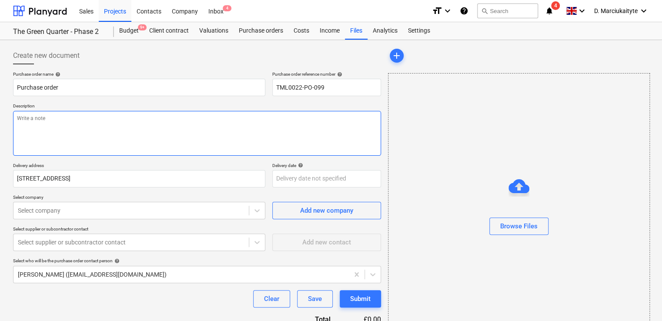
click at [195, 133] on textarea at bounding box center [197, 133] width 368 height 45
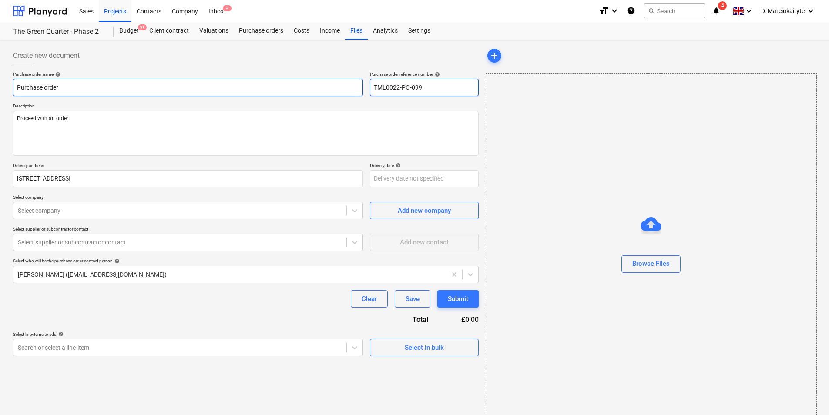
drag, startPoint x: 431, startPoint y: 92, endPoint x: 359, endPoint y: 86, distance: 72.5
click at [359, 86] on div "Purchase order name help Purchase order Purchase order reference number help TM…" at bounding box center [245, 83] width 465 height 25
click at [264, 154] on textarea "Proceed with an order" at bounding box center [245, 133] width 465 height 45
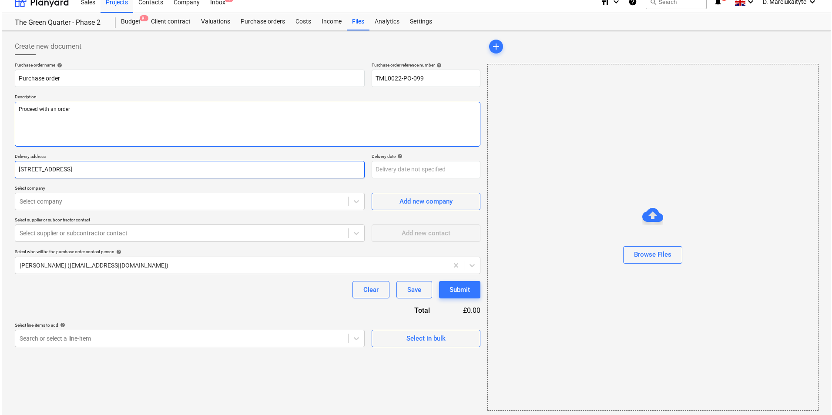
scroll to position [12, 0]
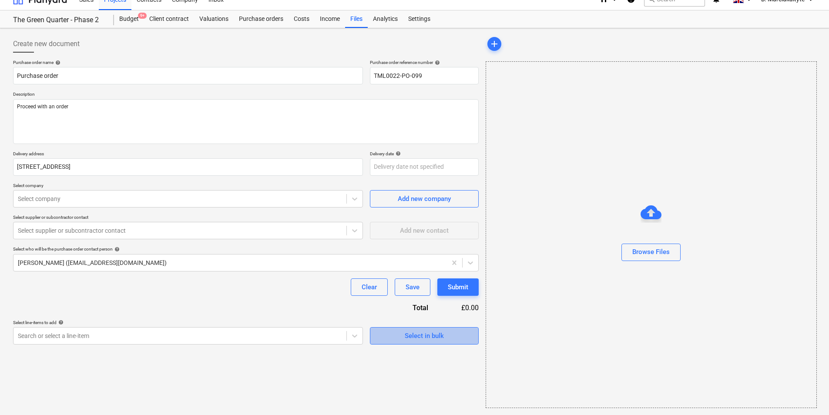
click at [420, 341] on div "Select in bulk" at bounding box center [423, 335] width 39 height 11
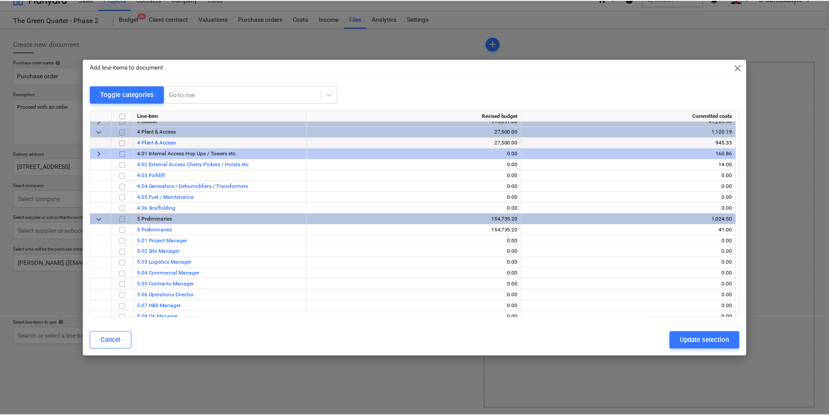
scroll to position [1740, 0]
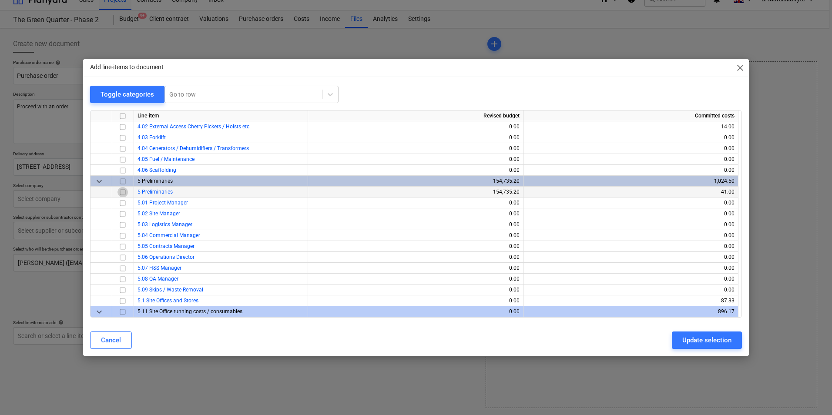
click at [124, 194] on input "checkbox" at bounding box center [122, 192] width 10 height 10
click at [676, 328] on div "Cancel Update selection" at bounding box center [416, 340] width 662 height 24
click at [690, 341] on div "Update selection" at bounding box center [706, 339] width 49 height 11
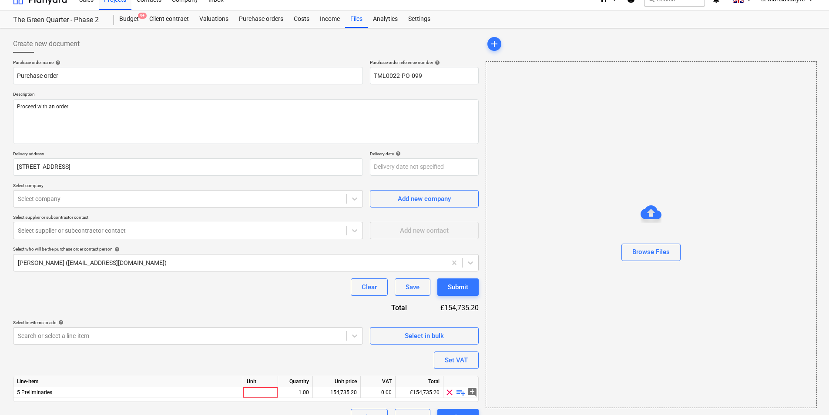
scroll to position [30, 0]
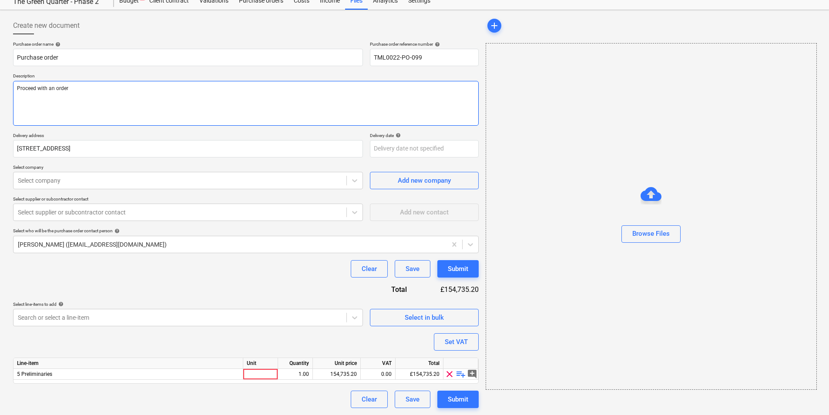
click at [270, 117] on textarea "Proceed with an order" at bounding box center [245, 103] width 465 height 45
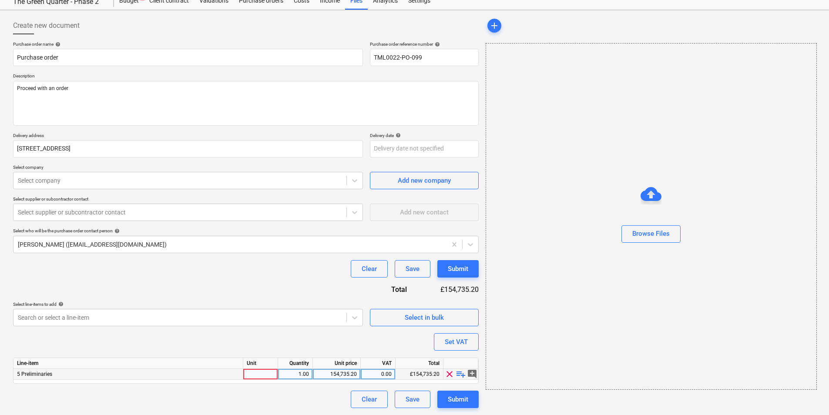
click at [254, 378] on div at bounding box center [260, 374] width 35 height 11
click at [458, 377] on span "playlist_add" at bounding box center [460, 374] width 10 height 10
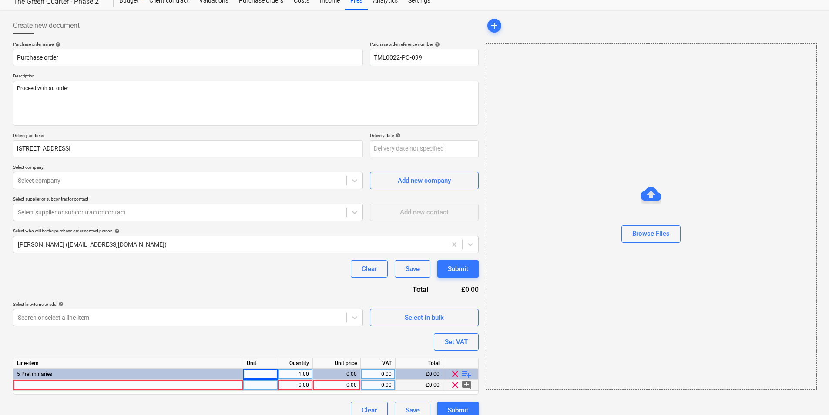
click at [149, 387] on div at bounding box center [128, 385] width 230 height 11
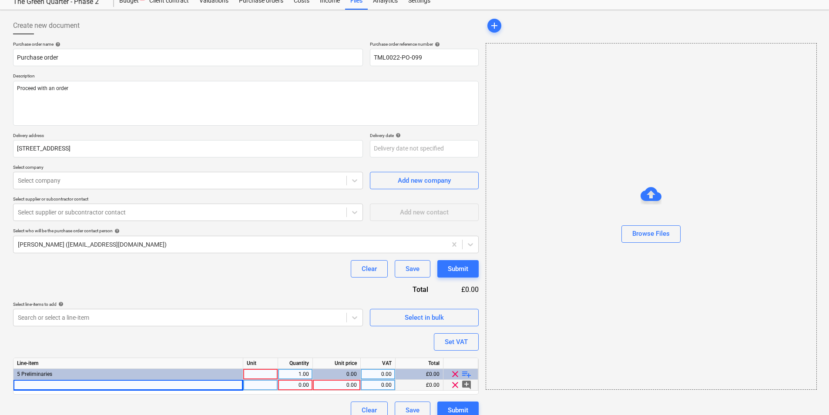
click at [127, 384] on div at bounding box center [128, 385] width 230 height 11
drag, startPoint x: 201, startPoint y: 385, endPoint x: 169, endPoint y: 387, distance: 32.2
click at [169, 387] on input "2020 Apple iPad Pro (11-inch, Wi-Fi, 128GB) Space Gray (Renewed)" at bounding box center [127, 385] width 229 height 10
click at [187, 383] on div "2020 Apple iPad Pro (11-inch, Wi-Fi, 128GB) Space Gray (Renewed)" at bounding box center [128, 385] width 230 height 11
click at [210, 385] on input "2020 Apple iPad Pro (11-inch, Wi-Fi, 128GB) Space Gray (Renewed)" at bounding box center [127, 385] width 229 height 10
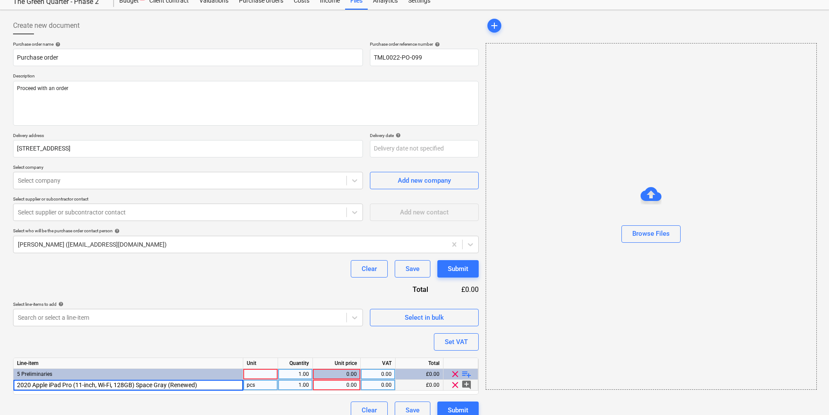
click at [227, 385] on input "2020 Apple iPad Pro (11-inch, Wi-Fi, 128GB) Space Gray (Renewed)" at bounding box center [127, 385] width 229 height 10
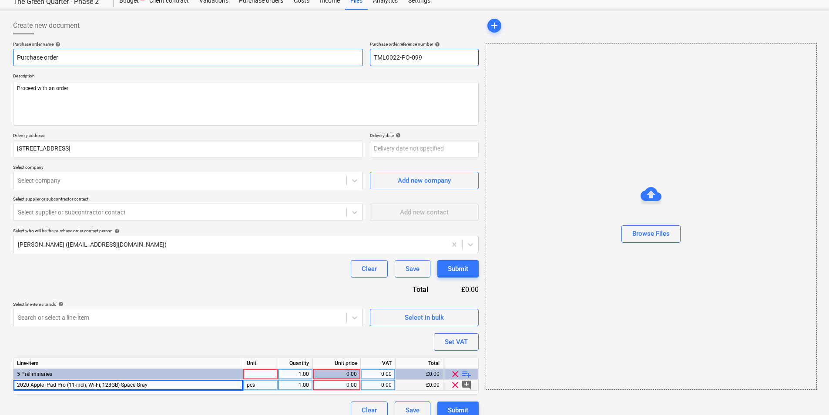
drag, startPoint x: 441, startPoint y: 58, endPoint x: 350, endPoint y: 59, distance: 91.3
click at [350, 59] on div "Purchase order name help Purchase order Purchase order reference number help TM…" at bounding box center [245, 53] width 465 height 25
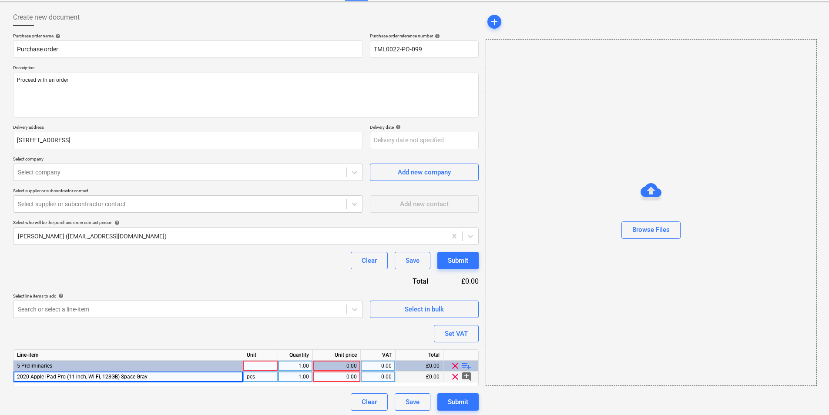
scroll to position [41, 0]
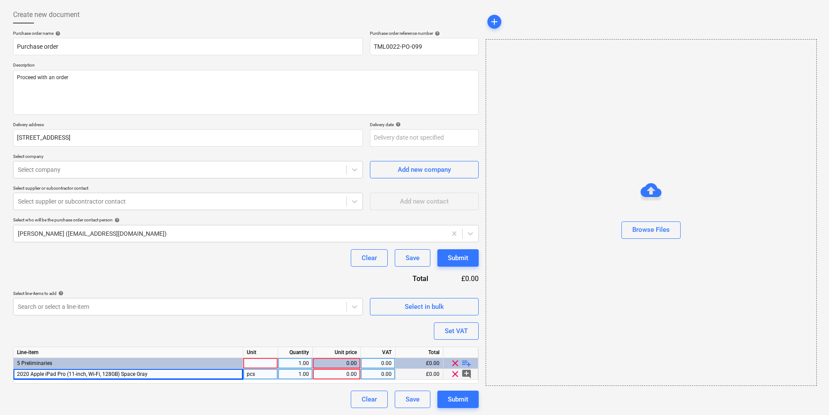
click at [346, 375] on div "0.00" at bounding box center [336, 374] width 40 height 11
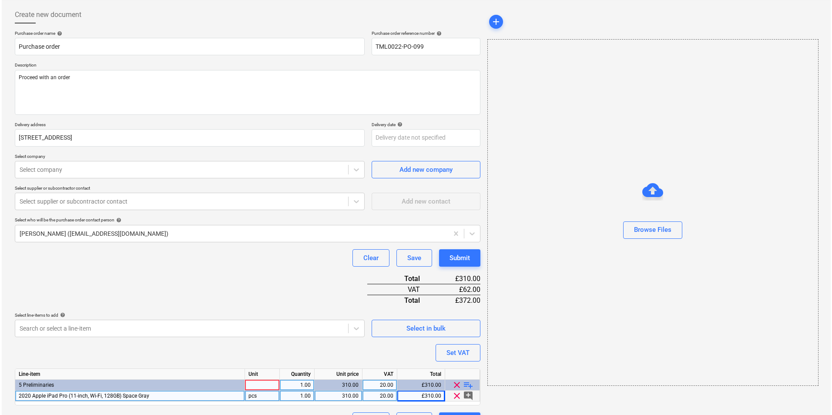
scroll to position [63, 0]
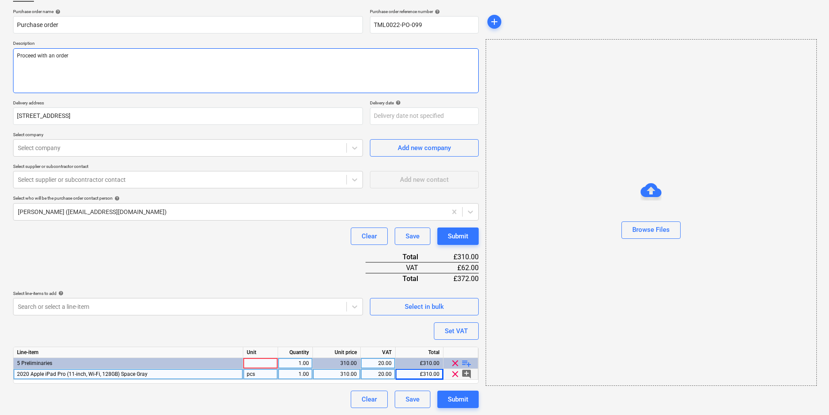
click at [143, 67] on textarea "Proceed with an order" at bounding box center [245, 70] width 465 height 45
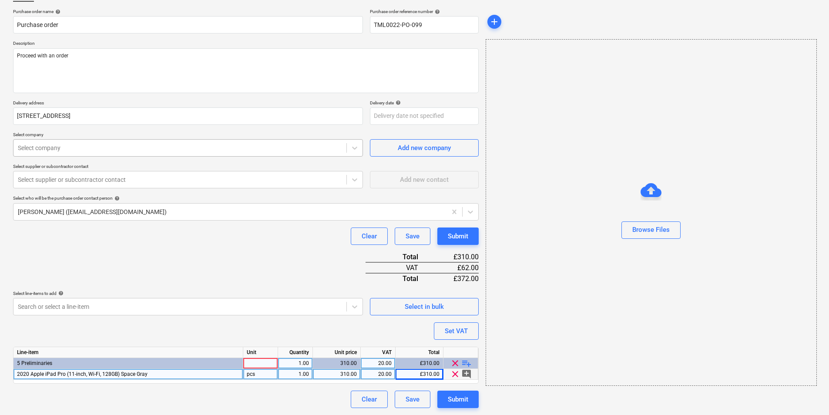
click at [148, 152] on div at bounding box center [180, 148] width 324 height 9
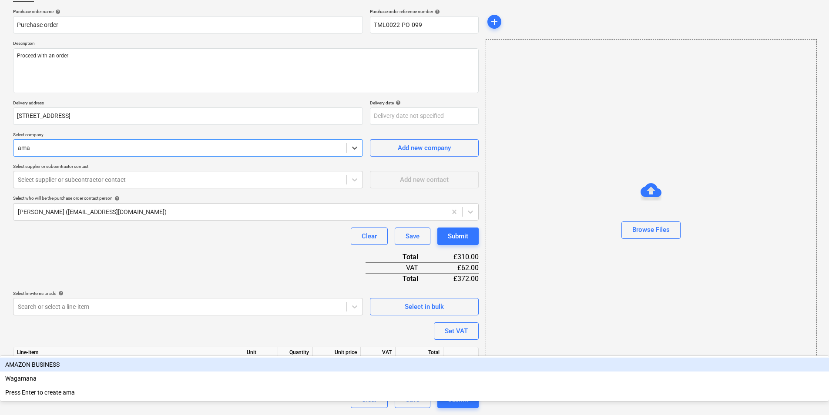
click at [90, 358] on div "AMAZON BUSINESS" at bounding box center [414, 365] width 829 height 14
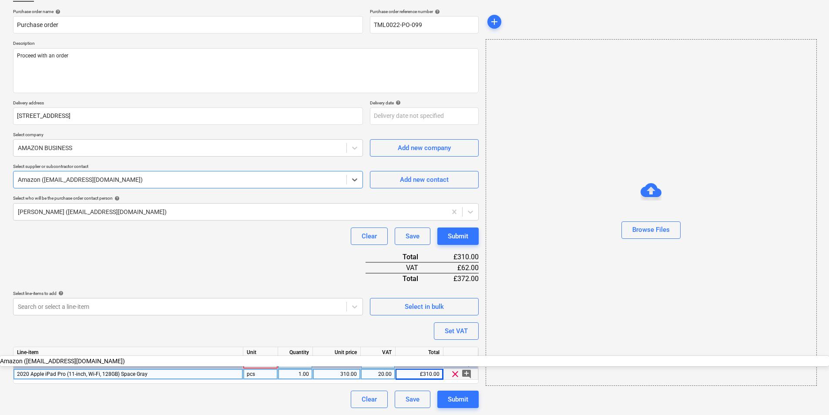
click at [93, 183] on div at bounding box center [180, 179] width 324 height 9
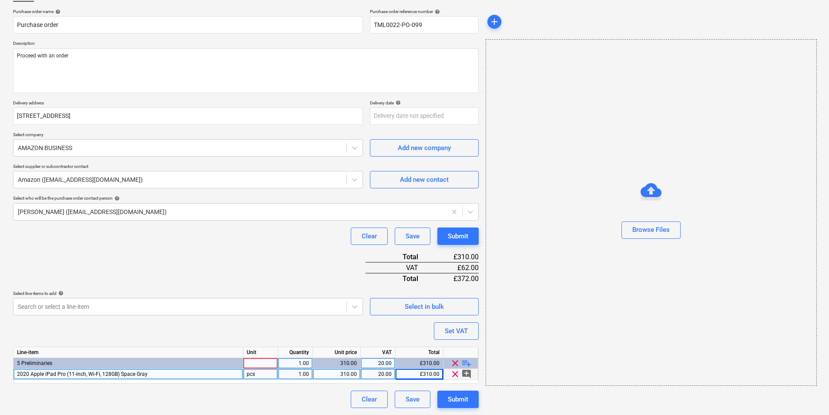
click at [250, 362] on div at bounding box center [260, 363] width 35 height 11
click at [465, 399] on div "Submit" at bounding box center [458, 399] width 20 height 11
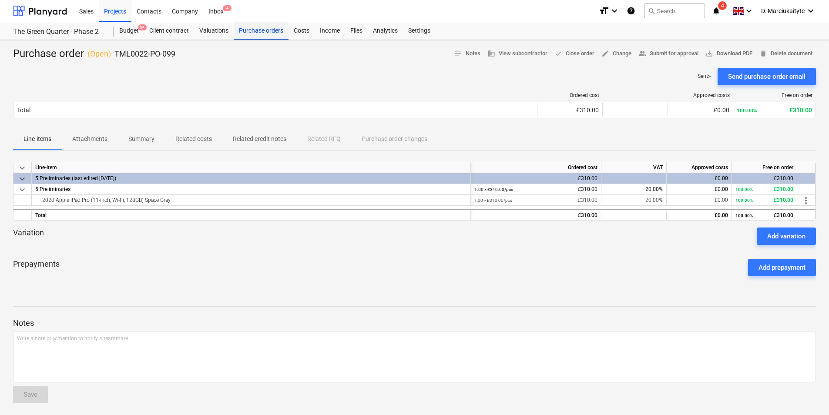
click at [258, 31] on div "Purchase orders" at bounding box center [261, 30] width 55 height 17
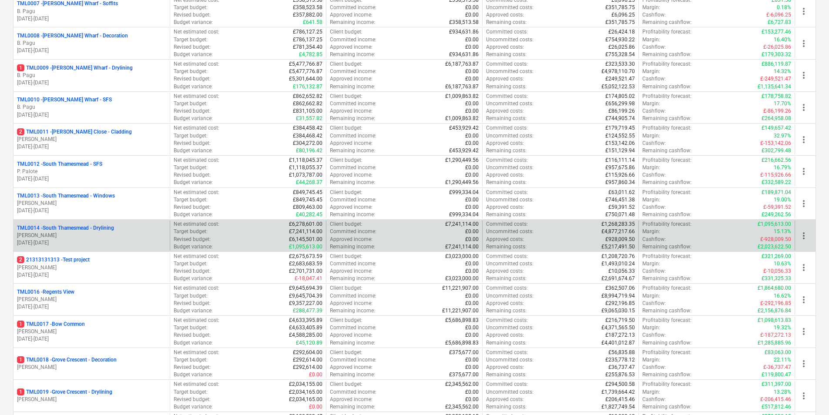
scroll to position [348, 0]
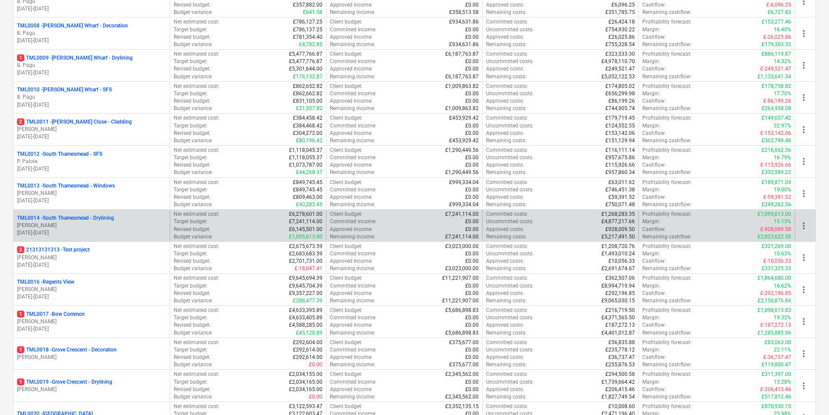
click at [128, 215] on div "TML0014 - South Thamesmead - Drylining" at bounding box center [91, 217] width 149 height 7
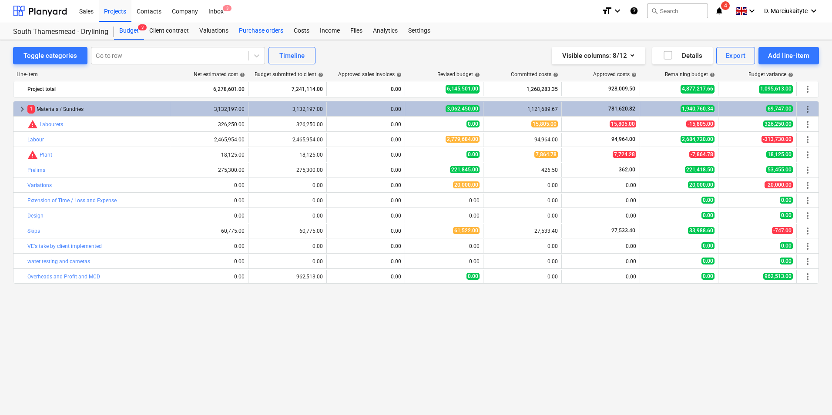
click at [261, 31] on div "Purchase orders" at bounding box center [261, 30] width 55 height 17
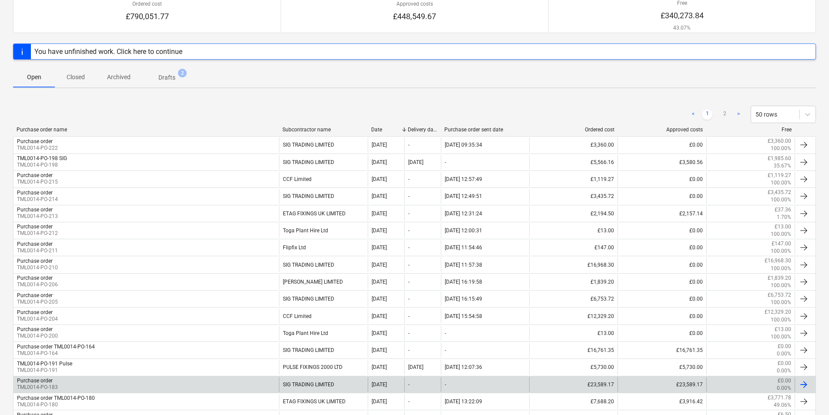
scroll to position [174, 0]
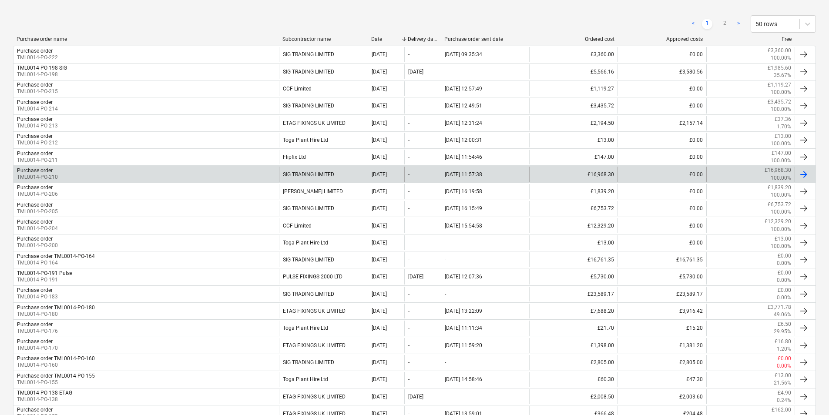
click at [313, 179] on div "SIG TRADING LIMITED" at bounding box center [323, 174] width 88 height 15
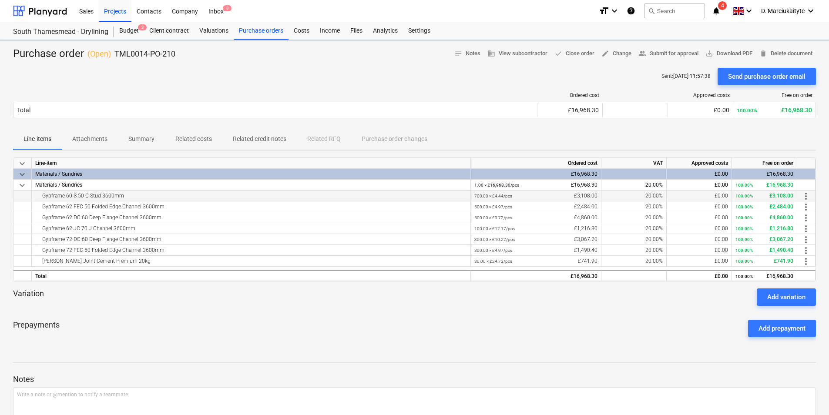
drag, startPoint x: 25, startPoint y: 193, endPoint x: 228, endPoint y: 194, distance: 202.7
click at [0, 0] on div "Gypframe 60 S 50 C Stud 3600mm 700.00 × £4.44 / pcs £3,108.00 20.00% £0.00 100.…" at bounding box center [0, 0] width 0 height 0
drag, startPoint x: 228, startPoint y: 194, endPoint x: 168, endPoint y: 203, distance: 60.3
click at [168, 203] on div "Gypframe 62 FEC 50 Folded Edge Channel 3600mm" at bounding box center [250, 206] width 431 height 10
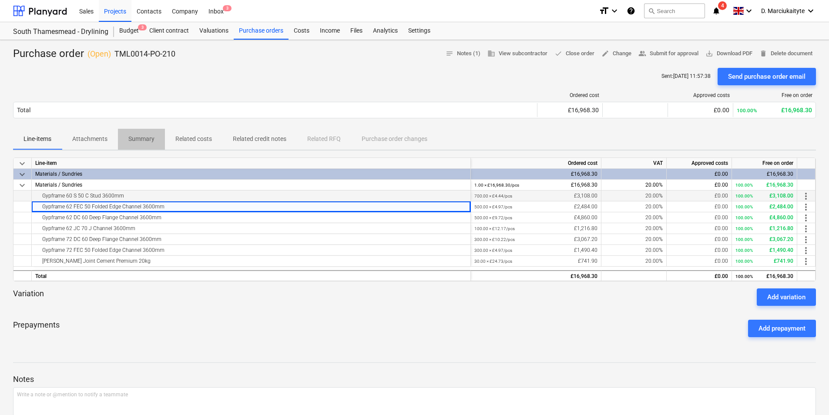
click at [145, 137] on p "Summary" at bounding box center [141, 138] width 26 height 9
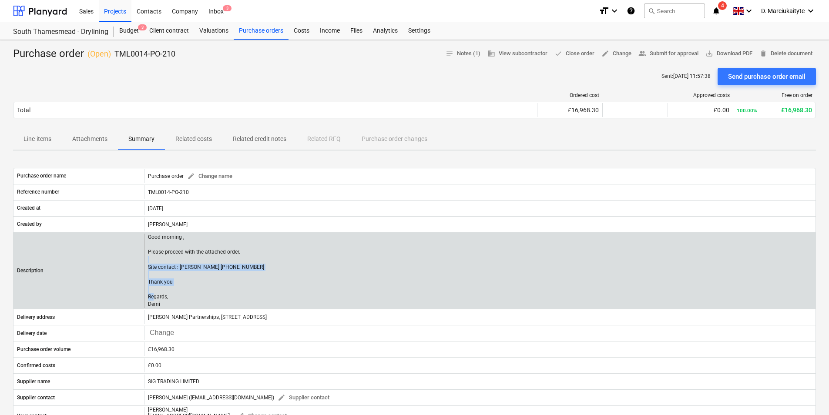
drag, startPoint x: 161, startPoint y: 303, endPoint x: 145, endPoint y: 261, distance: 45.0
click at [145, 261] on div "Good morning , Please proceed with the attached order. Site contact : Alex 0795…" at bounding box center [479, 271] width 671 height 75
copy p "Site contact : Alex 07958418640 Thank you Regards, Demi"
drag, startPoint x: 244, startPoint y: 255, endPoint x: 199, endPoint y: 300, distance: 63.4
click at [244, 257] on div "Good morning , Please proceed with the attached order. Site contact : Alex 0795…" at bounding box center [479, 271] width 671 height 75
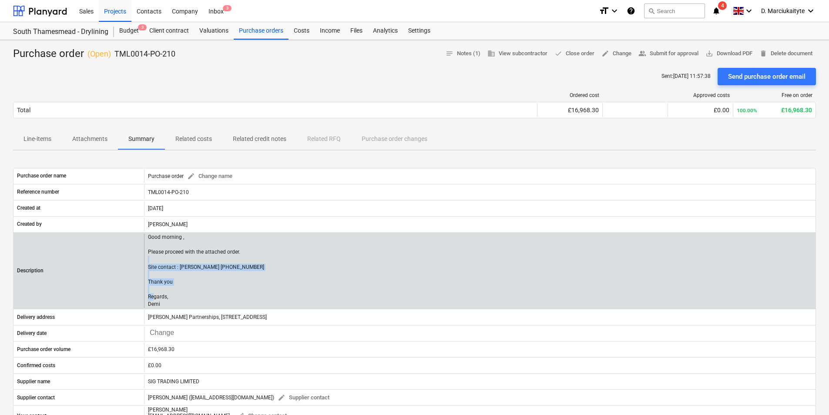
drag, startPoint x: 162, startPoint y: 301, endPoint x: 149, endPoint y: 261, distance: 42.2
click at [149, 261] on p "Good morning , Please proceed with the attached order. Site contact : Alex 0795…" at bounding box center [206, 271] width 116 height 75
copy p "Site contact : Alex 07958418640 Thank you Regards, Demi"
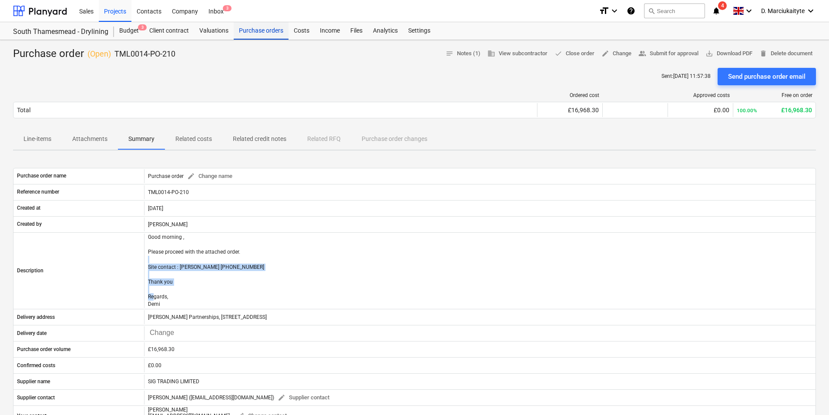
click at [259, 30] on div "Purchase orders" at bounding box center [261, 30] width 55 height 17
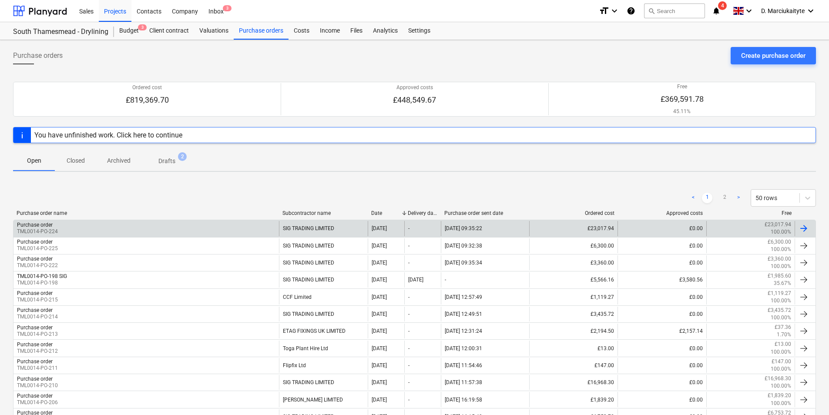
click at [220, 229] on div "Purchase order TML0014-PO-224" at bounding box center [145, 228] width 265 height 15
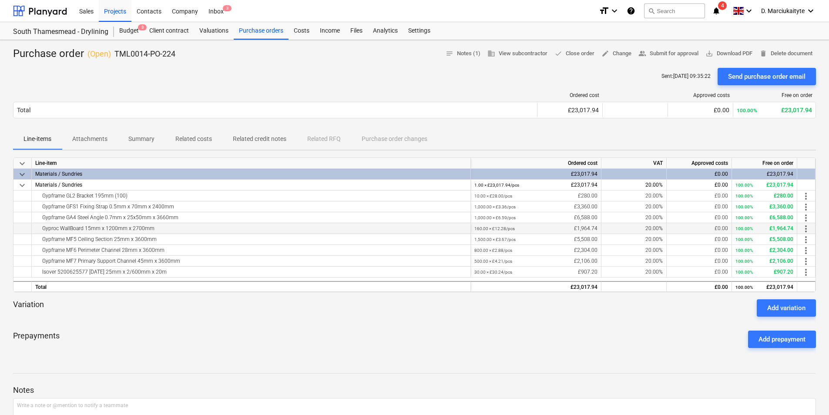
drag, startPoint x: 47, startPoint y: 229, endPoint x: 230, endPoint y: 233, distance: 183.2
click at [230, 233] on div "Gyproc WallBoard 15mm x 1200mm x 2700mm" at bounding box center [250, 228] width 431 height 10
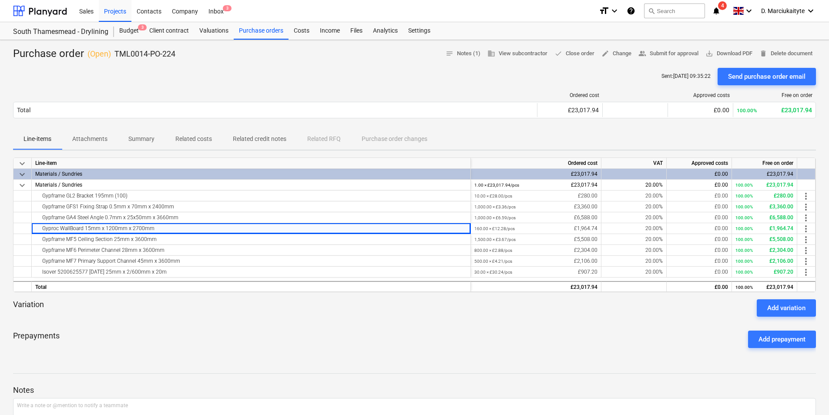
drag, startPoint x: 147, startPoint y: 233, endPoint x: 324, endPoint y: 121, distance: 209.2
click at [147, 234] on div "Gyproc WallBoard 15mm x 1200mm x 2700mm" at bounding box center [251, 228] width 439 height 11
click at [270, 30] on div "Purchase orders" at bounding box center [261, 30] width 55 height 17
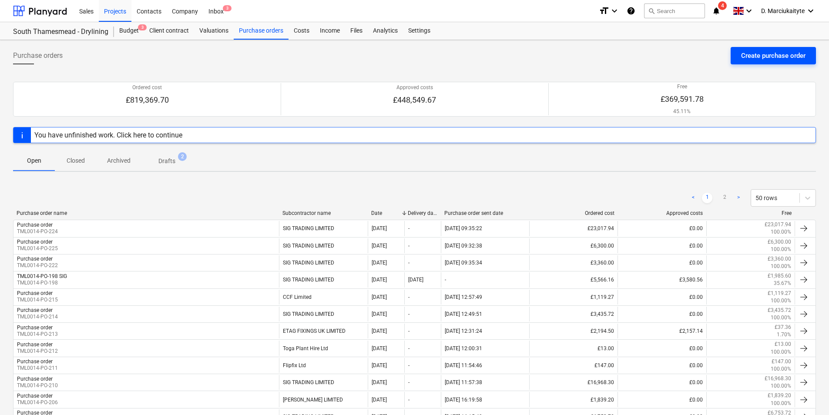
click at [766, 54] on div "Create purchase order" at bounding box center [773, 55] width 64 height 11
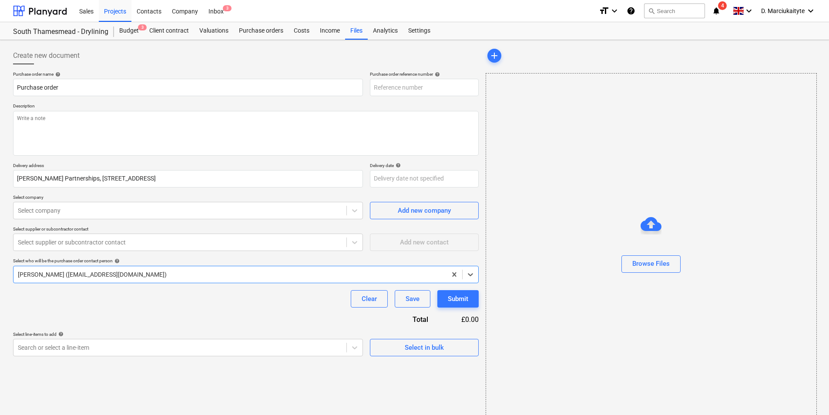
type textarea "x"
type input "TML0014-PO-227"
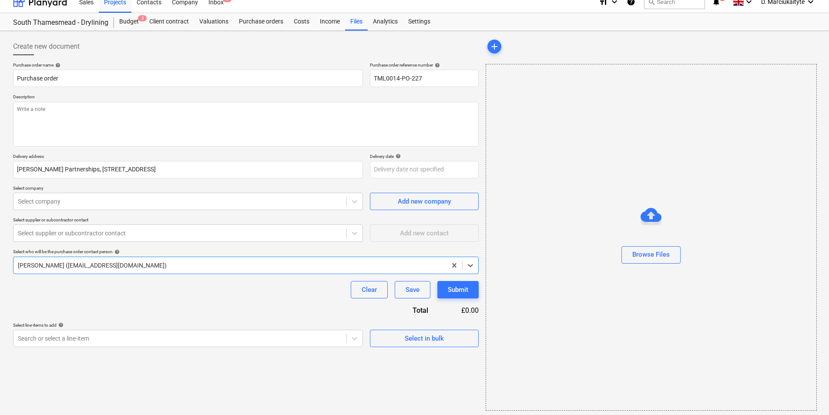
scroll to position [12, 0]
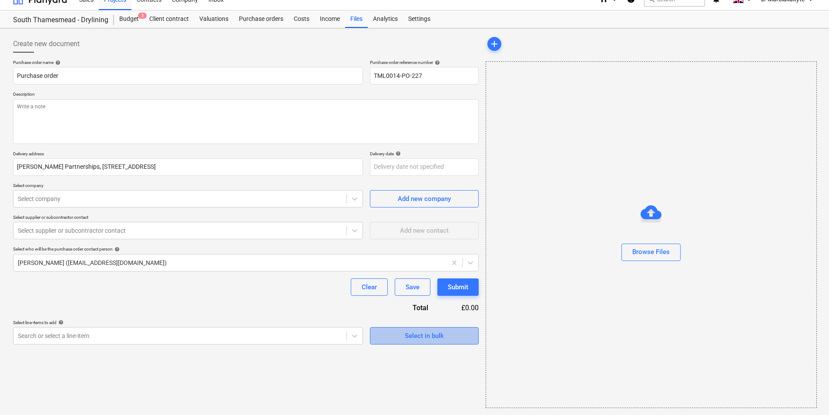
click at [444, 336] on span "Select in bulk" at bounding box center [424, 335] width 87 height 11
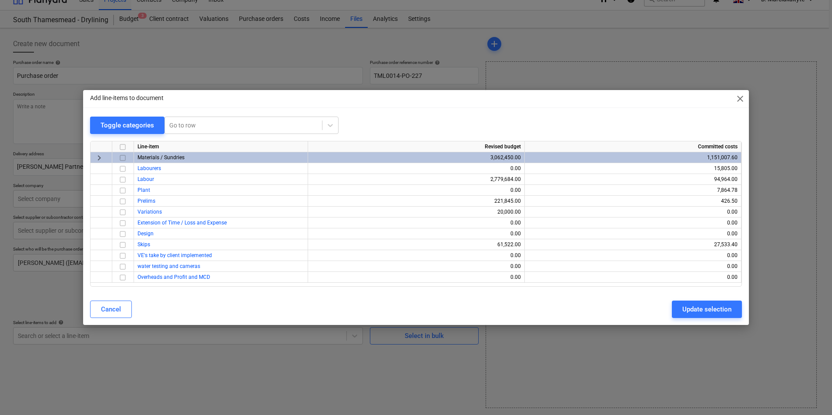
click at [125, 156] on input "checkbox" at bounding box center [122, 158] width 10 height 10
click at [686, 303] on button "Update selection" at bounding box center [707, 309] width 70 height 17
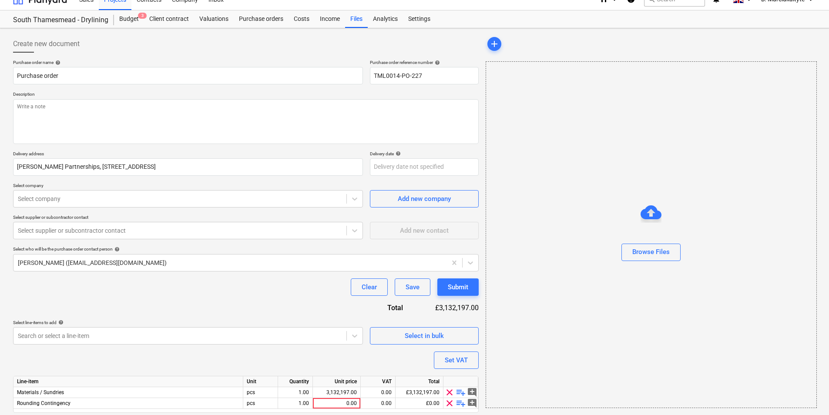
scroll to position [41, 0]
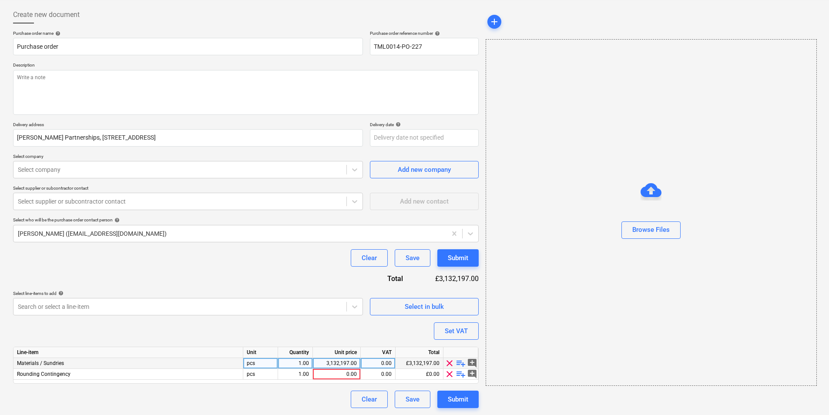
click at [459, 362] on span "playlist_add" at bounding box center [460, 363] width 10 height 10
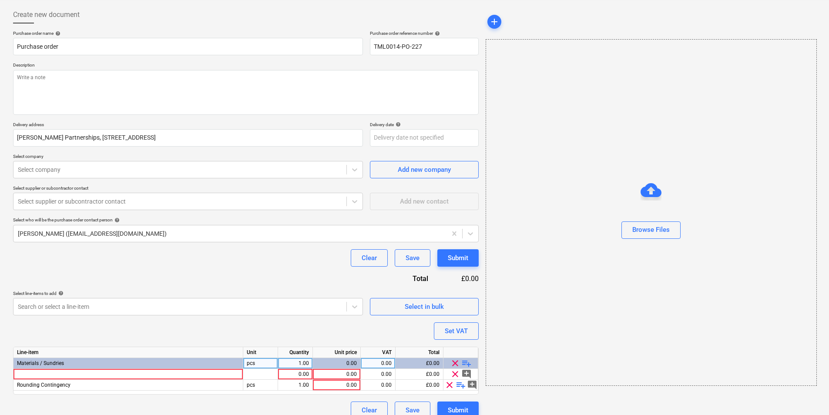
click at [463, 363] on span "playlist_add" at bounding box center [466, 363] width 10 height 10
type textarea "x"
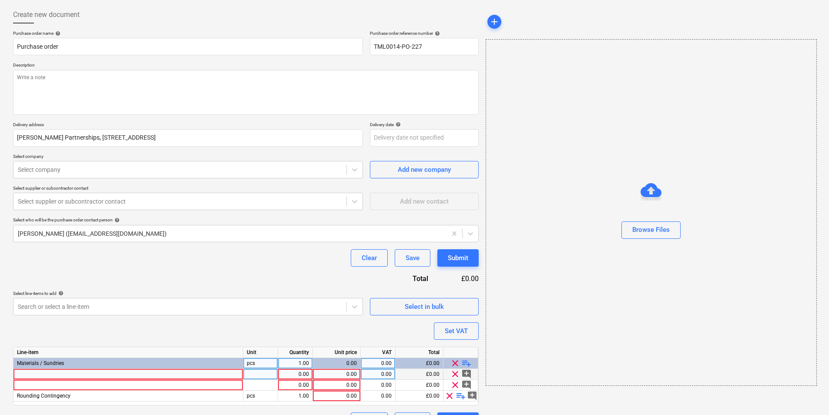
click at [173, 370] on div at bounding box center [128, 374] width 230 height 11
click at [99, 374] on input "GYPROC SOUNDBLOC F TE 2400 X 1200 X 15MM" at bounding box center [127, 374] width 229 height 10
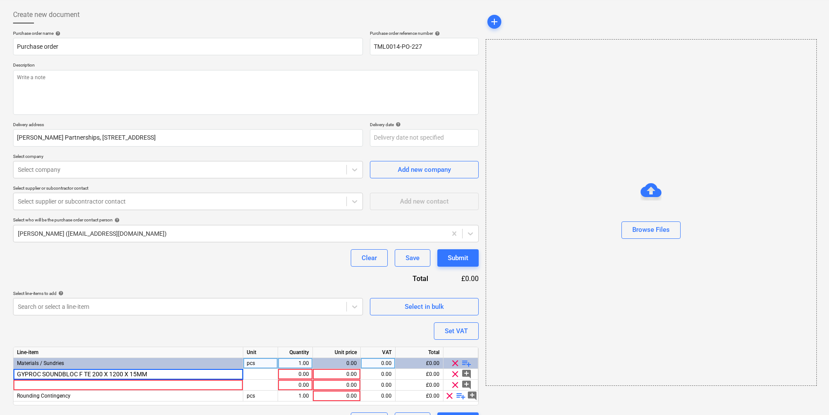
type input "GYPROC SOUNDBLOC F TE 2700 X 1200 X 15MM"
click at [253, 376] on div at bounding box center [260, 374] width 35 height 11
click at [294, 374] on div "1.00" at bounding box center [294, 374] width 27 height 11
type textarea "x"
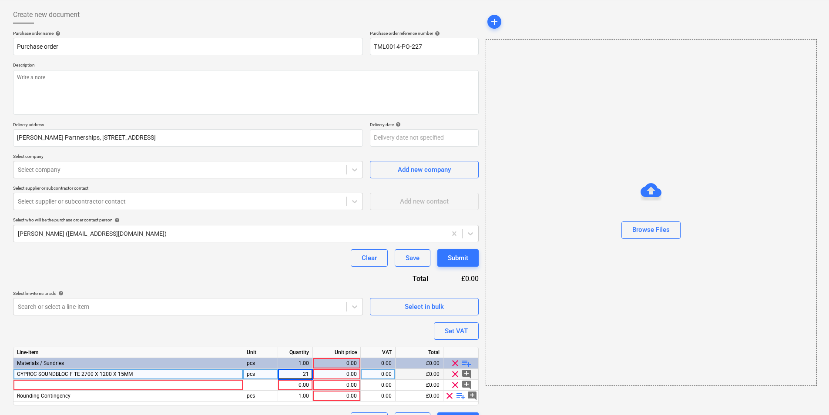
type input "216"
click at [342, 373] on div "0.00" at bounding box center [336, 374] width 40 height 11
type textarea "x"
type input "17.8524"
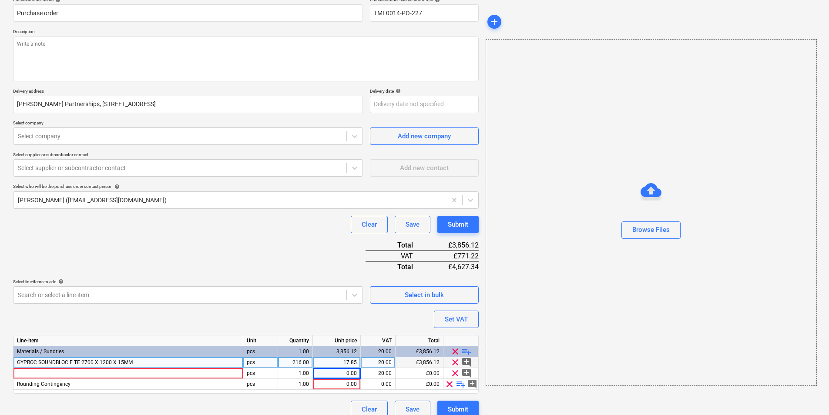
scroll to position [84, 0]
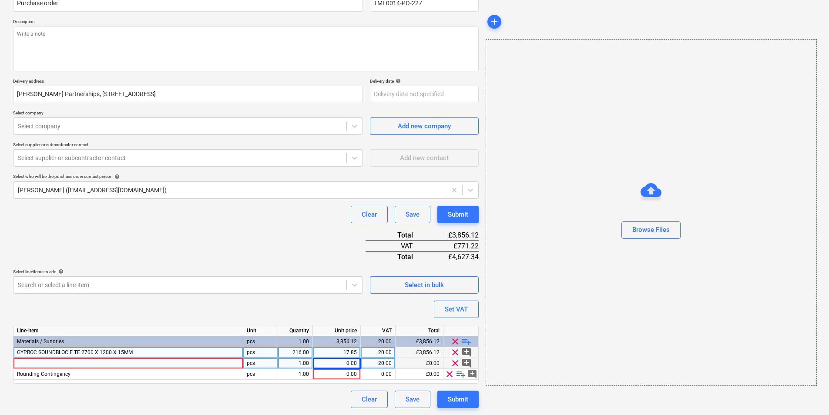
type textarea "x"
click at [145, 363] on div at bounding box center [128, 363] width 230 height 11
type input "ACOUSTIC PARTITION ROLL 50MM 15.6"
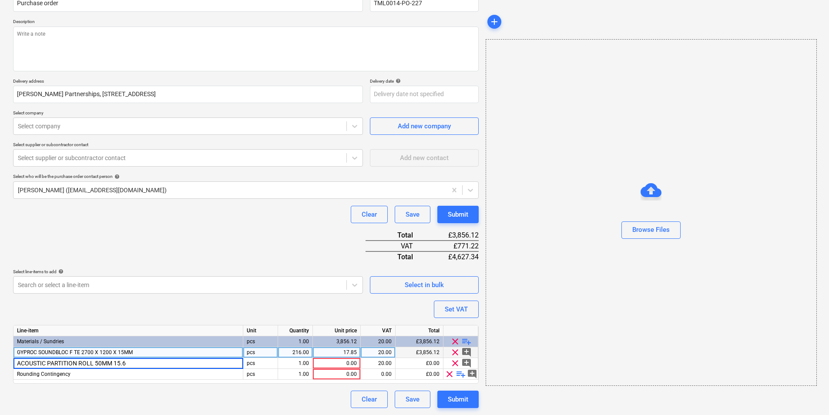
type textarea "x"
drag, startPoint x: 18, startPoint y: 362, endPoint x: 44, endPoint y: 351, distance: 28.5
click at [18, 363] on input "ACOUSTIC PARTITION ROLL 50MM 15.6" at bounding box center [127, 363] width 229 height 10
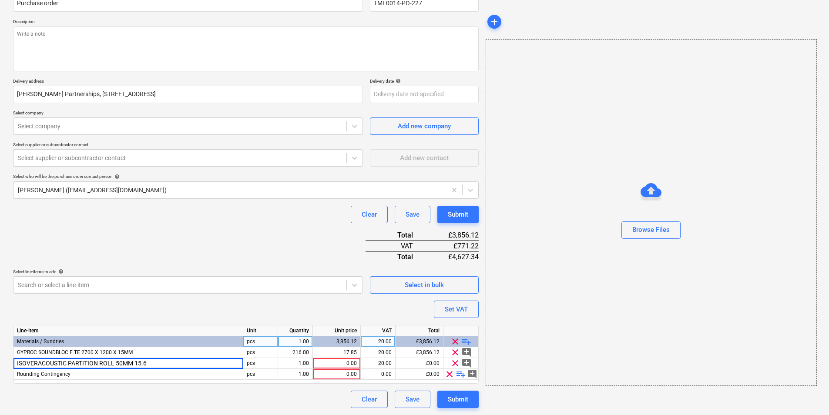
type input "ISOVER ACOUSTIC PARTITION ROLL 50MM 15.6"
type textarea "x"
click at [295, 365] on div "1.00" at bounding box center [294, 363] width 27 height 11
click at [340, 361] on div "0.00" at bounding box center [336, 363] width 40 height 11
type input "32.604"
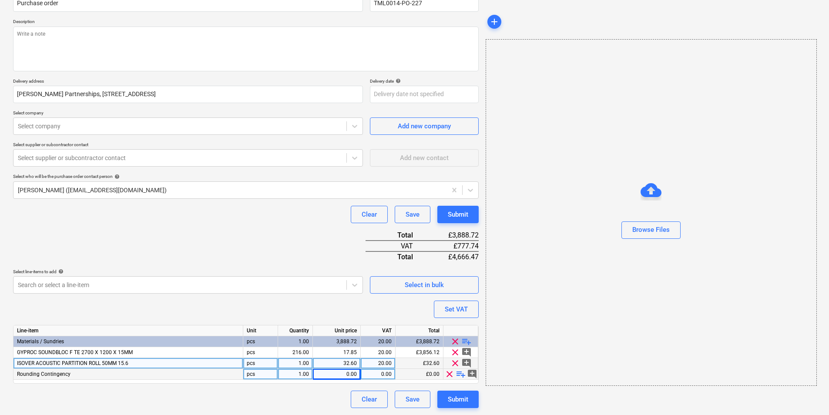
click at [449, 374] on span "clear" at bounding box center [449, 374] width 10 height 10
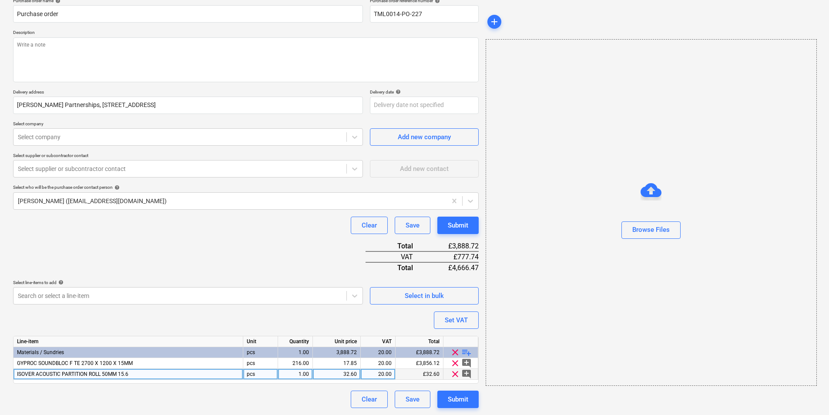
scroll to position [74, 0]
click at [300, 373] on div "1.00" at bounding box center [294, 374] width 27 height 11
type textarea "x"
type input "40"
type textarea "x"
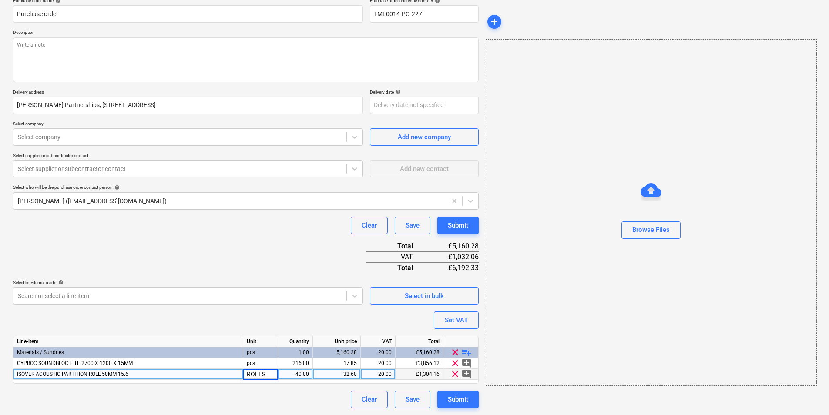
type input "ROLLS"
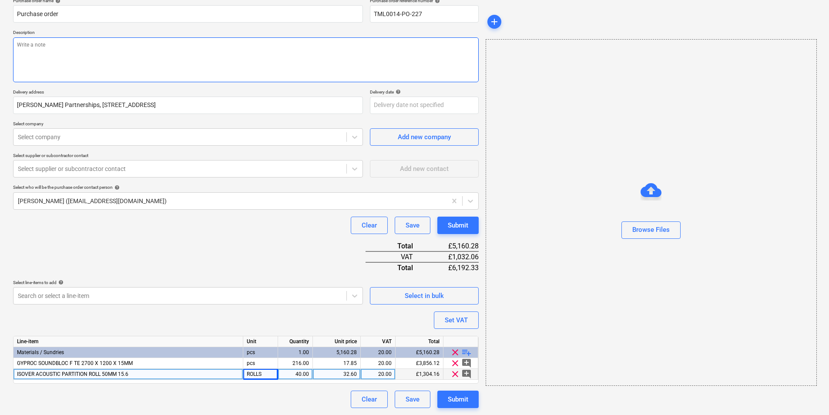
click at [59, 63] on textarea at bounding box center [245, 59] width 465 height 45
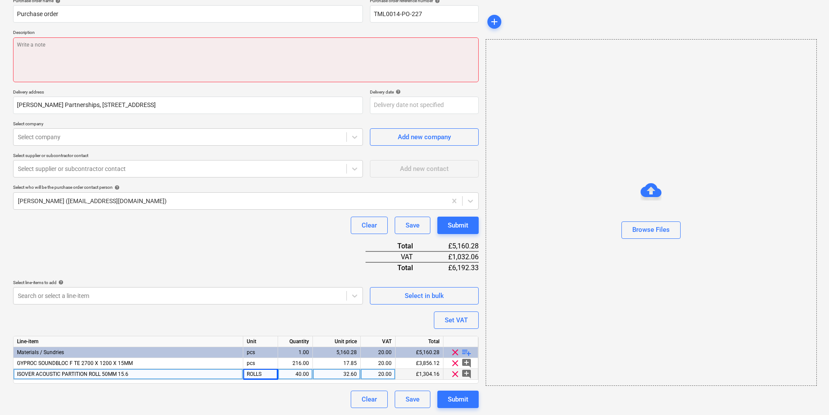
click at [72, 50] on textarea at bounding box center [245, 59] width 465 height 45
paste textarea "Good morning, Please proceed with attached order. Delivery dates as per below :…"
type textarea "x"
type textarea "Good morning, Please proceed with attached order. Delivery dates as per below :…"
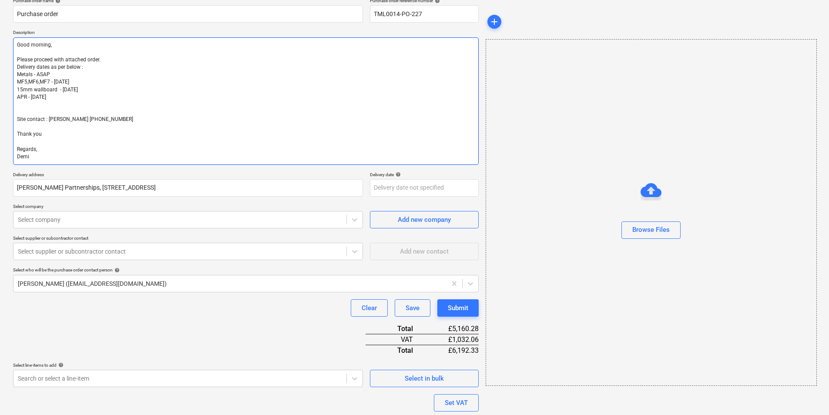
drag, startPoint x: 67, startPoint y: 100, endPoint x: 10, endPoint y: 74, distance: 62.5
click at [10, 74] on div "Create new document Purchase order name help Purchase order Purchase order refe…" at bounding box center [246, 232] width 472 height 524
type textarea "x"
type textarea "Good morning, Please proceed with attached order. Delivery dates as per below :…"
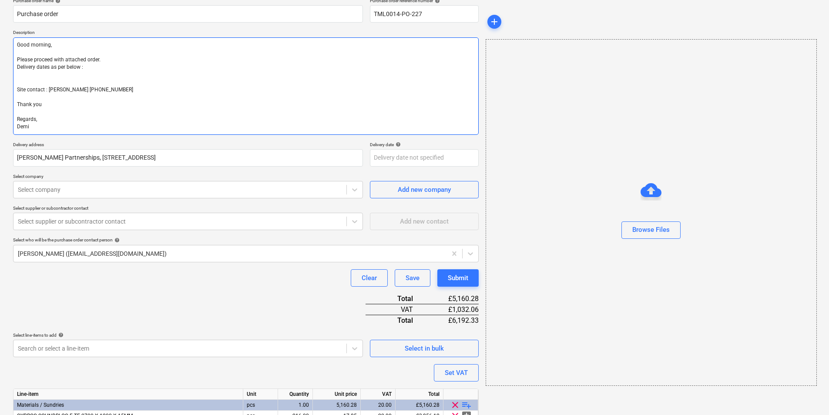
type textarea "x"
type textarea "Good morning, Please proceed with attached order. Delivery dates as per below :…"
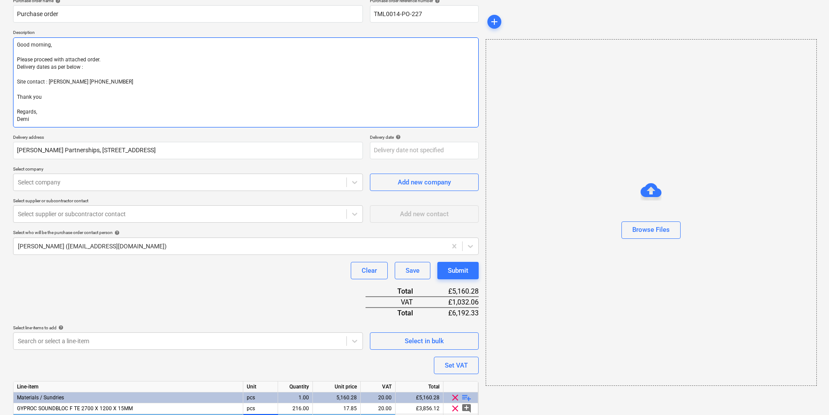
type textarea "x"
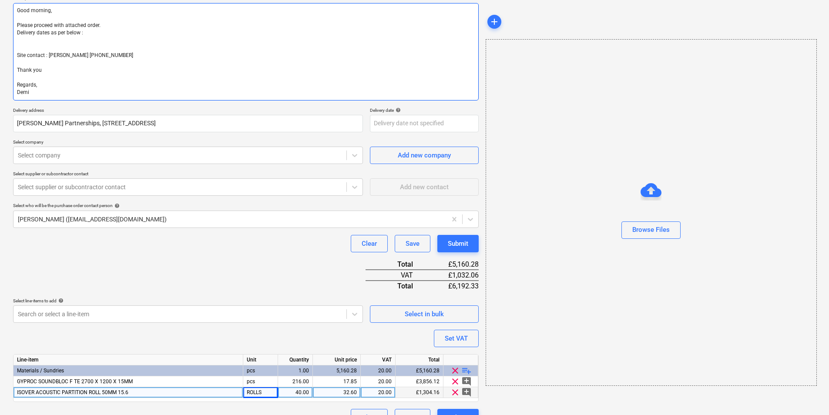
scroll to position [126, 0]
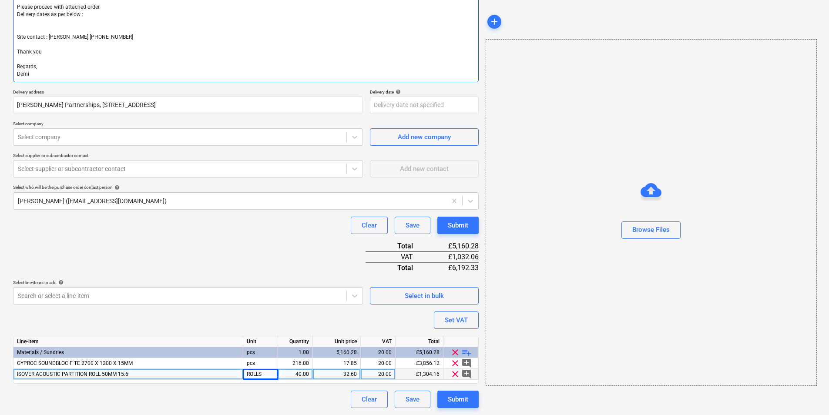
type textarea "Good morning, Please proceed with attached order. Delivery dates as per below :…"
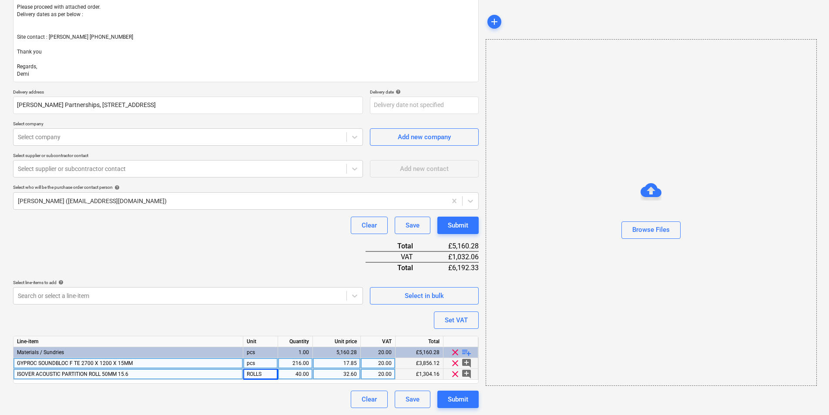
click at [130, 360] on span "GYPROC SOUNDBLOC F TE 2700 X 1200 X 15MM" at bounding box center [75, 363] width 116 height 6
type textarea "x"
click at [88, 362] on input "GYPROC SOUNDBLOC TE 2400 X 1200 X 15MM" at bounding box center [127, 363] width 229 height 10
type input "GYPROC SOUNDBLOC 2700 X 1200 X 15MM"
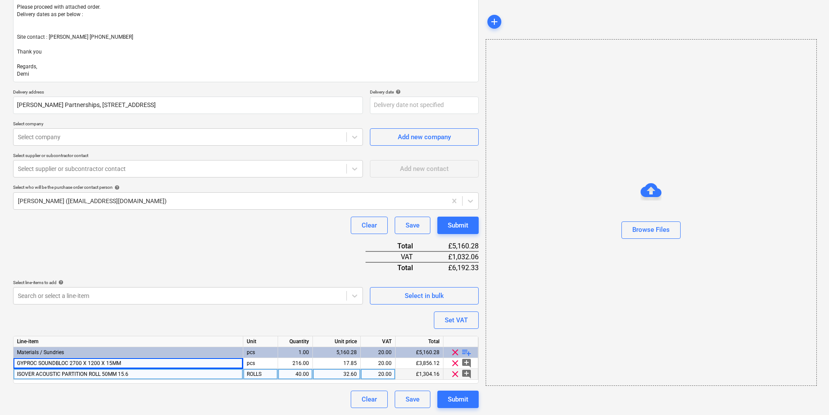
click at [246, 318] on div "Purchase order name help Purchase order Purchase order reference number help TM…" at bounding box center [245, 176] width 465 height 463
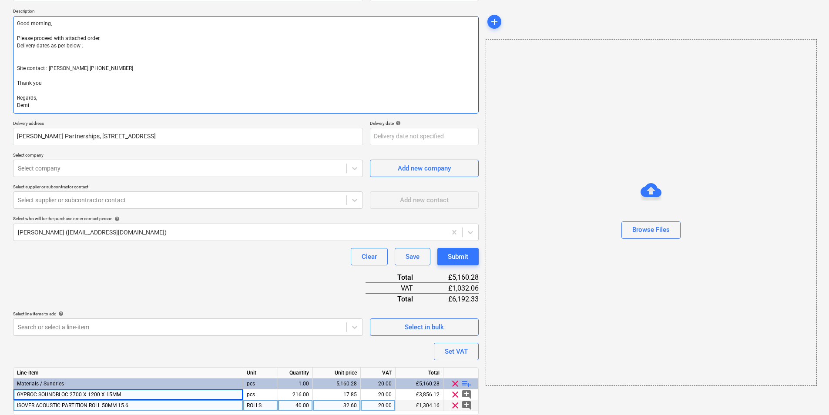
scroll to position [0, 0]
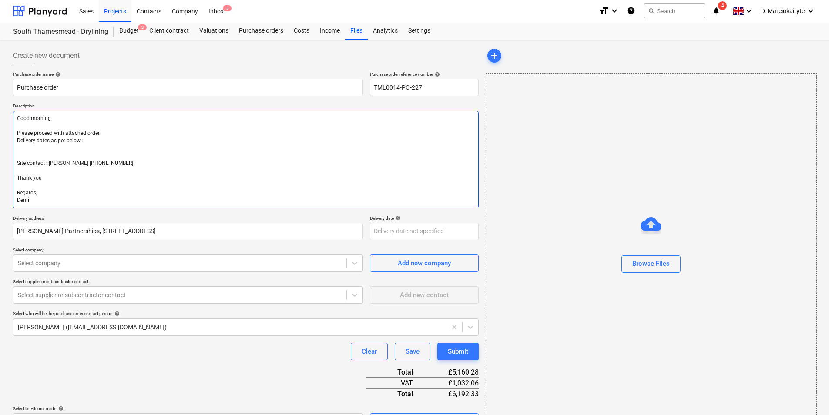
click at [117, 150] on textarea "Good morning, Please proceed with attached order. Delivery dates as per below :…" at bounding box center [245, 159] width 465 height 97
type textarea "x"
type textarea "Good morning, Please proceed with attached order. Delivery dates as per below :…"
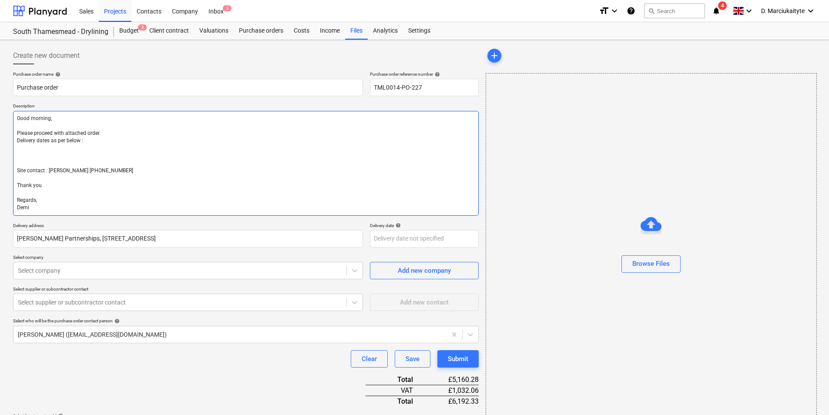
type textarea "x"
type textarea "Good morning, Please proceed with attached order. Delivery dates as per below :…"
type textarea "x"
type textarea "Good morning, Please proceed with attached order. Delivery dates as per below :…"
type textarea "x"
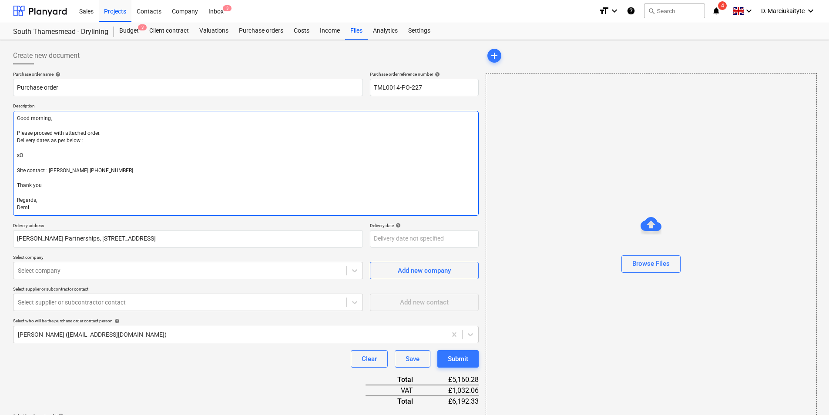
type textarea "Good morning, Please proceed with attached order. Delivery dates as per below :…"
type textarea "x"
type textarea "Good morning, Please proceed with attached order. Delivery dates as per below :…"
type textarea "x"
type textarea "Good morning, Please proceed with attached order. Delivery dates as per below :…"
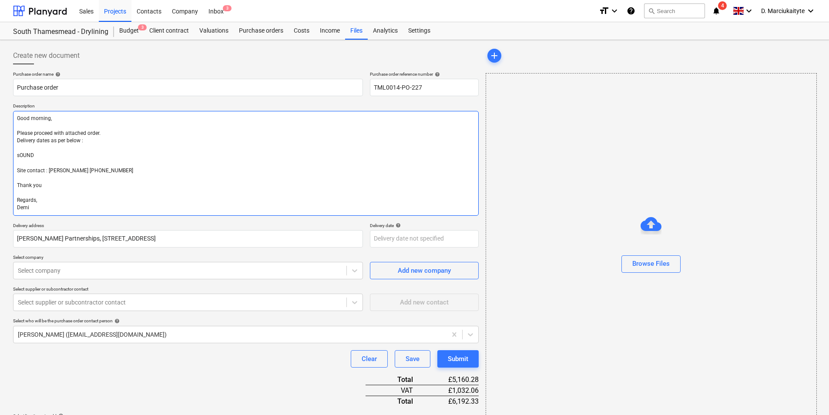
type textarea "x"
type textarea "Good morning, Please proceed with attached order. Delivery dates as per below :…"
type textarea "x"
type textarea "Good morning, Please proceed with attached order. Delivery dates as per below :…"
type textarea "x"
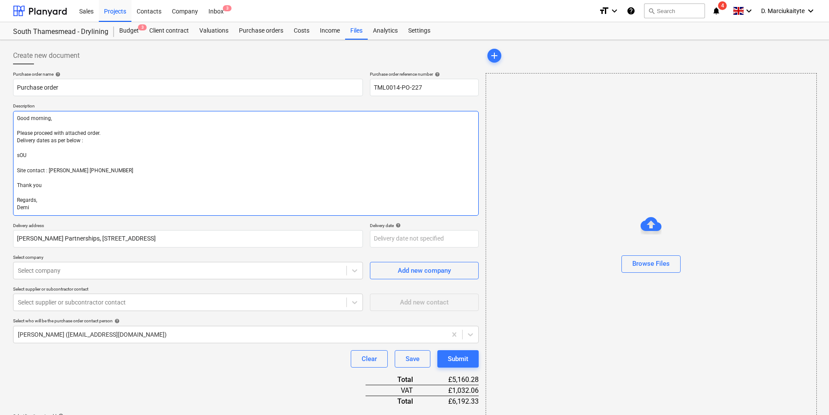
type textarea "Good morning, Please proceed with attached order. Delivery dates as per below :…"
type textarea "x"
type textarea "Good morning, Please proceed with attached order. Delivery dates as per below :…"
type textarea "x"
type textarea "Good morning, Please proceed with attached order. Delivery dates as per below :…"
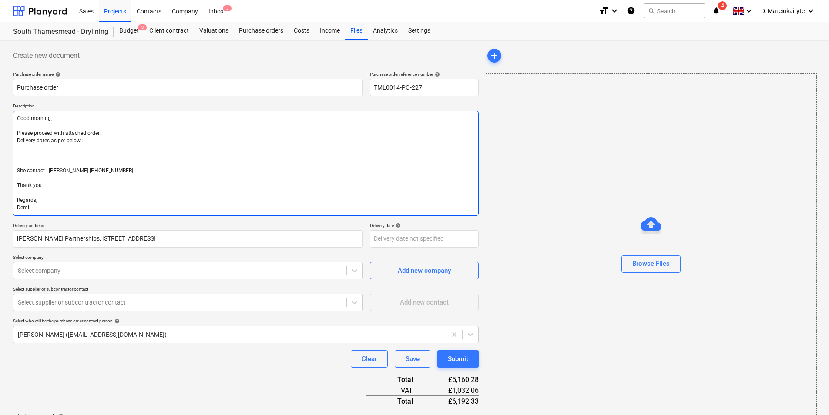
type textarea "x"
type textarea "Good morning, Please proceed with attached order. Delivery dates as per below :…"
type textarea "x"
type textarea "Good morning, Please proceed with attached order. Delivery dates as per below :…"
type textarea "x"
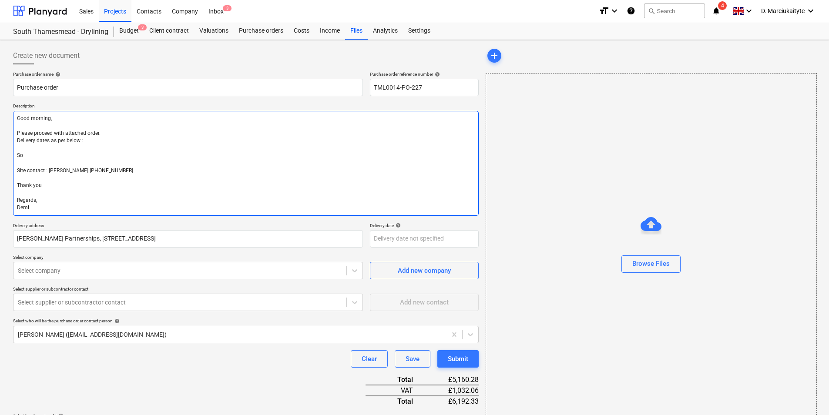
type textarea "Good morning, Please proceed with attached order. Delivery dates as per below :…"
type textarea "x"
type textarea "Good morning, Please proceed with attached order. Delivery dates as per below :…"
type textarea "x"
type textarea "Good morning, Please proceed with attached order. Delivery dates as per below :…"
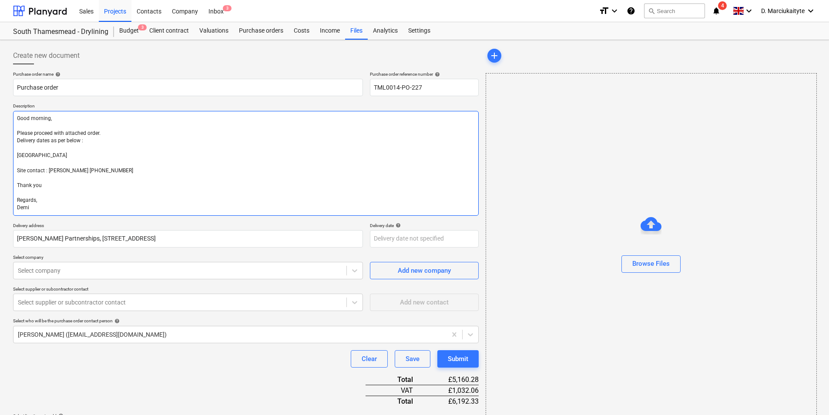
type textarea "x"
type textarea "Good morning, Please proceed with attached order. Delivery dates as per below :…"
type textarea "x"
type textarea "Good morning, Please proceed with attached order. Delivery dates as per below :…"
type textarea "x"
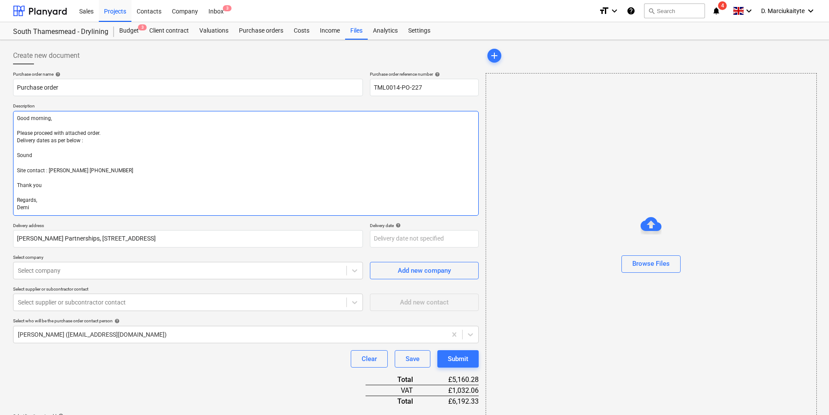
type textarea "Good morning, Please proceed with attached order. Delivery dates as per below :…"
type textarea "x"
type textarea "Good morning, Please proceed with attached order. Delivery dates as per below :…"
type textarea "x"
type textarea "Good morning, Please proceed with attached order. Delivery dates as per below :…"
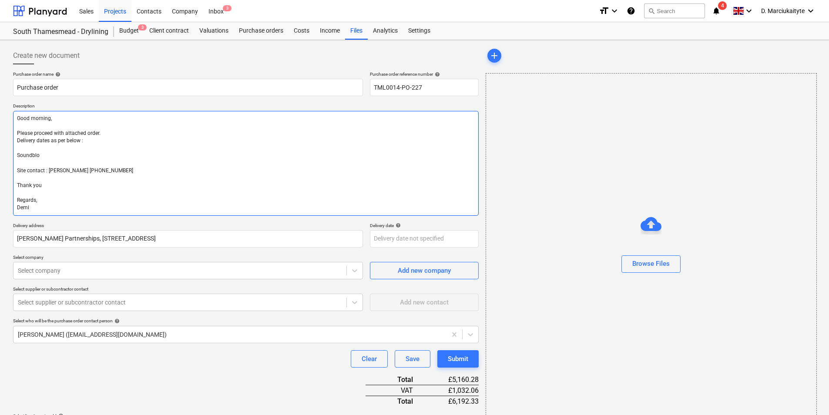
type textarea "x"
type textarea "Good morning, Please proceed with attached order. Delivery dates as per below :…"
type textarea "x"
type textarea "Good morning, Please proceed with attached order. Delivery dates as per below :…"
type textarea "x"
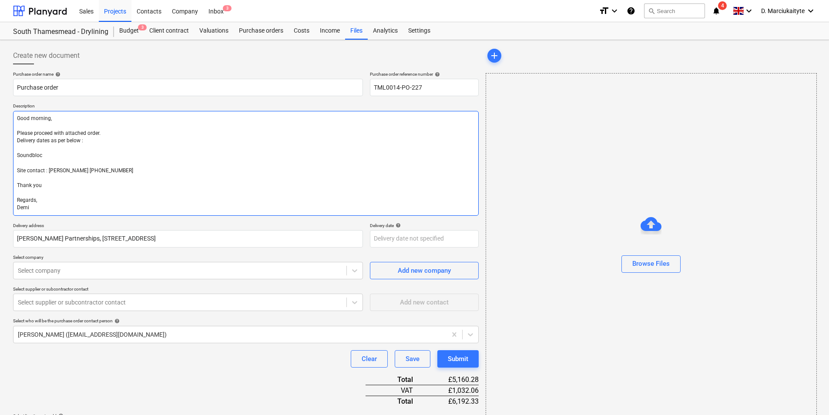
type textarea "Good morning, Please proceed with attached order. Delivery dates as per below :…"
type textarea "x"
type textarea "Good morning, Please proceed with attached order. Delivery dates as per below :…"
type textarea "x"
type textarea "Good morning, Please proceed with attached order. Delivery dates as per below :…"
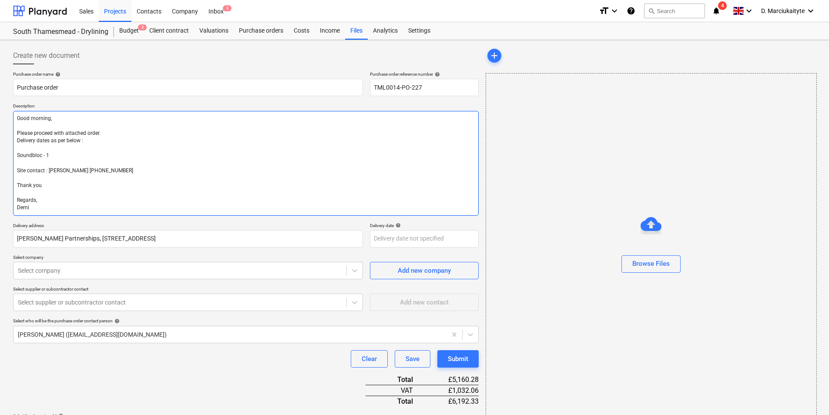
type textarea "x"
type textarea "Good morning, Please proceed with attached order. Delivery dates as per below :…"
type textarea "x"
type textarea "Good morning, Please proceed with attached order. Delivery dates as per below :…"
type textarea "x"
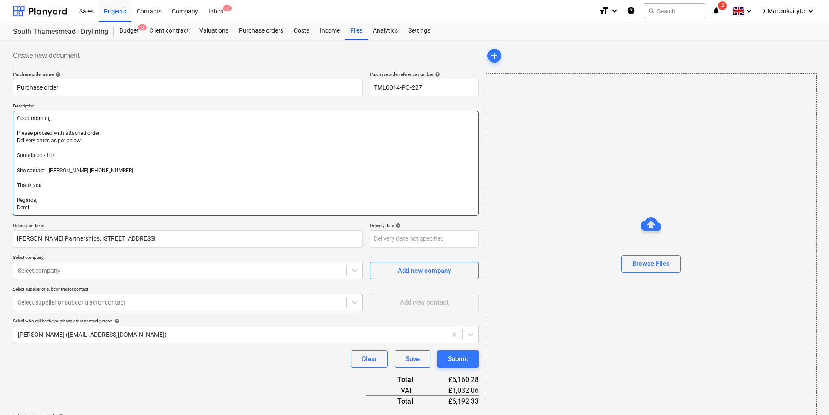
type textarea "Good morning, Please proceed with attached order. Delivery dates as per below :…"
type textarea "x"
type textarea "Good morning, Please proceed with attached order. Delivery dates as per below :…"
type textarea "x"
type textarea "Good morning, Please proceed with attached order. Delivery dates as per below :…"
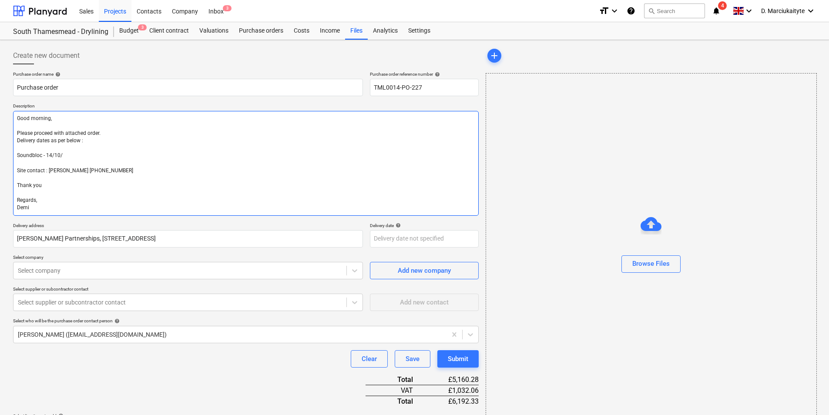
type textarea "x"
type textarea "Good morning, Please proceed with attached order. Delivery dates as per below :…"
type textarea "x"
type textarea "Good morning, Please proceed with attached order. Delivery dates as per below :…"
type textarea "x"
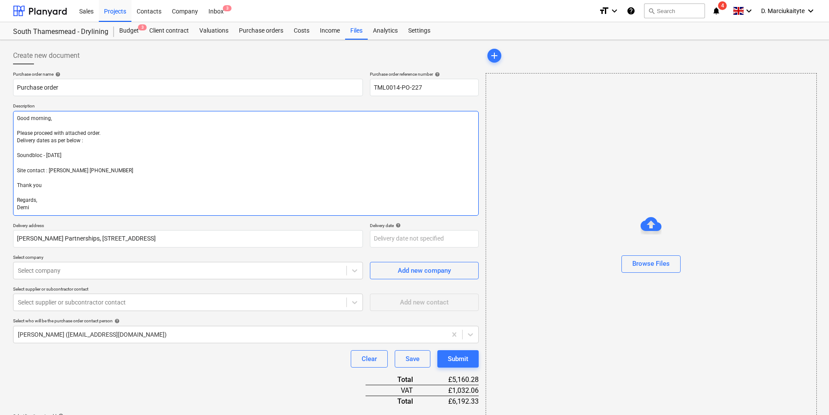
type textarea "Good morning, Please proceed with attached order. Delivery dates as per below :…"
type textarea "x"
type textarea "Good morning, Please proceed with attached order. Delivery dates as per below :…"
type textarea "x"
type textarea "Good morning, Please proceed with attached order. Delivery dates as per below :…"
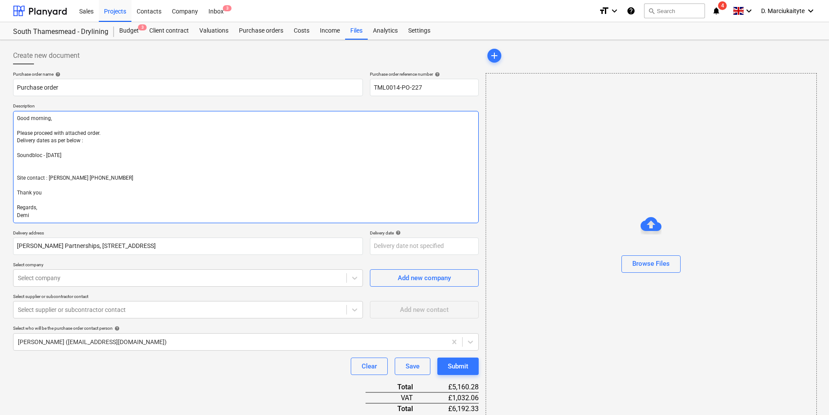
type textarea "x"
type textarea "Good morning, Please proceed with attached order. Delivery dates as per below :…"
type textarea "x"
type textarea "Good morning, Please proceed with attached order. Delivery dates as per below :…"
type textarea "x"
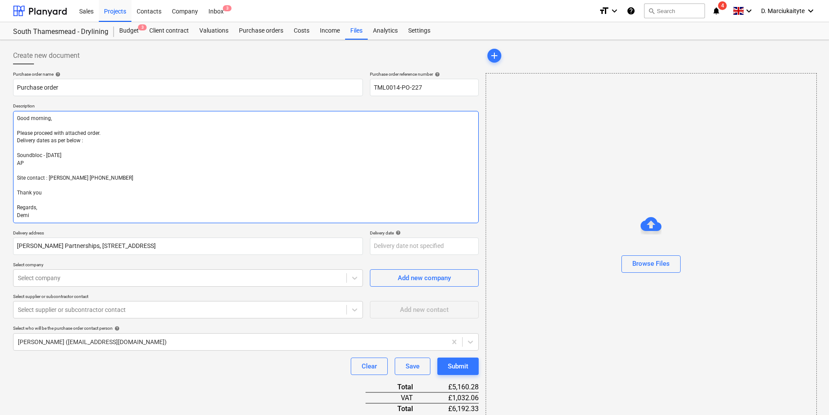
type textarea "Good morning, Please proceed with attached order. Delivery dates as per below :…"
type textarea "x"
type textarea "Good morning, Please proceed with attached order. Delivery dates as per below :…"
type textarea "x"
type textarea "Good morning, Please proceed with attached order. Delivery dates as per below :…"
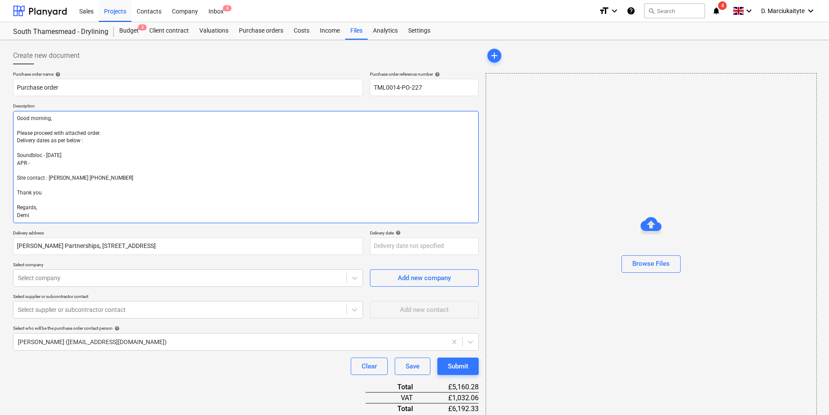
type textarea "x"
type textarea "Good morning, Please proceed with attached order. Delivery dates as per below :…"
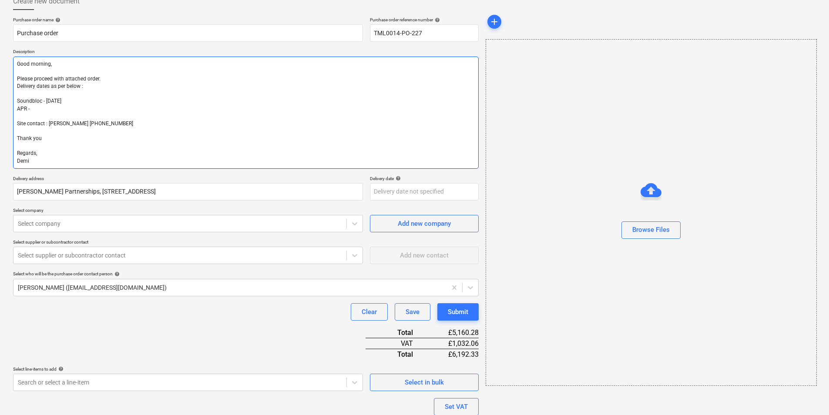
scroll to position [54, 0]
type textarea "x"
type textarea "Good morning, Please proceed with attached order. Delivery dates as per below :…"
type textarea "x"
type textarea "Good morning, Please proceed with attached order. Delivery dates as per below :…"
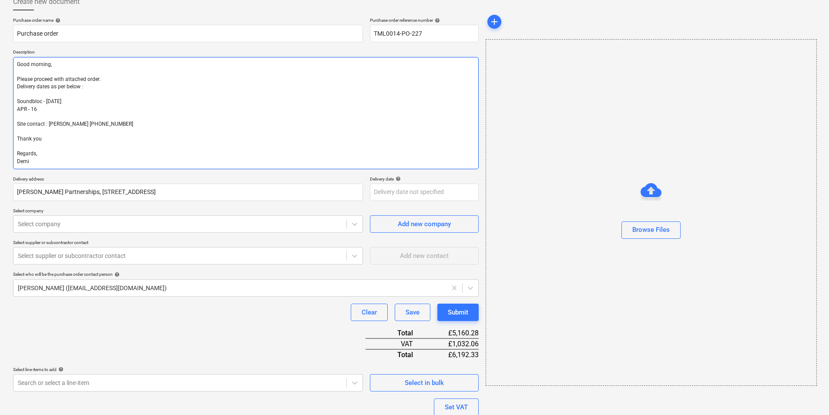
type textarea "x"
type textarea "Good morning, Please proceed with attached order. Delivery dates as per below :…"
type textarea "x"
type textarea "Good morning, Please proceed with attached order. Delivery dates as per below :…"
type textarea "x"
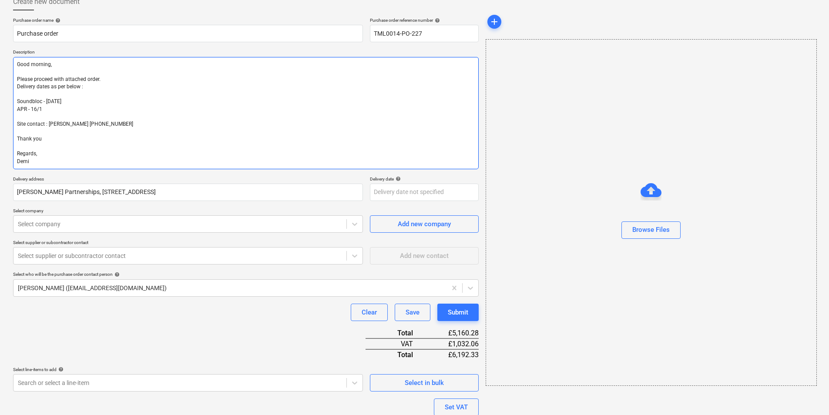
type textarea "Good morning, Please proceed with attached order. Delivery dates as per below :…"
type textarea "x"
type textarea "Good morning, Please proceed with attached order. Delivery dates as per below :…"
type textarea "x"
type textarea "Good morning, Please proceed with attached order. Delivery dates as per below :…"
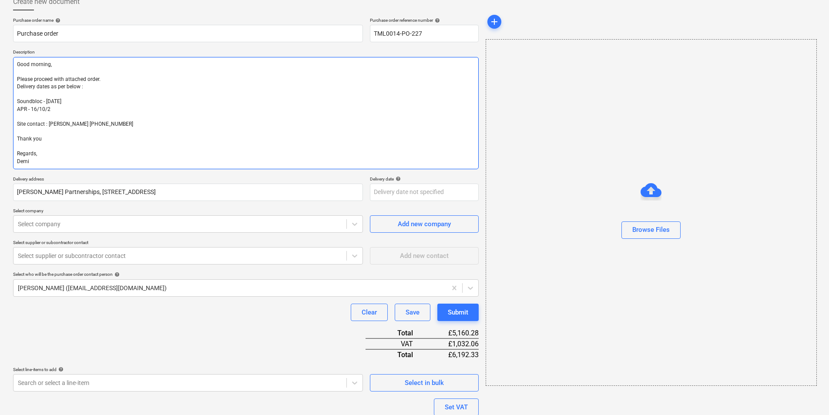
type textarea "x"
type textarea "Good morning, Please proceed with attached order. Delivery dates as per below :…"
type textarea "x"
type textarea "Good morning, Please proceed with attached order. Delivery dates as per below :…"
type textarea "x"
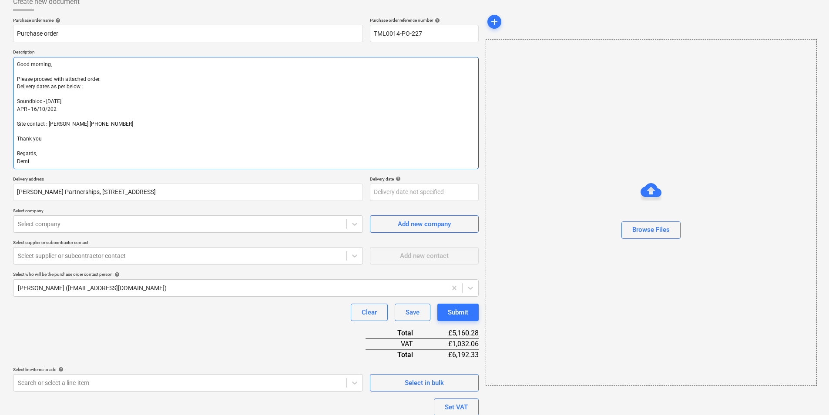
type textarea "Good morning, Please proceed with attached order. Delivery dates as per below :…"
type textarea "x"
type textarea "Good morning, Please proceed with attached order. Delivery dates as per below :…"
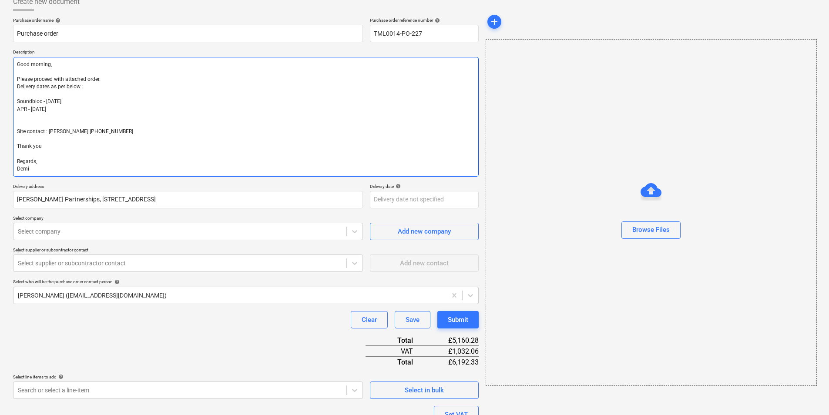
type textarea "x"
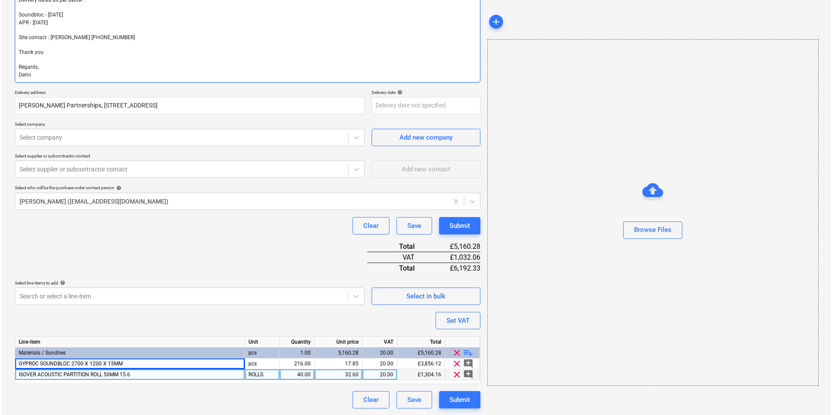
scroll to position [141, 0]
type textarea "Good morning, Please proceed with attached order. Delivery dates as per below :…"
type textarea "x"
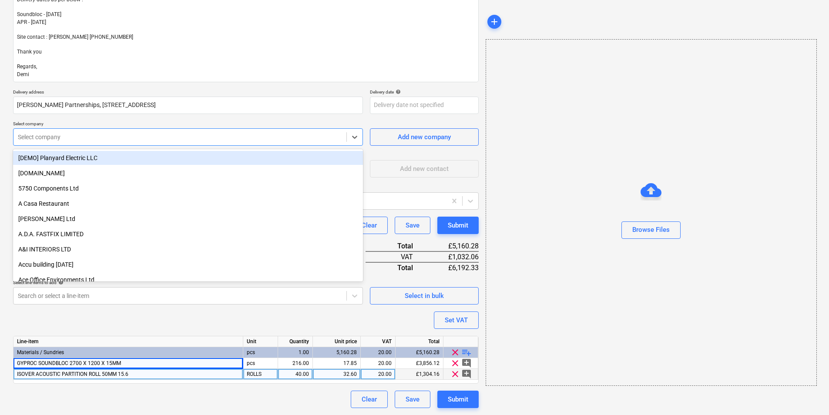
click at [122, 139] on div at bounding box center [180, 137] width 324 height 9
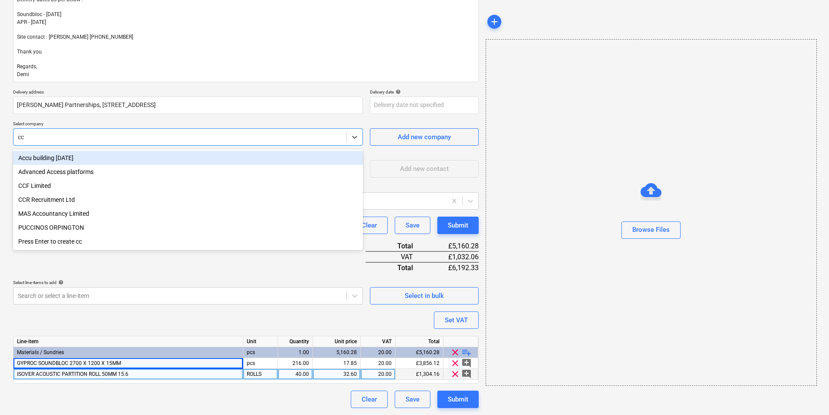
type input "ccf"
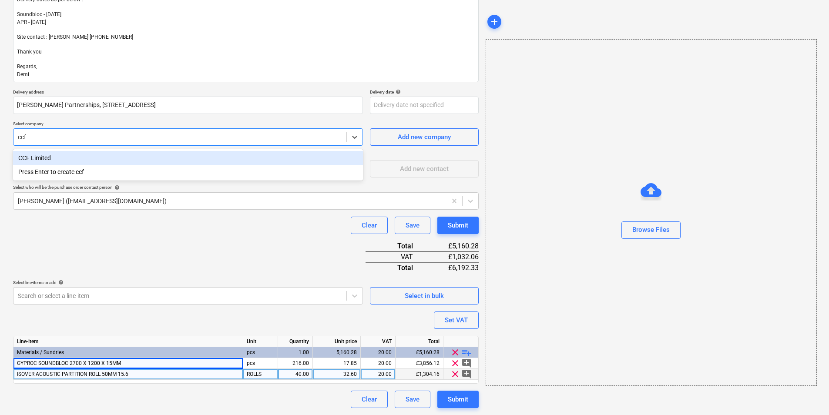
type textarea "x"
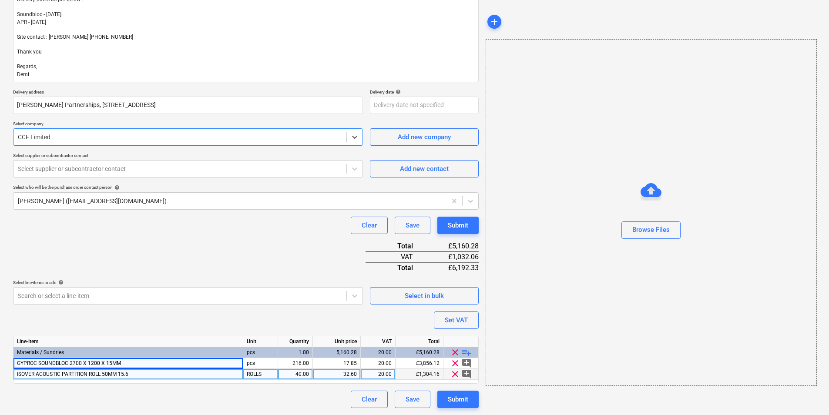
type textarea "x"
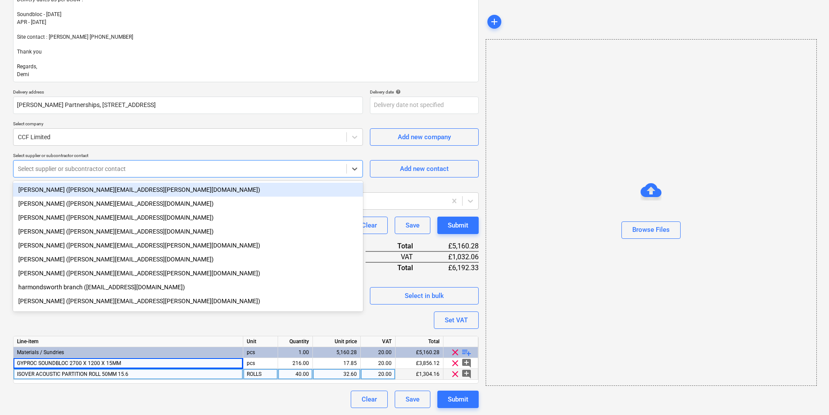
click at [176, 167] on div at bounding box center [180, 168] width 324 height 9
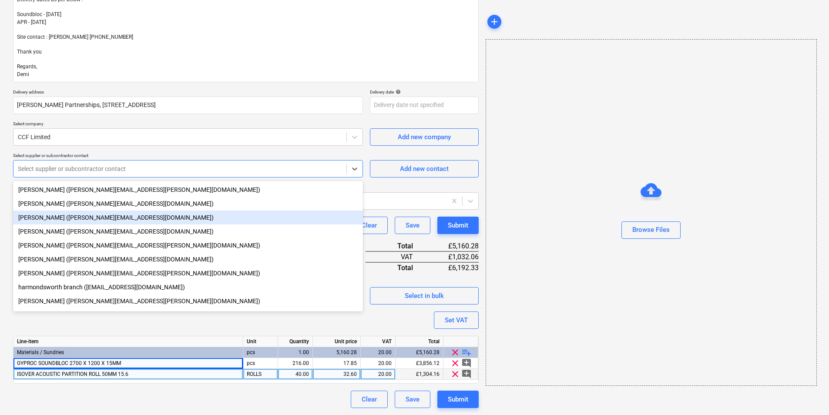
click at [101, 218] on div "Nicole Price (nicole.price@ccfltd.co.uk)" at bounding box center [188, 218] width 350 height 14
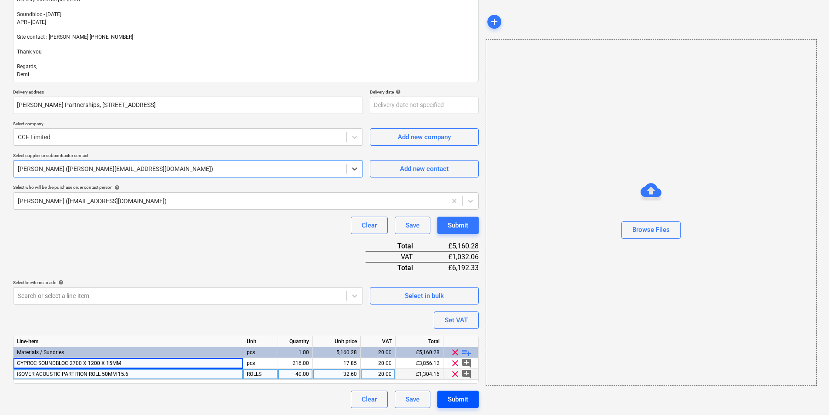
click at [452, 401] on div "Submit" at bounding box center [458, 399] width 20 height 11
type textarea "x"
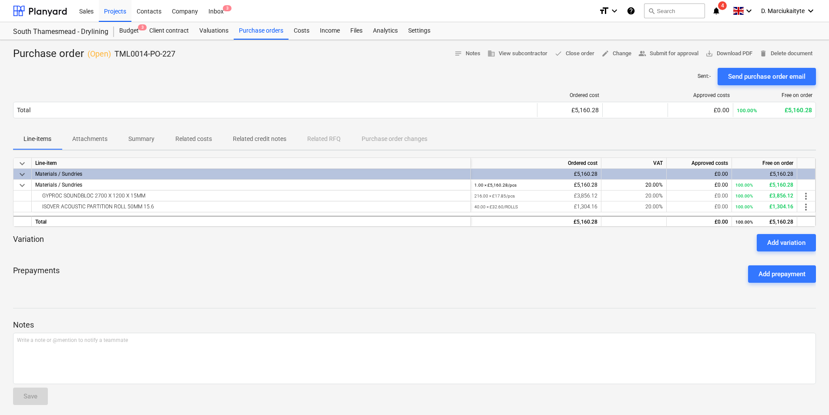
click at [735, 77] on div "Send purchase order email" at bounding box center [766, 76] width 77 height 11
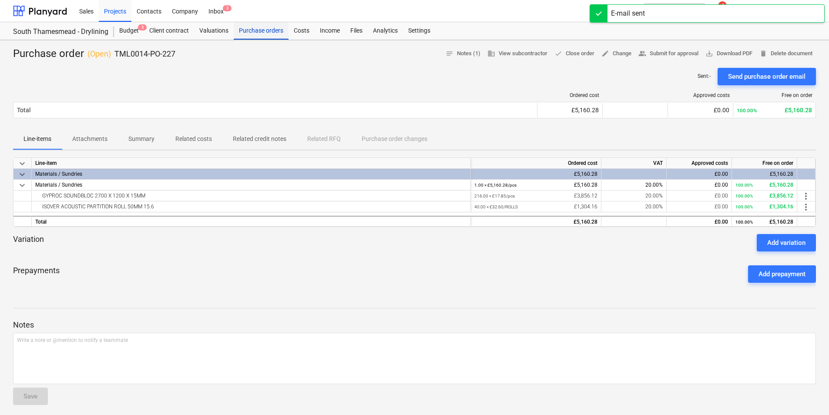
drag, startPoint x: 255, startPoint y: 27, endPoint x: 263, endPoint y: 34, distance: 10.8
click at [255, 27] on div "Purchase orders" at bounding box center [261, 30] width 55 height 17
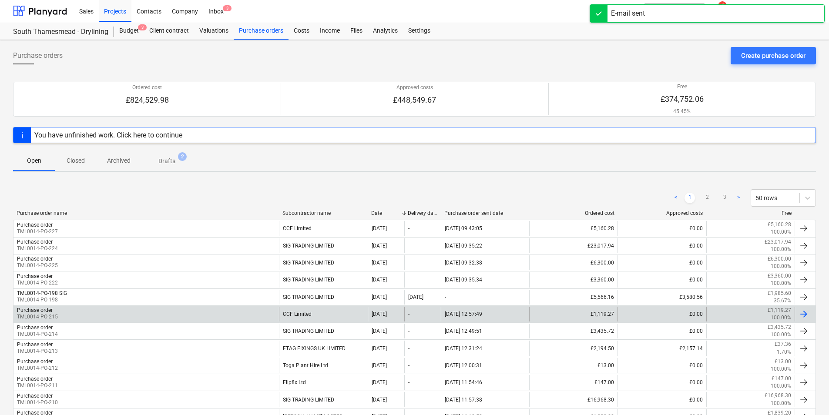
scroll to position [87, 0]
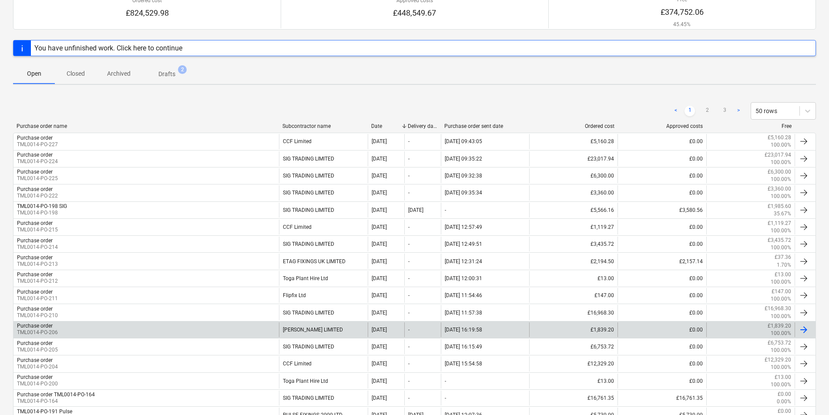
click at [314, 323] on div "[PERSON_NAME] LIMITED" at bounding box center [323, 329] width 88 height 15
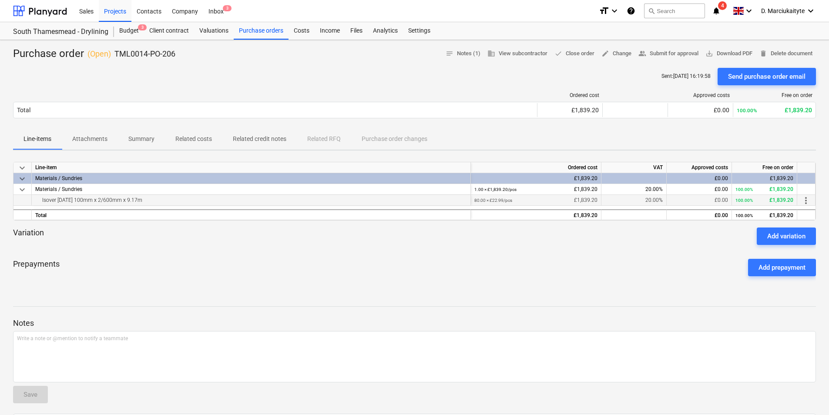
drag, startPoint x: 172, startPoint y: 199, endPoint x: 23, endPoint y: 196, distance: 149.2
click at [0, 0] on div "Isover APR 1200 100mm x 2/600mm x 9.17m 80.00 × £22.99 / pcs £1,839.20 20.00% £…" at bounding box center [0, 0] width 0 height 0
copy div "Isover [DATE] 100mm x 2/600mm x 9.17m"
click at [149, 136] on p "Summary" at bounding box center [141, 138] width 26 height 9
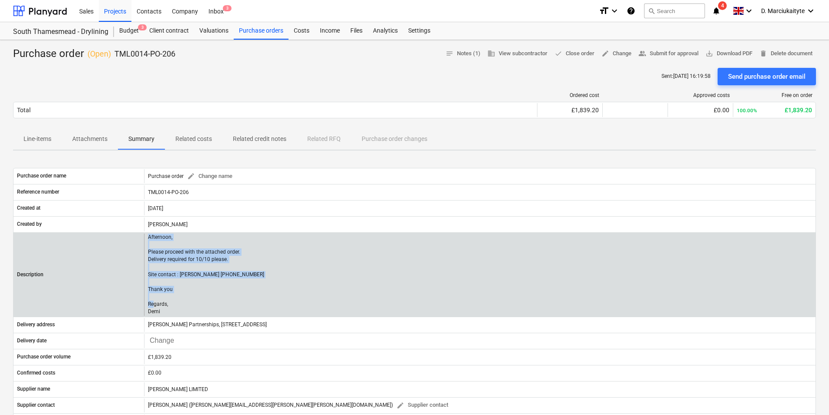
drag, startPoint x: 162, startPoint y: 307, endPoint x: 147, endPoint y: 235, distance: 73.5
click at [147, 235] on div "Afternoon, Please proceed with the attached order. Delivery required for 10/10 …" at bounding box center [479, 275] width 671 height 82
copy p "Afternoon, Please proceed with the attached order. Delivery required for 10/10 …"
click at [264, 274] on div "Afternoon, Please proceed with the attached order. Delivery required for 10/10 …" at bounding box center [479, 275] width 671 height 82
drag, startPoint x: 159, startPoint y: 301, endPoint x: 147, endPoint y: 271, distance: 32.2
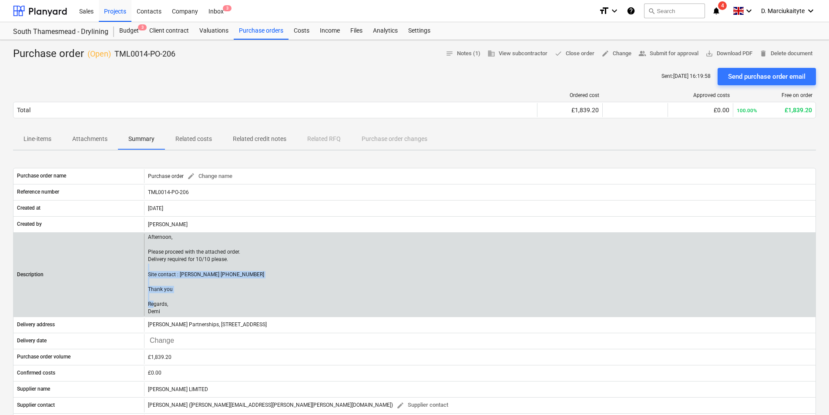
click at [147, 271] on div "Afternoon, Please proceed with the attached order. Delivery required for 10/10 …" at bounding box center [479, 275] width 671 height 82
copy p "Site contact : Alex 07958418640 Thank you Regards, Demi"
click at [201, 254] on p "Afternoon, Please proceed with the attached order. Delivery required for 10/10 …" at bounding box center [206, 275] width 116 height 82
drag, startPoint x: 148, startPoint y: 250, endPoint x: 191, endPoint y: 312, distance: 75.8
click at [191, 312] on p "Afternoon, Please proceed with the attached order. Delivery required for 10/10 …" at bounding box center [206, 275] width 116 height 82
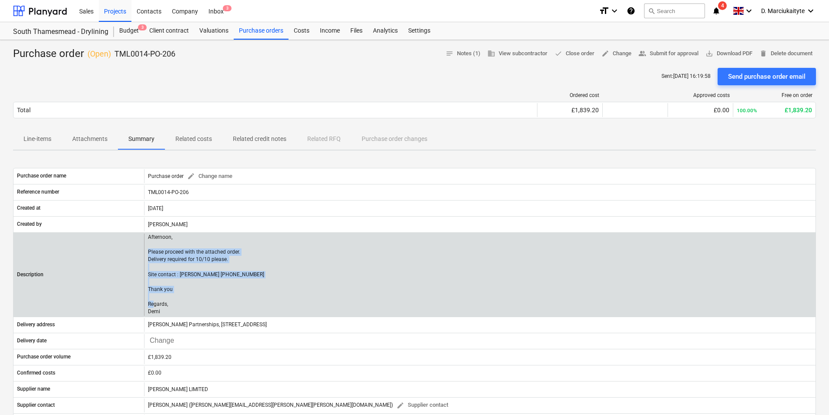
copy p "Please proceed with the attached order. Delivery required for 10/10 please. Sit…"
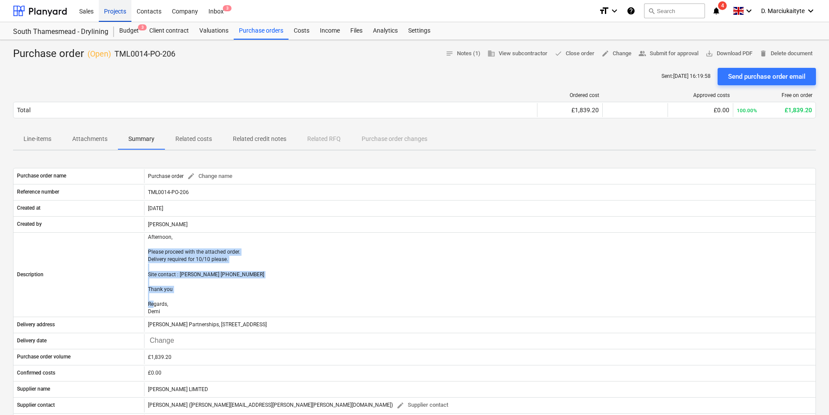
click at [125, 11] on div "Projects" at bounding box center [115, 11] width 33 height 22
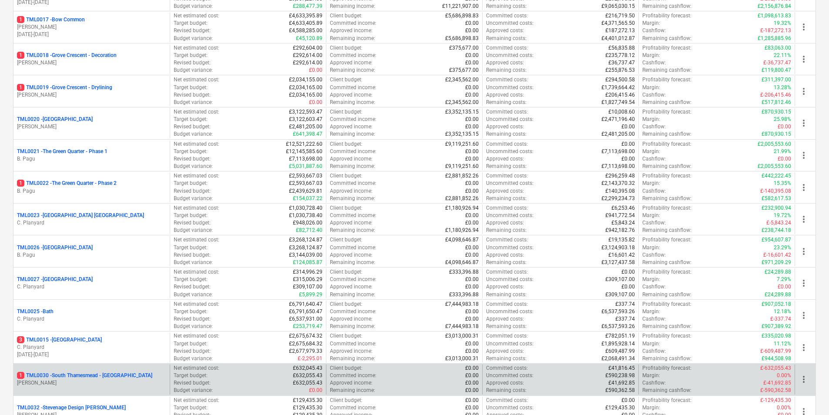
scroll to position [783, 0]
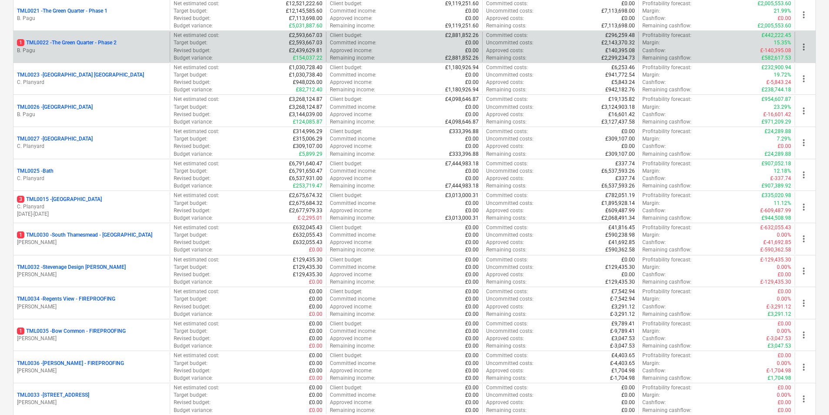
click at [80, 52] on p "B. Pagu" at bounding box center [91, 50] width 149 height 7
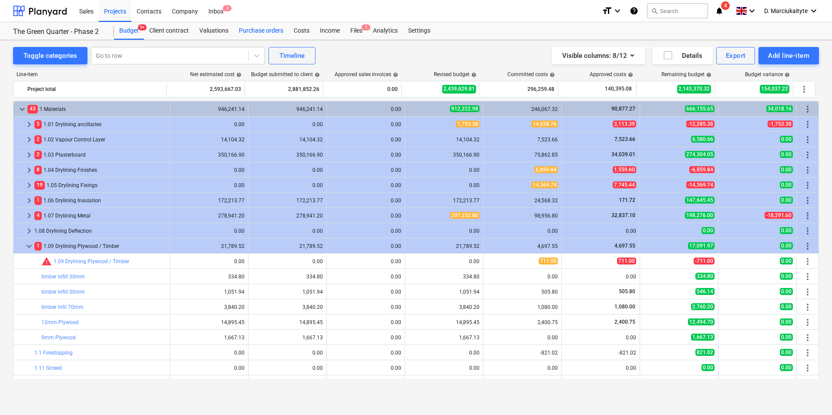
click at [251, 32] on div "Purchase orders" at bounding box center [261, 30] width 55 height 17
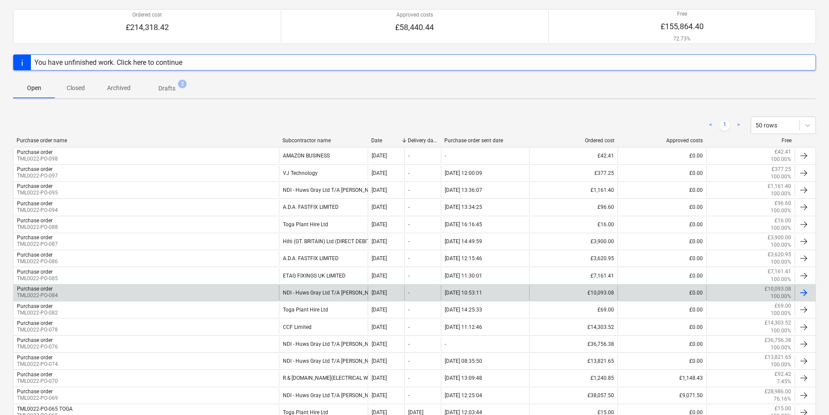
scroll to position [87, 0]
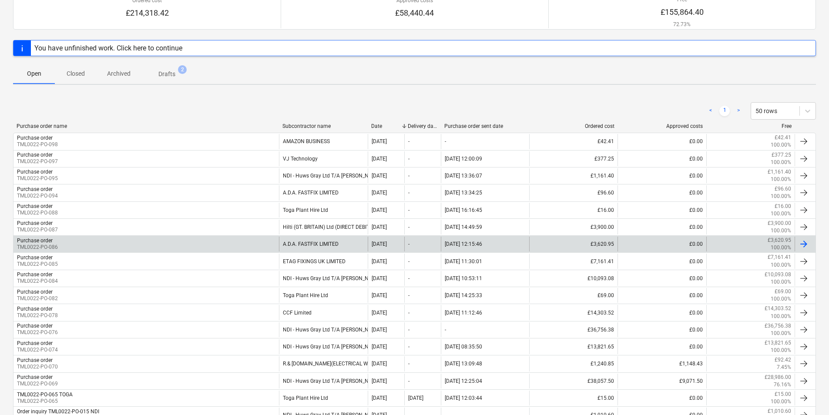
click at [308, 243] on div "A.D.A. FASTFIX LIMITED" at bounding box center [323, 244] width 88 height 15
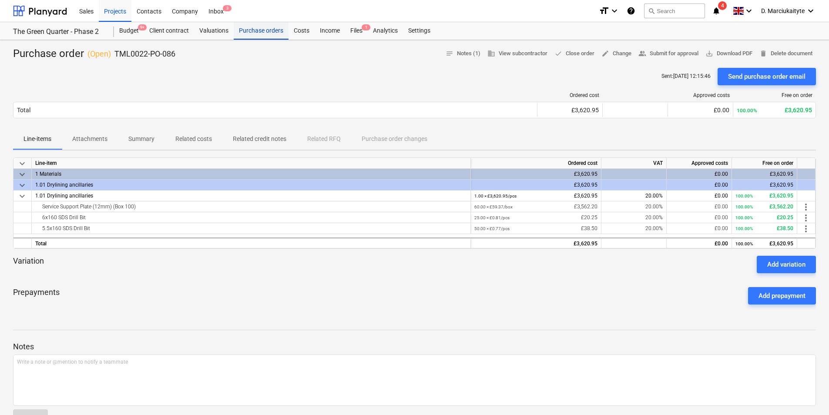
click at [274, 32] on div "Purchase orders" at bounding box center [261, 30] width 55 height 17
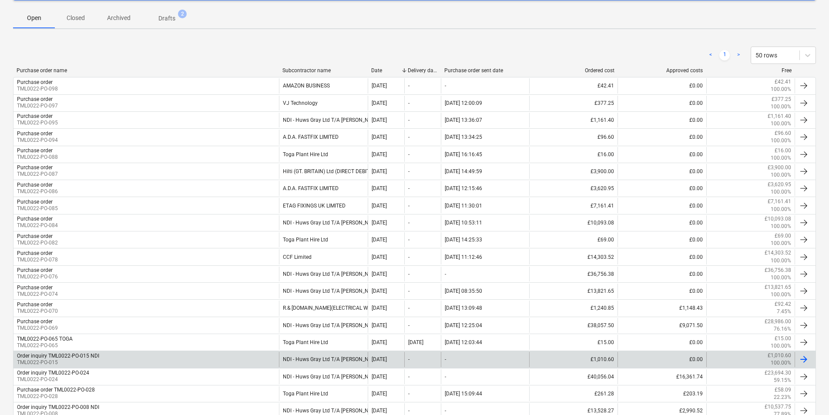
scroll to position [230, 0]
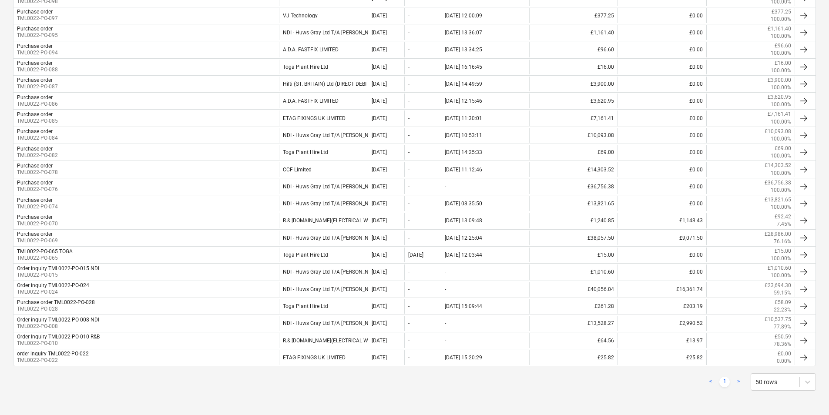
click at [738, 382] on link ">" at bounding box center [738, 382] width 10 height 10
click at [739, 378] on link ">" at bounding box center [738, 382] width 10 height 10
click at [739, 382] on link ">" at bounding box center [738, 382] width 10 height 10
click at [695, 384] on div "< 1 > 50 rows" at bounding box center [414, 381] width 802 height 17
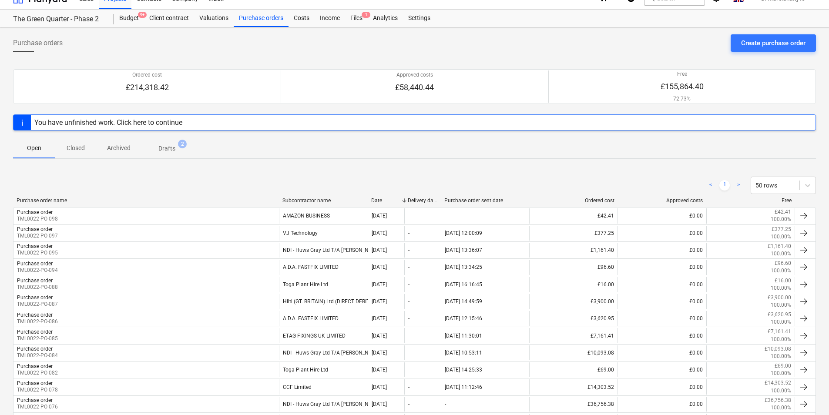
scroll to position [0, 0]
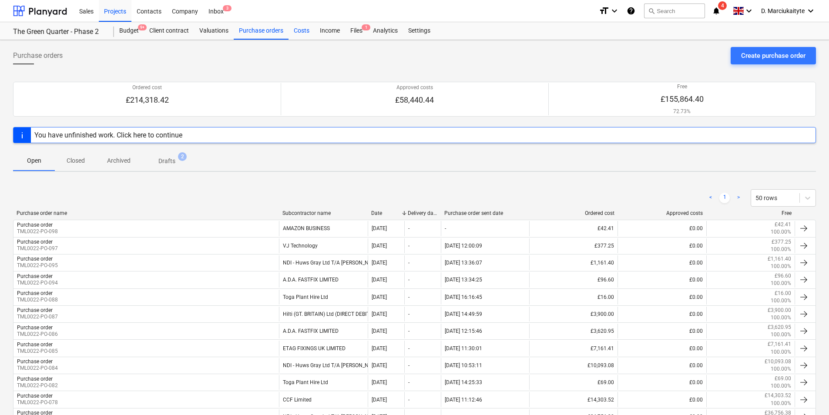
click at [298, 27] on div "Costs" at bounding box center [301, 30] width 26 height 17
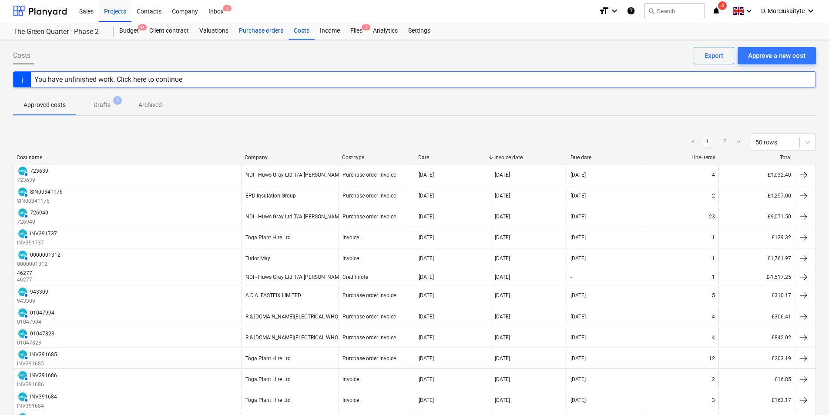
click at [266, 30] on div "Purchase orders" at bounding box center [261, 30] width 55 height 17
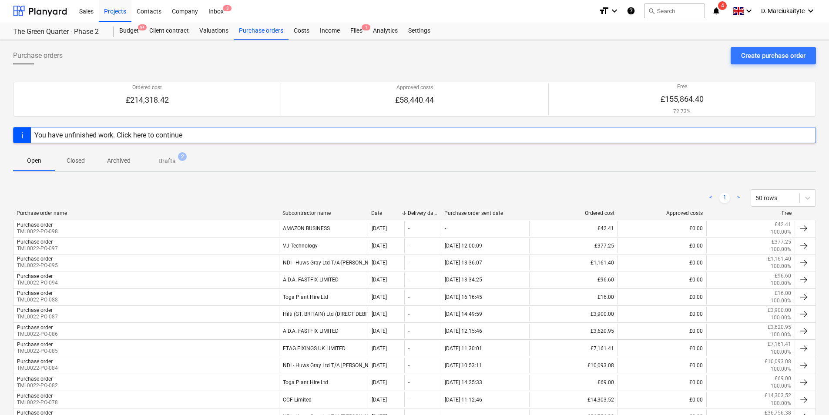
drag, startPoint x: 80, startPoint y: 162, endPoint x: 85, endPoint y: 164, distance: 5.5
click at [80, 163] on p "Closed" at bounding box center [75, 160] width 21 height 9
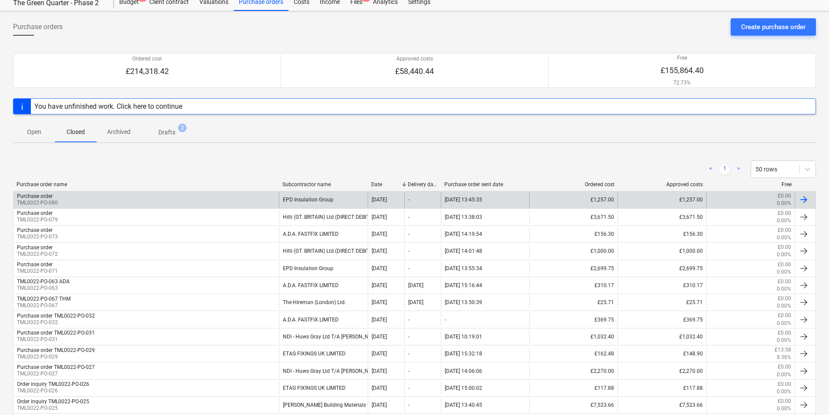
scroll to position [43, 0]
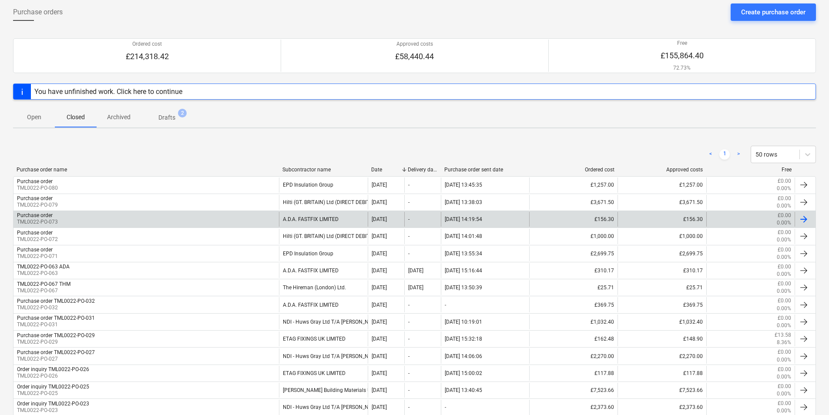
click at [299, 219] on div "A.D.A. FASTFIX LIMITED" at bounding box center [323, 219] width 88 height 15
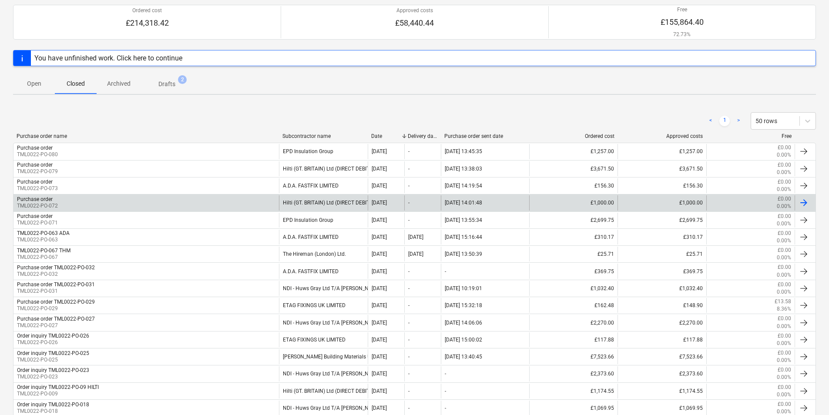
scroll to position [87, 0]
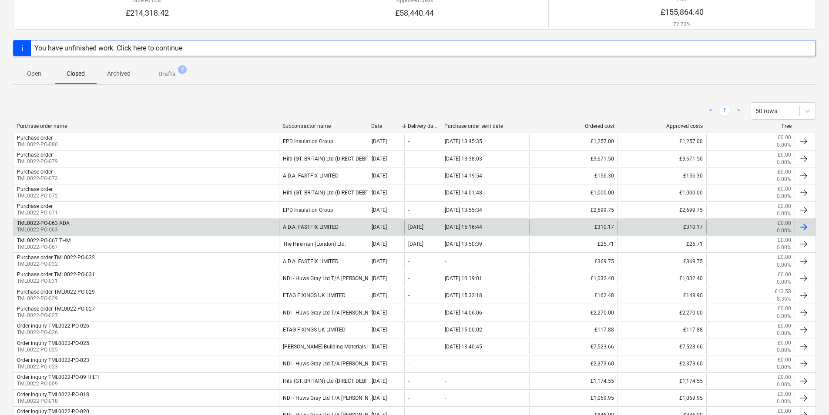
click at [329, 227] on div "A.D.A. FASTFIX LIMITED" at bounding box center [323, 227] width 88 height 15
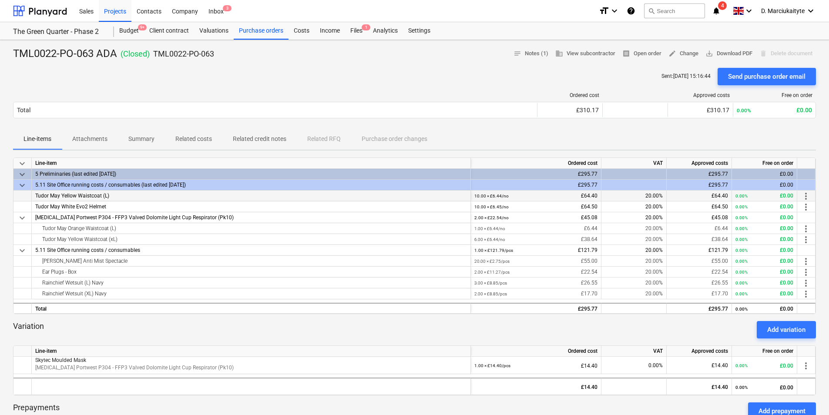
drag, startPoint x: 119, startPoint y: 195, endPoint x: 30, endPoint y: 193, distance: 88.8
click at [0, 0] on div "Tudor May Yellow Waistcoat (L) 10.00 × £6.44 / no £64.40 20.00% £64.40 0.00% £0…" at bounding box center [0, 0] width 0 height 0
copy div "Tudor May Yellow Waistcoat (L)"
click at [125, 207] on div "Tudor May White Evo2 Helmet" at bounding box center [251, 206] width 439 height 11
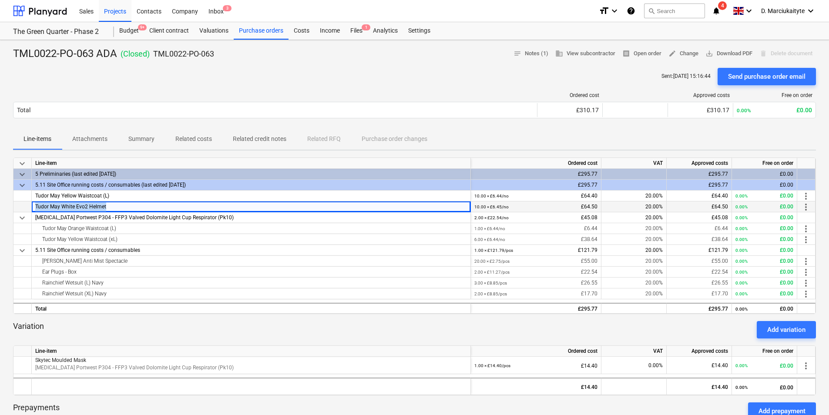
drag, startPoint x: 125, startPoint y: 206, endPoint x: 25, endPoint y: 203, distance: 100.1
click at [0, 0] on div "Tudor May White Evo2 Helmet 10.00 × £6.45 / no £64.50 20.00% £64.50 0.00% £0.00…" at bounding box center [0, 0] width 0 height 0
copy div "Tudor May White Evo2 Helmet"
click at [117, 9] on div "Projects" at bounding box center [115, 11] width 33 height 22
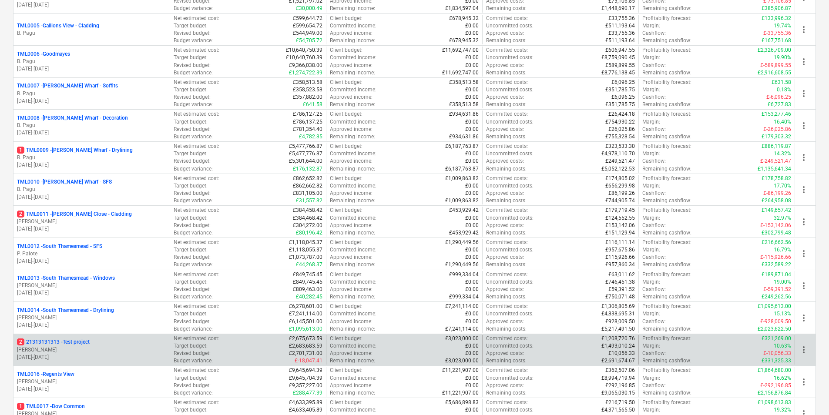
scroll to position [304, 0]
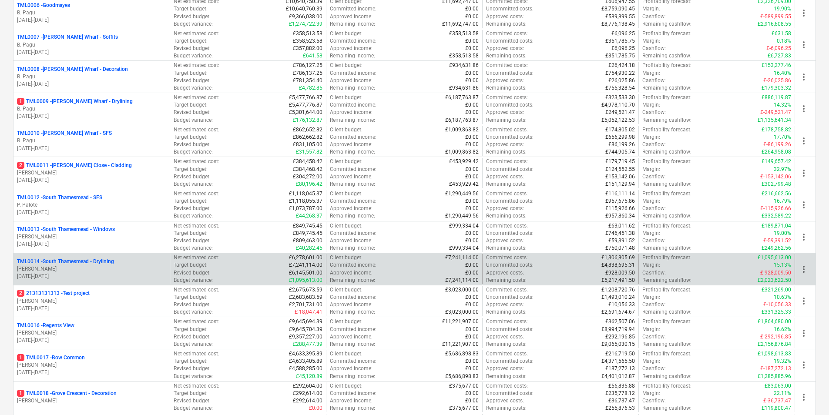
click at [75, 261] on p "TML0014 - South Thamesmead - Drylining" at bounding box center [65, 261] width 97 height 7
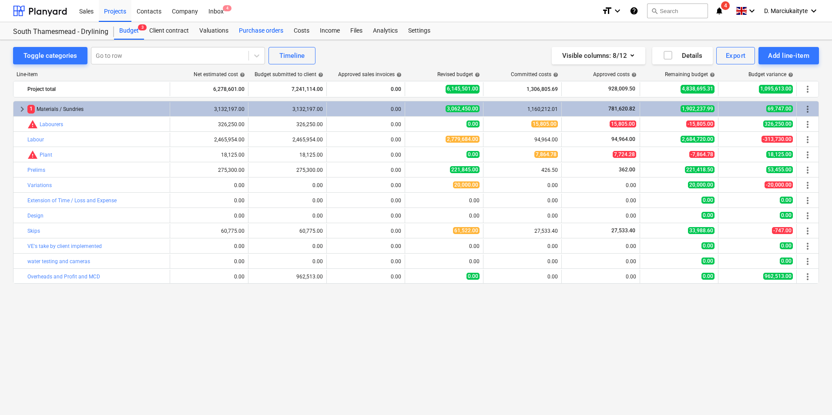
click at [258, 32] on div "Purchase orders" at bounding box center [261, 30] width 55 height 17
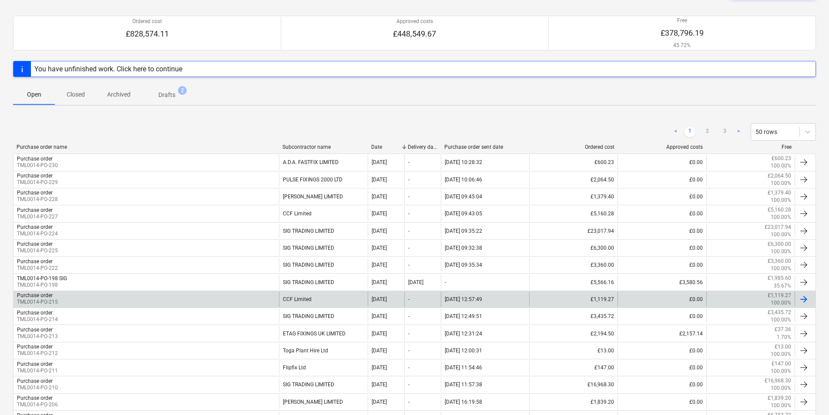
scroll to position [87, 0]
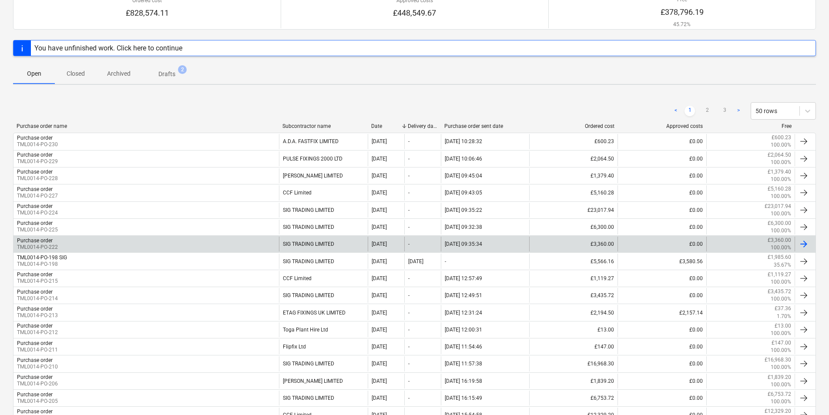
click at [289, 241] on div "SIG TRADING LIMITED" at bounding box center [323, 244] width 88 height 15
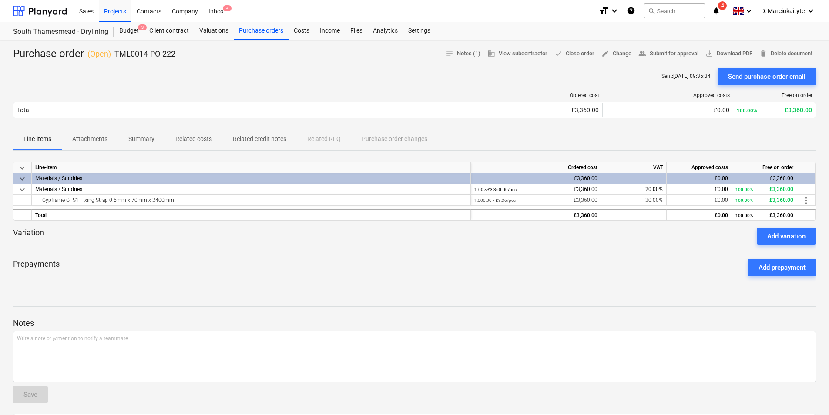
scroll to position [87, 0]
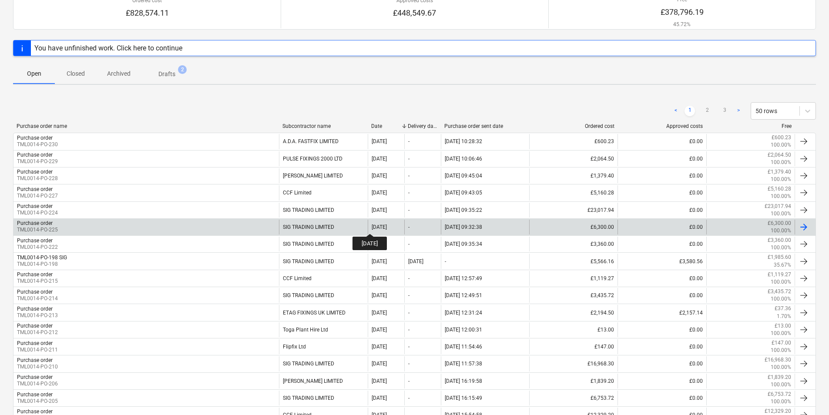
click at [377, 226] on div "[DATE]" at bounding box center [378, 227] width 15 height 6
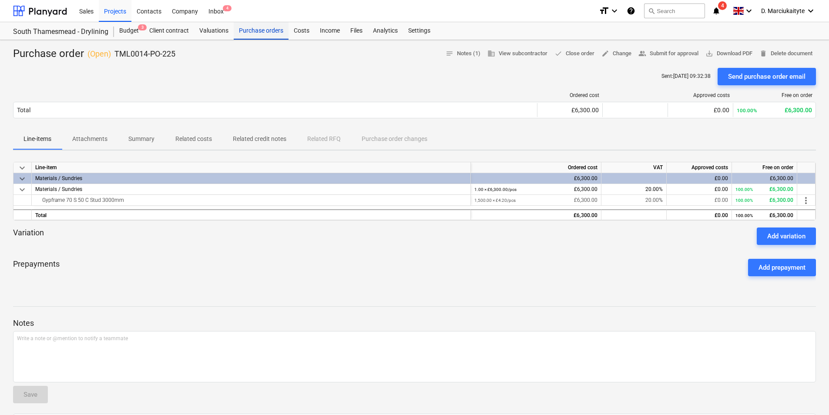
click at [267, 37] on div "Purchase orders" at bounding box center [261, 30] width 55 height 17
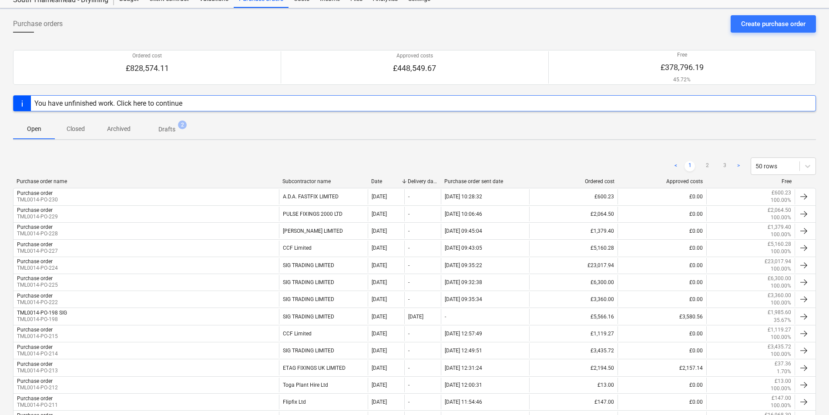
scroll to position [87, 0]
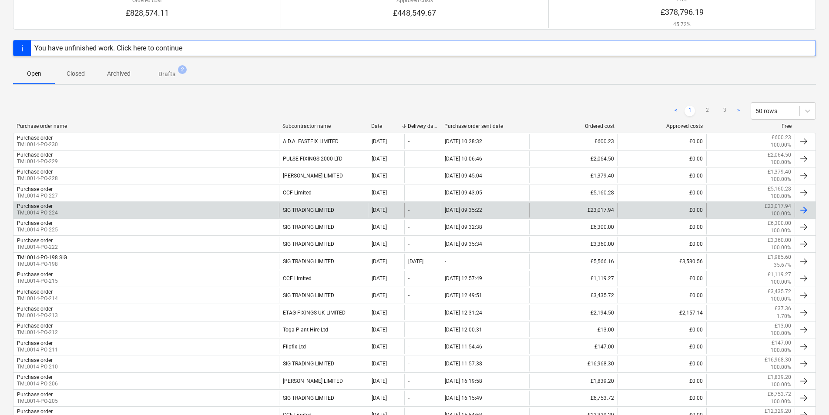
click at [350, 213] on div "SIG TRADING LIMITED" at bounding box center [323, 210] width 88 height 15
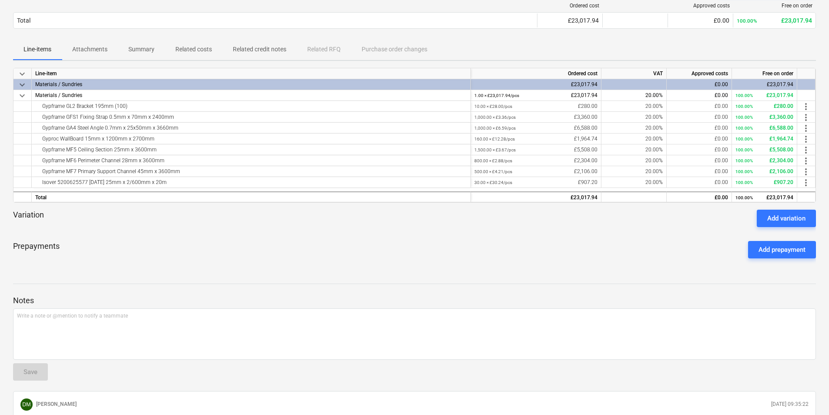
scroll to position [130, 0]
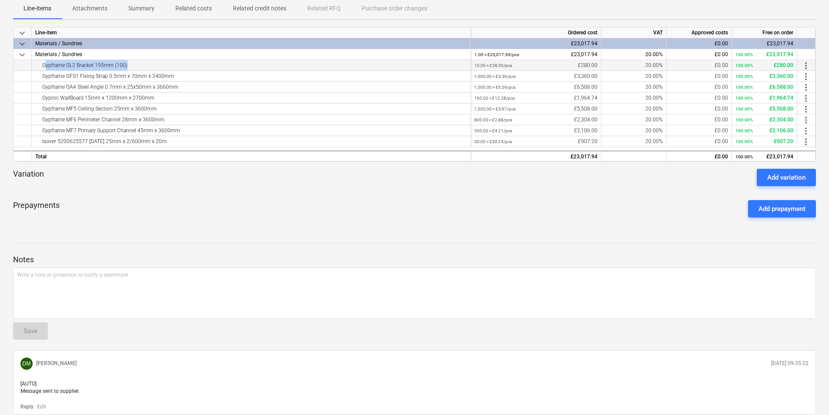
drag, startPoint x: 125, startPoint y: 64, endPoint x: 32, endPoint y: 65, distance: 93.1
click at [32, 65] on div "Gypframe GL2 Bracket 195mm (100)" at bounding box center [251, 65] width 439 height 11
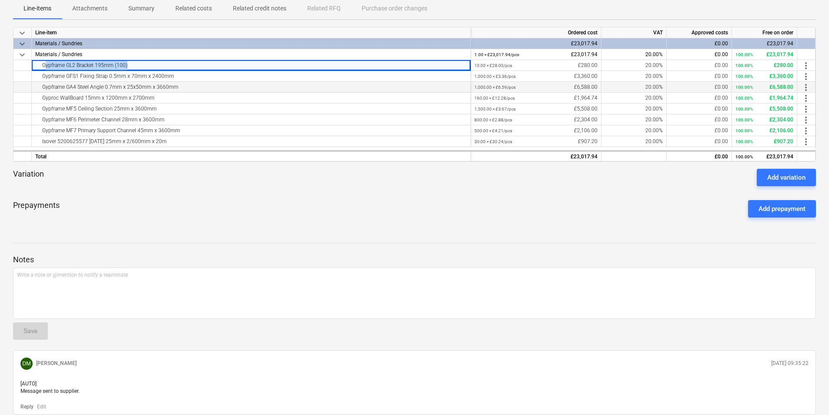
copy div "Gypframe GL2 Bracket 195mm (100"
click at [199, 75] on div "Gypframe GFS1 Fixing Strap 0.5mm x 70mm x 2400mm" at bounding box center [250, 76] width 431 height 10
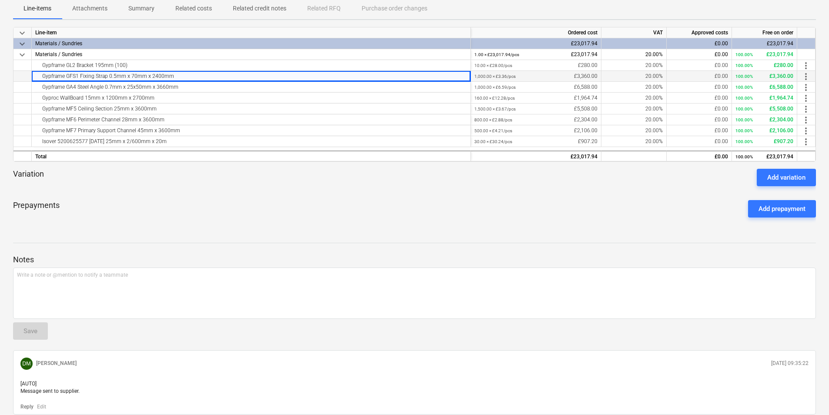
drag, startPoint x: 124, startPoint y: 76, endPoint x: 38, endPoint y: 77, distance: 86.1
click at [38, 77] on div "Gypframe GFS1 Fixing Strap 0.5mm x 70mm x 2400mm" at bounding box center [250, 76] width 431 height 10
copy div "Gypframe GFS1 Fixing Strap 0.5mm x 70mm x 2400mm"
click at [183, 86] on div "Gypframe GA4 Steel Angle 0.7mm x 25x50mm x 3660mm" at bounding box center [250, 87] width 431 height 10
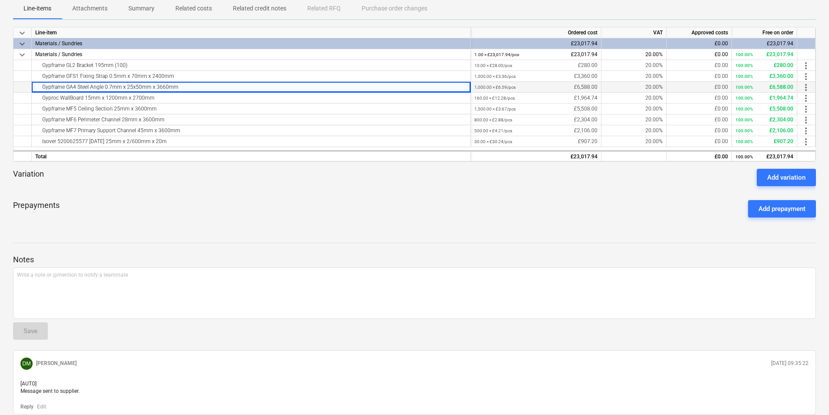
drag, startPoint x: 194, startPoint y: 89, endPoint x: 30, endPoint y: 88, distance: 163.5
click at [0, 0] on div "Gypframe GA4 Steel Angle 0.7mm x 25x50mm x 3660mm 1,000.00 × £6.59 / pcs £6,588…" at bounding box center [0, 0] width 0 height 0
click at [159, 100] on div "Gyproc WallBoard 15mm x 1200mm x 2700mm" at bounding box center [250, 98] width 431 height 10
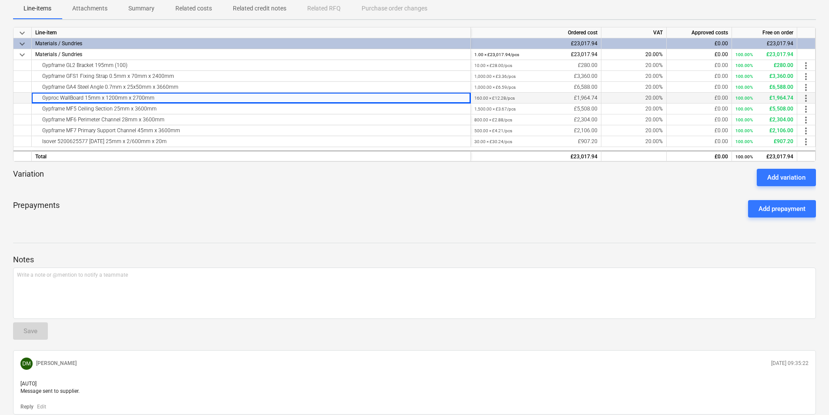
drag, startPoint x: 127, startPoint y: 99, endPoint x: 37, endPoint y: 99, distance: 90.9
click at [40, 99] on div "Gyproc WallBoard 15mm x 1200mm x 2700mm" at bounding box center [250, 98] width 431 height 10
click at [174, 114] on div "keyboard_arrow_down Line-item Ordered cost VAT Approved costs Free on order key…" at bounding box center [414, 94] width 802 height 135
drag, startPoint x: 174, startPoint y: 114, endPoint x: 175, endPoint y: 108, distance: 6.3
click at [175, 108] on div "Gypframe MF5 Ceiling Section 25mm x 3600mm" at bounding box center [250, 109] width 431 height 10
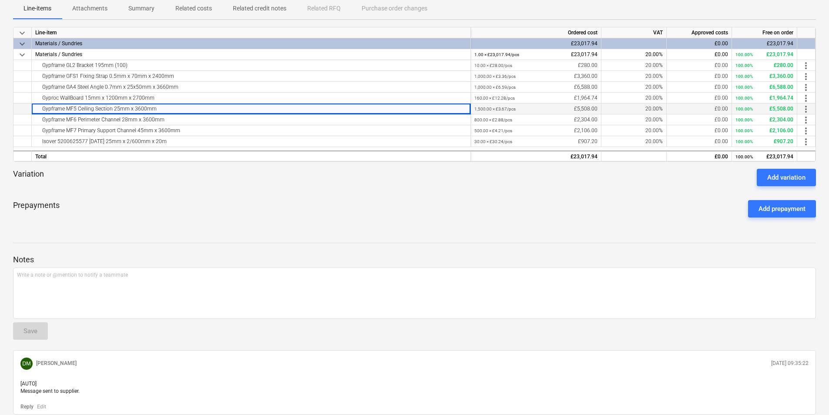
drag, startPoint x: 176, startPoint y: 107, endPoint x: 13, endPoint y: 110, distance: 162.7
click at [0, 0] on div "Gypframe MF5 Ceiling Section 25mm x 3600mm 1,500.00 × £3.67 / pcs £5,508.00 20.…" at bounding box center [0, 0] width 0 height 0
click at [168, 122] on div "Gypframe MF6 Perimeter Channel 28mm x 3600mm" at bounding box center [250, 119] width 431 height 10
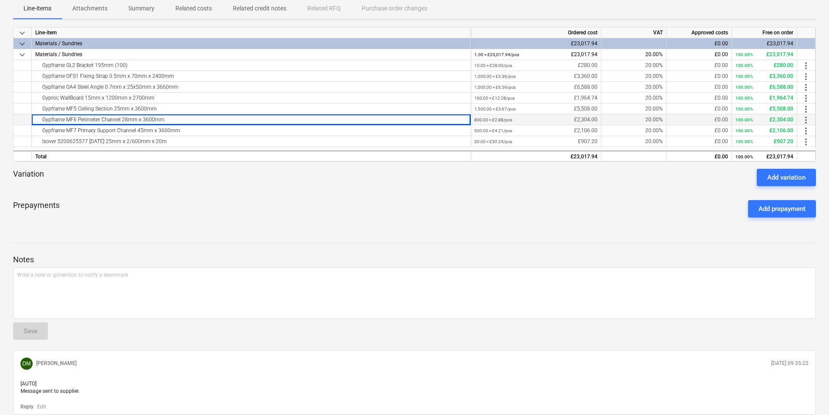
drag, startPoint x: 178, startPoint y: 119, endPoint x: 26, endPoint y: 117, distance: 152.7
click at [0, 0] on div "Gypframe MF6 Perimeter Channel 28mm x 3600mm 800.00 × £2.88 / pcs £2,304.00 20.…" at bounding box center [0, 0] width 0 height 0
click at [228, 127] on div "Gypframe MF7 Primary Support Channel 45mm x 3600mm" at bounding box center [250, 130] width 431 height 10
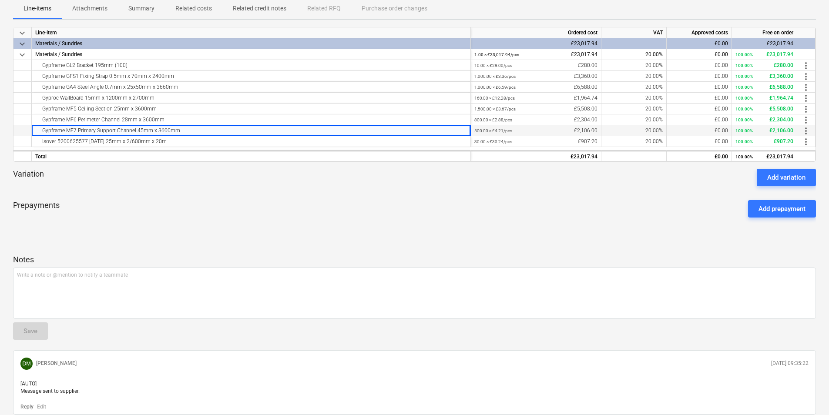
drag, startPoint x: 214, startPoint y: 131, endPoint x: 38, endPoint y: 127, distance: 176.2
click at [40, 128] on div "Gypframe MF7 Primary Support Channel 45mm x 3600mm" at bounding box center [250, 130] width 431 height 10
click at [191, 143] on div "Isover 5200625577 APR 1200 25mm x 2/600mm x 20m" at bounding box center [250, 141] width 431 height 10
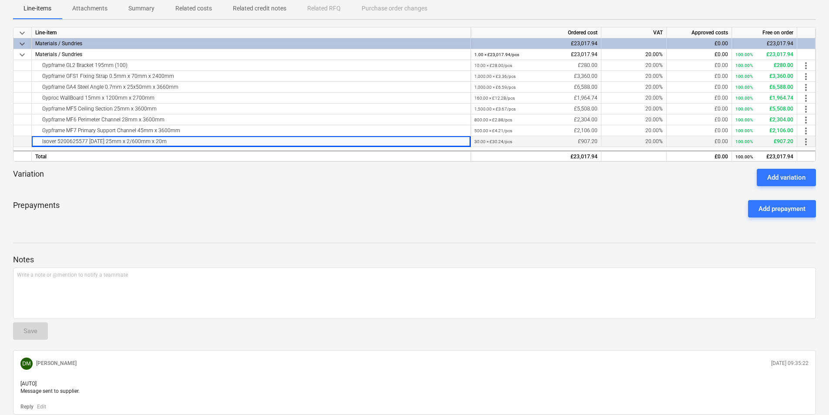
drag, startPoint x: 116, startPoint y: 142, endPoint x: 17, endPoint y: 139, distance: 98.4
click at [0, 0] on div "Isover 5200625577 APR 1200 25mm x 2/600mm x 20m 30.00 × £30.24 / pcs £907.20 20…" at bounding box center [0, 0] width 0 height 0
click at [488, 56] on small "1.00 × £23,017.94 / pcs" at bounding box center [496, 54] width 45 height 5
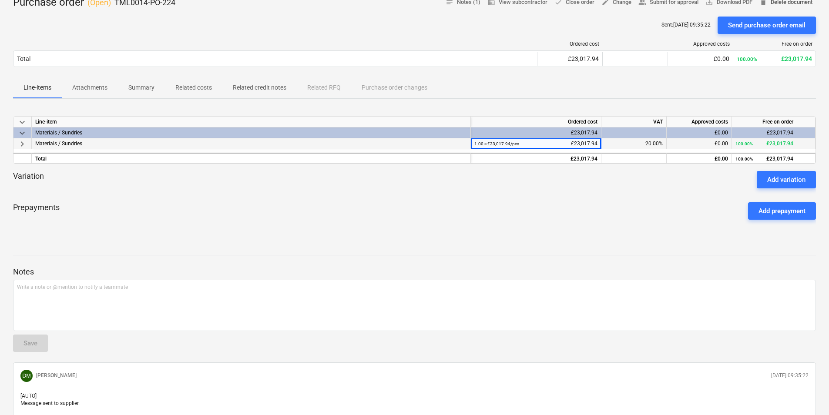
scroll to position [0, 0]
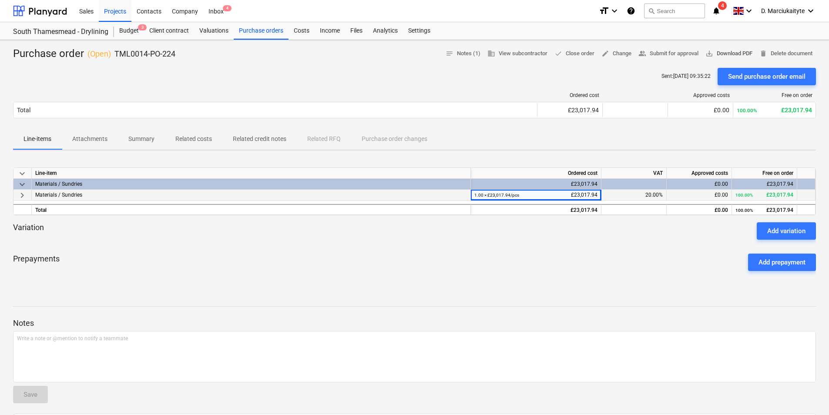
click at [719, 51] on span "save_alt Download PDF" at bounding box center [728, 54] width 47 height 10
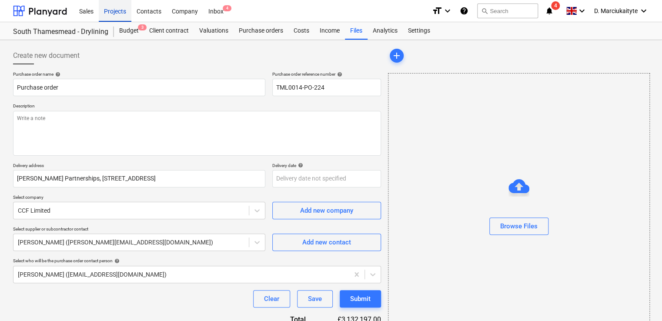
click at [111, 16] on div "Projects" at bounding box center [115, 11] width 33 height 22
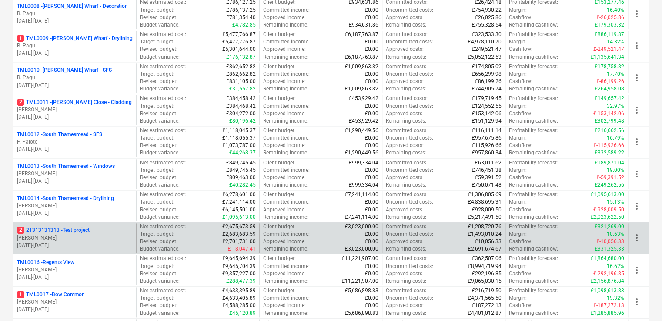
scroll to position [435, 0]
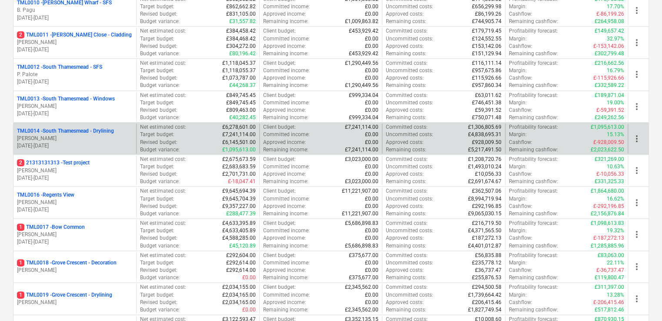
click at [65, 135] on p "[PERSON_NAME]" at bounding box center [75, 138] width 116 height 7
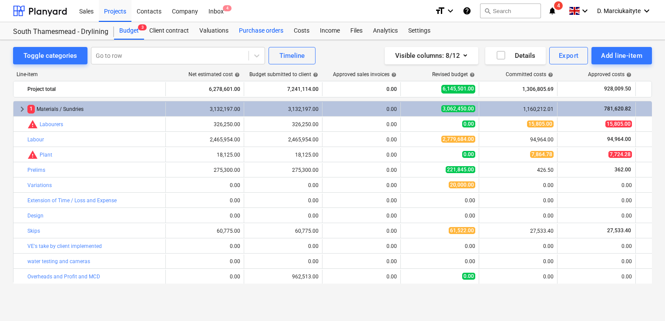
click at [267, 23] on div "Purchase orders" at bounding box center [261, 30] width 55 height 17
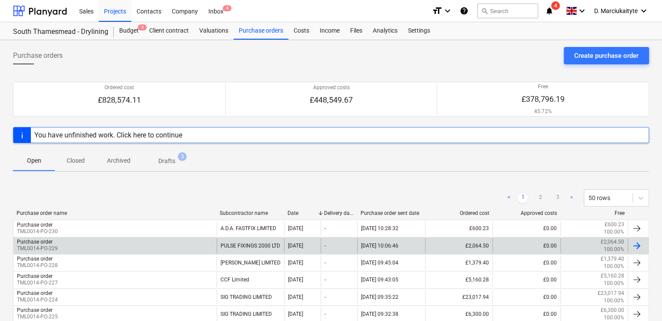
click at [136, 245] on div "Purchase order TML0014-PO-229" at bounding box center [114, 245] width 203 height 15
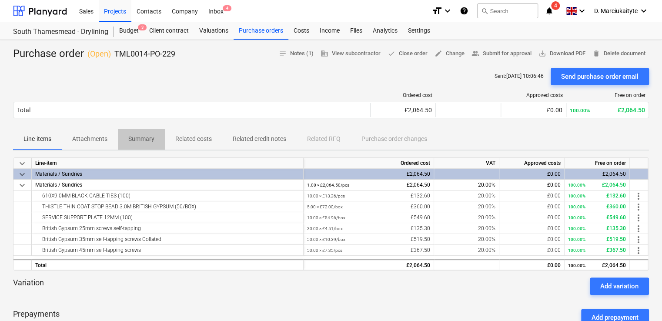
click at [146, 146] on button "Summary" at bounding box center [141, 139] width 47 height 21
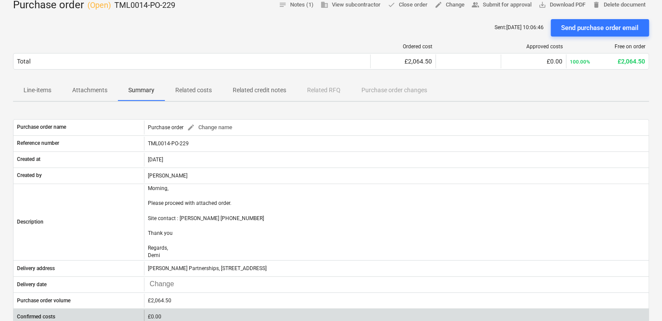
scroll to position [87, 0]
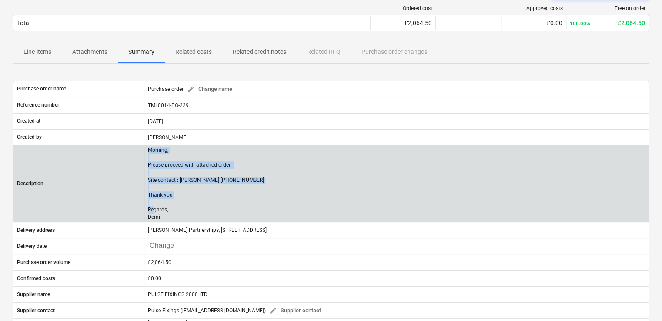
drag, startPoint x: 167, startPoint y: 218, endPoint x: 145, endPoint y: 149, distance: 72.5
click at [145, 149] on div "Morning, Please proceed with attached order. Site contact : Alex 07958418640 Th…" at bounding box center [396, 184] width 505 height 75
copy p "Morning, Please proceed with attached order. Site contact : Alex 07958418640 Th…"
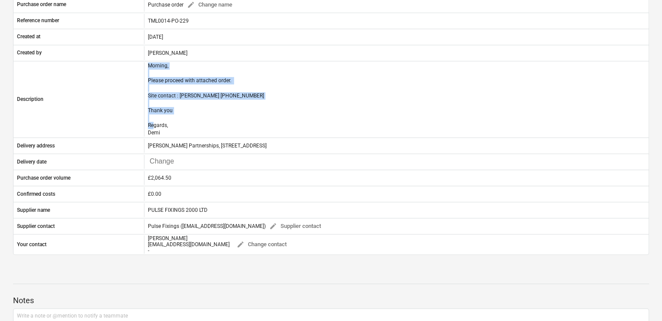
scroll to position [35, 0]
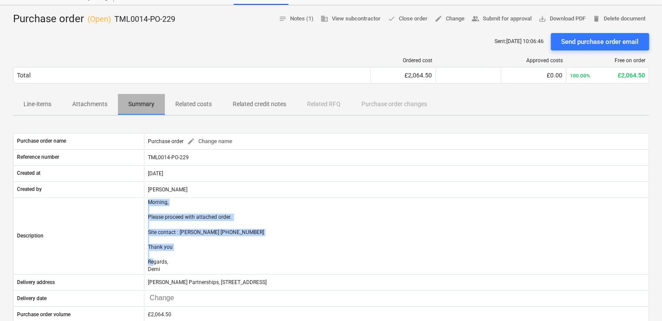
click at [140, 97] on span "Summary" at bounding box center [141, 104] width 47 height 14
click at [153, 104] on p "Summary" at bounding box center [141, 104] width 26 height 9
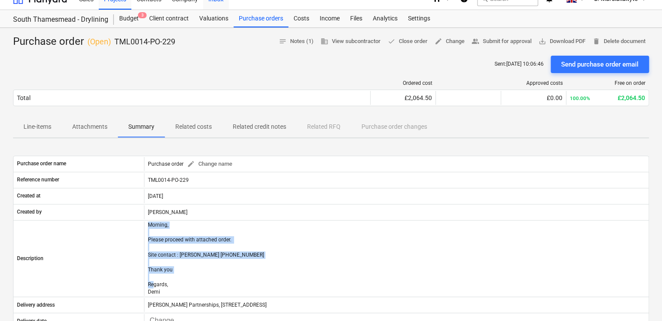
scroll to position [0, 0]
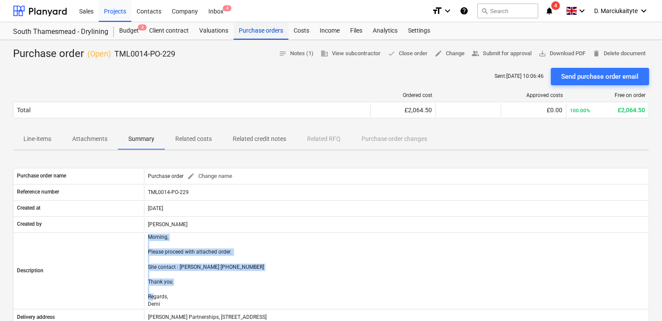
click at [267, 33] on div "Purchase orders" at bounding box center [261, 30] width 55 height 17
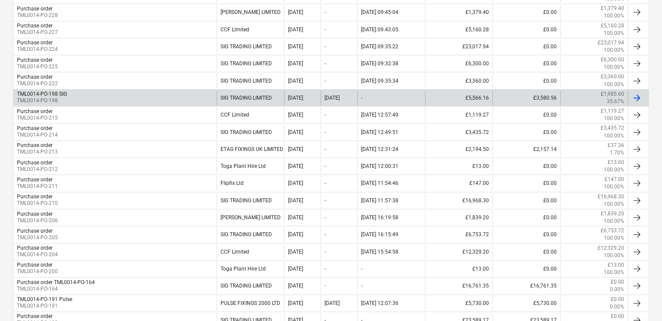
scroll to position [175, 0]
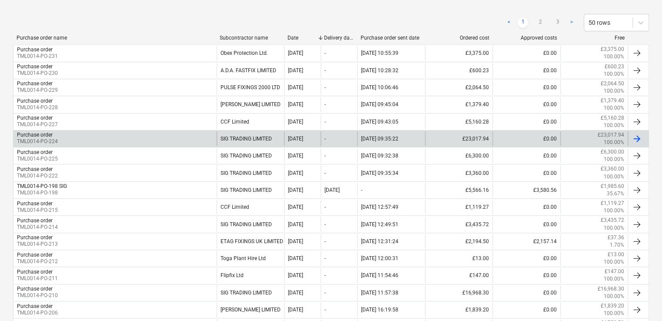
click at [167, 143] on div "Purchase order TML0014-PO-224" at bounding box center [114, 138] width 203 height 15
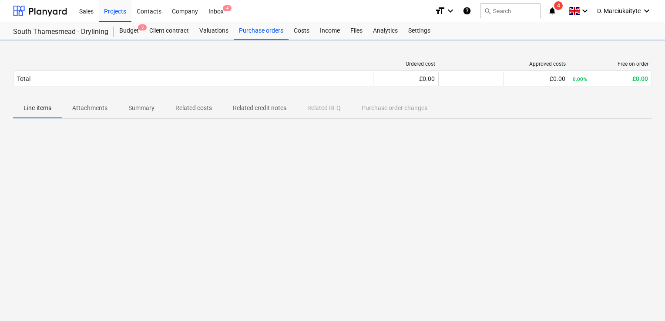
click at [152, 109] on p "Summary" at bounding box center [141, 108] width 26 height 9
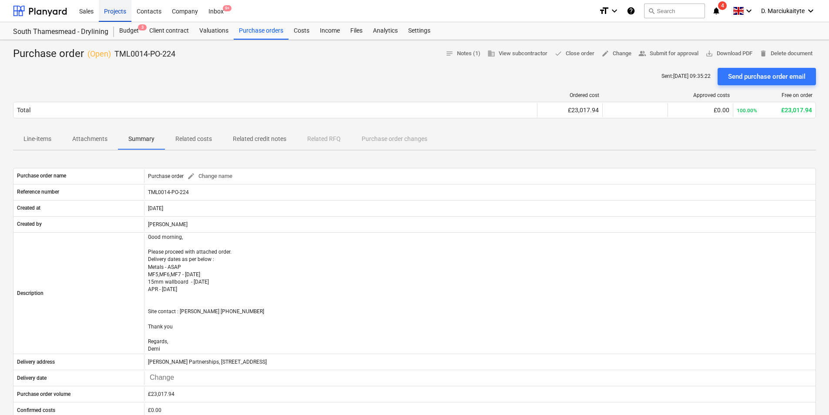
click at [117, 7] on div "Projects" at bounding box center [115, 11] width 33 height 22
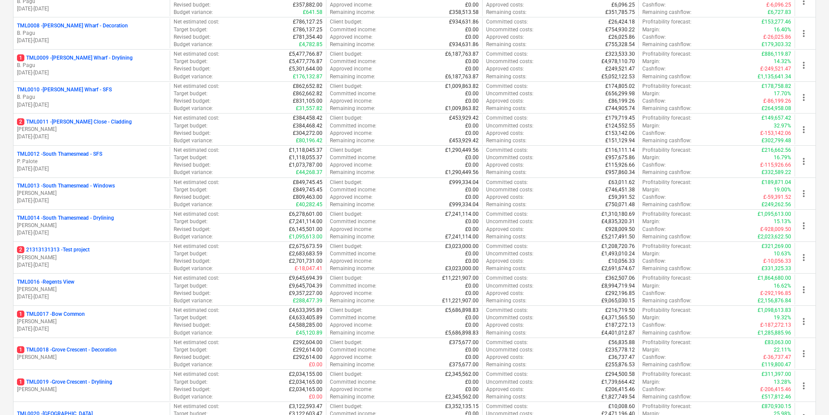
scroll to position [478, 0]
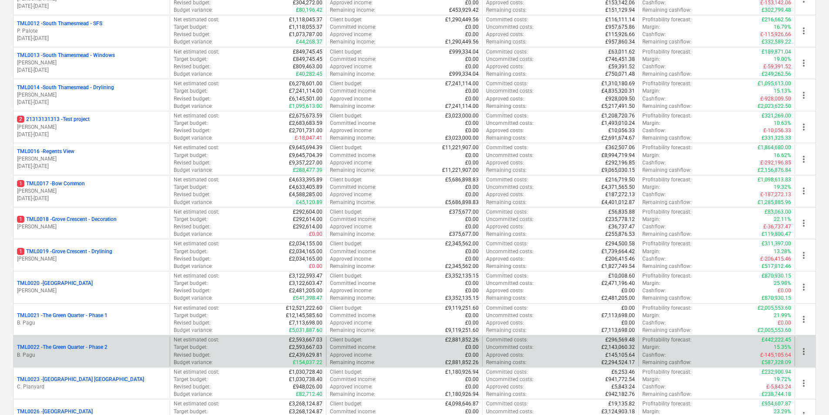
click at [90, 321] on p "B. Pagu" at bounding box center [91, 354] width 149 height 7
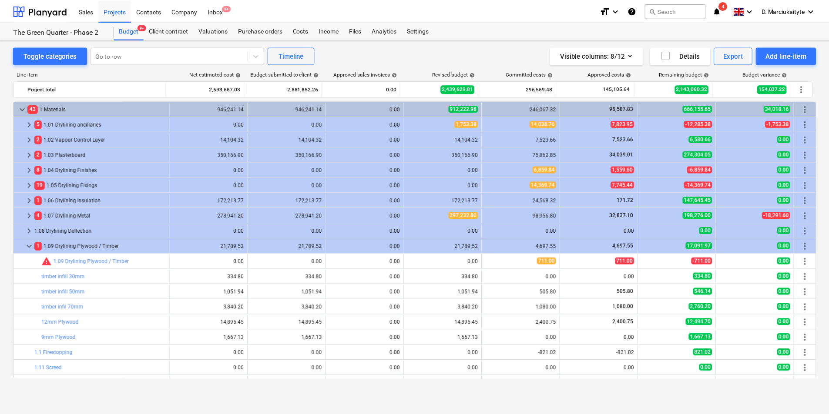
scroll to position [43, 0]
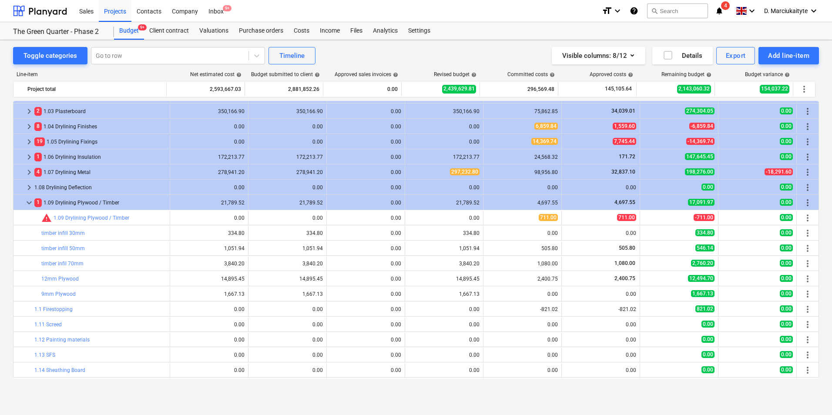
click at [267, 19] on div "Sales Projects Contacts Company Inbox 9+" at bounding box center [334, 11] width 521 height 22
click at [266, 34] on div "Purchase orders" at bounding box center [261, 30] width 55 height 17
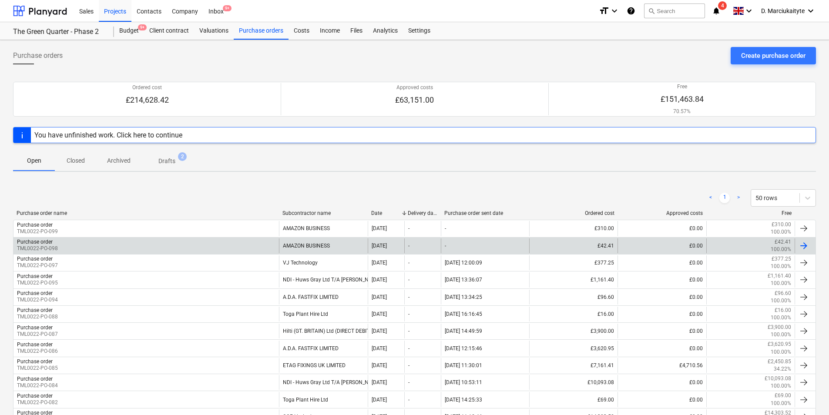
click at [234, 243] on div "Purchase order TML0022-PO-098" at bounding box center [145, 245] width 265 height 15
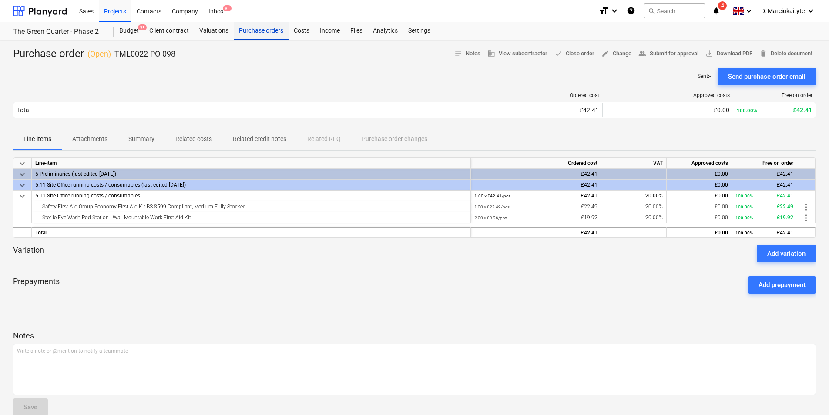
click at [260, 28] on div "Purchase orders" at bounding box center [261, 30] width 55 height 17
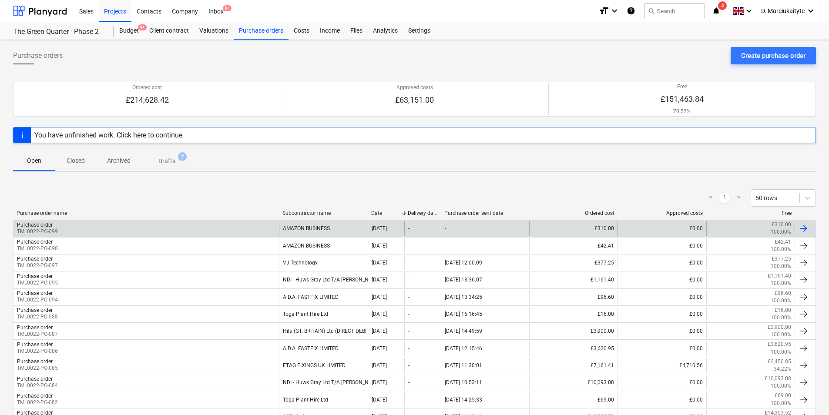
click at [254, 234] on div "Purchase order TML0022-PO-099" at bounding box center [145, 228] width 265 height 15
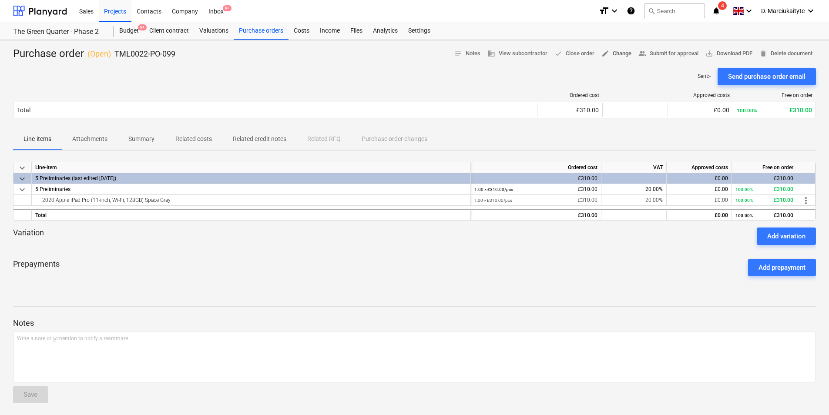
click at [616, 53] on span "edit Change" at bounding box center [616, 54] width 30 height 10
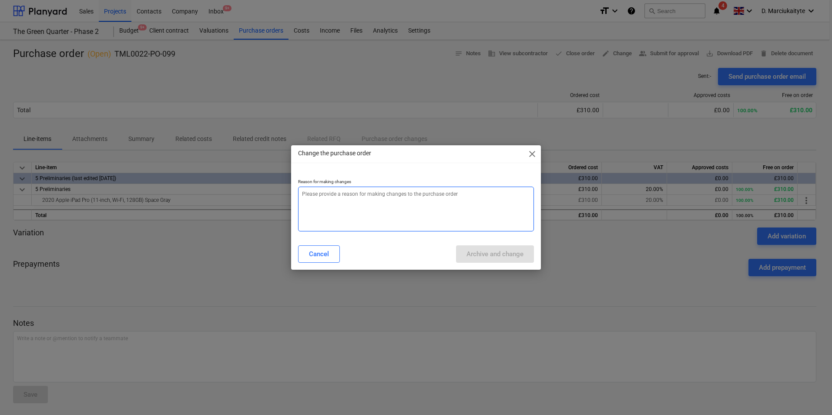
click at [354, 202] on textarea at bounding box center [416, 209] width 236 height 45
type textarea "x"
type textarea "e"
type textarea "x"
type textarea "er"
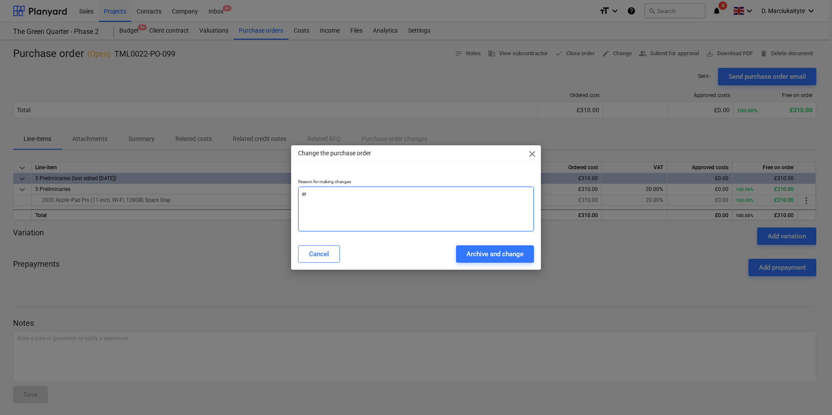
type textarea "x"
type textarea "err"
type textarea "x"
type textarea "erro"
type textarea "x"
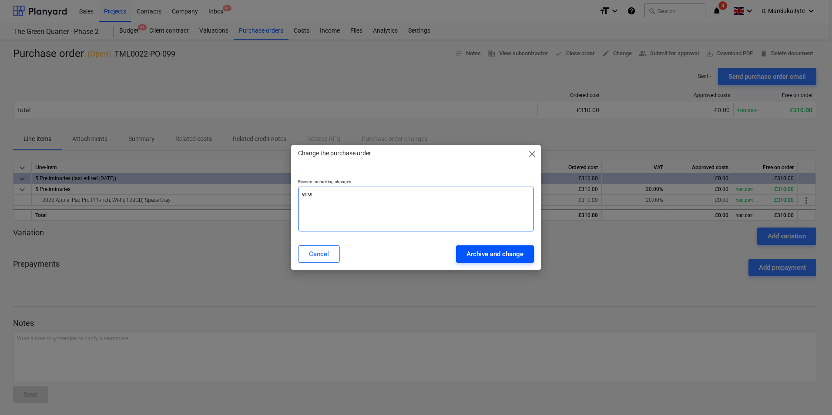
type textarea "error"
click at [464, 254] on button "Archive and change" at bounding box center [495, 253] width 78 height 17
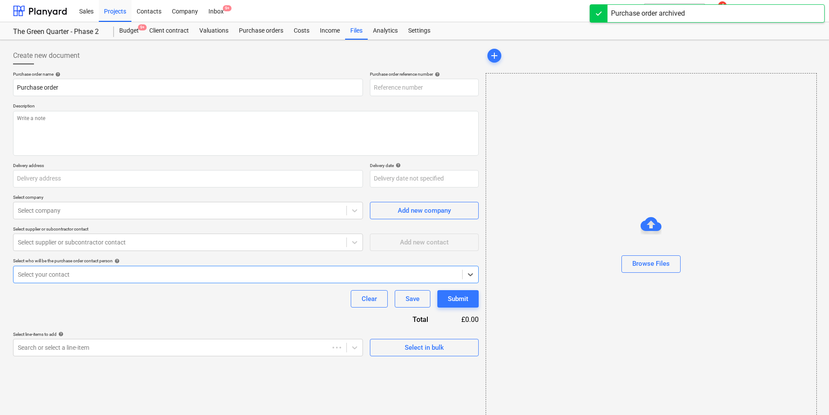
type textarea "x"
type input "TML0022-PO-100"
type textarea "x"
type input "TML0022-PO-099"
type textarea "Proceed with an order"
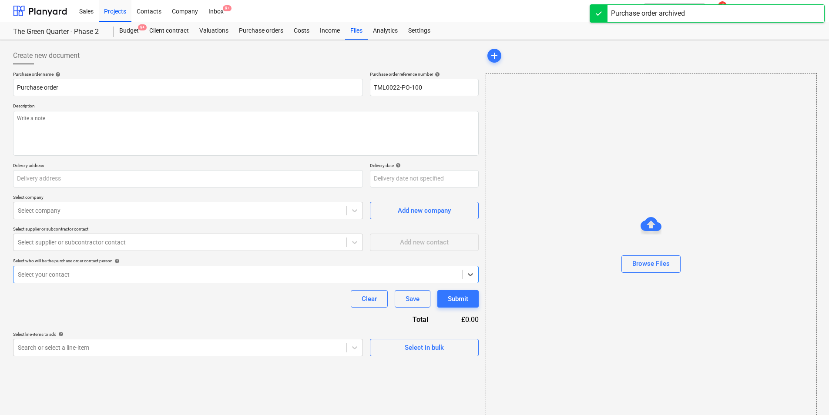
type input "The Green Quarter, Gate 4, Pump Ln, UB3 3NF"
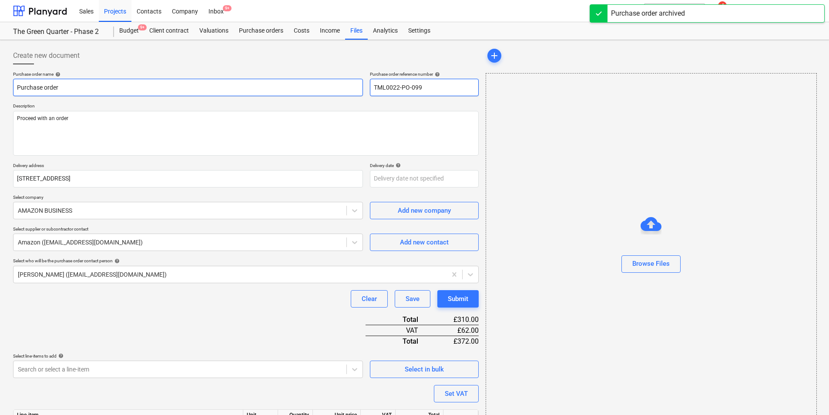
drag, startPoint x: 428, startPoint y: 88, endPoint x: 352, endPoint y: 87, distance: 76.1
click at [352, 87] on div "Purchase order name help Purchase order Purchase order reference number help TM…" at bounding box center [245, 83] width 465 height 25
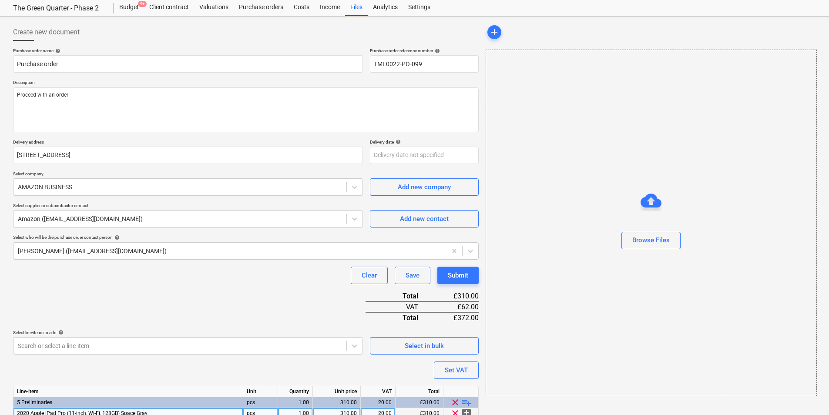
scroll to position [63, 0]
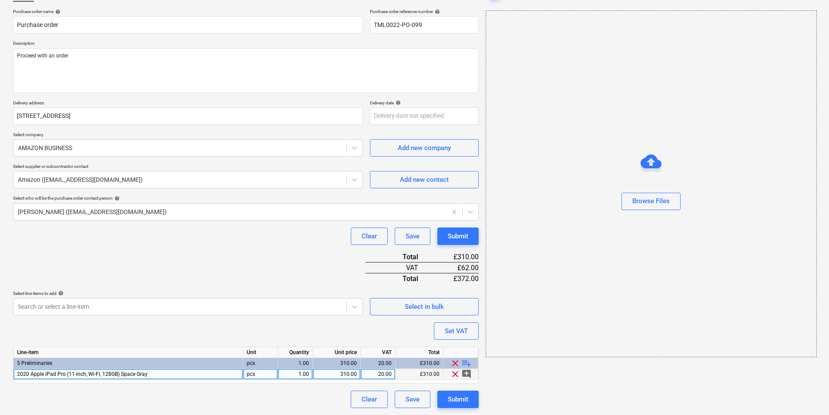
click at [152, 321] on div "2020 Apple iPad Pro (11-inch, Wi-Fi, 128GB) Space Gray" at bounding box center [128, 374] width 230 height 11
type textarea "x"
type input "Apple iPad 11-inch"
click at [185, 321] on div "Apple iPad 11-inch" at bounding box center [128, 374] width 230 height 11
type textarea "x"
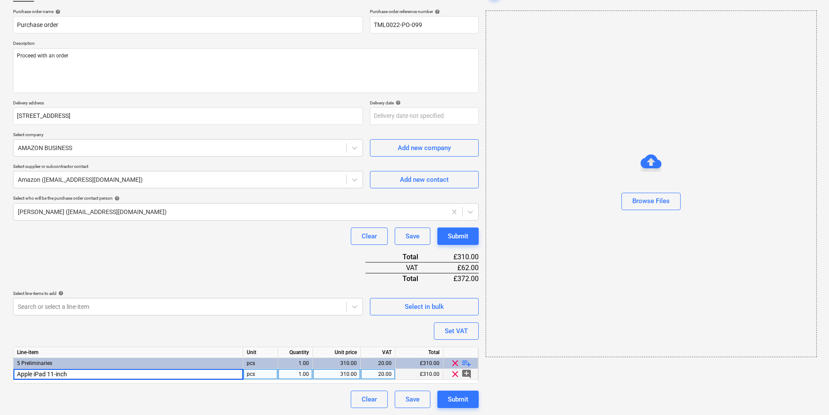
type input "Apple iPad 11-inch: A16 chip, 11-inch Model, Liquid Retina Display, 128GB, Wi-F…"
click at [303, 321] on div "1.00" at bounding box center [294, 374] width 27 height 11
type textarea "x"
type input "256.64"
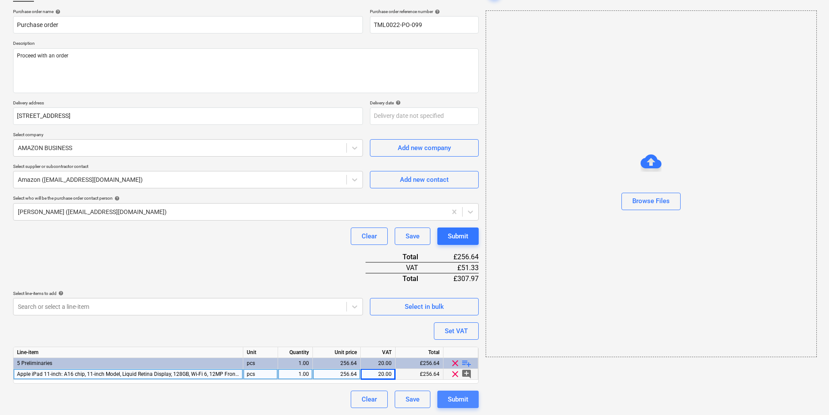
click at [465, 321] on div "Submit" at bounding box center [458, 399] width 20 height 11
type textarea "x"
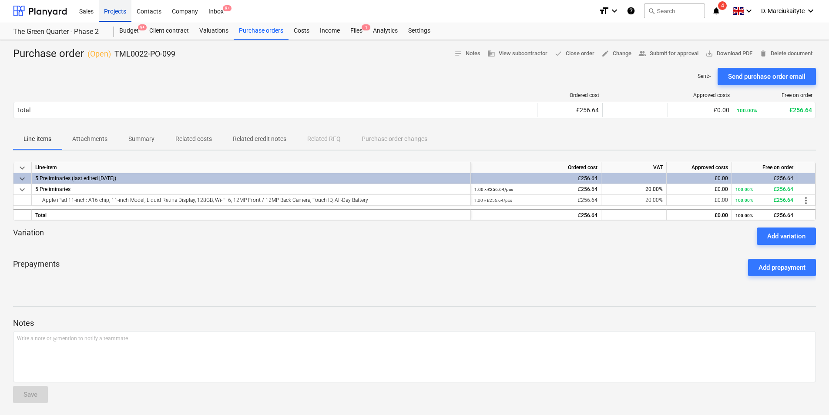
click at [111, 6] on div "Projects" at bounding box center [115, 11] width 33 height 22
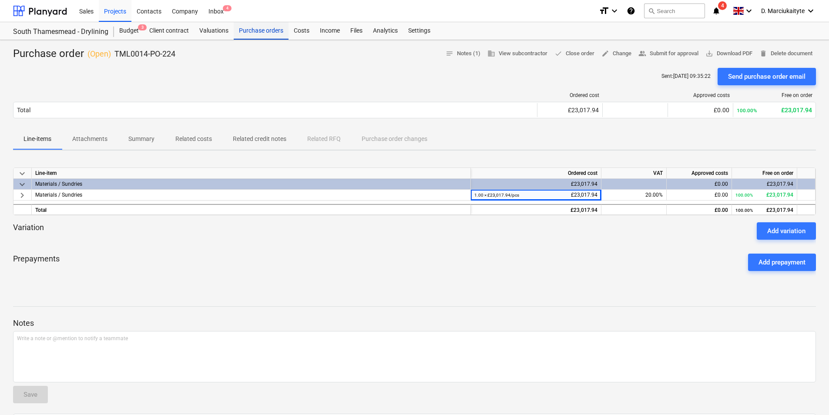
click at [257, 27] on div "Purchase orders" at bounding box center [261, 30] width 55 height 17
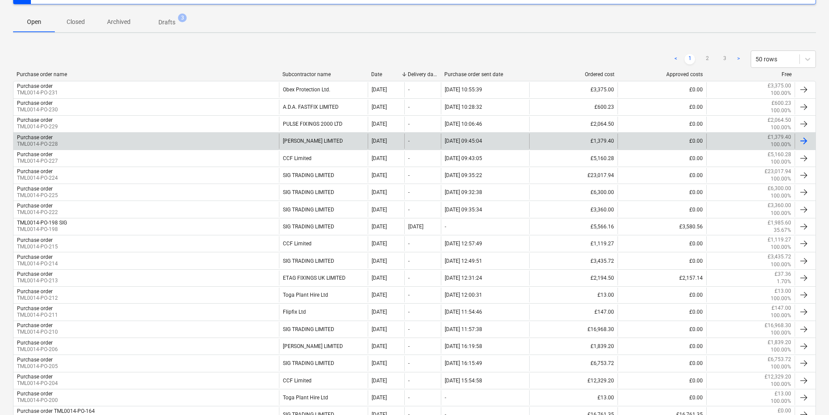
scroll to position [174, 0]
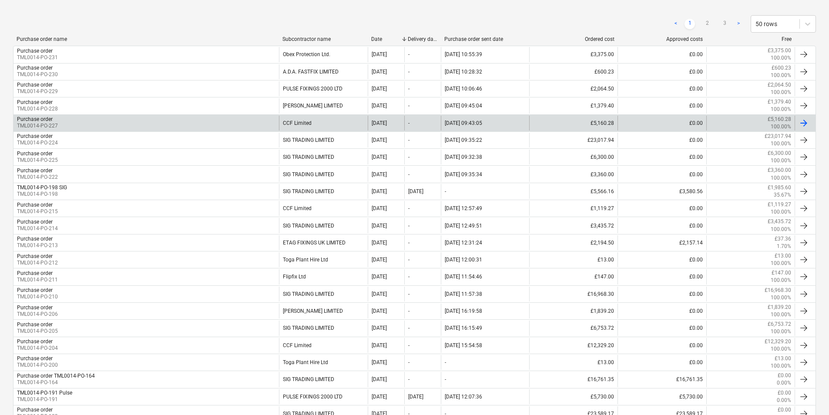
click at [302, 124] on div "CCF Limited" at bounding box center [323, 123] width 88 height 15
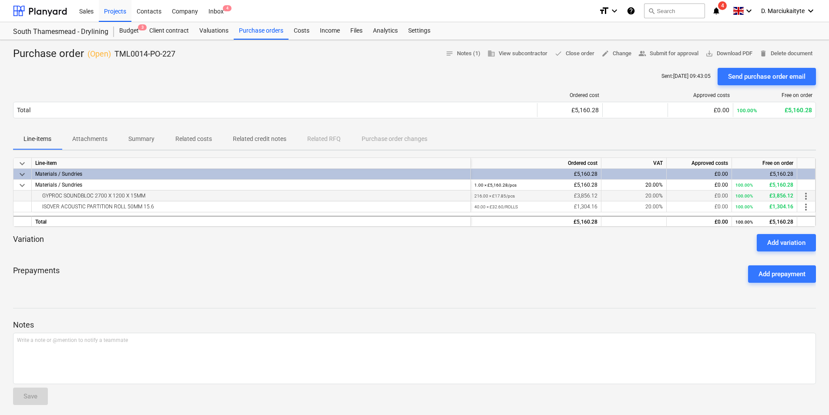
drag, startPoint x: 151, startPoint y: 196, endPoint x: 37, endPoint y: 197, distance: 114.0
click at [37, 197] on div "GYPROC SOUNDBLOC 2700 X 1200 X 15MM" at bounding box center [250, 196] width 431 height 10
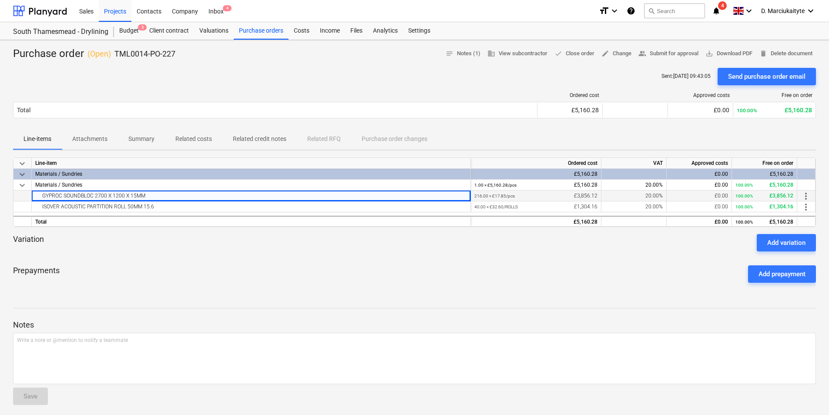
copy div "GYPROC SOUNDBLOC 2700 X 1200 X 15MM"
click at [157, 204] on div "ISOVER ACOUSTIC PARTITION ROLL 50MM 15.6" at bounding box center [250, 206] width 431 height 10
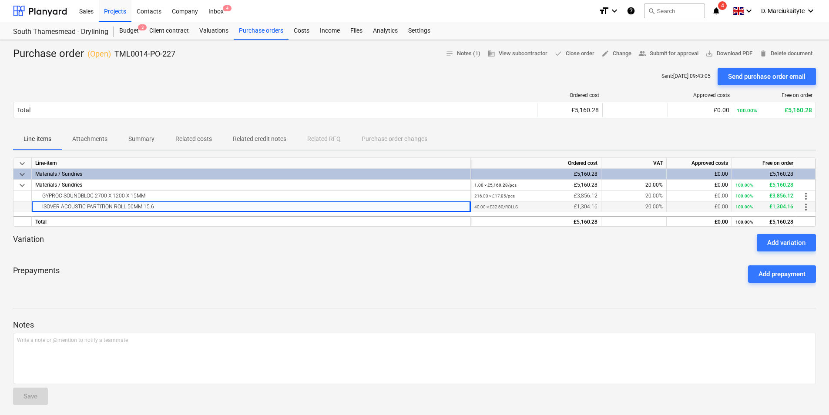
drag, startPoint x: 165, startPoint y: 206, endPoint x: 23, endPoint y: 207, distance: 142.2
click at [35, 206] on div "ISOVER ACOUSTIC PARTITION ROLL 50MM 15.6" at bounding box center [251, 206] width 439 height 11
copy div "ISOVER ACOUSTIC PARTITION ROLL 50MM 15.6"
drag, startPoint x: 180, startPoint y: 53, endPoint x: 112, endPoint y: 53, distance: 67.4
click at [112, 53] on div "Purchase order ( Open ) TML0014-PO-227 notes Notes (1) business View subcontrac…" at bounding box center [414, 54] width 802 height 14
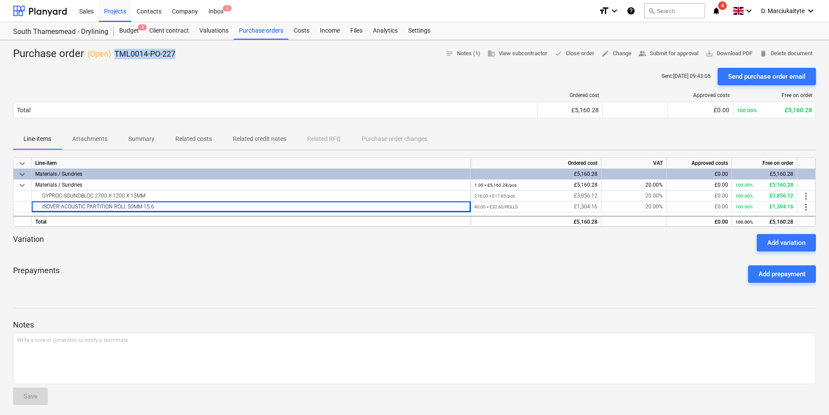
copy div "TML0014-PO-227"
click at [256, 35] on div "Purchase orders" at bounding box center [261, 30] width 55 height 17
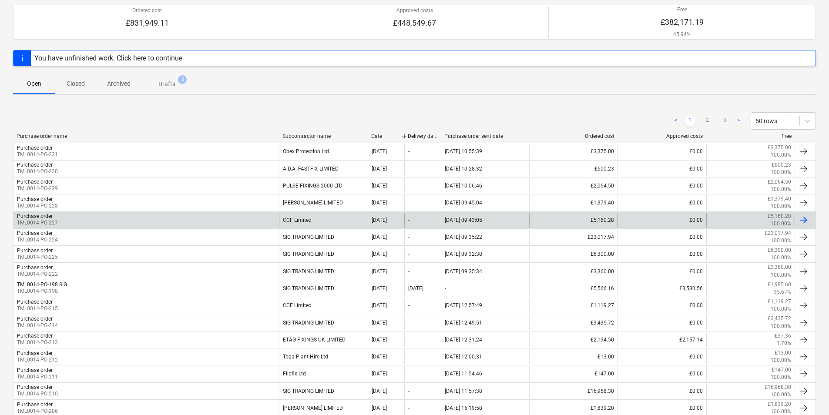
scroll to position [87, 0]
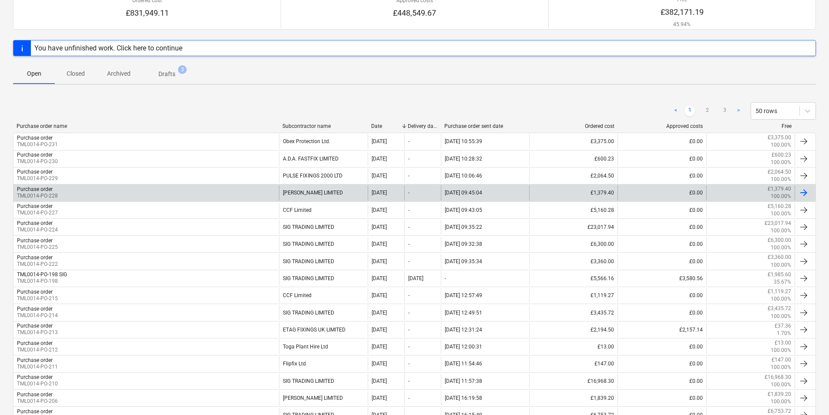
click at [269, 193] on div "Purchase order TML0014-PO-228" at bounding box center [145, 192] width 265 height 15
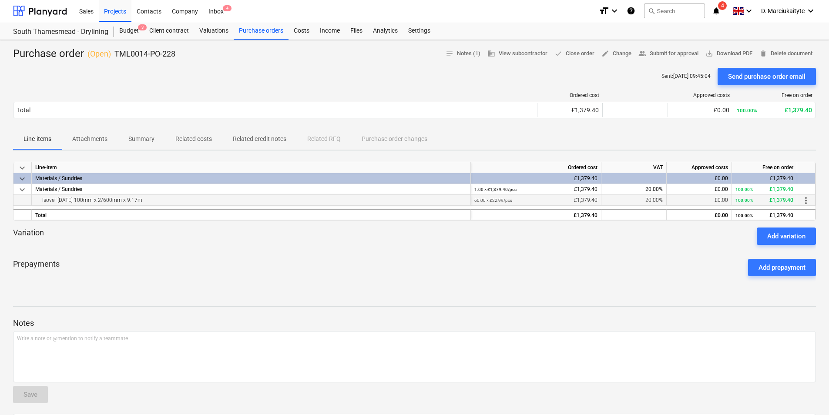
drag, startPoint x: 175, startPoint y: 198, endPoint x: 28, endPoint y: 197, distance: 147.0
click at [0, 0] on div "Isover [DATE] 100mm x 2/600mm x 9.17m 60.00 × £22.99 / pcs £1,379.40 20.00% £0.…" at bounding box center [0, 0] width 0 height 0
copy div "Isover [DATE] 100mm x 2/600mm x 9.17m"
drag, startPoint x: 187, startPoint y: 53, endPoint x: 112, endPoint y: 55, distance: 75.3
click at [112, 55] on div "Purchase order ( Open ) TML0014-PO-228 notes Notes (1) business View subcontrac…" at bounding box center [414, 54] width 802 height 14
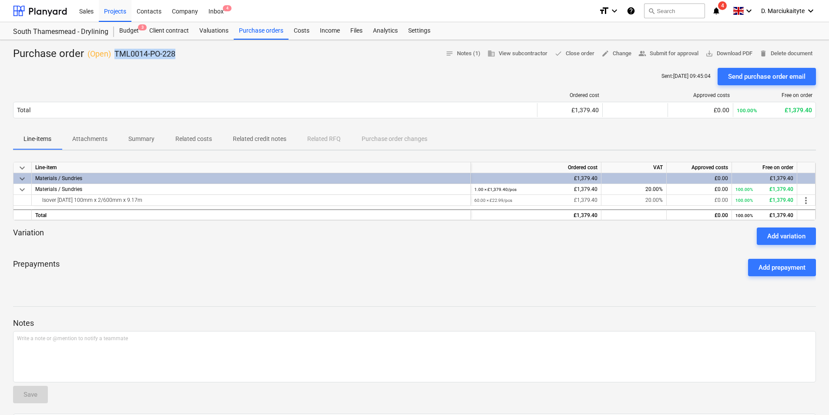
copy div "TML0014-PO-228"
drag, startPoint x: 258, startPoint y: 32, endPoint x: 268, endPoint y: 38, distance: 11.6
click at [258, 32] on div "Purchase orders" at bounding box center [261, 30] width 55 height 17
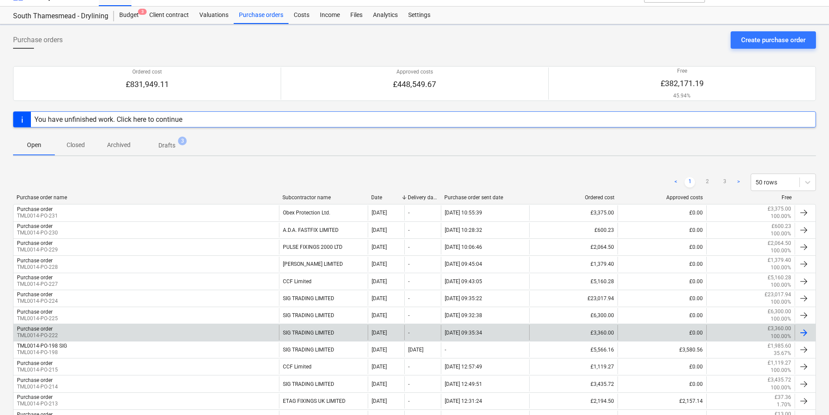
scroll to position [43, 0]
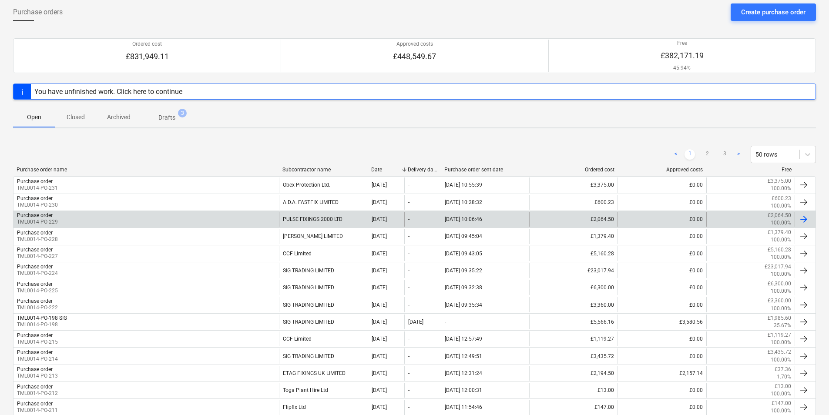
click at [234, 213] on div "Purchase order TML0014-PO-229" at bounding box center [145, 219] width 265 height 15
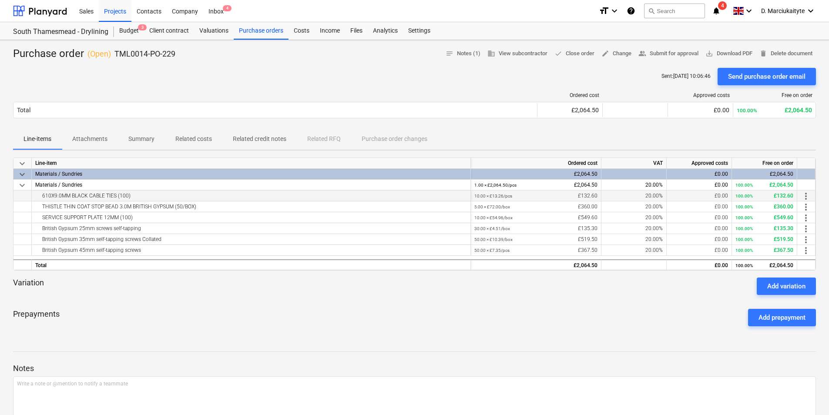
drag, startPoint x: 144, startPoint y: 191, endPoint x: 28, endPoint y: 194, distance: 115.3
click at [0, 0] on div "610X9.0MM BLACK CABLE TIES (100) 10.00 × £13.26 / pcs £132.60 20.00% £0.00 100.…" at bounding box center [0, 0] width 0 height 0
copy div "610X9.0MM BLACK CABLE TIES (100)"
click at [201, 205] on div "THISTLE THIN COAT STOP BEAD 3.0M BRITISH GYPSUM (50/BOX)" at bounding box center [250, 206] width 431 height 10
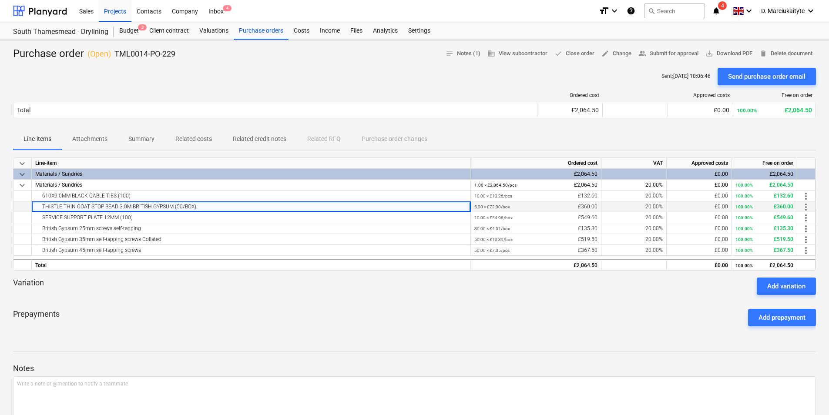
drag, startPoint x: 214, startPoint y: 207, endPoint x: 34, endPoint y: 210, distance: 180.1
click at [34, 210] on div "THISTLE THIN COAT STOP BEAD 3.0M BRITISH GYPSUM (50/BOX)" at bounding box center [251, 206] width 439 height 11
copy div "THISTLE THIN COAT STOP BEAD 3.0M BRITISH GYPSUM (50/BOX)"
click at [187, 220] on div "SERVICE SUPPORT PLATE 12MM (100)" at bounding box center [250, 217] width 431 height 10
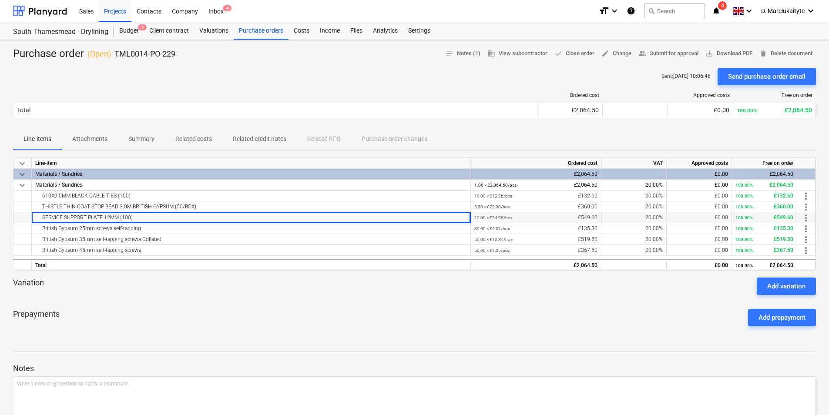
drag, startPoint x: 174, startPoint y: 217, endPoint x: 20, endPoint y: 217, distance: 154.0
click at [0, 0] on div "SERVICE SUPPORT PLATE 12MM (100) 10.00 × £54.96 / box £549.60 20.00% £0.00 100.…" at bounding box center [0, 0] width 0 height 0
copy div "SERVICE SUPPORT PLATE 12MM (100)"
click at [131, 231] on div "British Gypsum 25mm screws self-tapping" at bounding box center [250, 228] width 431 height 10
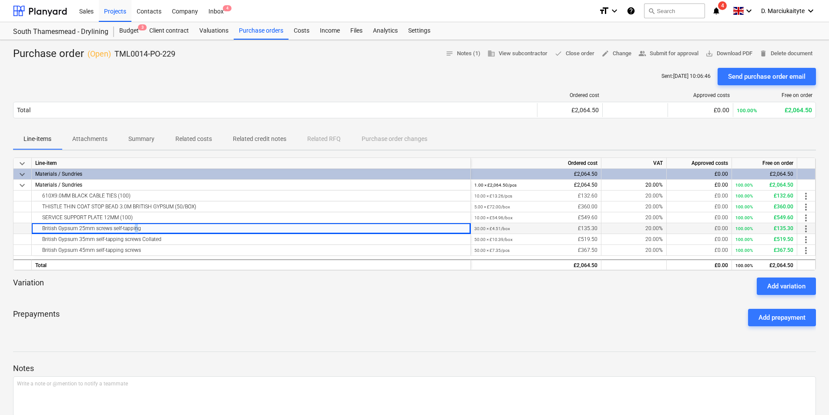
drag, startPoint x: 131, startPoint y: 231, endPoint x: 23, endPoint y: 231, distance: 107.4
click at [0, 0] on div "British Gypsum 25mm screws self-tapping 30.00 × £4.51 / box £135.30 20.00% £0.0…" at bounding box center [0, 0] width 0 height 0
copy div "British Gypsum 25mm screws self-tapping"
drag, startPoint x: 157, startPoint y: 238, endPoint x: 168, endPoint y: 240, distance: 11.0
click at [157, 238] on div "British Gypsum 35mm self-tapping screws Collated" at bounding box center [250, 239] width 431 height 10
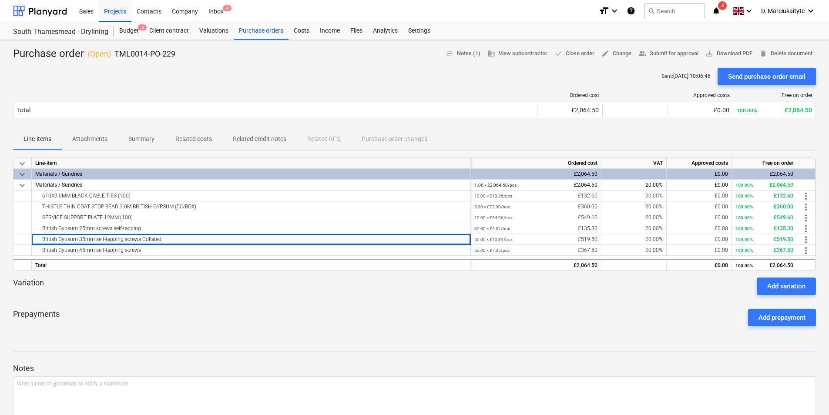
drag, startPoint x: 182, startPoint y: 241, endPoint x: 11, endPoint y: 241, distance: 171.4
click at [13, 242] on div "Purchase order ( Open ) TML0014-PO-229 notes Notes (1) business View subcontrac…" at bounding box center [414, 299] width 829 height 518
copy div "Line-item Ordered cost VAT Approved costs Free on order keyboard_arrow_down Mat…"
drag, startPoint x: 137, startPoint y: 242, endPoint x: 144, endPoint y: 241, distance: 6.1
click at [138, 242] on div "British Gypsum 35mm self-tapping screws Collated" at bounding box center [250, 239] width 431 height 10
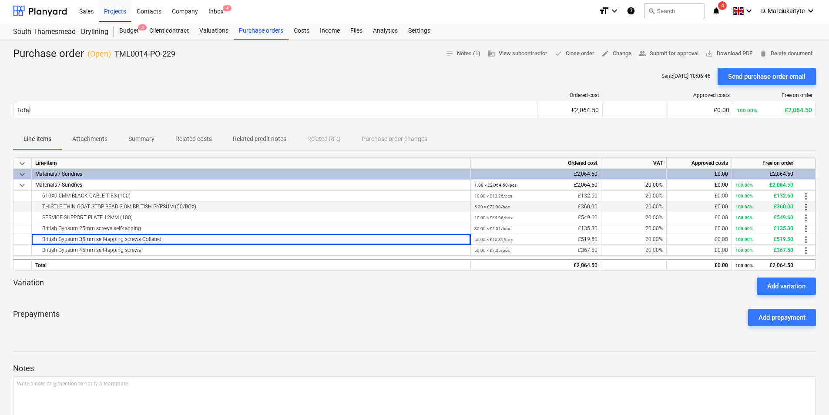
click at [151, 205] on div "THISTLE THIN COAT STOP BEAD 3.0M BRITISH GYPSUM (50/BOX)" at bounding box center [250, 206] width 431 height 10
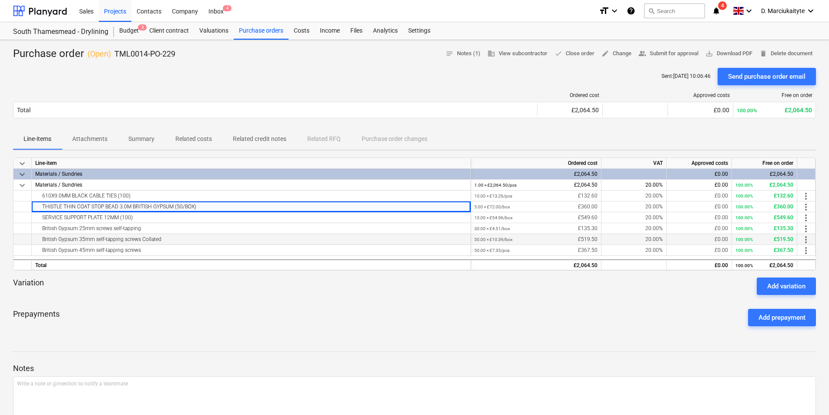
click at [157, 236] on div "British Gypsum 35mm self-tapping screws Collated" at bounding box center [250, 239] width 431 height 10
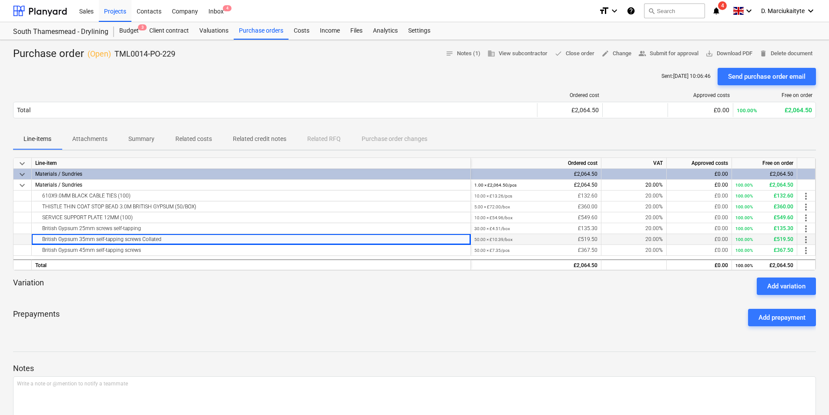
drag, startPoint x: 167, startPoint y: 238, endPoint x: 27, endPoint y: 243, distance: 140.6
click at [0, 0] on div "British Gypsum 35mm self-tapping screws Collated 50.00 × £10.39 / box £519.50 2…" at bounding box center [0, 0] width 0 height 0
click at [124, 246] on div "British Gypsum 45mm self-tapping screws" at bounding box center [250, 250] width 431 height 10
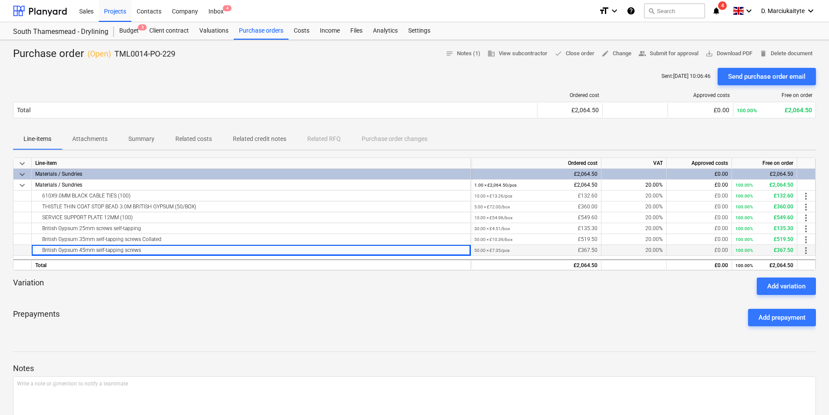
drag, startPoint x: 139, startPoint y: 249, endPoint x: 24, endPoint y: 250, distance: 115.3
click at [0, 0] on div "British Gypsum 45mm self-tapping screws 50.00 × £7.35 / pcs £367.50 20.00% £0.0…" at bounding box center [0, 0] width 0 height 0
drag, startPoint x: 93, startPoint y: 137, endPoint x: 114, endPoint y: 136, distance: 21.3
click at [94, 137] on p "Attachments" at bounding box center [89, 138] width 35 height 9
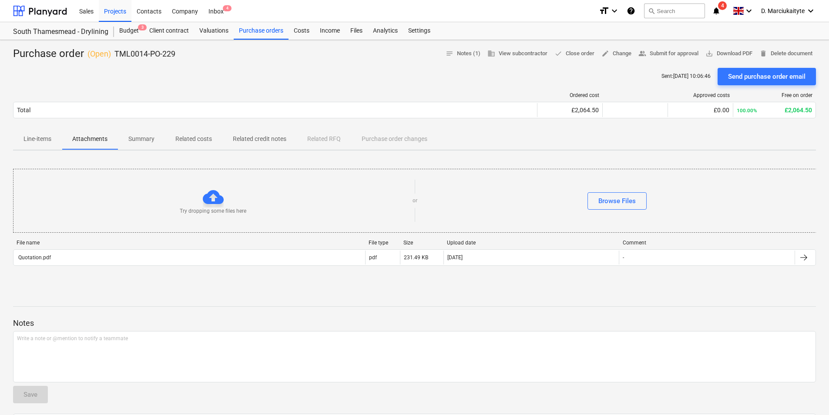
click at [147, 137] on p "Summary" at bounding box center [141, 138] width 26 height 9
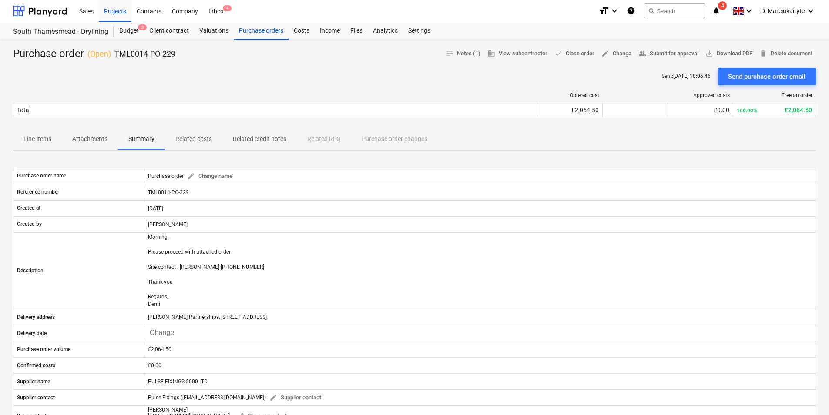
click at [198, 145] on span "Related costs" at bounding box center [193, 139] width 57 height 14
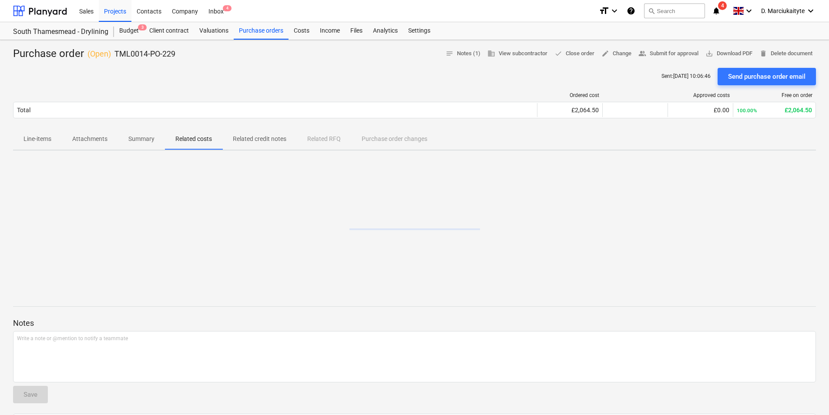
click at [255, 140] on p "Related credit notes" at bounding box center [259, 138] width 53 height 9
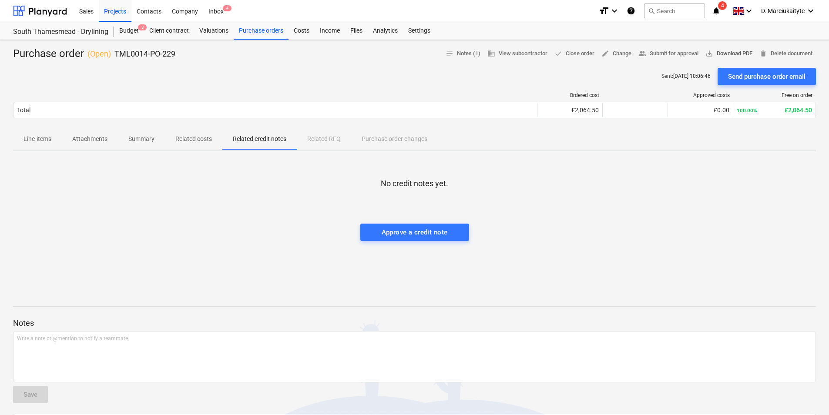
click at [744, 54] on span "save_alt Download PDF" at bounding box center [728, 54] width 47 height 10
drag, startPoint x: 179, startPoint y: 53, endPoint x: 114, endPoint y: 52, distance: 64.8
click at [114, 52] on div "Purchase order ( Open ) TML0014-PO-229 notes Notes (1) business View subcontrac…" at bounding box center [414, 54] width 802 height 14
click at [269, 30] on div "Purchase orders" at bounding box center [261, 30] width 55 height 17
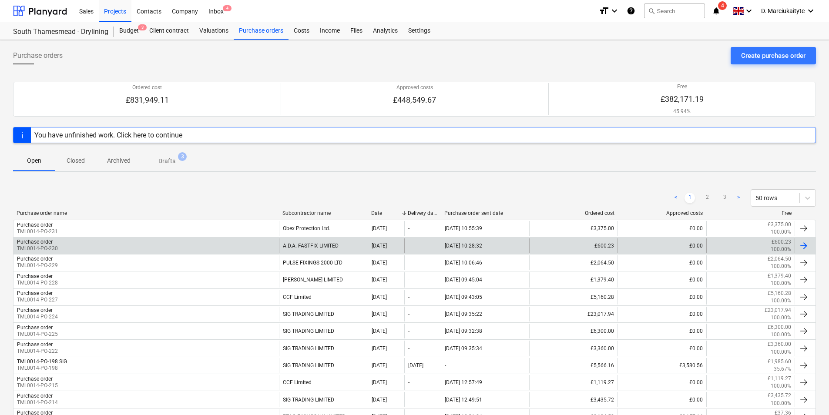
click at [206, 246] on div "Purchase order TML0014-PO-230" at bounding box center [145, 245] width 265 height 15
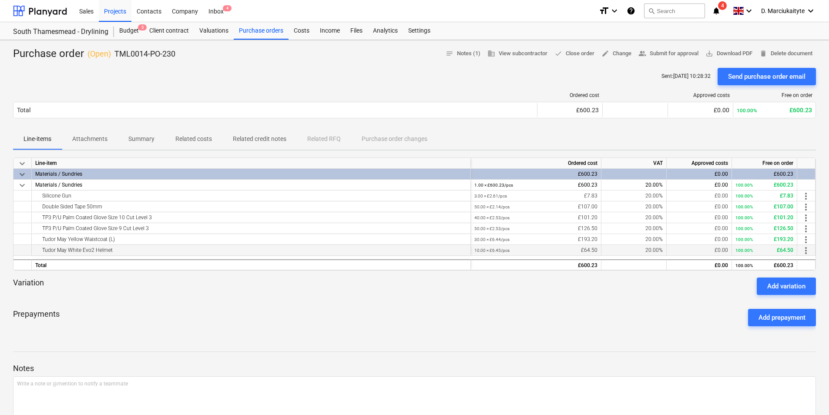
drag, startPoint x: 117, startPoint y: 251, endPoint x: 40, endPoint y: 252, distance: 77.9
click at [40, 252] on div "Tudor May White Evo2 Helmet" at bounding box center [250, 250] width 431 height 10
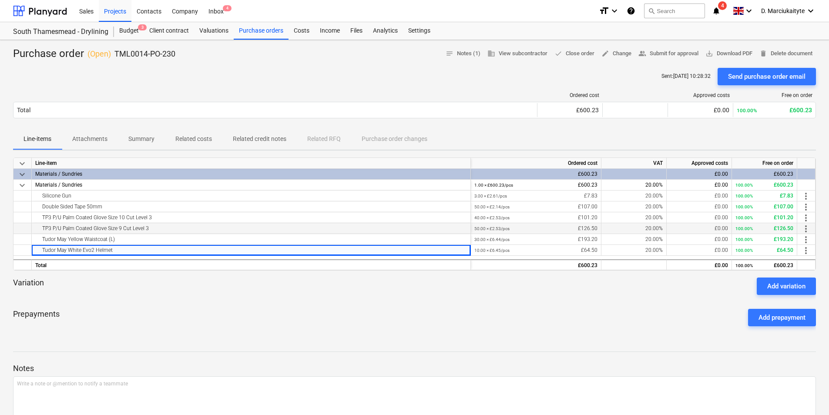
drag, startPoint x: 40, startPoint y: 252, endPoint x: 147, endPoint y: 225, distance: 110.3
click at [147, 225] on div "TP3 P/U Palm Coated Glove Size 9 Cut Level 3" at bounding box center [250, 228] width 431 height 10
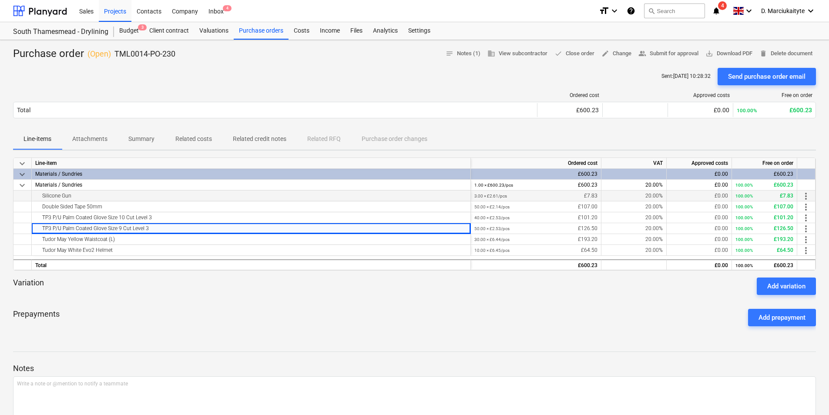
drag, startPoint x: 53, startPoint y: 196, endPoint x: 32, endPoint y: 195, distance: 21.4
click at [40, 196] on div "Silicone Gun" at bounding box center [250, 196] width 431 height 10
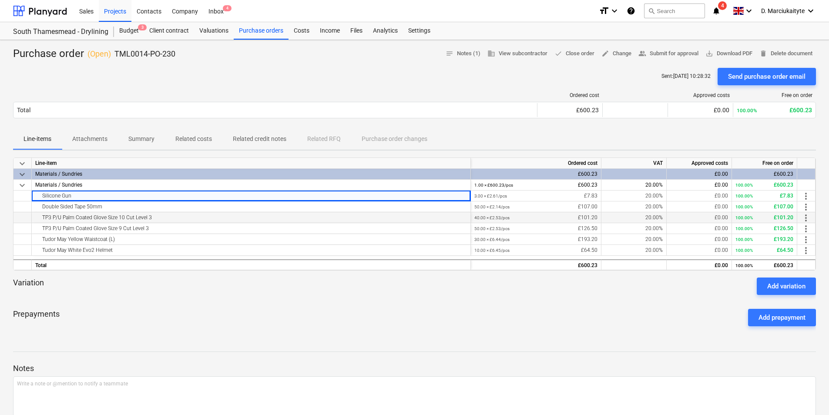
click at [225, 216] on div "TP3 P/U Palm Coated Glove Size 10 Cut Level 3" at bounding box center [250, 217] width 431 height 10
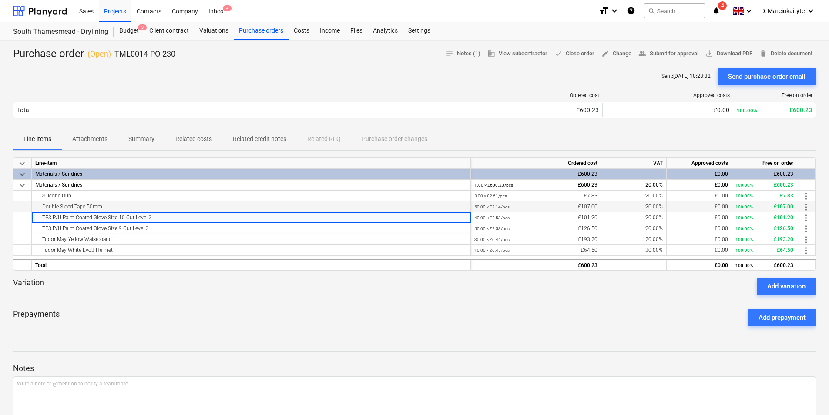
click at [163, 204] on div "Double Sided Tape 50mm" at bounding box center [250, 206] width 431 height 10
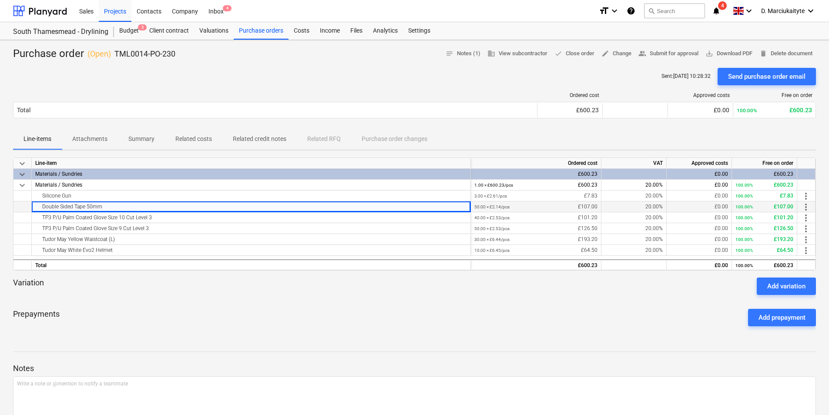
drag, startPoint x: 83, startPoint y: 207, endPoint x: 26, endPoint y: 207, distance: 57.0
click at [0, 0] on div "Double Sided Tape 50mm 50.00 × £2.14 / pcs £107.00 20.00% £0.00 100.00% £107.00…" at bounding box center [0, 0] width 0 height 0
click at [157, 218] on div "TP3 P/U Palm Coated Glove Size 10 Cut Level 3" at bounding box center [250, 217] width 431 height 10
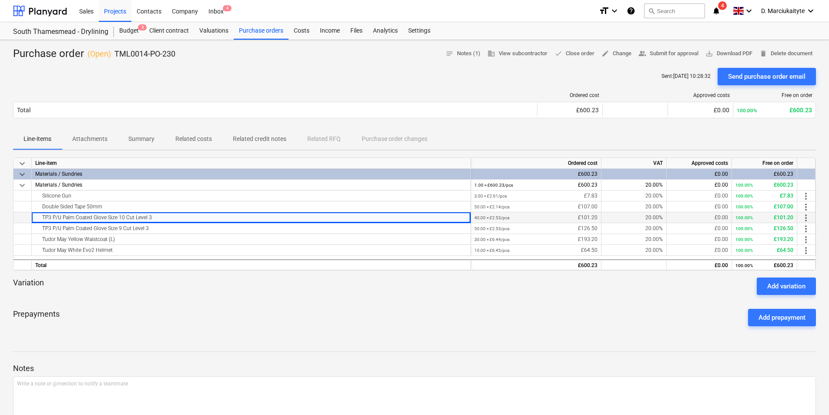
drag, startPoint x: 150, startPoint y: 220, endPoint x: 37, endPoint y: 220, distance: 112.2
click at [37, 220] on div "TP3 P/U Palm Coated Glove Size 10 Cut Level 3" at bounding box center [250, 217] width 431 height 10
click at [153, 231] on div "TP3 P/U Palm Coated Glove Size 9 Cut Level 3" at bounding box center [250, 228] width 431 height 10
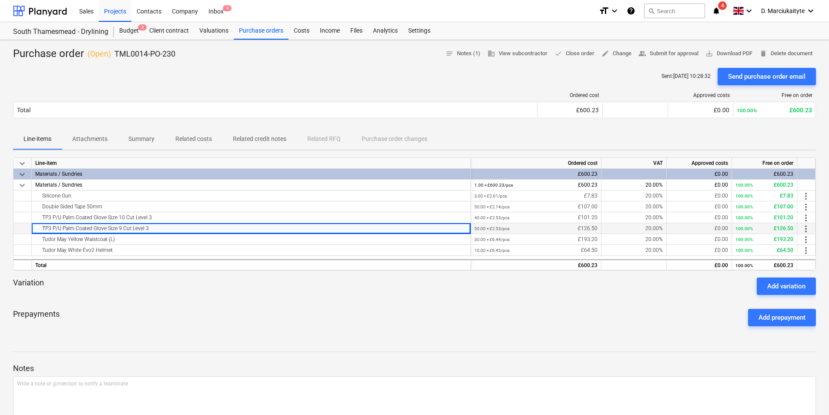
drag, startPoint x: 145, startPoint y: 228, endPoint x: 36, endPoint y: 227, distance: 109.2
click at [36, 227] on div "TP3 P/U Palm Coated Glove Size 9 Cut Level 3" at bounding box center [250, 228] width 431 height 10
click at [162, 227] on div "TP3 P/U Palm Coated Glove Size 9 Cut Level 3" at bounding box center [250, 228] width 431 height 10
drag, startPoint x: 162, startPoint y: 228, endPoint x: 33, endPoint y: 231, distance: 129.2
click at [33, 231] on div "TP3 P/U Palm Coated Glove Size 9 Cut Level 3" at bounding box center [251, 228] width 439 height 11
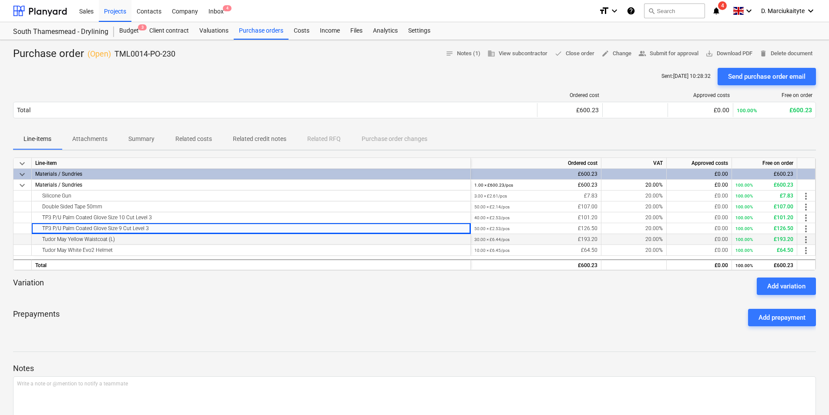
click at [157, 239] on div "Tudor May Yellow Waistcoat (L)" at bounding box center [250, 239] width 431 height 10
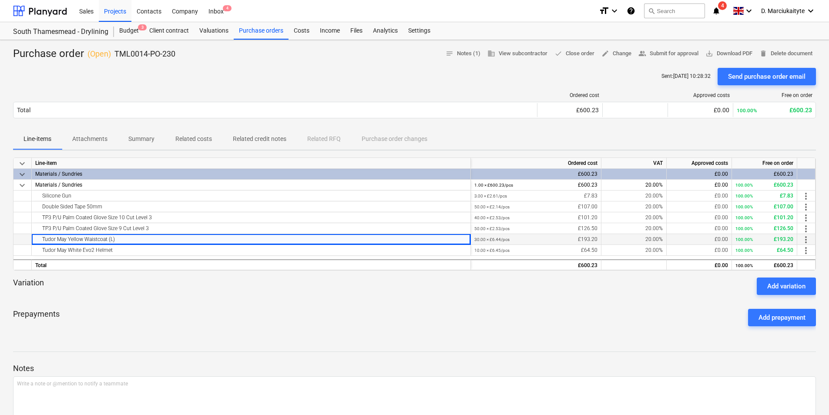
drag, startPoint x: 122, startPoint y: 237, endPoint x: 37, endPoint y: 237, distance: 84.8
click at [37, 237] on div "Tudor May Yellow Waistcoat (L)" at bounding box center [250, 239] width 431 height 10
click at [169, 250] on div "Tudor May White Evo2 Helmet" at bounding box center [250, 250] width 431 height 10
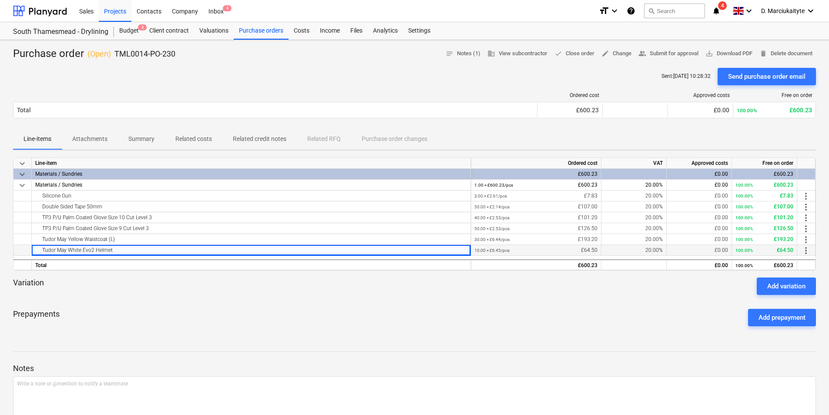
drag, startPoint x: 143, startPoint y: 253, endPoint x: 29, endPoint y: 251, distance: 114.0
click at [0, 0] on div "Tudor May White Evo2 Helmet 10.00 × £6.45 / pcs £64.50 20.00% £0.00 100.00% £64…" at bounding box center [0, 0] width 0 height 0
drag, startPoint x: 187, startPoint y: 56, endPoint x: 115, endPoint y: 55, distance: 71.3
click at [115, 55] on div "Purchase order ( Open ) TML0014-PO-230 notes Notes (1) business View subcontrac…" at bounding box center [414, 54] width 802 height 14
click at [270, 30] on div "Purchase orders" at bounding box center [261, 30] width 55 height 17
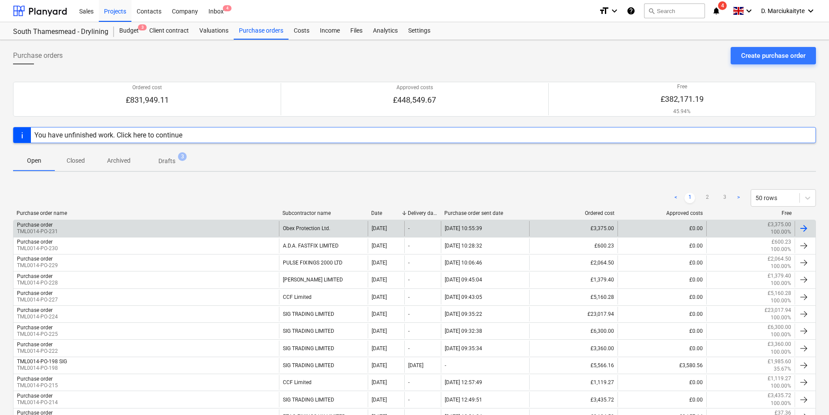
click at [213, 227] on div "Purchase order TML0014-PO-231" at bounding box center [145, 228] width 265 height 15
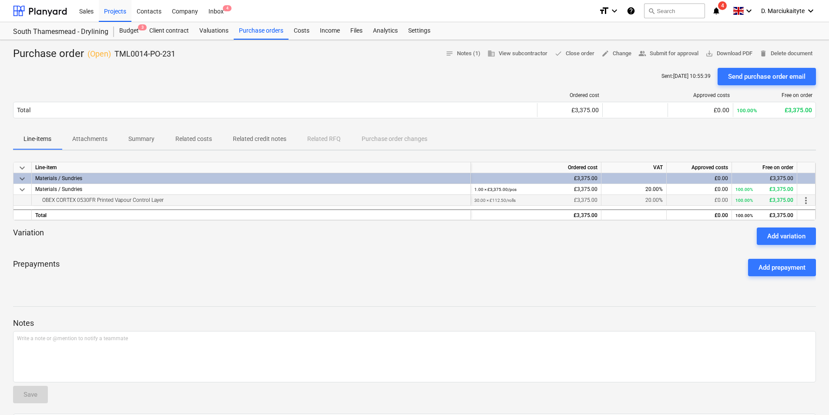
drag, startPoint x: 195, startPoint y: 204, endPoint x: 38, endPoint y: 201, distance: 157.1
click at [38, 201] on div "OBEX CORTEX 0530FR Printed Vapour Control Layer" at bounding box center [250, 200] width 431 height 10
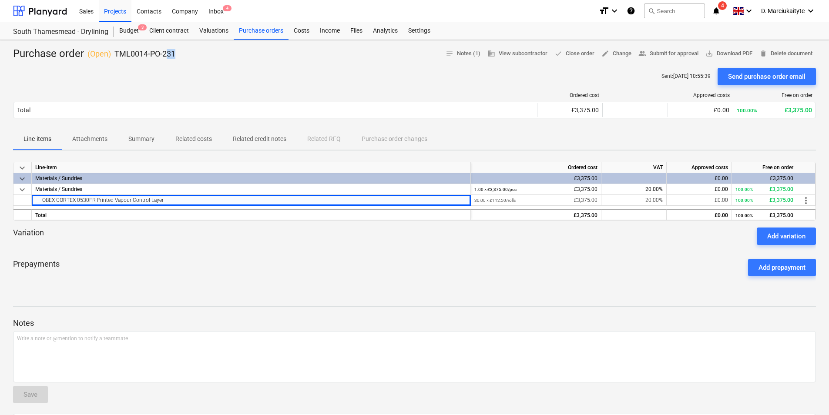
click at [174, 52] on p "TML0014-PO-231" at bounding box center [144, 54] width 61 height 10
click at [177, 54] on div "Purchase order ( Open ) TML0014-PO-231 notes Notes (1) business View subcontrac…" at bounding box center [414, 54] width 802 height 14
click at [187, 54] on div "Purchase order ( Open ) TML0014-PO-231 notes Notes (1) business View subcontrac…" at bounding box center [414, 54] width 802 height 14
click at [186, 54] on div "Purchase order ( Open ) TML0014-PO-231 notes Notes (1) business View subcontrac…" at bounding box center [414, 54] width 802 height 14
drag, startPoint x: 186, startPoint y: 54, endPoint x: 117, endPoint y: 52, distance: 68.7
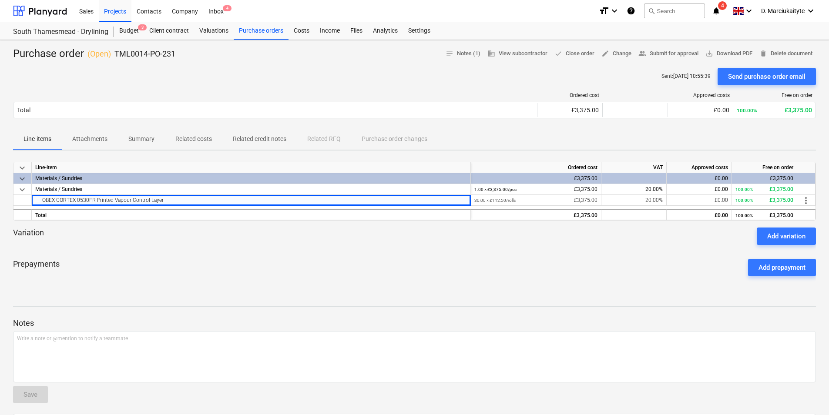
click at [117, 51] on p "TML0014-PO-231" at bounding box center [144, 54] width 61 height 10
drag, startPoint x: 113, startPoint y: 53, endPoint x: 230, endPoint y: 65, distance: 117.6
click at [230, 65] on div "Purchase order ( Open ) TML0014-PO-231 notes Notes (1) business View subcontrac…" at bounding box center [414, 276] width 829 height 473
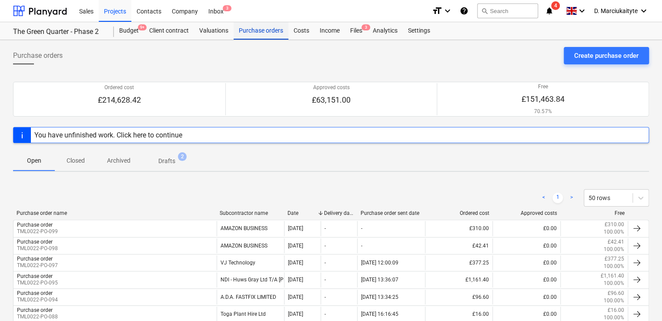
click at [266, 29] on div "Purchase orders" at bounding box center [261, 30] width 55 height 17
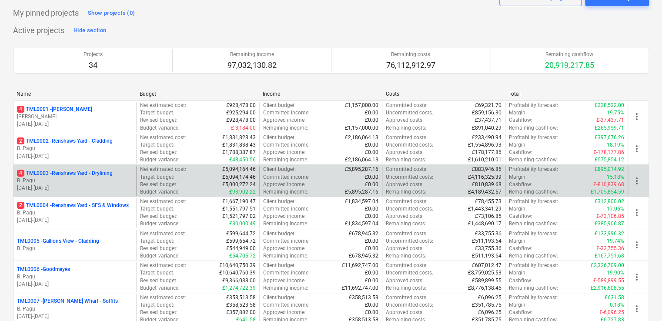
scroll to position [87, 0]
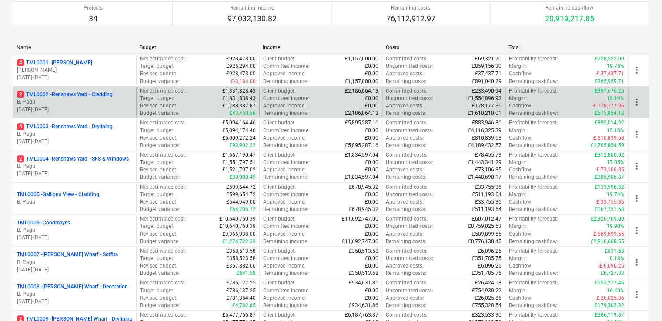
click at [111, 102] on p "B. Pagu" at bounding box center [75, 101] width 116 height 7
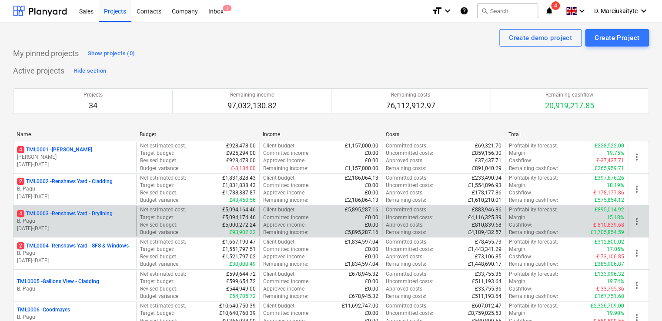
click at [104, 213] on p "4 TML0003 - Renshaws Yard - Drylining" at bounding box center [65, 213] width 96 height 7
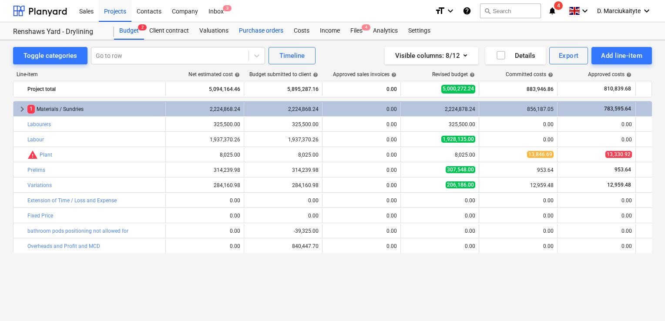
click at [276, 34] on div "Purchase orders" at bounding box center [261, 30] width 55 height 17
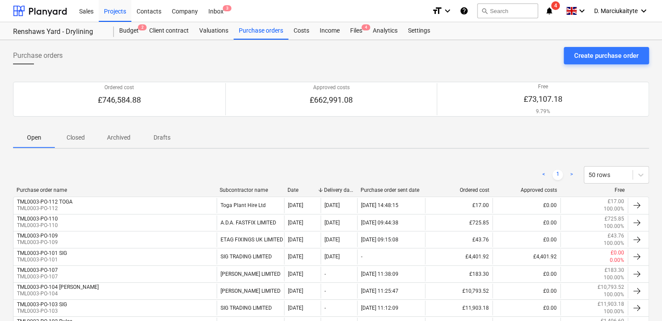
click at [77, 135] on p "Closed" at bounding box center [75, 137] width 21 height 9
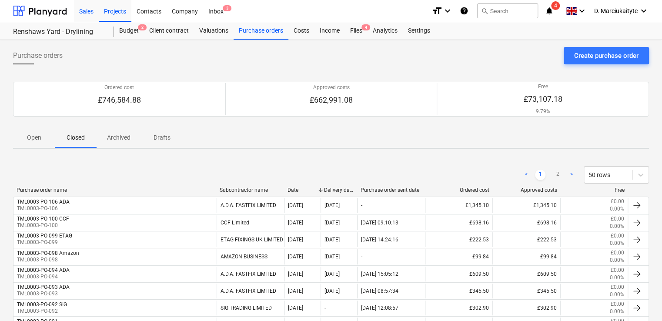
click at [80, 13] on div "Sales" at bounding box center [86, 11] width 25 height 22
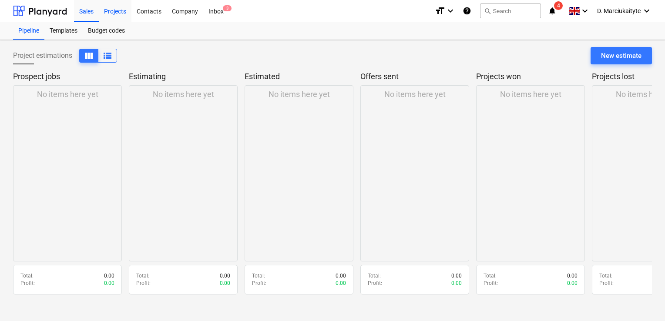
click at [125, 14] on div "Projects" at bounding box center [115, 11] width 33 height 22
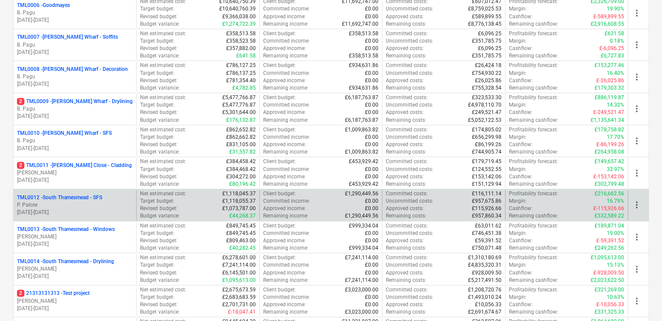
scroll to position [391, 0]
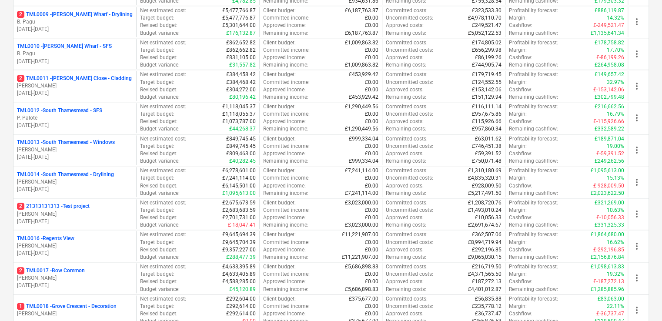
click at [89, 187] on p "[DATE] - [DATE]" at bounding box center [75, 189] width 116 height 7
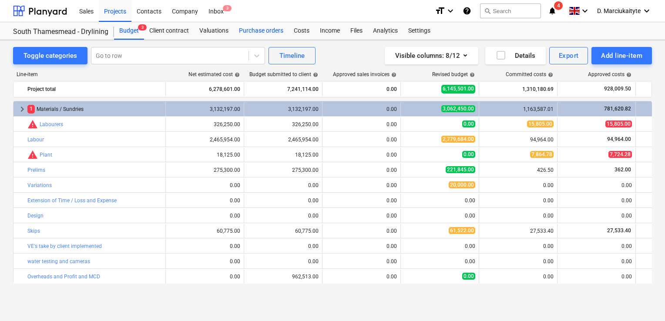
click at [257, 30] on div "Purchase orders" at bounding box center [261, 30] width 55 height 17
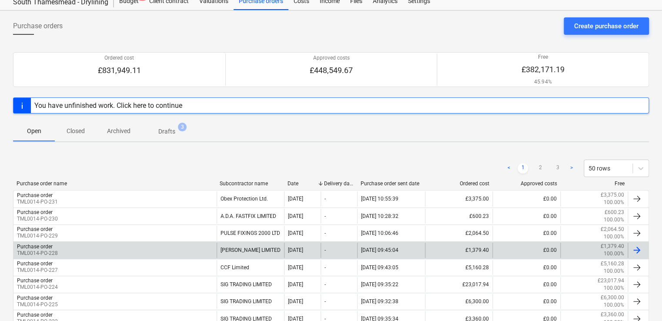
scroll to position [87, 0]
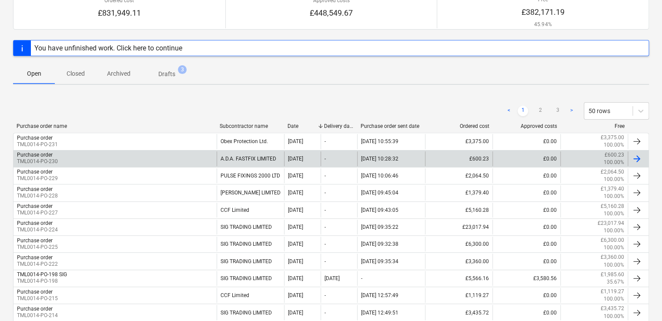
click at [208, 159] on div "Purchase order TML0014-PO-230" at bounding box center [114, 158] width 203 height 15
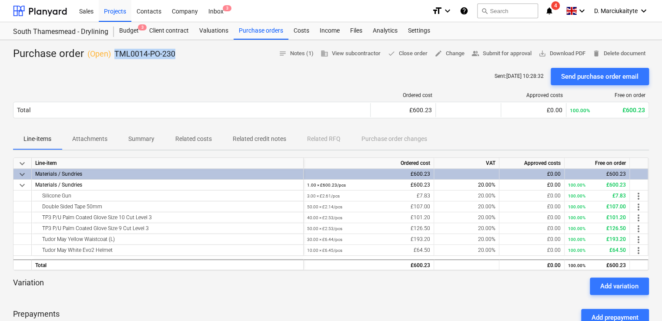
drag, startPoint x: 179, startPoint y: 53, endPoint x: 113, endPoint y: 51, distance: 65.7
click at [113, 51] on div "Purchase order ( Open ) TML0014-PO-230 notes Notes (1) business View subcontrac…" at bounding box center [331, 54] width 636 height 14
copy p "TML0014-PO-230"
